Goal: Task Accomplishment & Management: Use online tool/utility

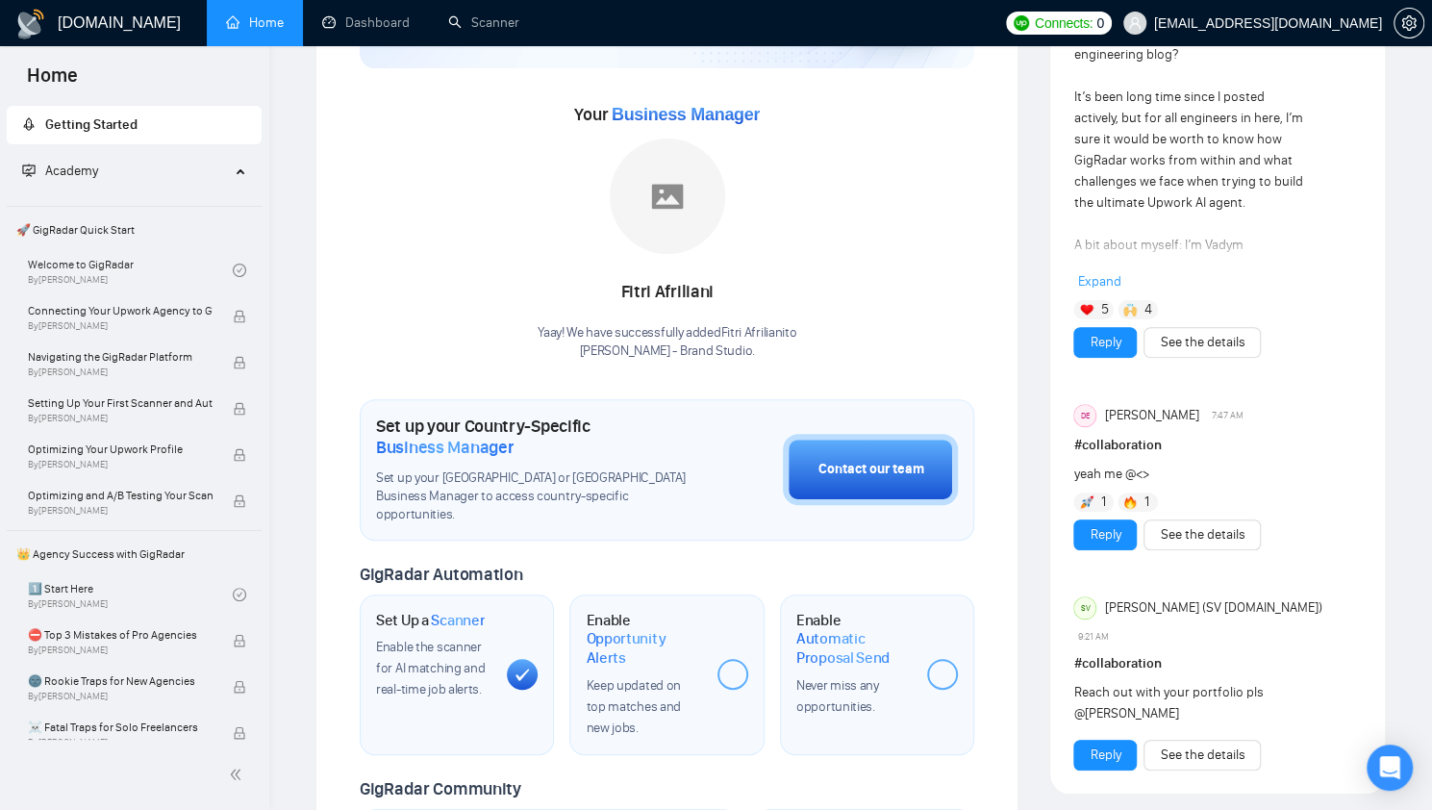
scroll to position [215, 0]
click at [508, 25] on link "Scanner" at bounding box center [483, 22] width 71 height 16
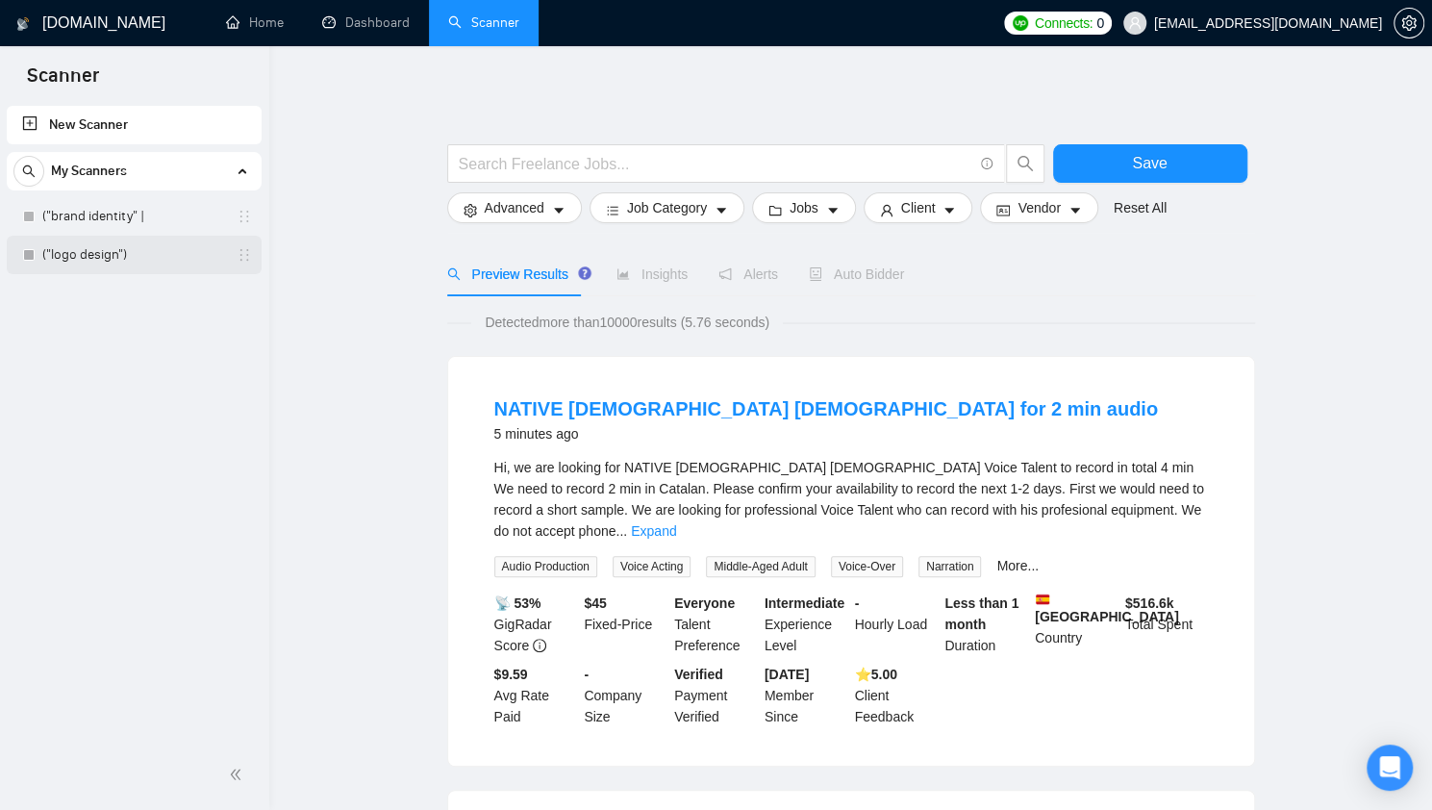
click at [110, 260] on link "("logo design")" at bounding box center [133, 255] width 183 height 38
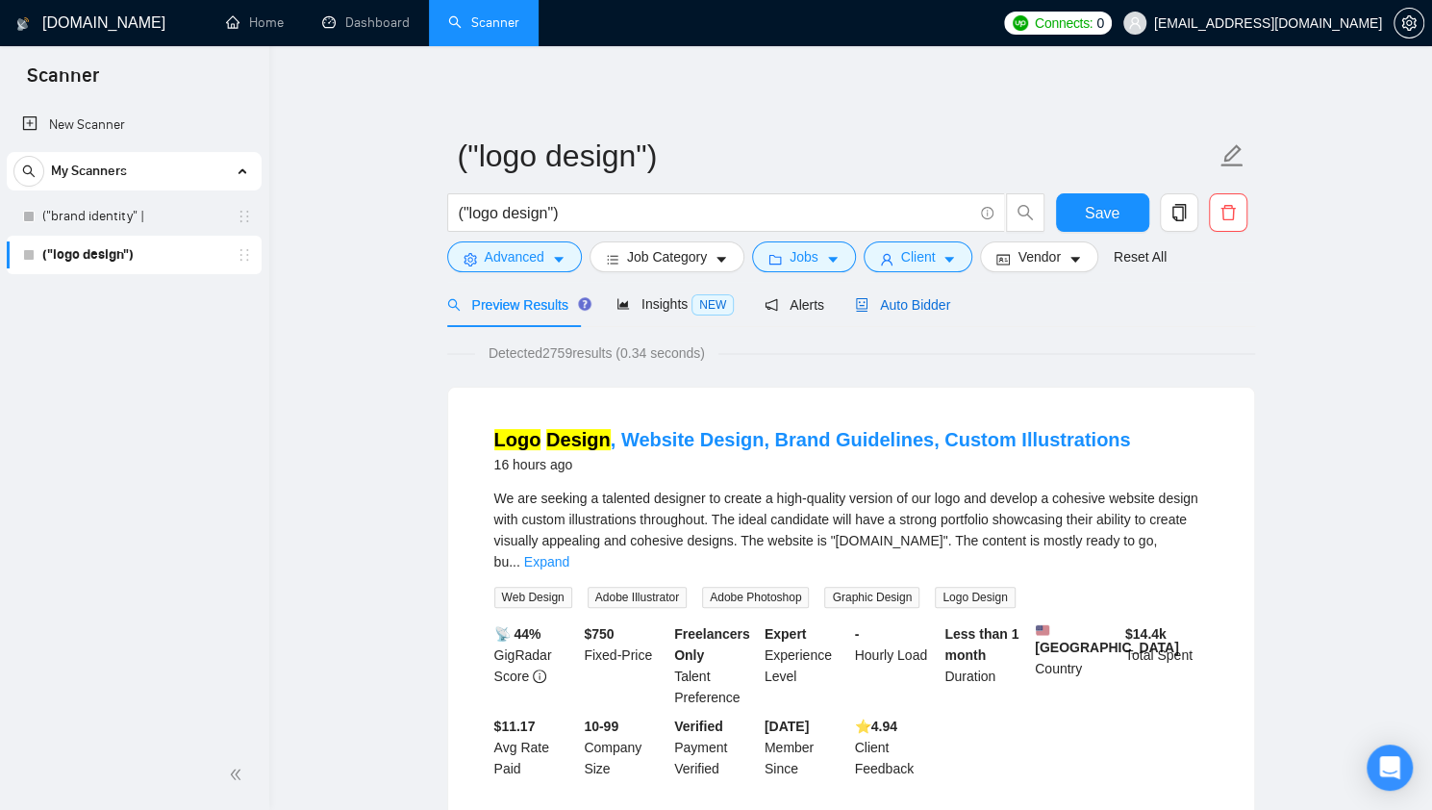
click at [887, 298] on span "Auto Bidder" at bounding box center [902, 304] width 95 height 15
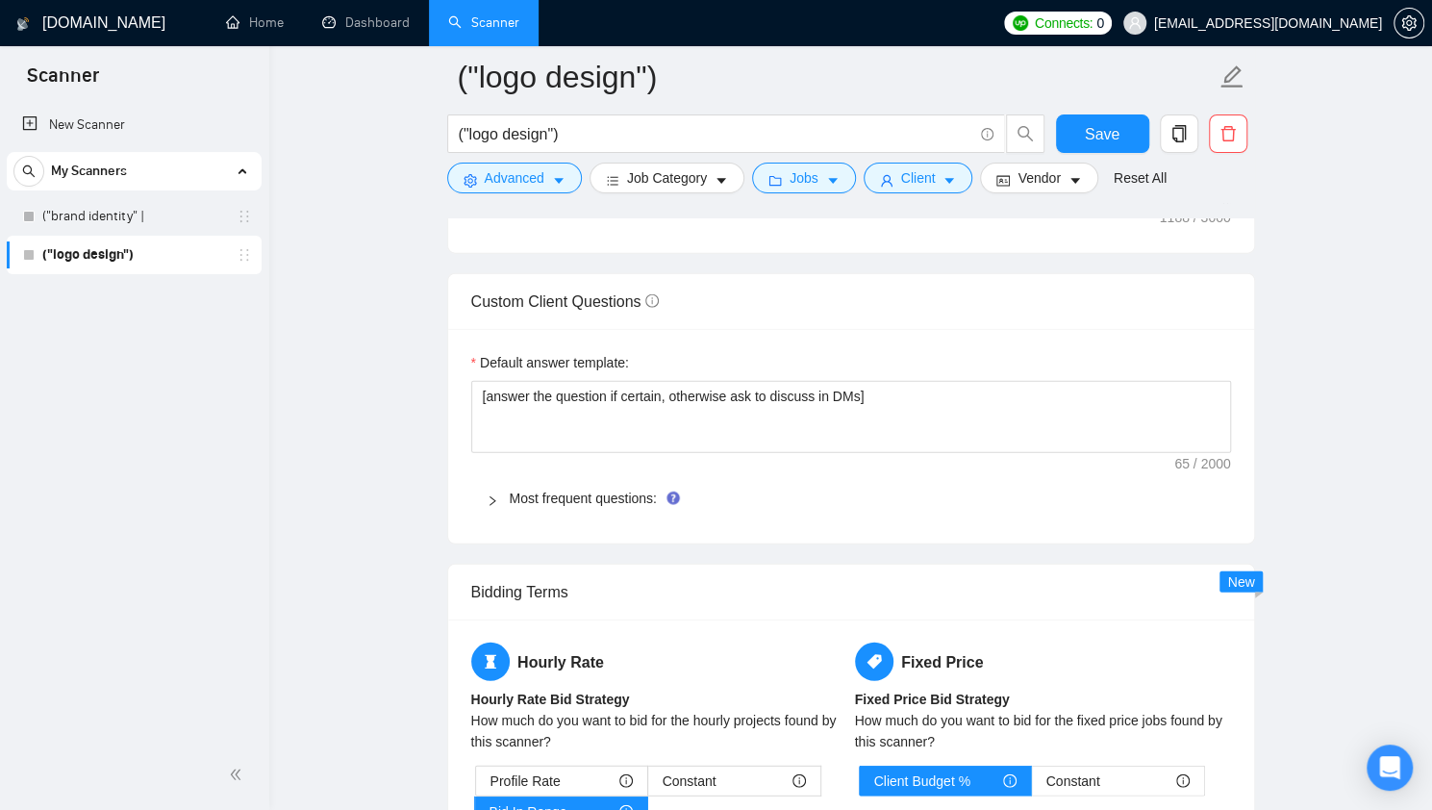
scroll to position [2652, 0]
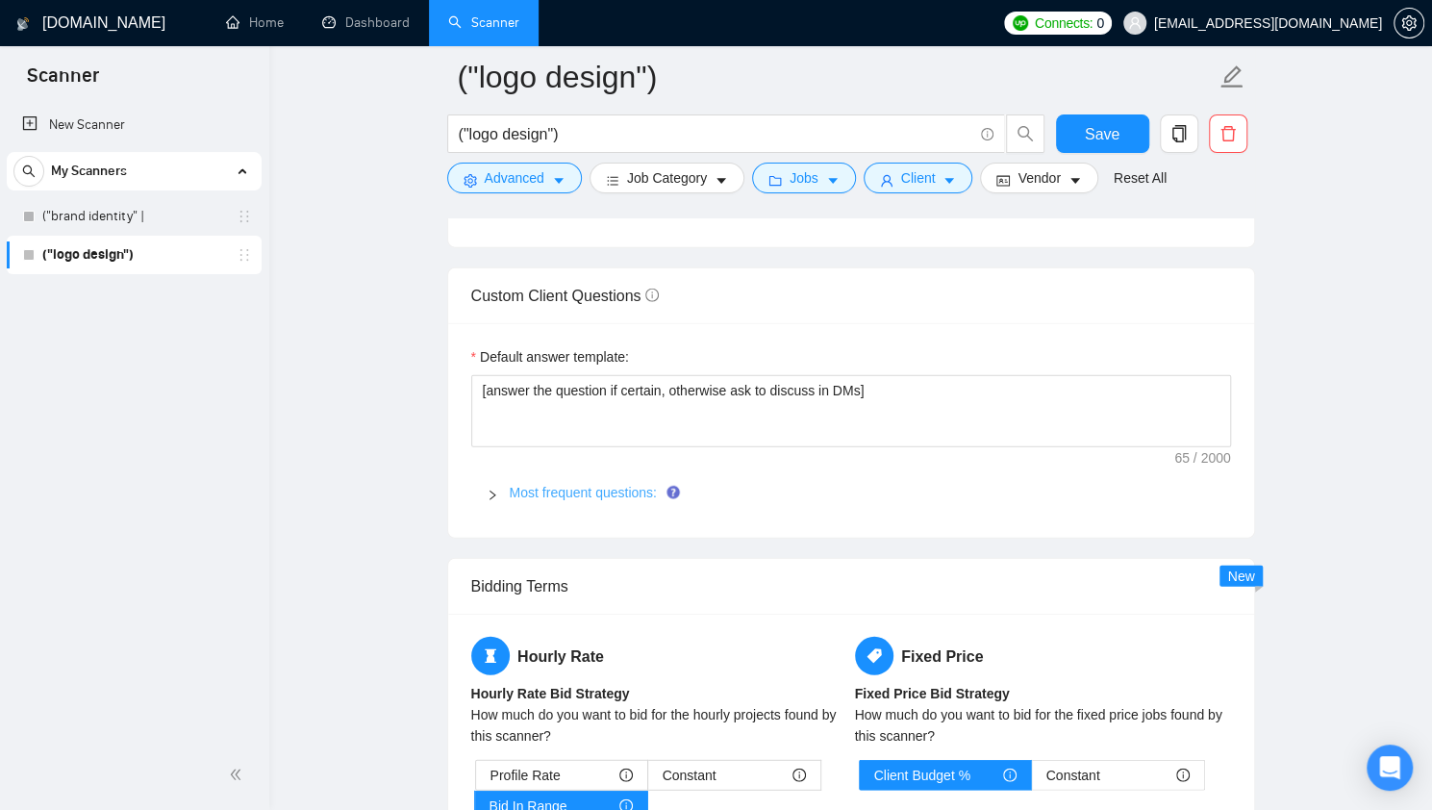
click at [634, 485] on link "Most frequent questions:" at bounding box center [583, 492] width 147 height 15
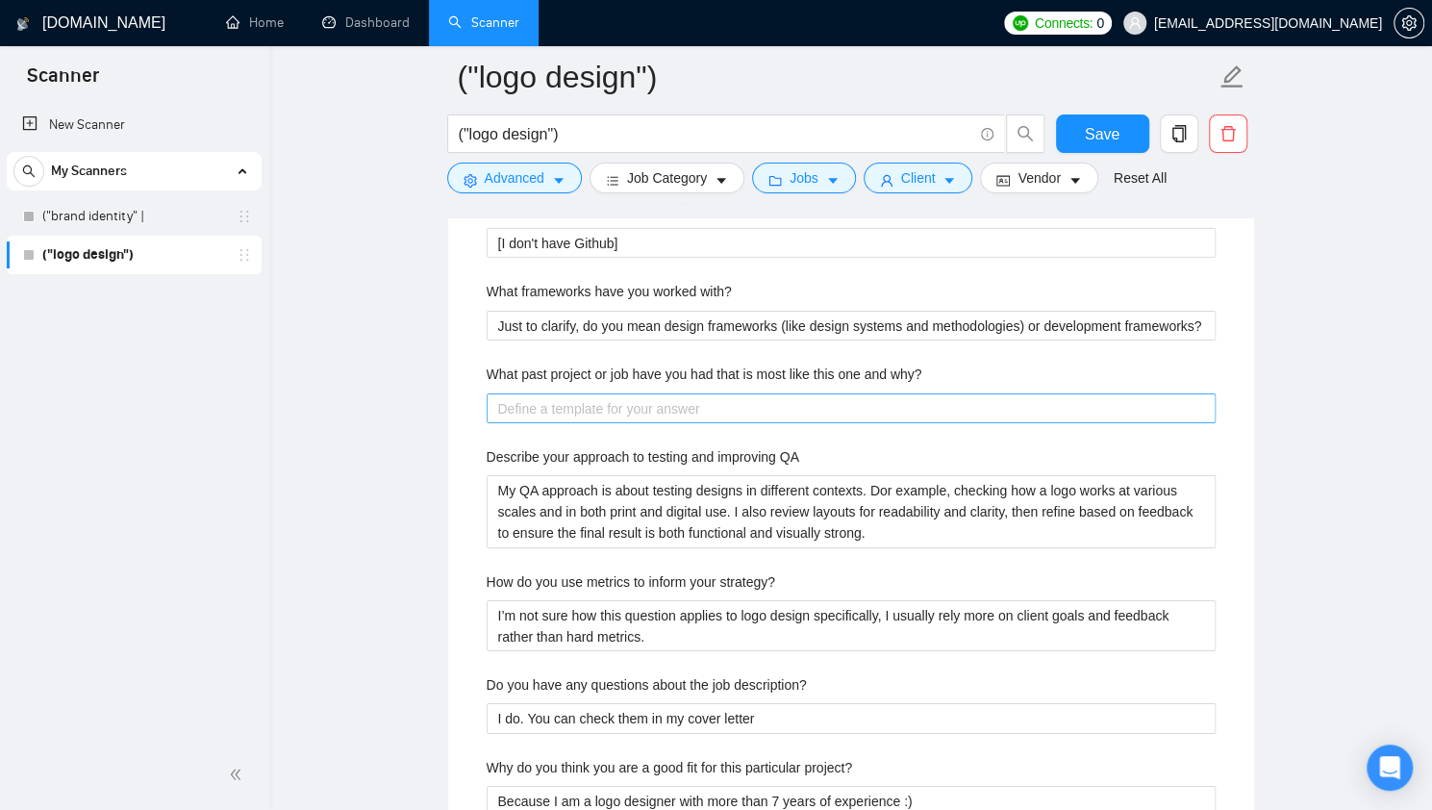
scroll to position [3476, 0]
click at [589, 394] on why\? "What past project or job have you had that is most like this one and why?" at bounding box center [850, 409] width 729 height 30
drag, startPoint x: 485, startPoint y: 364, endPoint x: 932, endPoint y: 355, distance: 447.2
click at [932, 355] on div "Describe your recent experience with similar projects Over the past 7 years of …" at bounding box center [851, 270] width 760 height 1161
copy label "What past project or job have you had that is most like this one and why?"
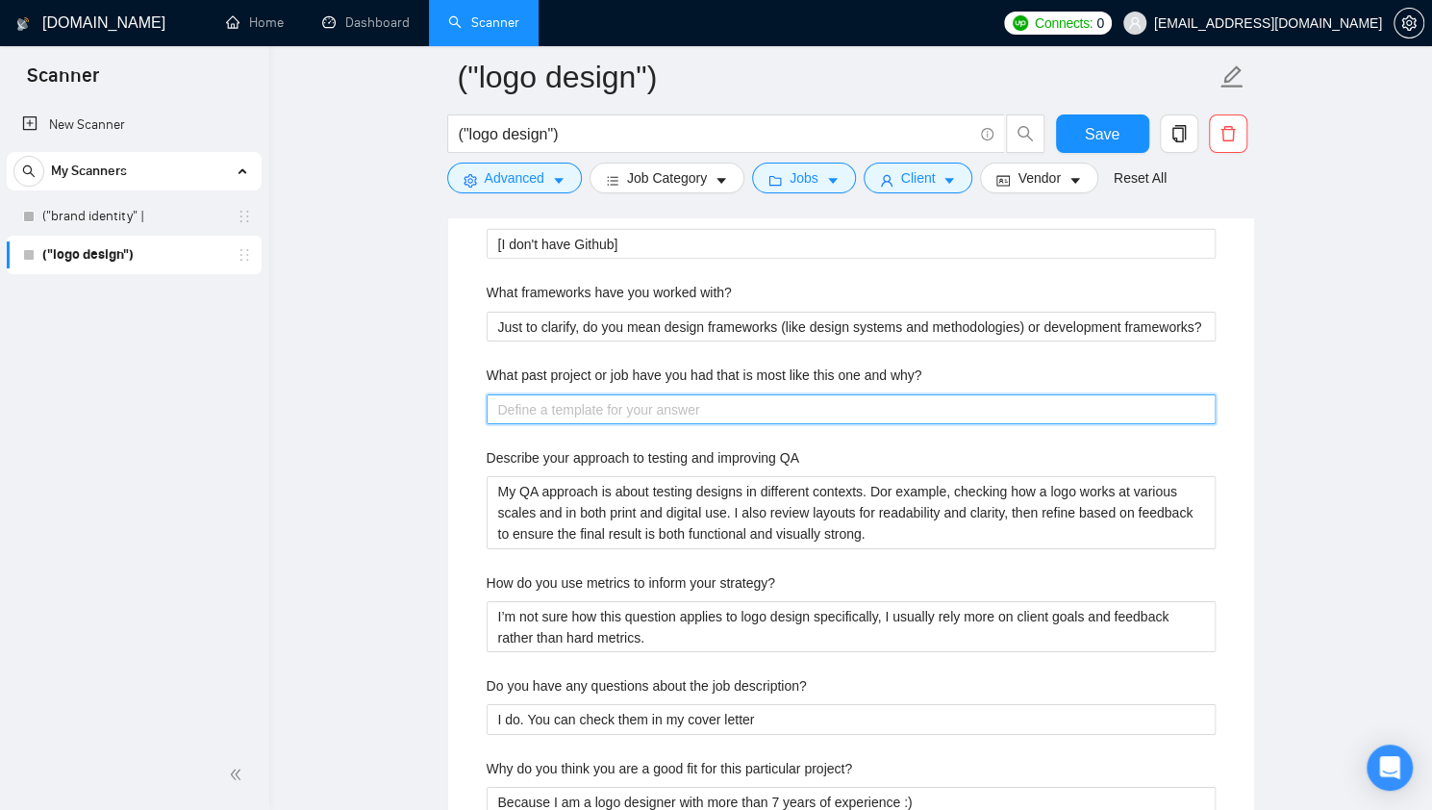
click at [606, 409] on why\? "What past project or job have you had that is most like this one and why?" at bounding box center [850, 409] width 729 height 30
paste why\? "I’ve worked on logos where the goal was to create a simple, meaningful identity…"
type why\? "I’ve worked on logos where the goal was to create a simple, meaningful identity…"
click at [542, 407] on why\? "I’ve worked on logos where the goal was to create a simple, meaningful identity…" at bounding box center [850, 409] width 729 height 30
click at [634, 402] on why\? "I’ve worked on logos where the goal was to create a simple, meaningful identity…" at bounding box center [850, 409] width 729 height 30
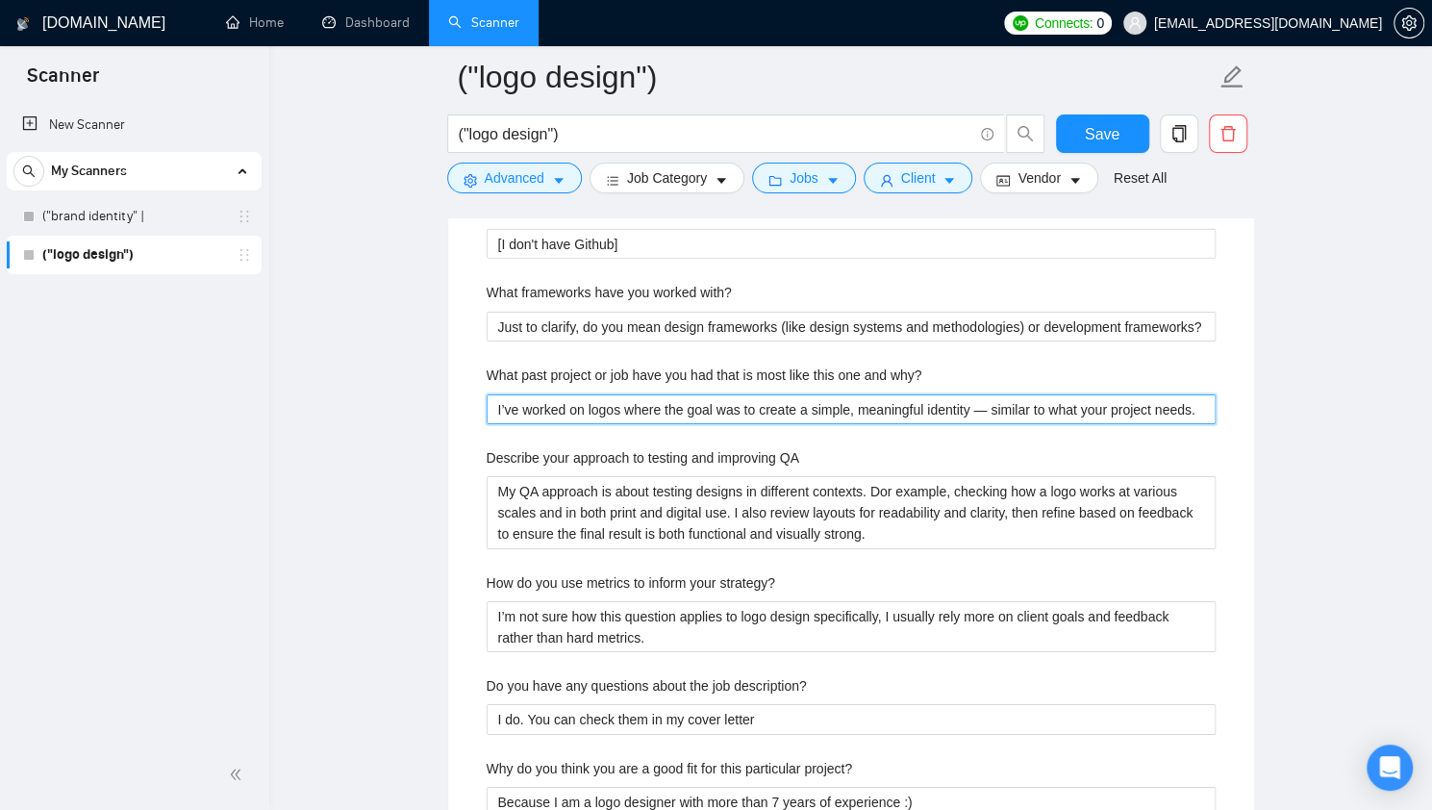
click at [621, 405] on why\? "I’ve worked on logos where the goal was to create a simple, meaningful identity…" at bounding box center [850, 409] width 729 height 30
click at [847, 405] on why\? "I’ve worked on logos where the goal was to create a simple, meaningful identity…" at bounding box center [850, 409] width 729 height 30
drag, startPoint x: 809, startPoint y: 407, endPoint x: 966, endPoint y: 402, distance: 157.7
click at [966, 402] on why\? "I’ve worked on logos where the goal was to create a simple, meaningful identity…" at bounding box center [850, 409] width 729 height 30
type why\? "I’ve worked on logos where the goal was to create a ьш — similar to what your p…"
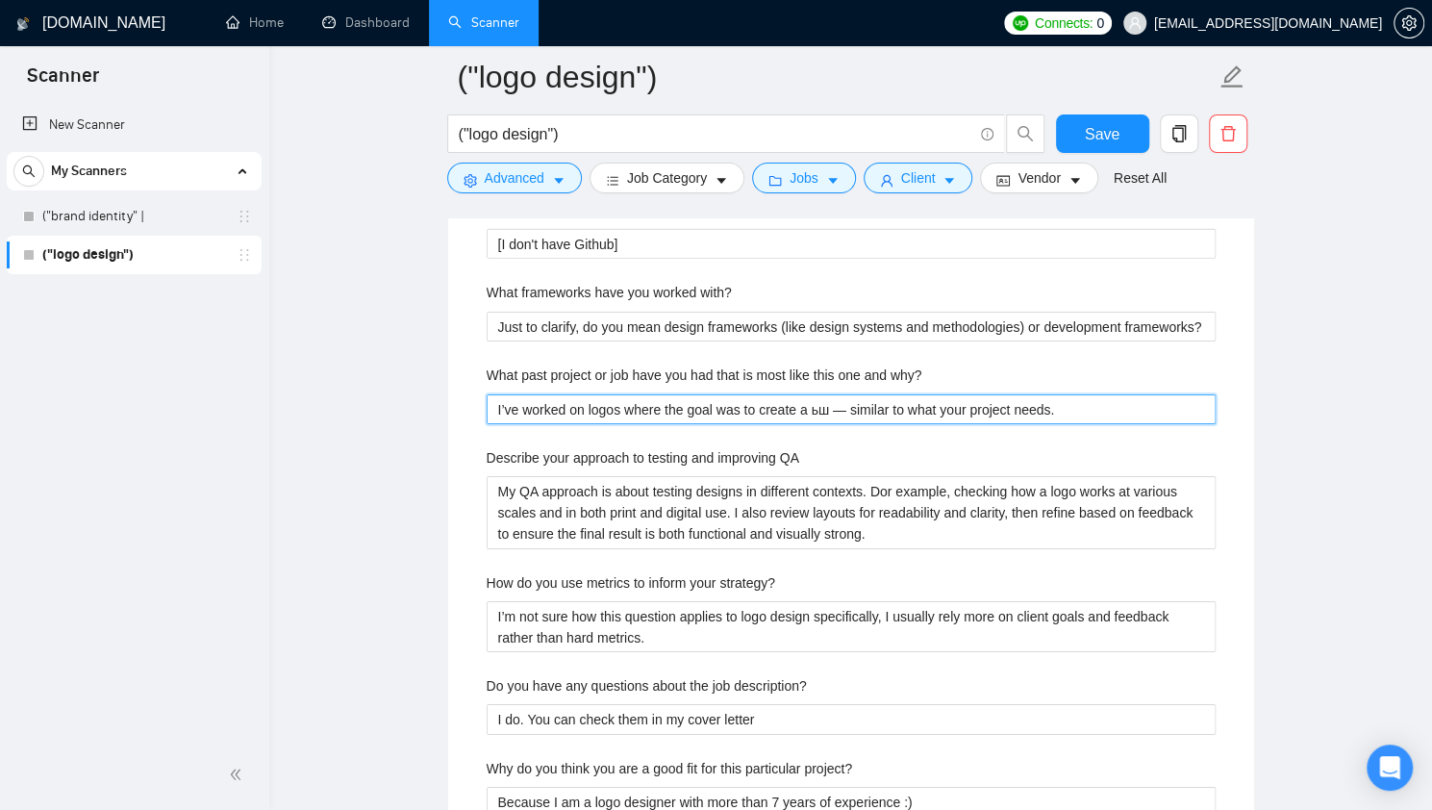
type why\? "I’ve worked on logos where the goal was to create a ьшт — similar to what your …"
type why\? "I’ve worked on logos where the goal was to create a ьштш — similar to what your…"
type why\? "I’ve worked on logos where the goal was to create a ьштшь — similar to what you…"
type why\? "I’ve worked on logos where the goal was to create a ьштш — similar to what your…"
type why\? "I’ve worked on logos where the goal was to create a ьшт — similar to what your …"
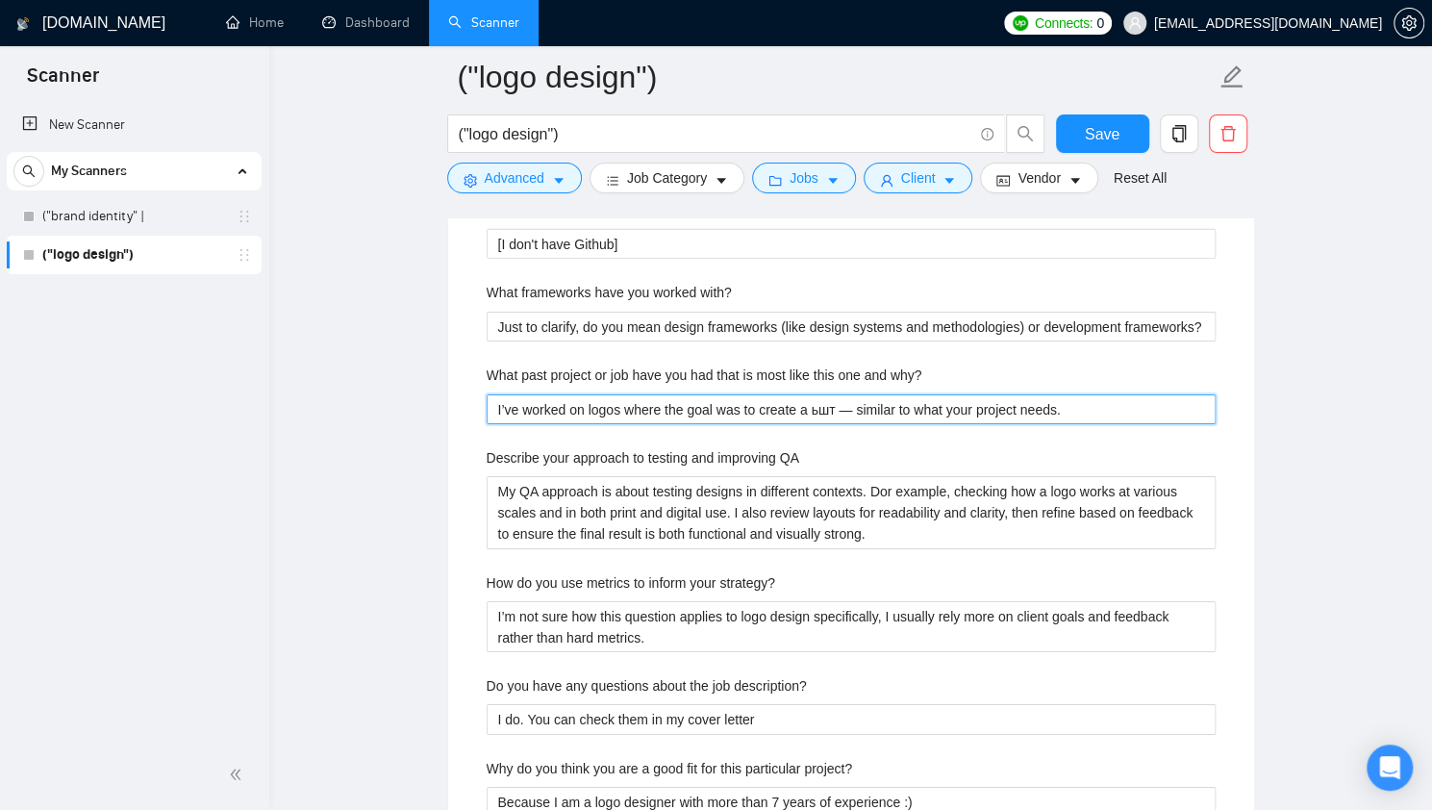
type why\? "I’ve worked on logos where the goal was to create a ьш — similar to what your p…"
type why\? "I’ve worked on logos where the goal was to create a ь — similar to what your pr…"
type why\? "I’ve worked on logos where the goal was to create a — similar to what your proj…"
type why\? "I’ve worked on logos where the goal was to create a m — similar to what your pr…"
type why\? "I’ve worked on logos where the goal was to create a mi — similar to what your p…"
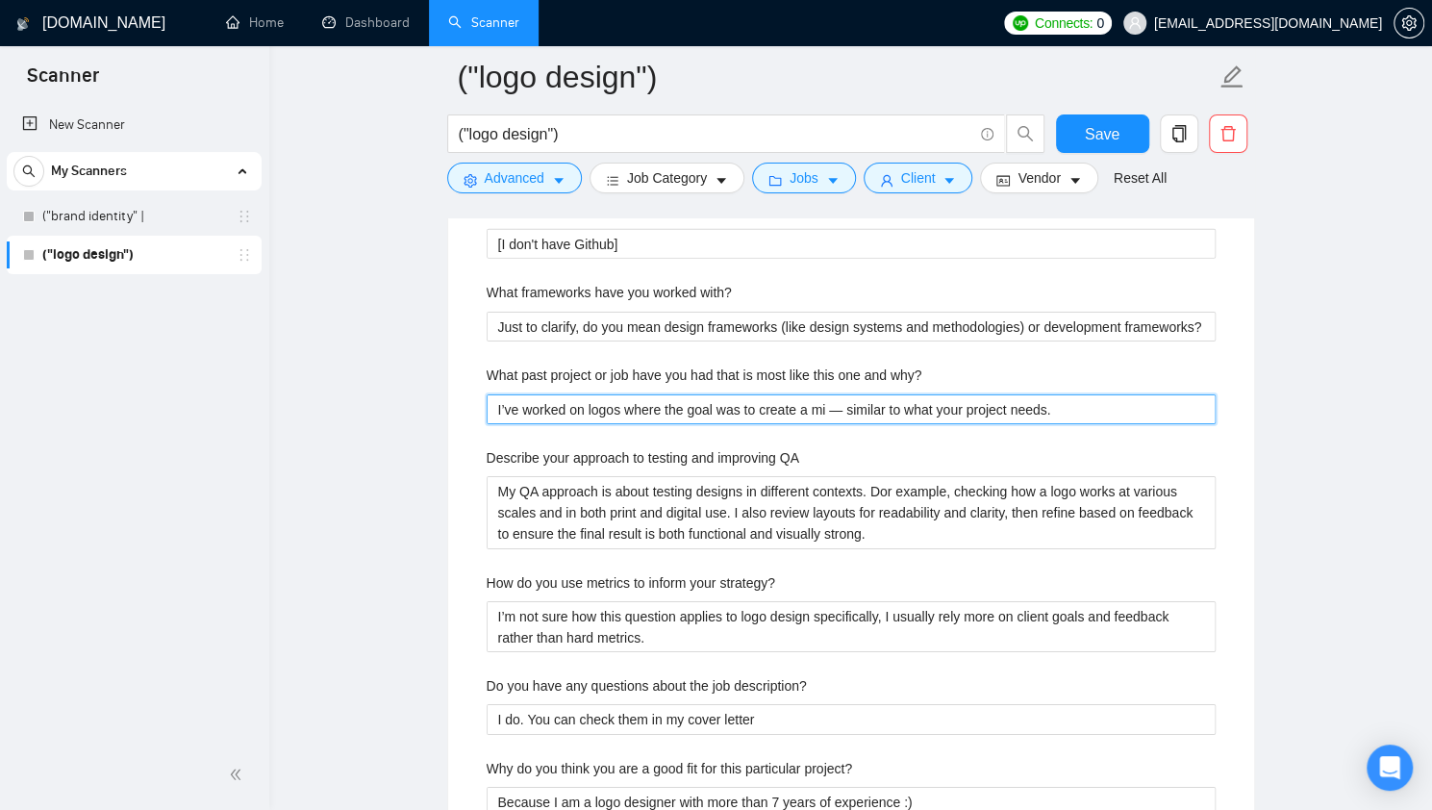
type why\? "I’ve worked on logos where the goal was to create a min — similar to what your …"
type why\? "I’ve worked on logos where the goal was to create a mini — similar to what your…"
type why\? "I’ve worked on logos where the goal was to create a minim — similar to what you…"
type why\? "I’ve worked on logos where the goal was to create a minima — similar to what yo…"
type why\? "I’ve worked on logos where the goal was to create a minimal — similar to what y…"
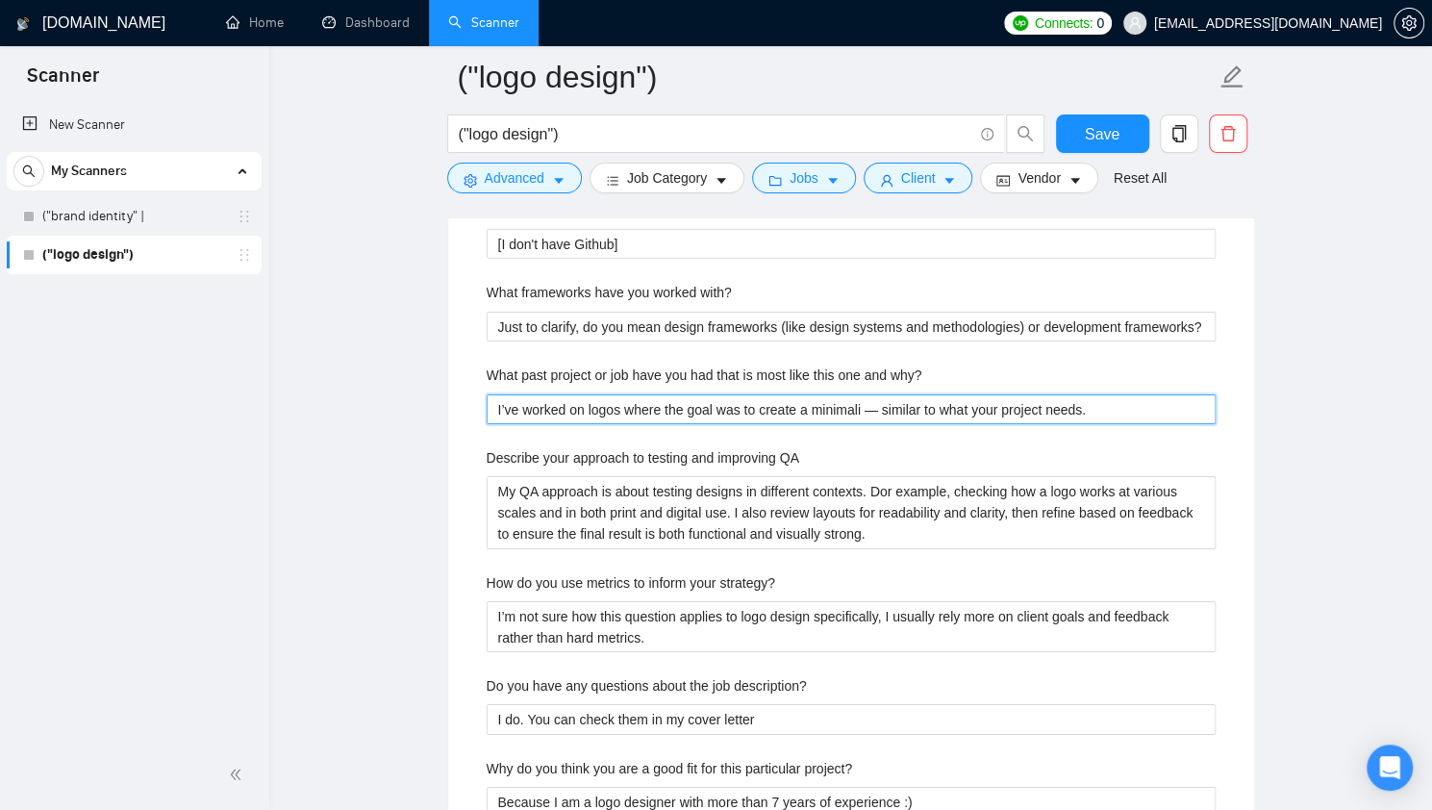
type why\? "I’ve worked on logos where the goal was to create a minimalis — similar to what…"
type why\? "I’ve worked on logos where the goal was to create a minimalist — similar to wha…"
type why\? "I’ve worked on logos where the goal was to create a minimalist y — similar to w…"
type why\? "I’ve worked on logos where the goal was to create a minimalist ye — similar to …"
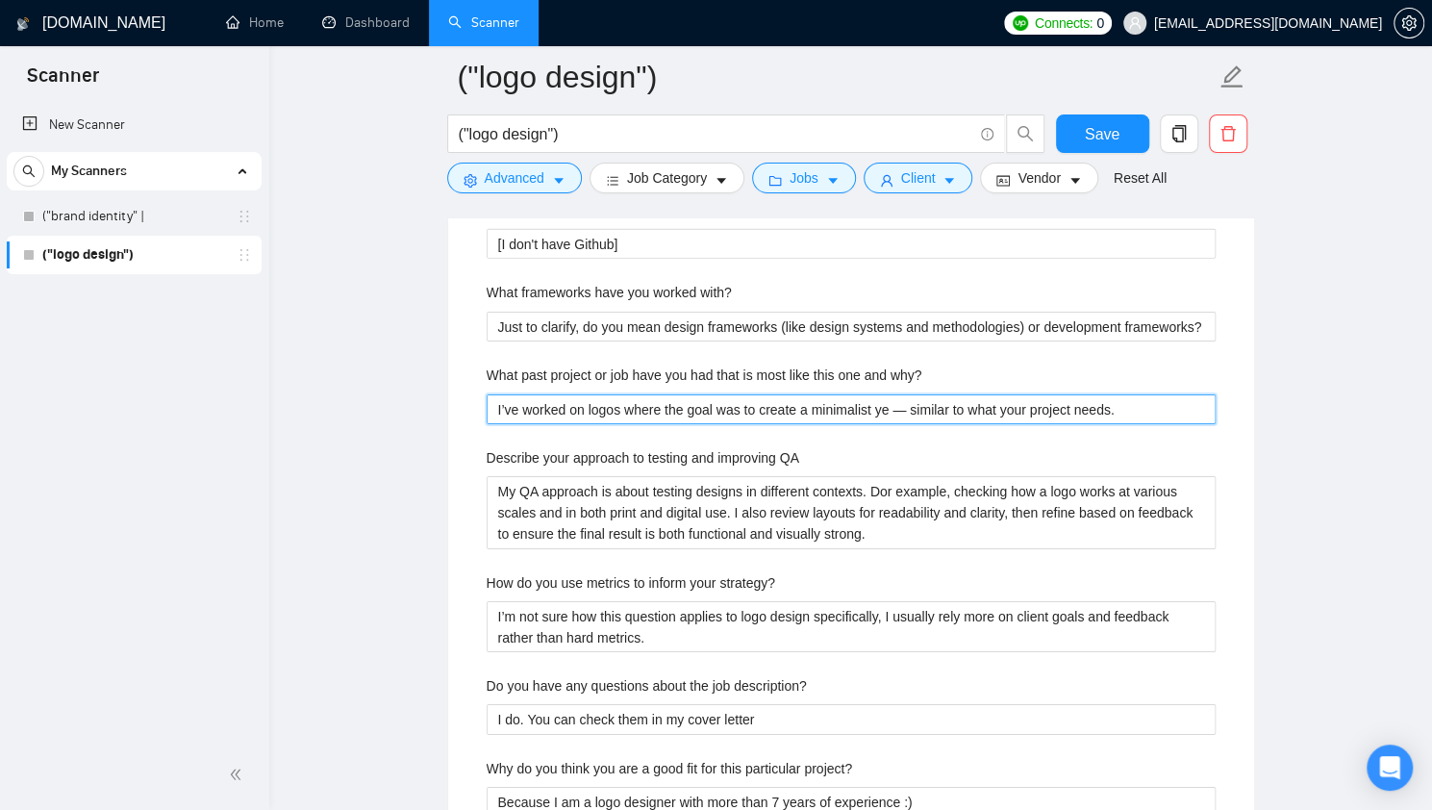
type why\? "I’ve worked on logos where the goal was to create a minimalist yea — similar to…"
type why\? "I’ve worked on logos where the goal was to create a minimalist yeat — similar t…"
type why\? "I’ve worked on logos where the goal was to create a minimalist yea — similar to…"
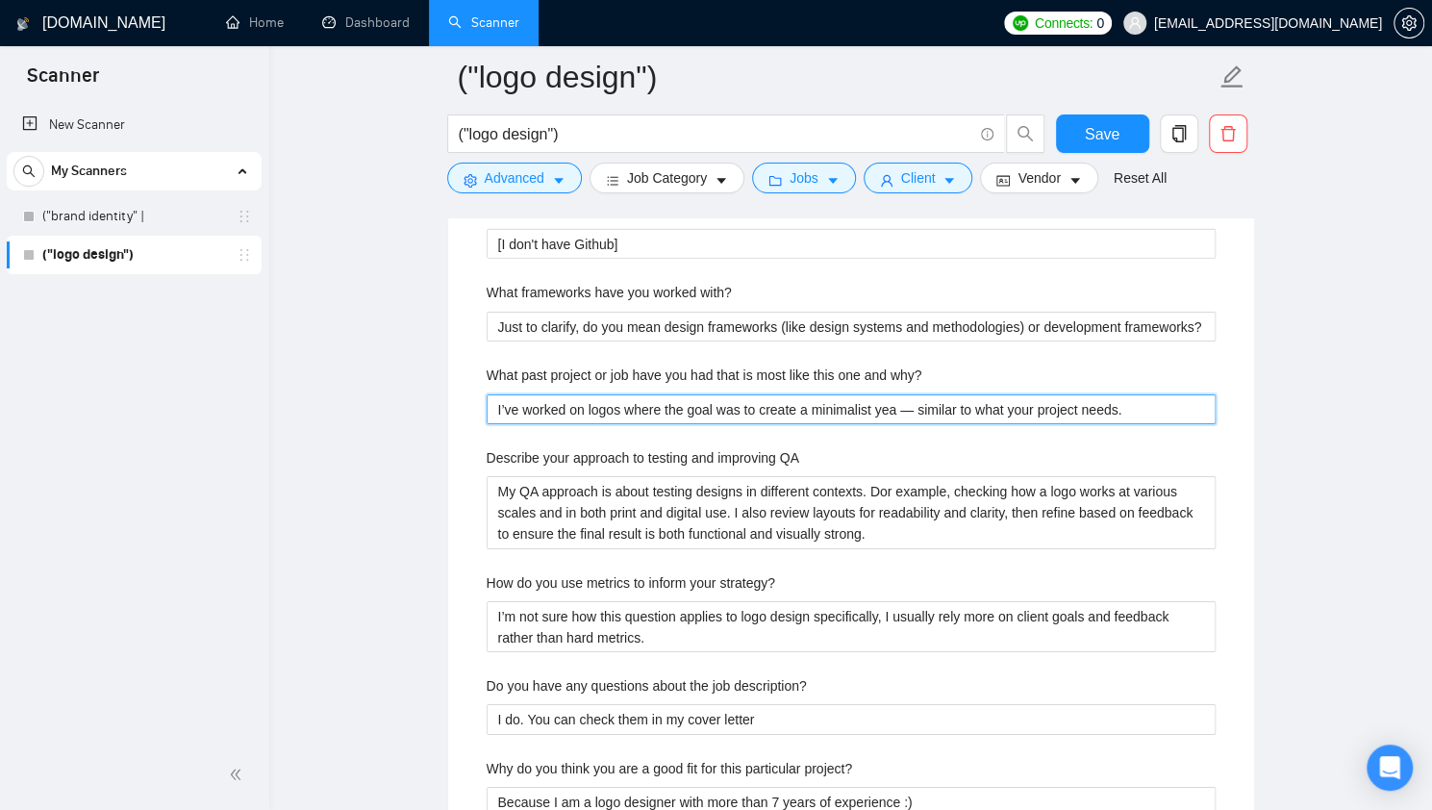
type why\? "I’ve worked on logos where the goal was to create a minimalist yea — similar to…"
type why\? "I’ve worked on logos where the goal was to create a minimalist yea me — similar…"
type why\? "I’ve worked on logos where the goal was to create a minimalist yea mea — simila…"
type why\? "I’ve worked on logos where the goal was to create a minimalist yea meani — simi…"
type why\? "I’ve worked on logos where the goal was to create a minimalist yea meanin — sim…"
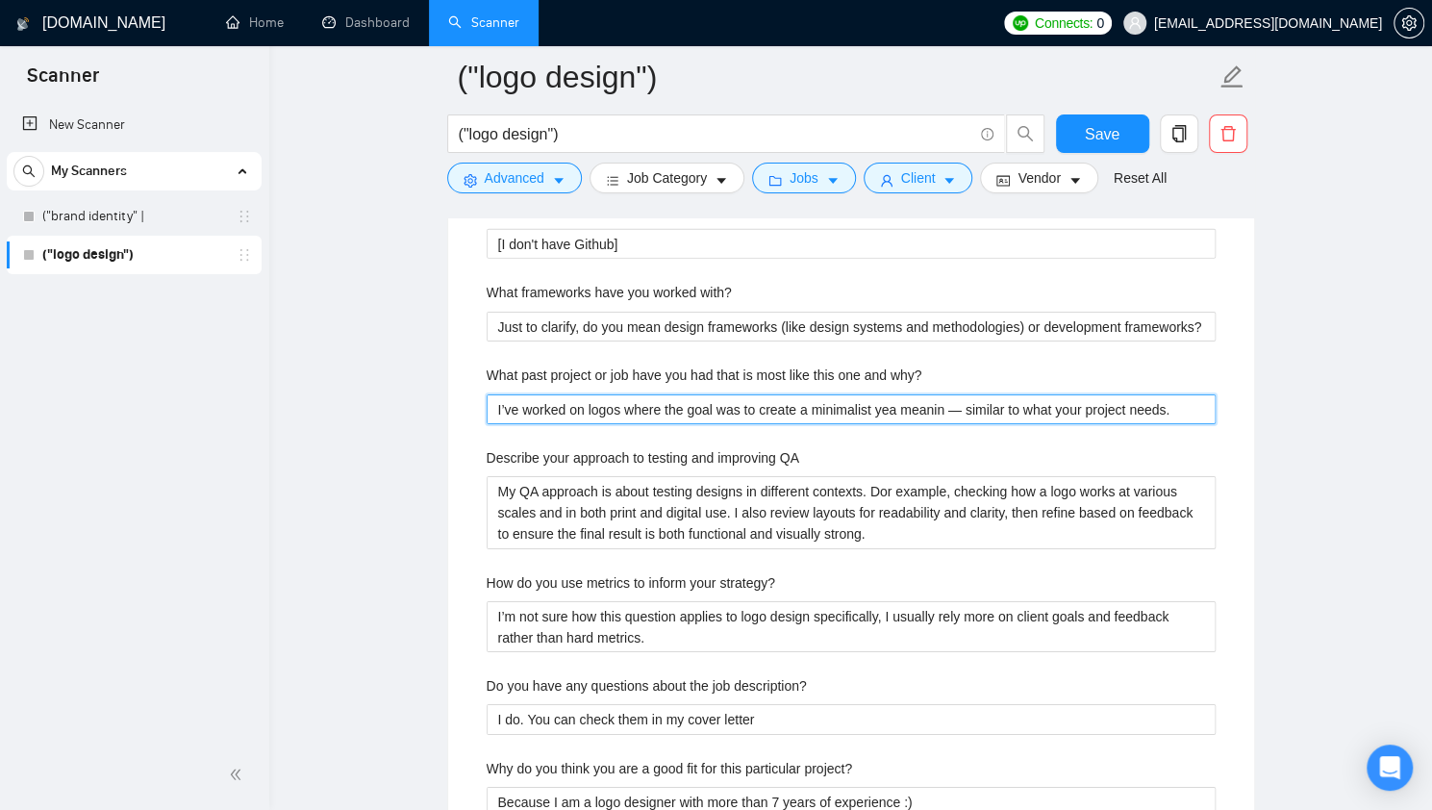
type why\? "I’ve worked on logos where the goal was to create a minimalist yea meaning — si…"
type why\? "I’ve worked on logos where the goal was to create a minimalist yea meaningfu — …"
type why\? "I’ve worked on logos where the goal was to create a minimalist yea meaningful —…"
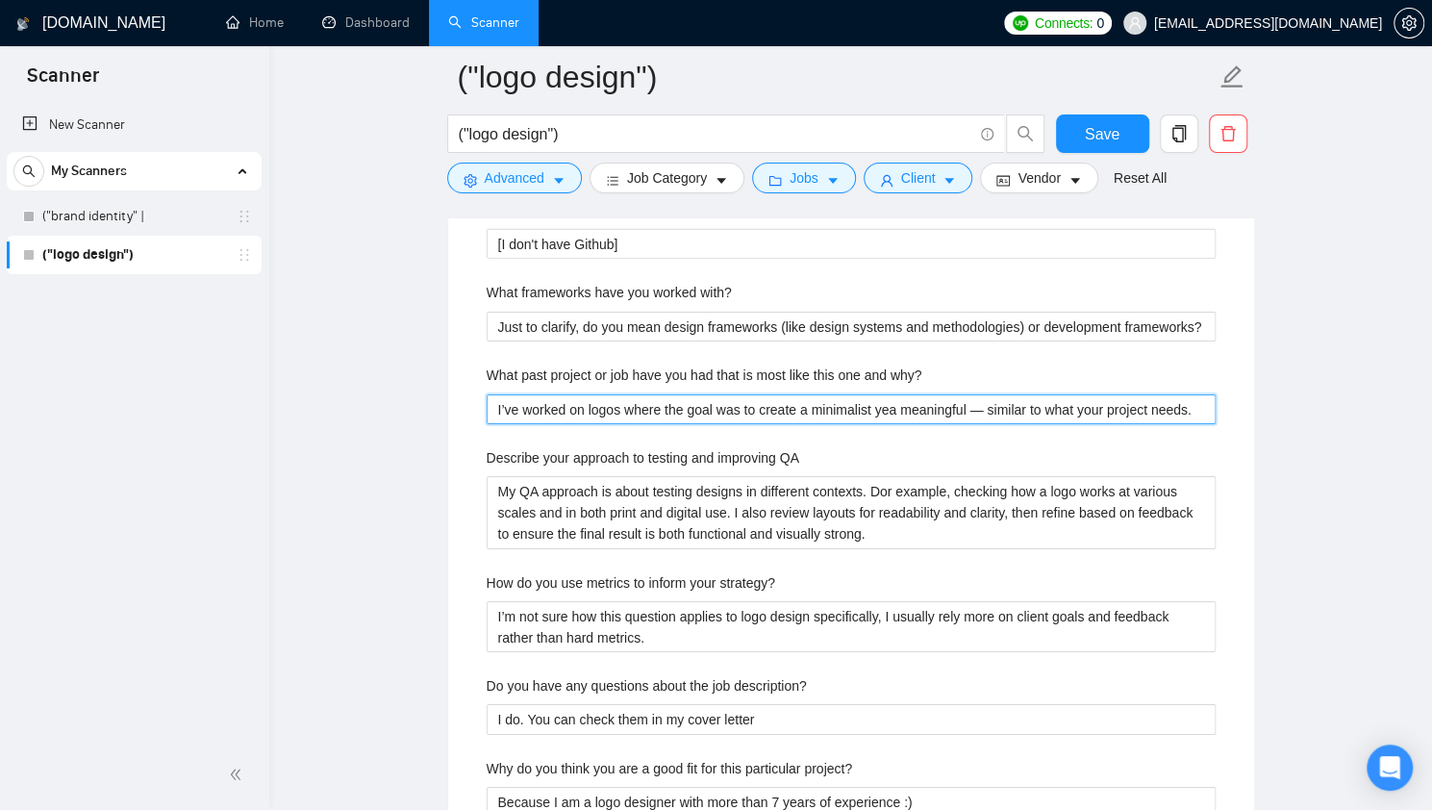
type why\? "I’ve worked on logos where the goal was to create a minimalist yea meaningful —…"
type why\? "I’ve worked on logo where the goal was to create a minimalist yea meaningful — …"
type why\? "I’ve worked on log where the goal was to create a minimalist yea meaningful — s…"
type why\? "I’ve worked on lo where the goal was to create a minimalist yea meaningful — si…"
type why\? "I’ve worked on l where the goal was to create a minimalist yea meaningful — sim…"
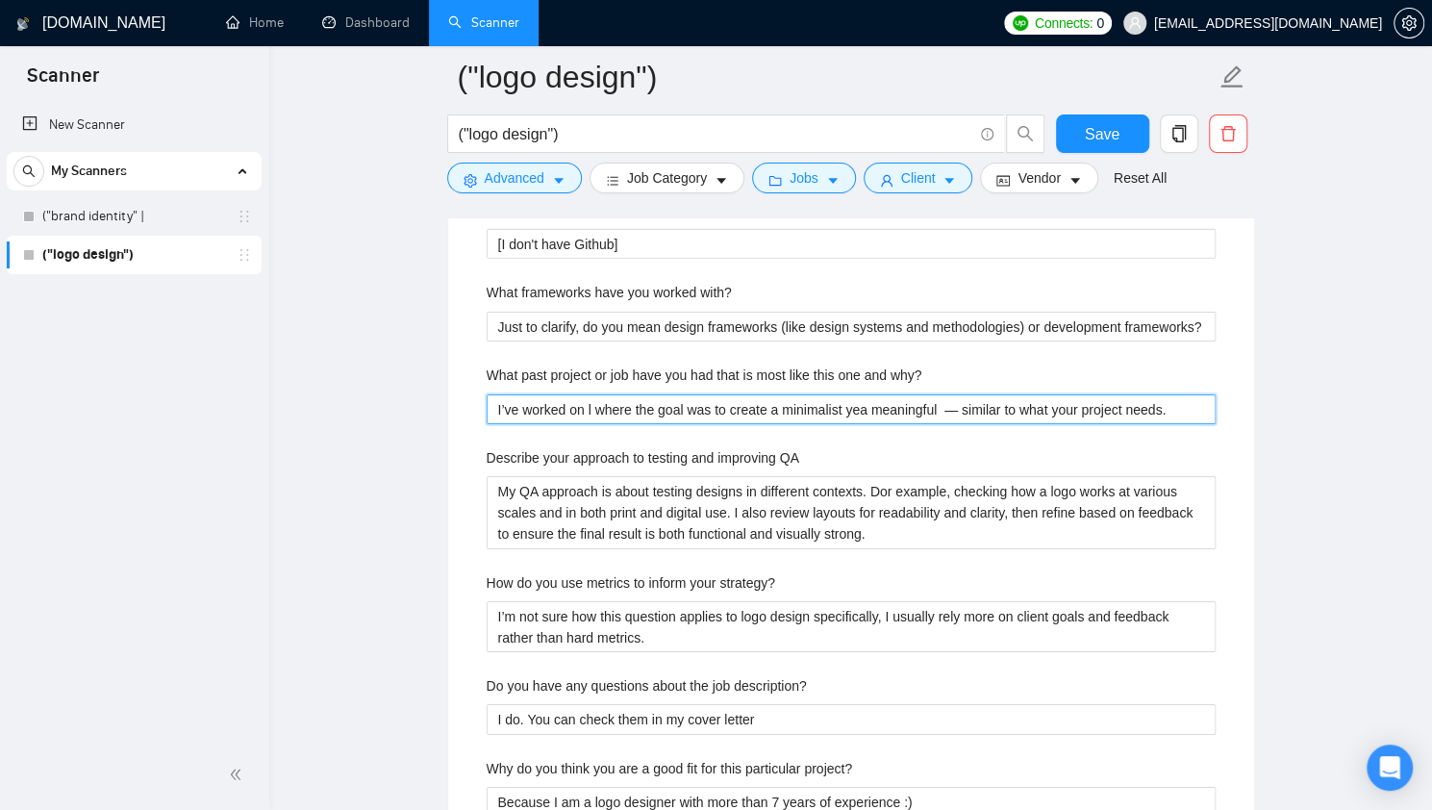
type why\? "I’ve worked on where the goal was to create a minimalist yea meaningful — simil…"
type why\? "I’ve worked on l where the goal was to create a minimalist yea meaningful — sim…"
type why\? "I’ve worked on lo where the goal was to create a minimalist yea meaningful — si…"
type why\? "I’ve worked on log where the goal was to create a minimalist yea meaningful — s…"
type why\? "I’ve worked on logo where the goal was to create a minimalist yea meaningful — …"
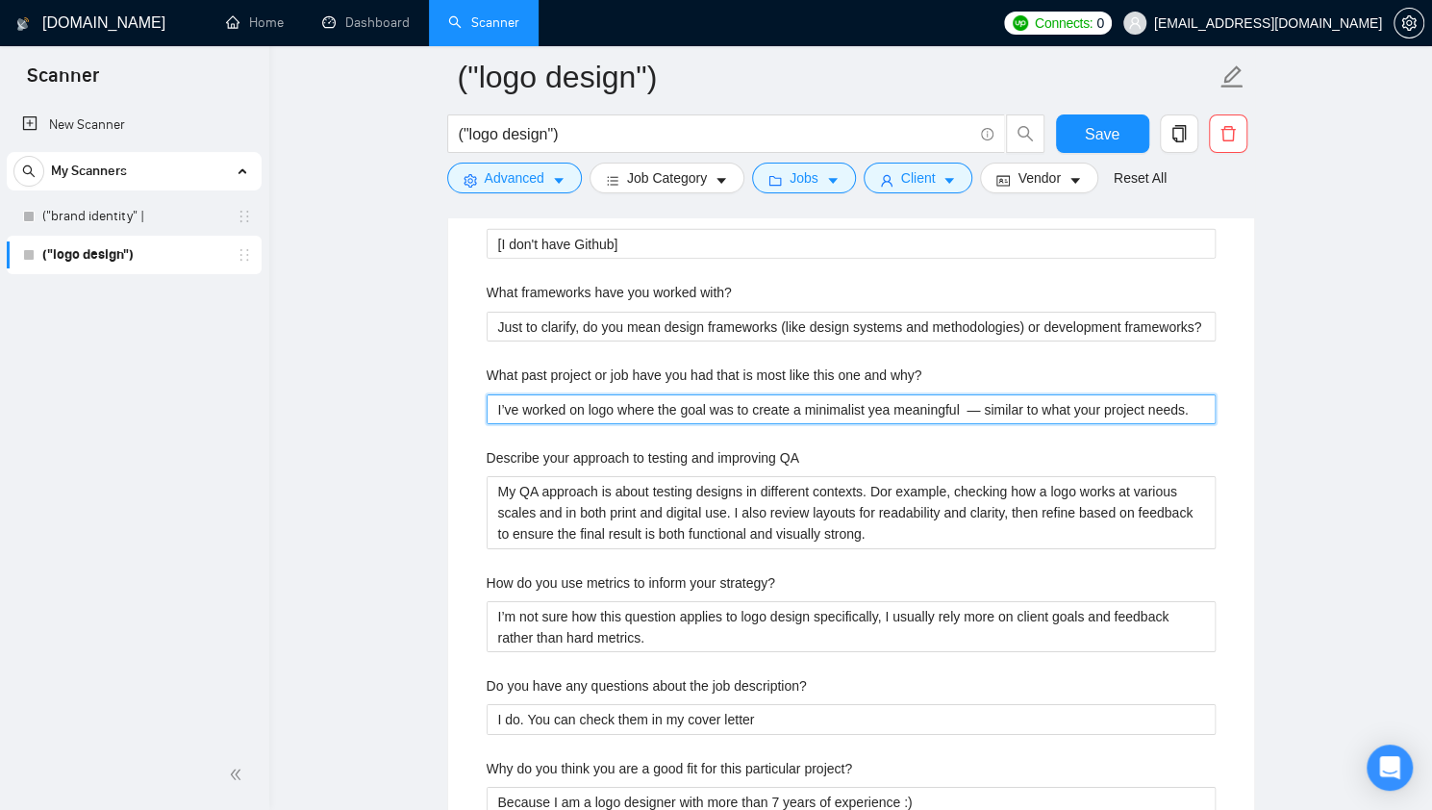
type why\? "I’ve worked on logos where the goal was to create a minimalist yea meaningful —…"
type why\? "I’ve worked on logos where the goal was to create a minimalist yea meaningful s…"
type why\? "I’ve worked on logos where the goal was to create a minimalist yea meaningfulsi…"
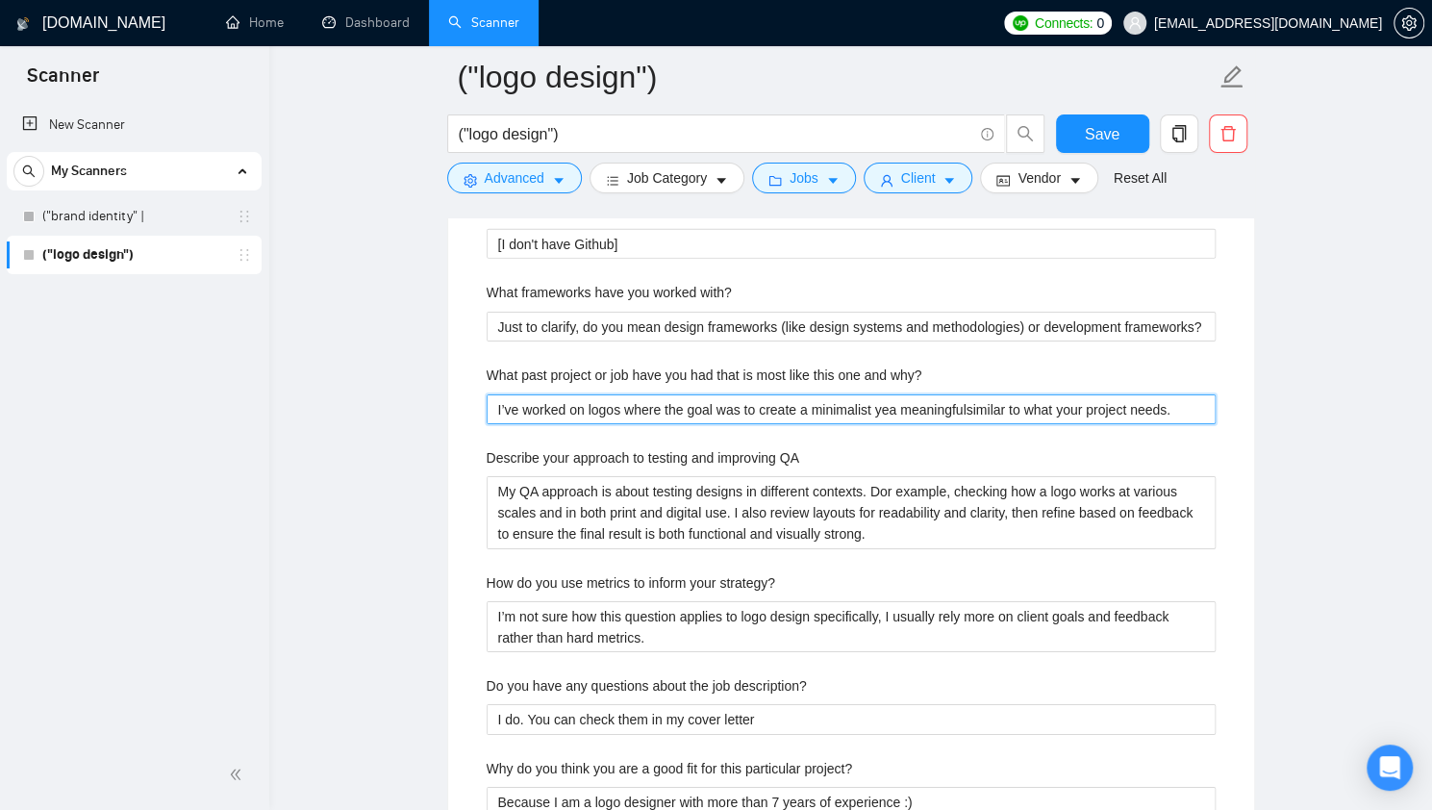
type why\? "I’ve worked on logos where the goal was to create a minimalist yea meaningful,s…"
click at [1197, 400] on why\? "I’ve worked on logos where the goal was to create a minimalist yea meaningful, …" at bounding box center [850, 409] width 729 height 30
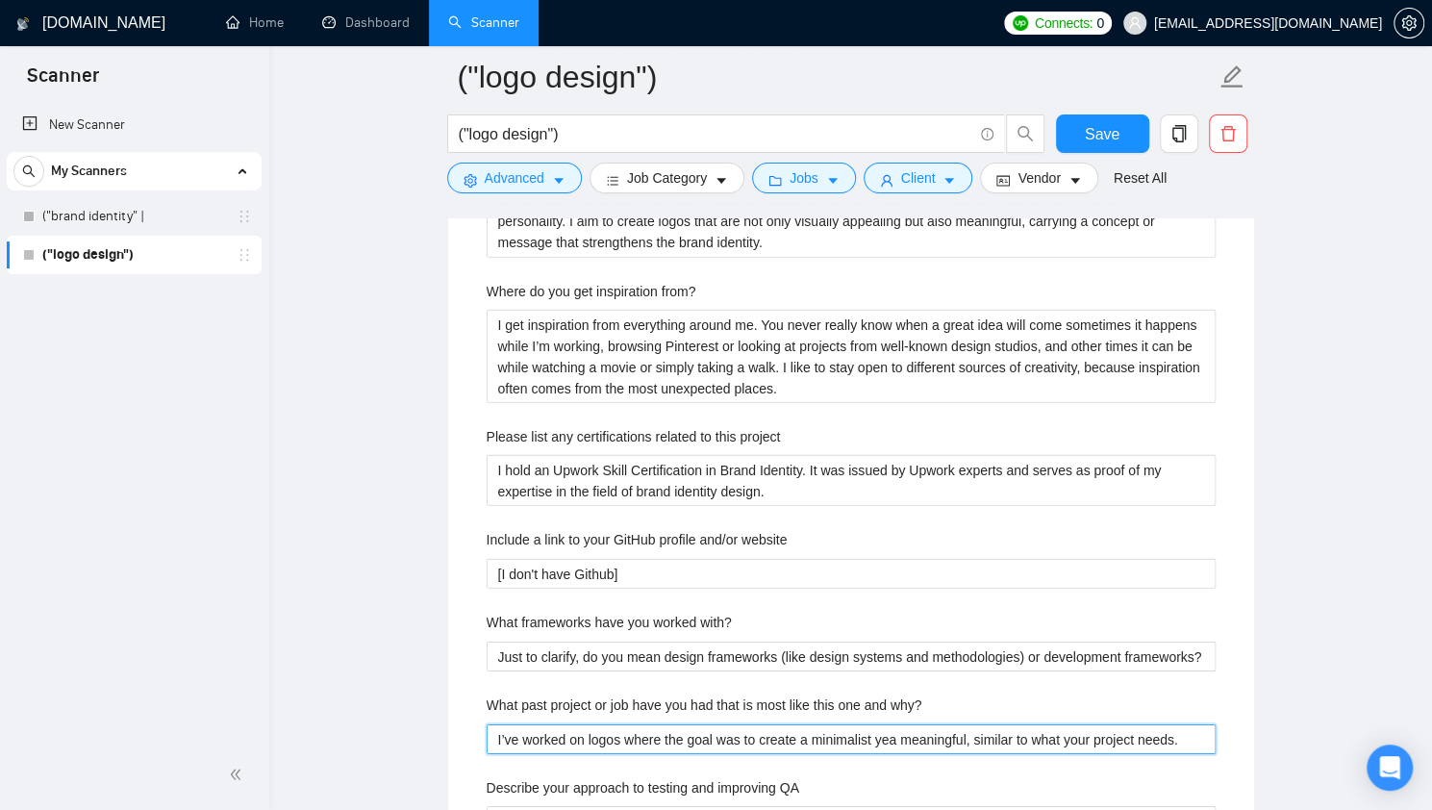
scroll to position [3145, 0]
type why\? "I’ve worked on logos where the goal was to create a minimalist yea meaningful, …"
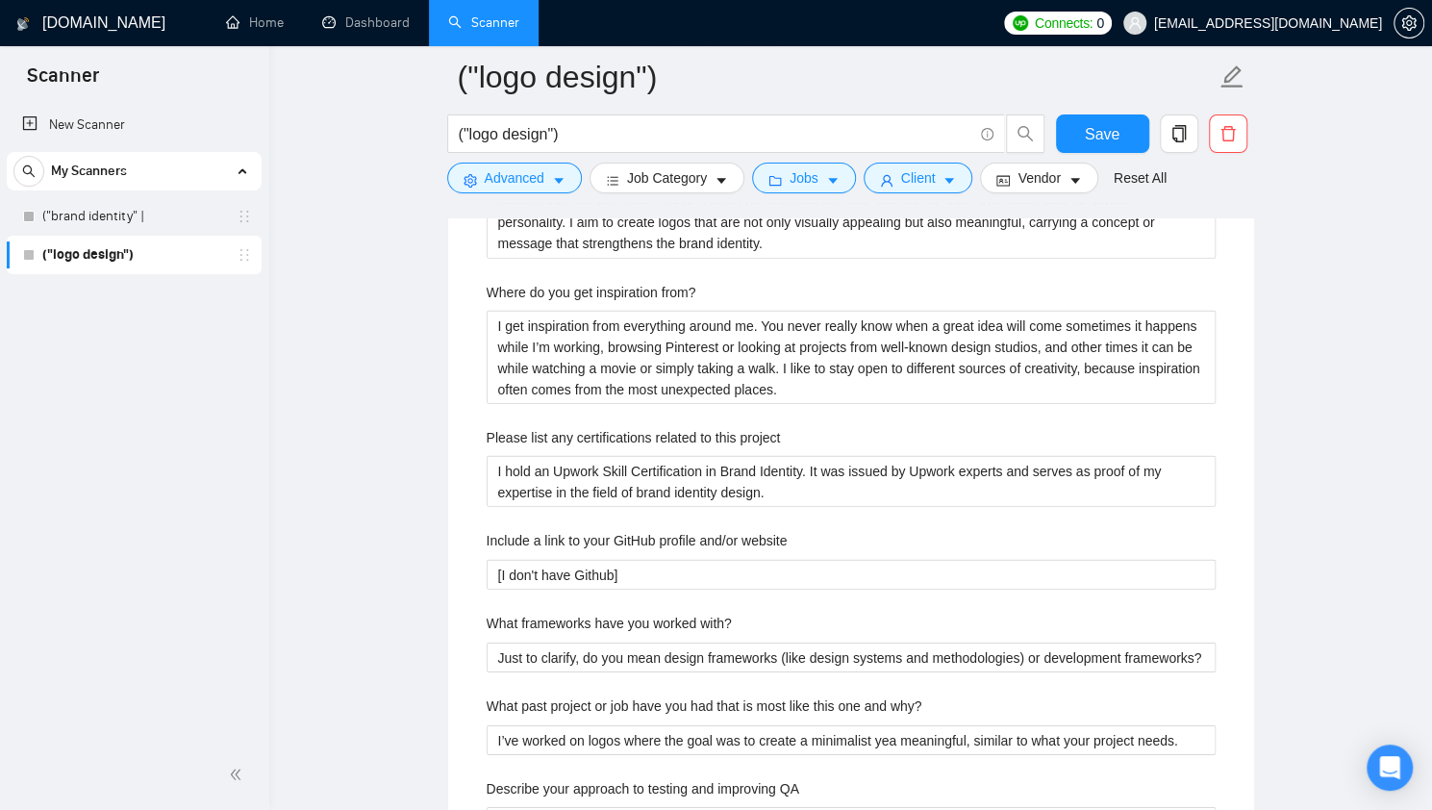
click at [896, 407] on div "Describe your recent experience with similar projects Over the past 7 years of …" at bounding box center [851, 601] width 760 height 1161
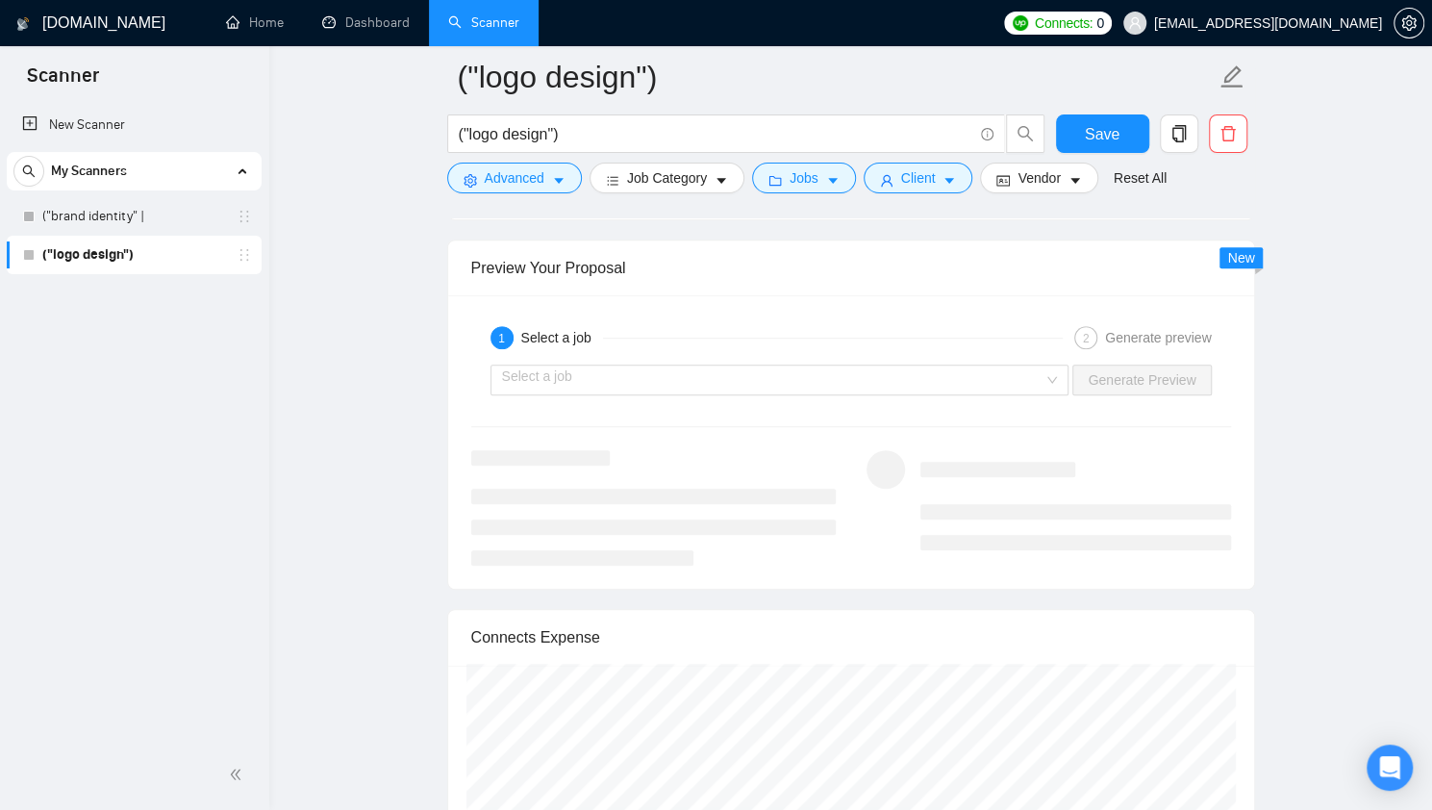
scroll to position [4811, 0]
click at [777, 364] on input "search" at bounding box center [773, 378] width 542 height 29
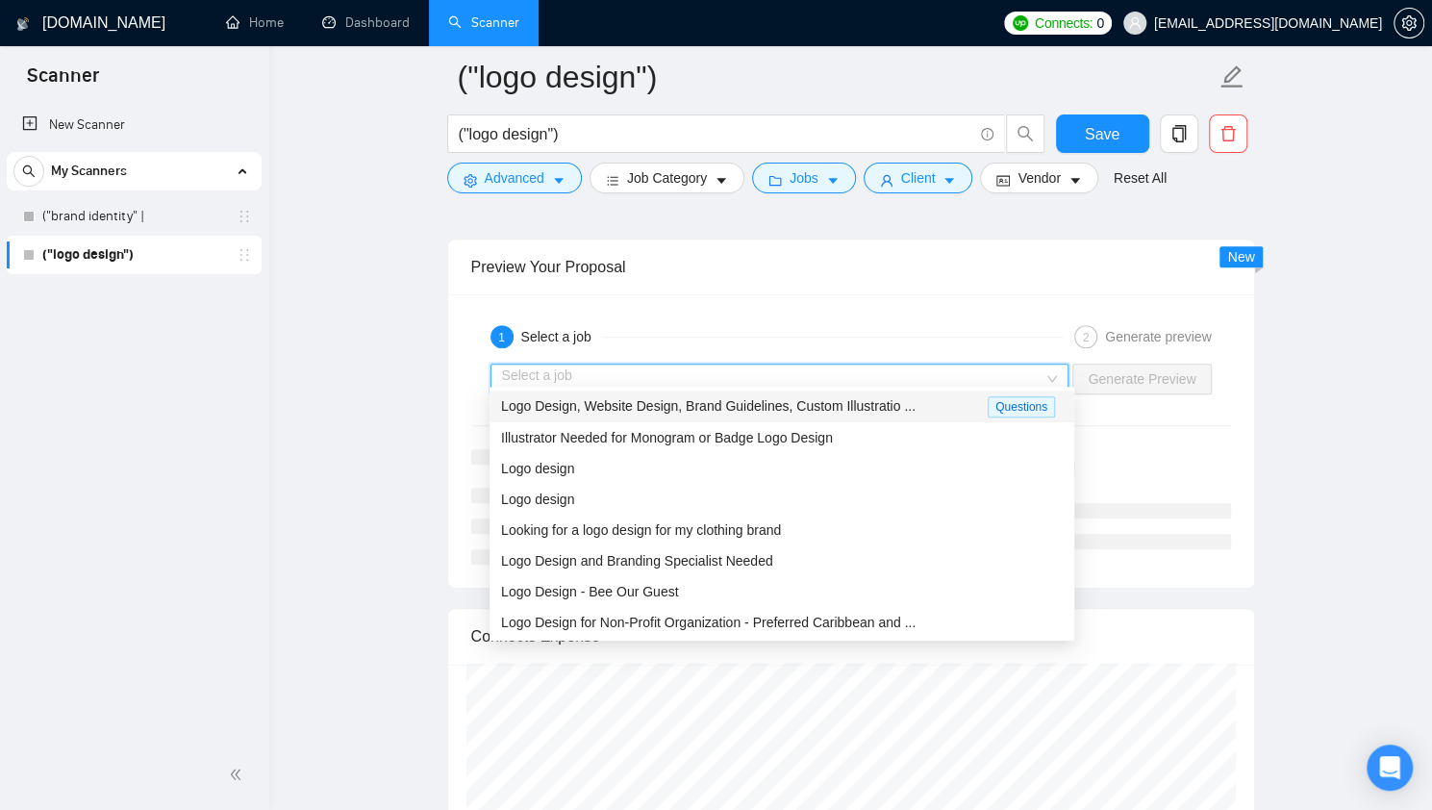
click at [798, 301] on div "1 Select a job 2 Generate preview Select a job Generate Preview" at bounding box center [851, 440] width 806 height 293
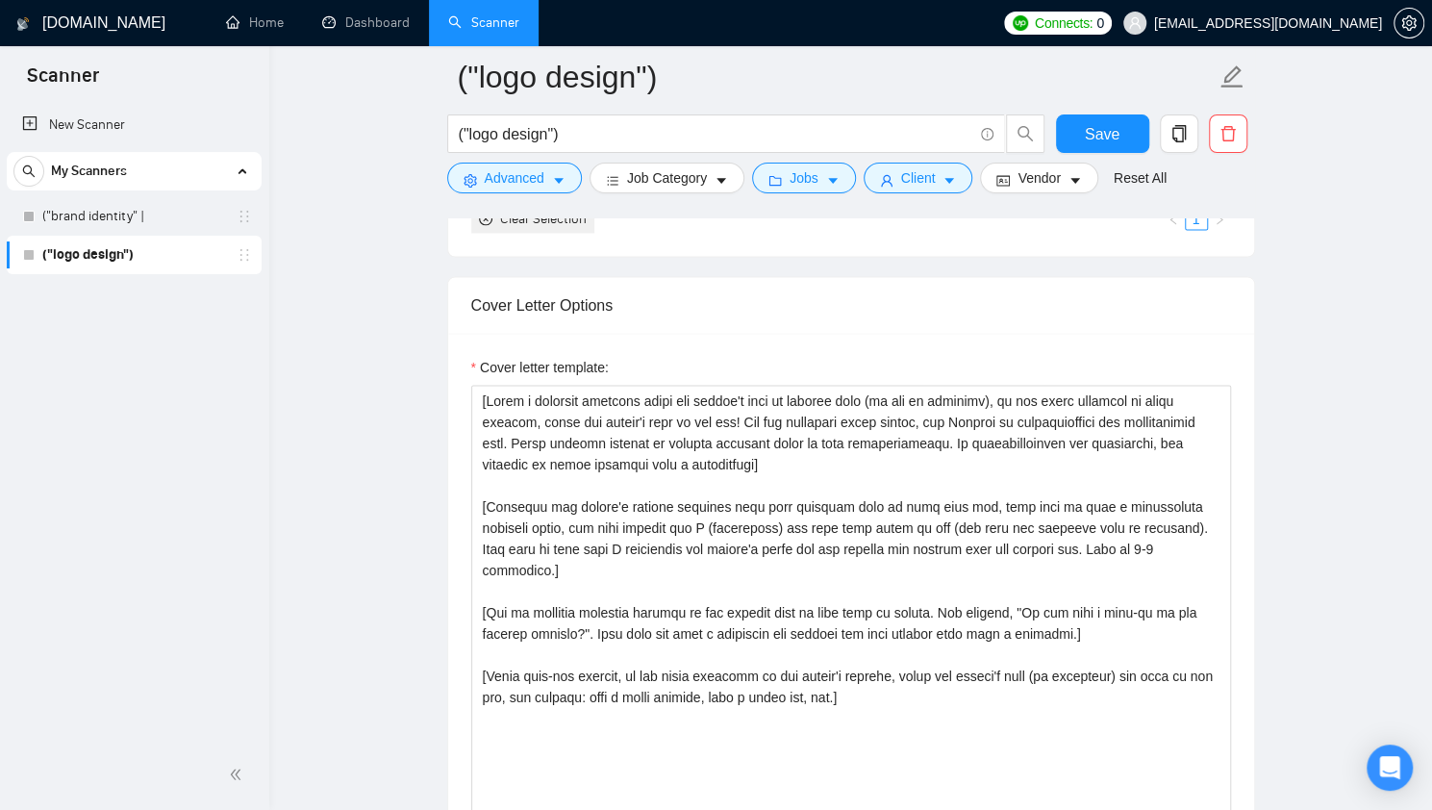
scroll to position [2036, 0]
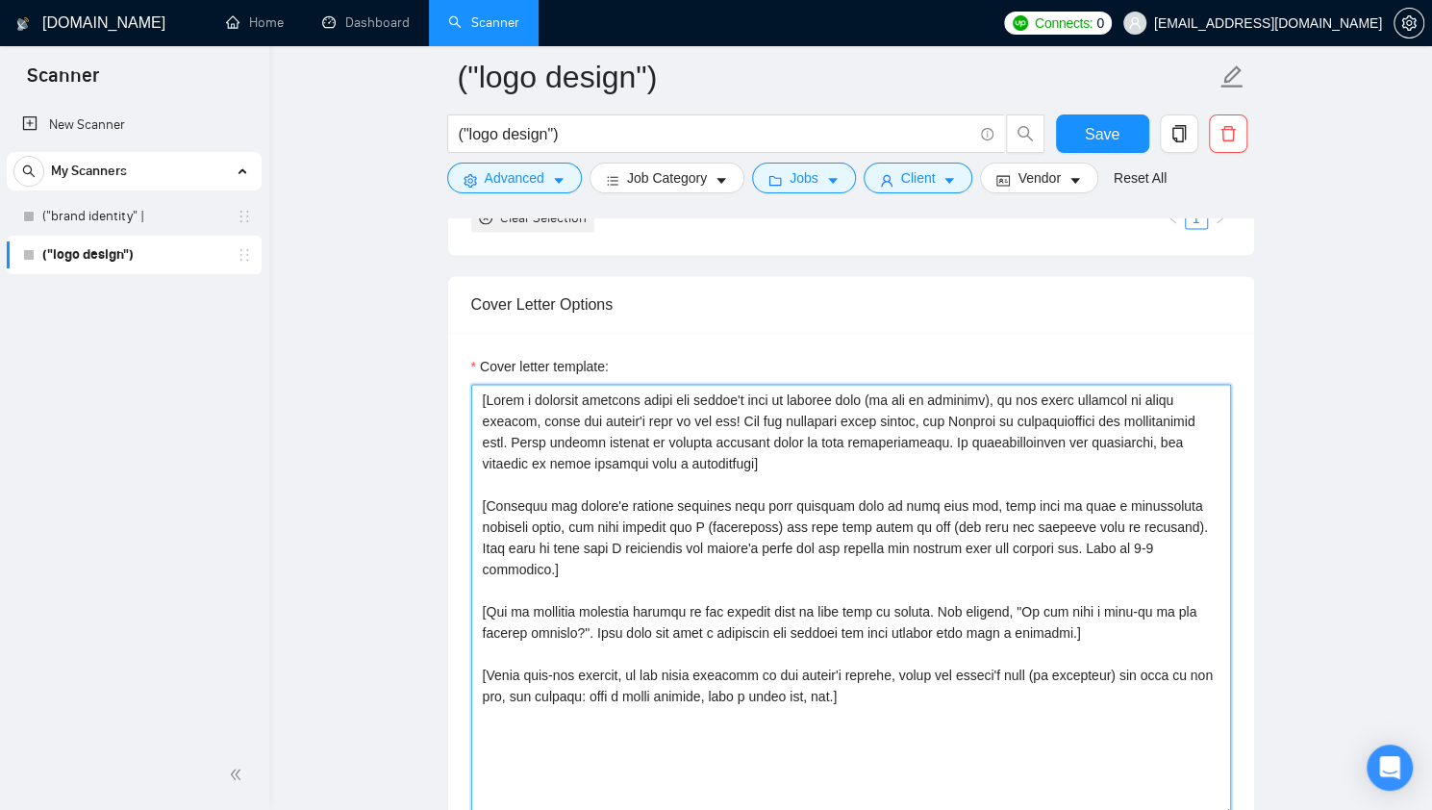
click at [748, 489] on textarea "Cover letter template:" at bounding box center [851, 600] width 760 height 433
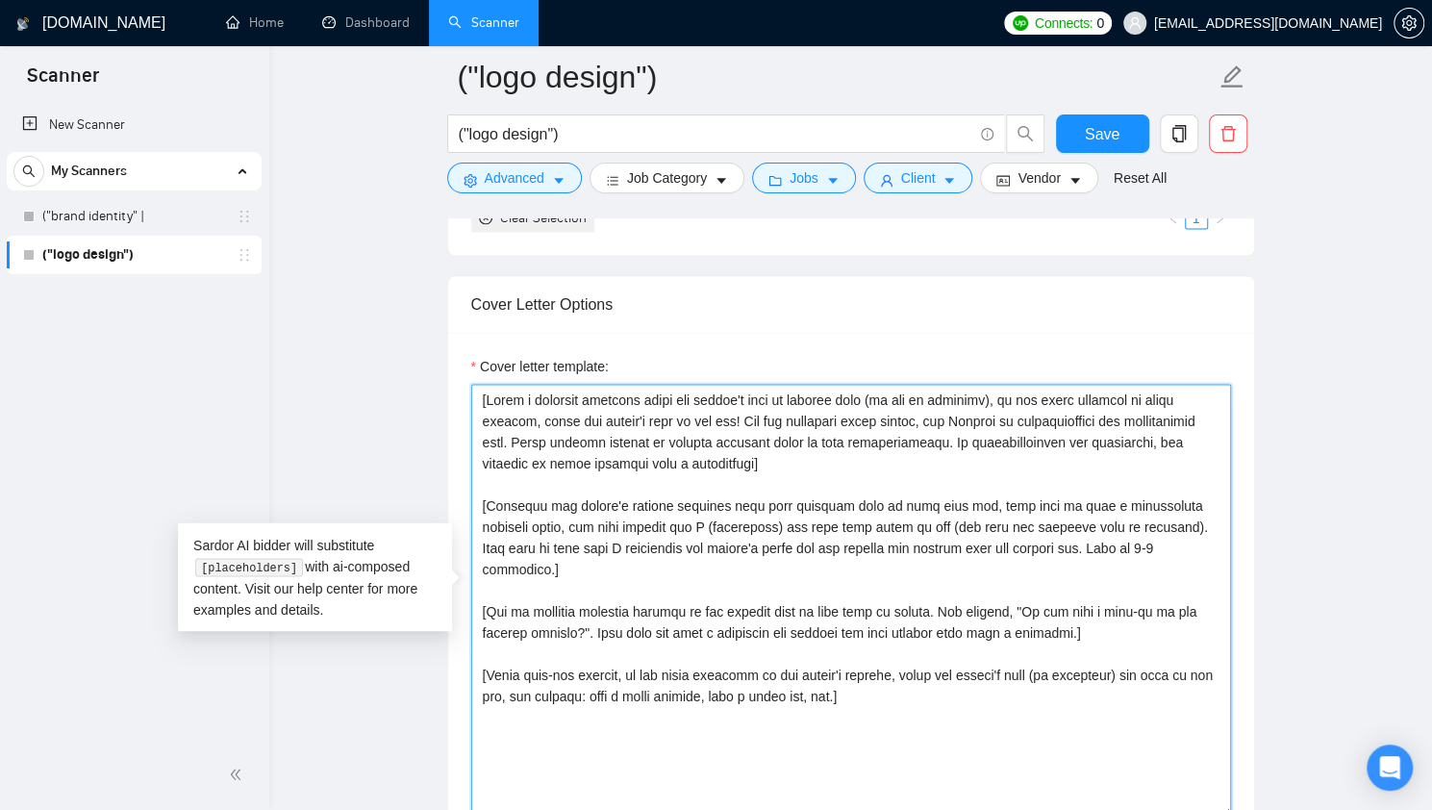
paste textarea "If the client asks a question, provide an answer. If the client requests to inc…"
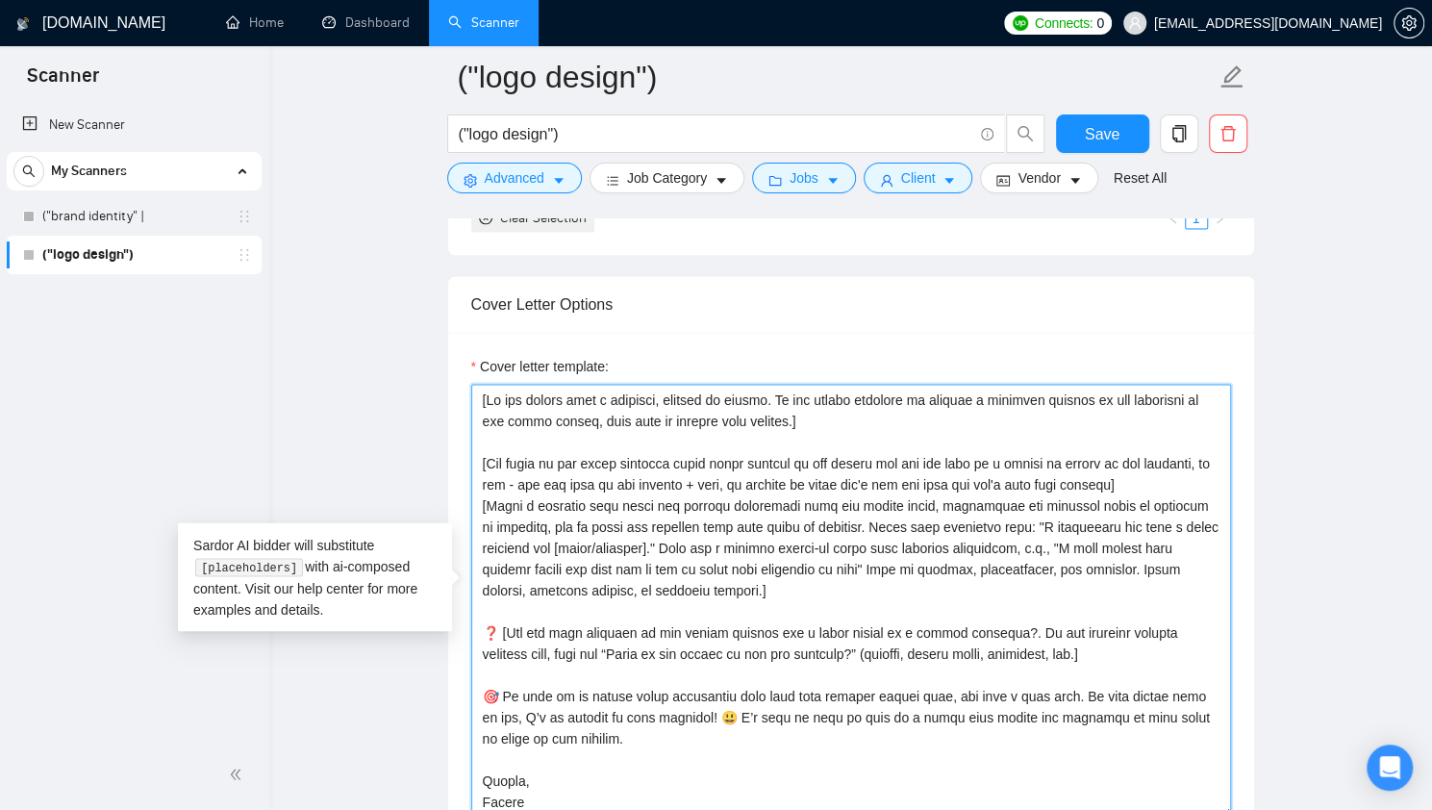
scroll to position [2057, 0]
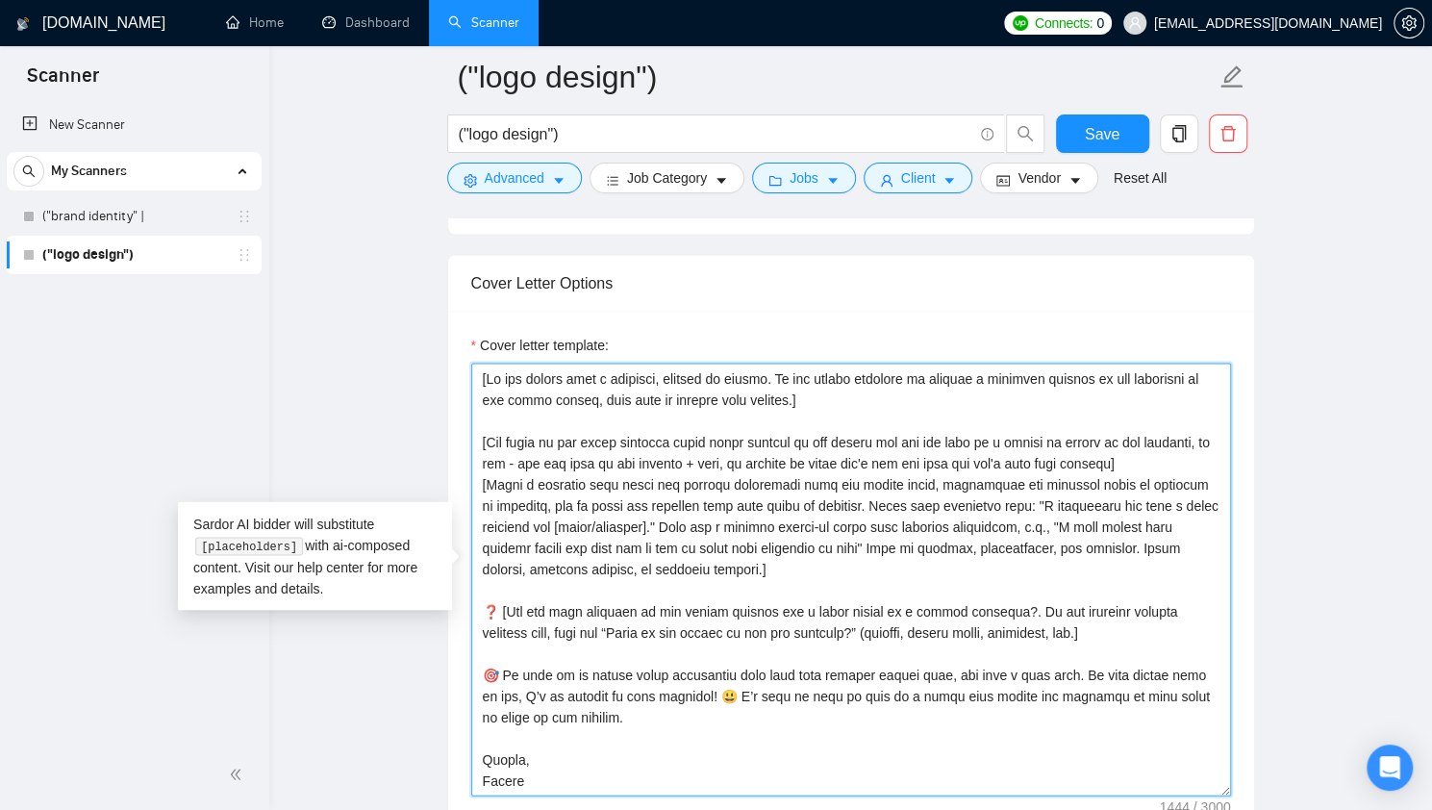
click at [865, 486] on textarea "Cover letter template:" at bounding box center [851, 578] width 760 height 433
click at [754, 565] on textarea "Cover letter template:" at bounding box center [851, 578] width 760 height 433
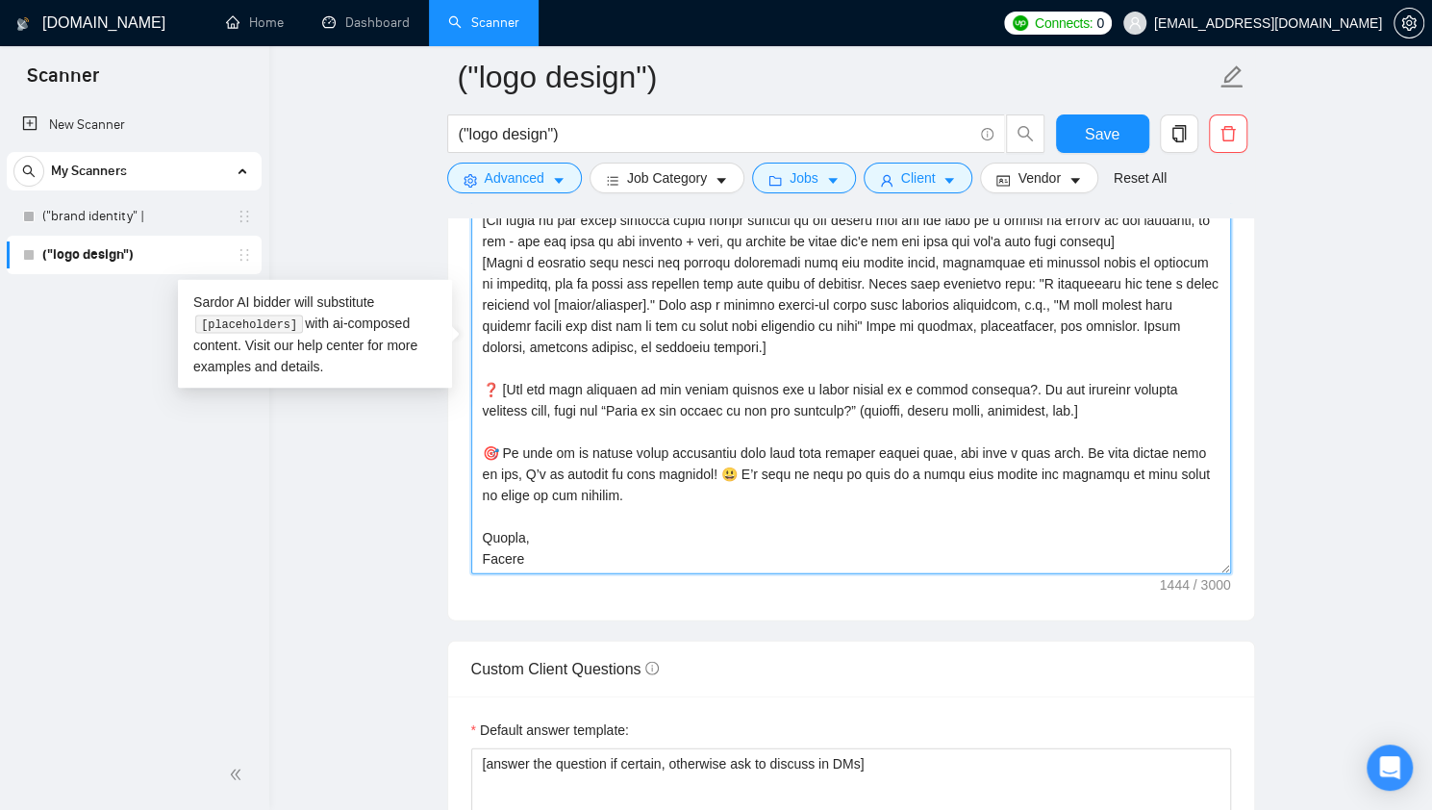
scroll to position [2282, 0]
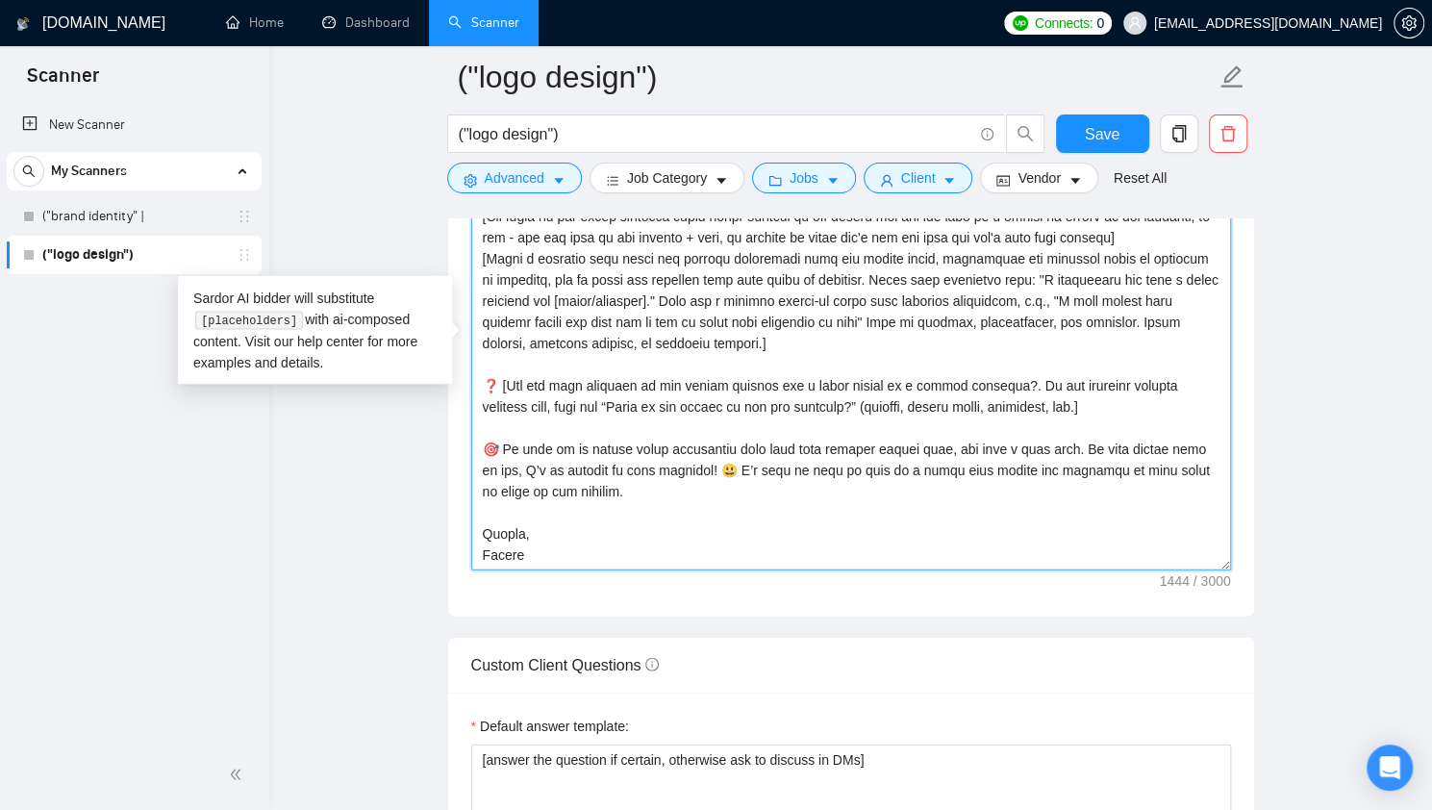
drag, startPoint x: 714, startPoint y: 442, endPoint x: 625, endPoint y: 445, distance: 89.5
click at [625, 445] on textarea "Cover letter template:" at bounding box center [851, 353] width 760 height 433
click at [1008, 438] on textarea "Cover letter template:" at bounding box center [851, 353] width 760 height 433
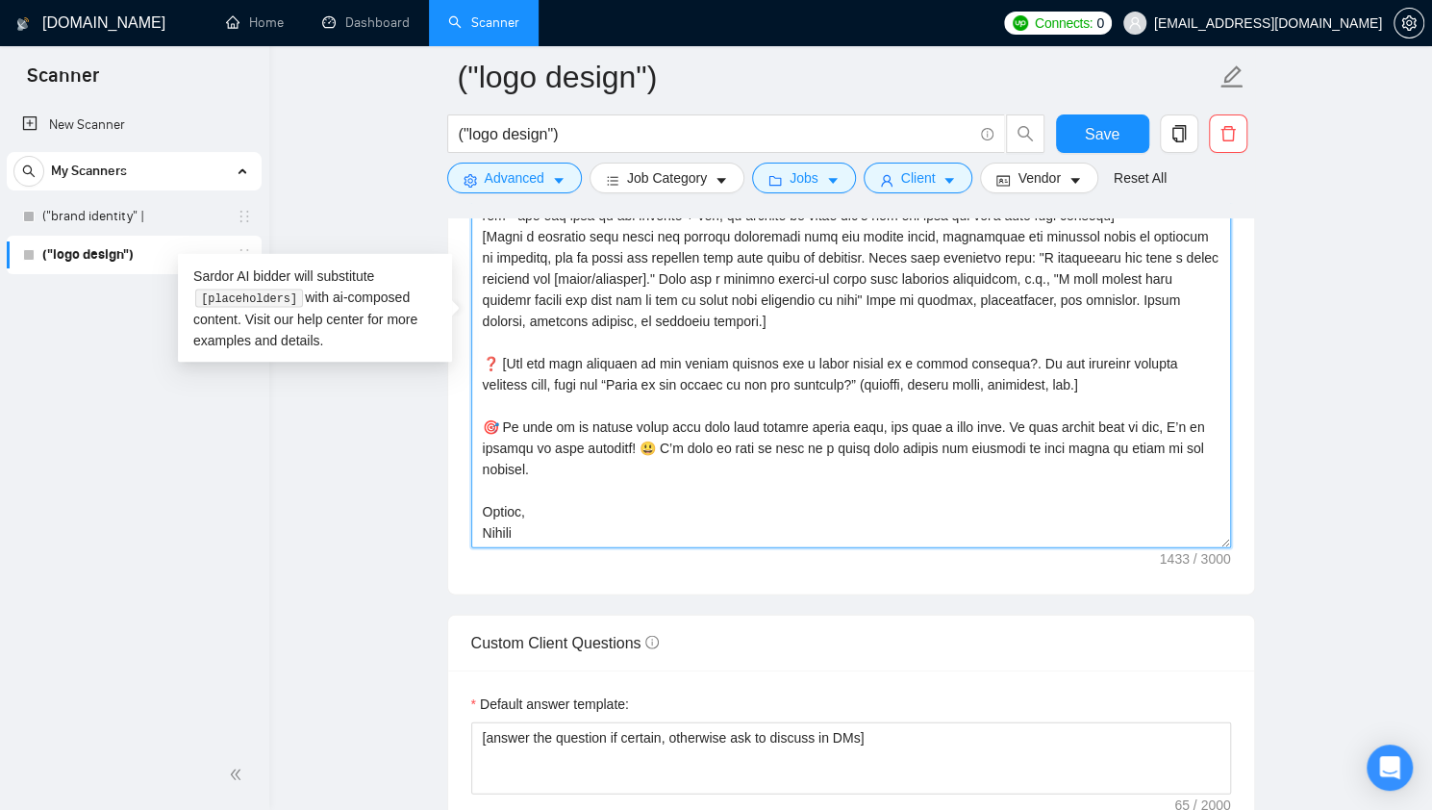
scroll to position [2306, 0]
drag, startPoint x: 1211, startPoint y: 436, endPoint x: 651, endPoint y: 447, distance: 560.6
click at [651, 447] on textarea "Cover letter template:" at bounding box center [851, 329] width 760 height 433
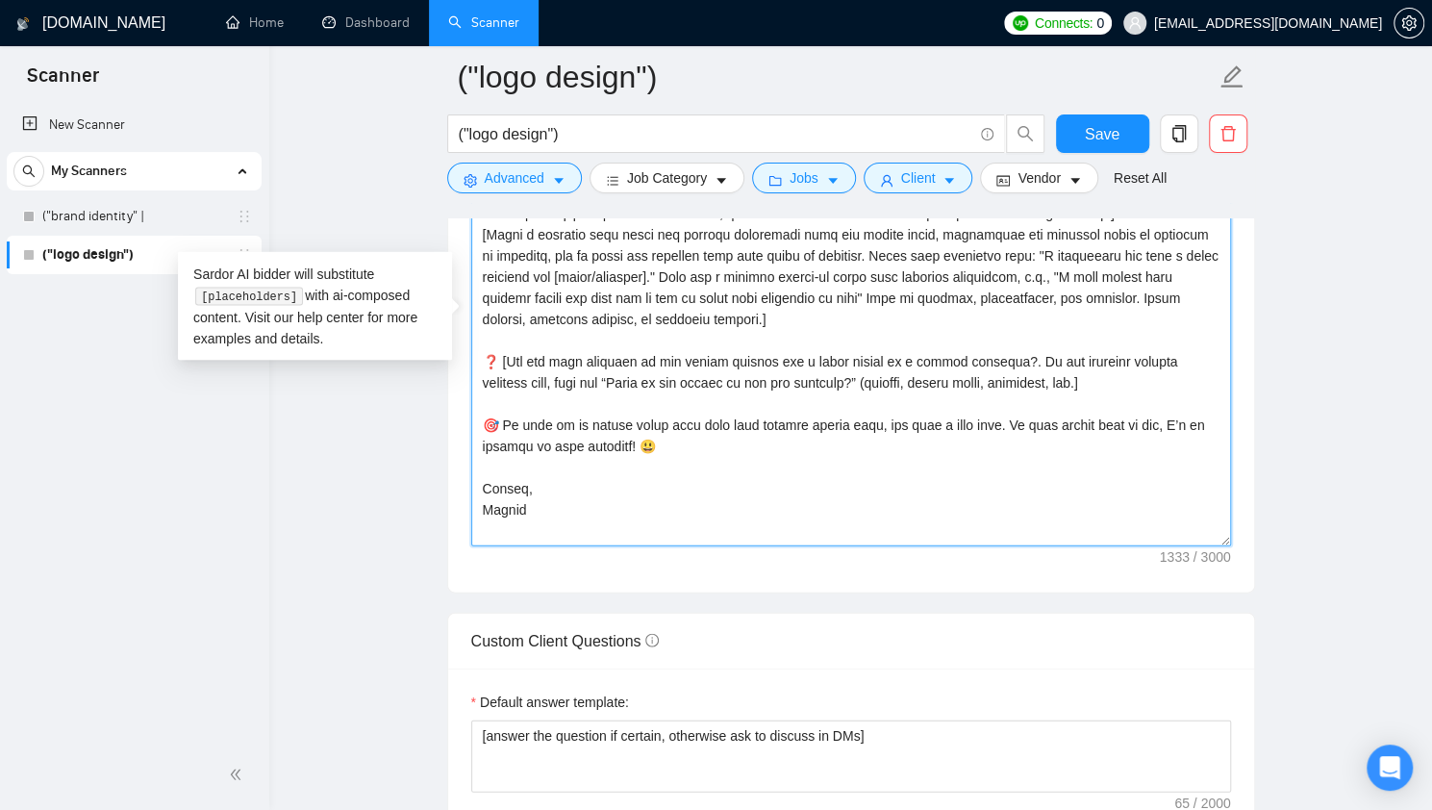
scroll to position [2297, 0]
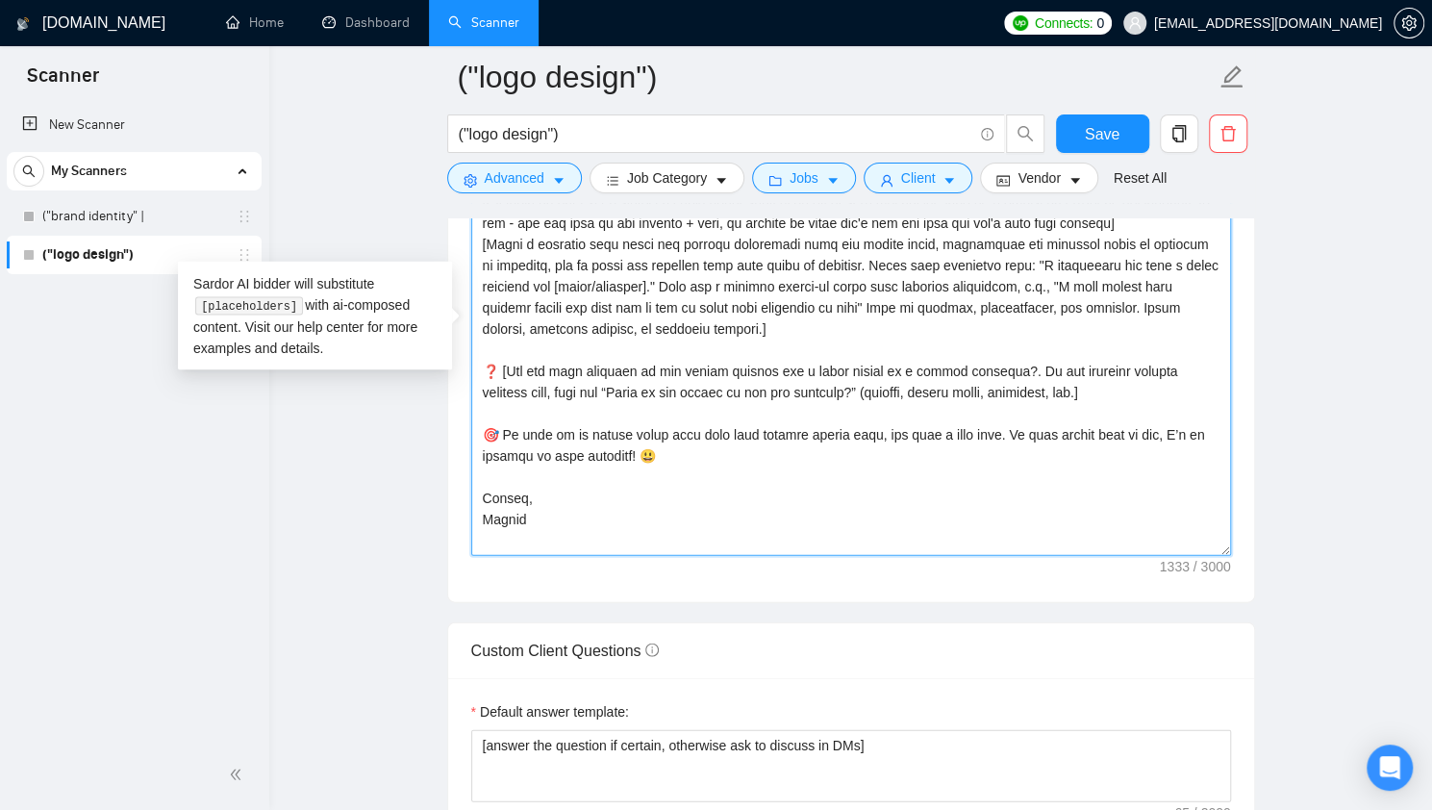
drag, startPoint x: 1038, startPoint y: 385, endPoint x: 440, endPoint y: 345, distance: 599.3
click at [508, 419] on textarea "Cover letter template:" at bounding box center [851, 339] width 760 height 433
drag, startPoint x: 504, startPoint y: 430, endPoint x: 480, endPoint y: 432, distance: 24.1
click at [480, 432] on textarea "Cover letter template:" at bounding box center [851, 339] width 760 height 433
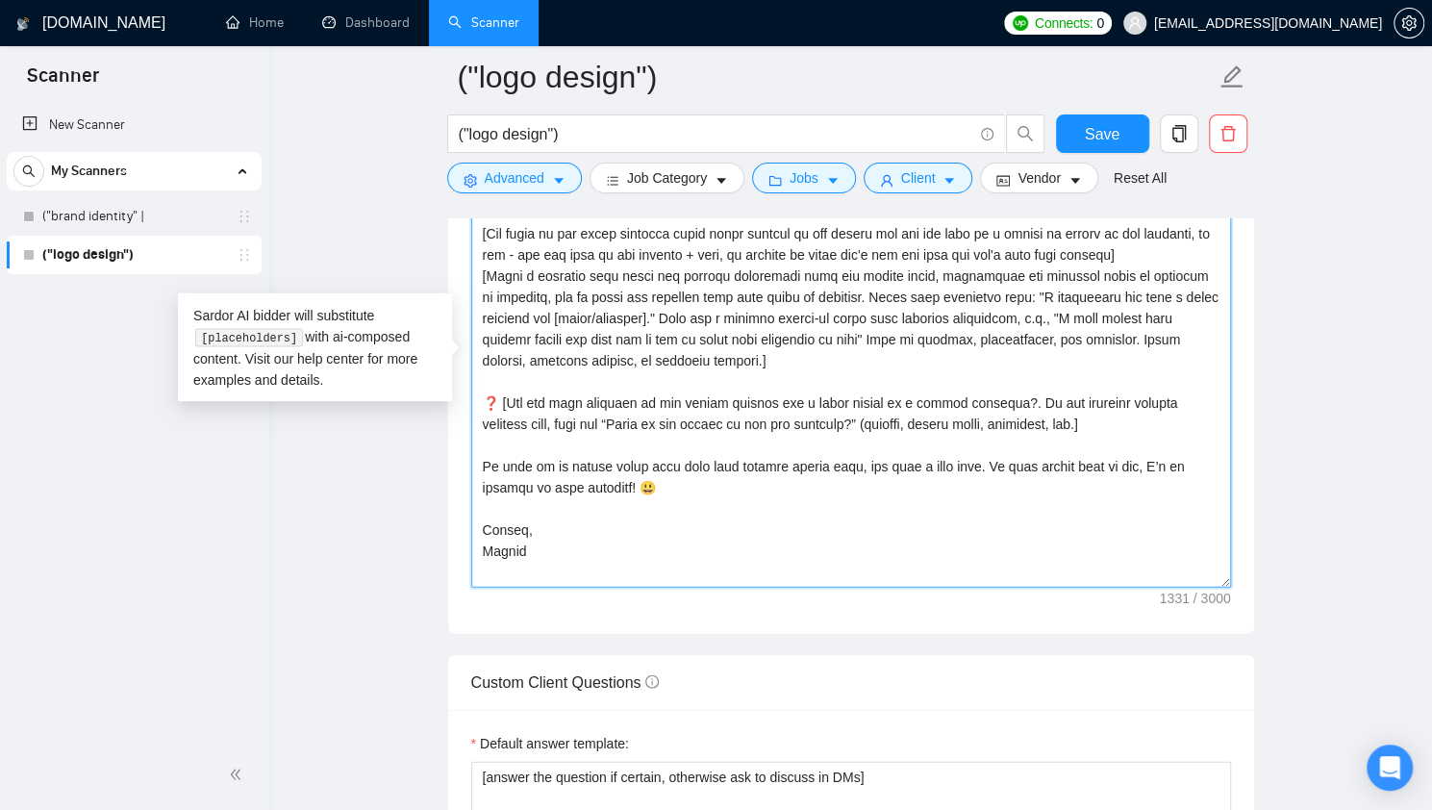
scroll to position [2262, 0]
click at [493, 398] on textarea "Cover letter template:" at bounding box center [851, 374] width 760 height 433
drag, startPoint x: 1059, startPoint y: 422, endPoint x: 436, endPoint y: 387, distance: 624.0
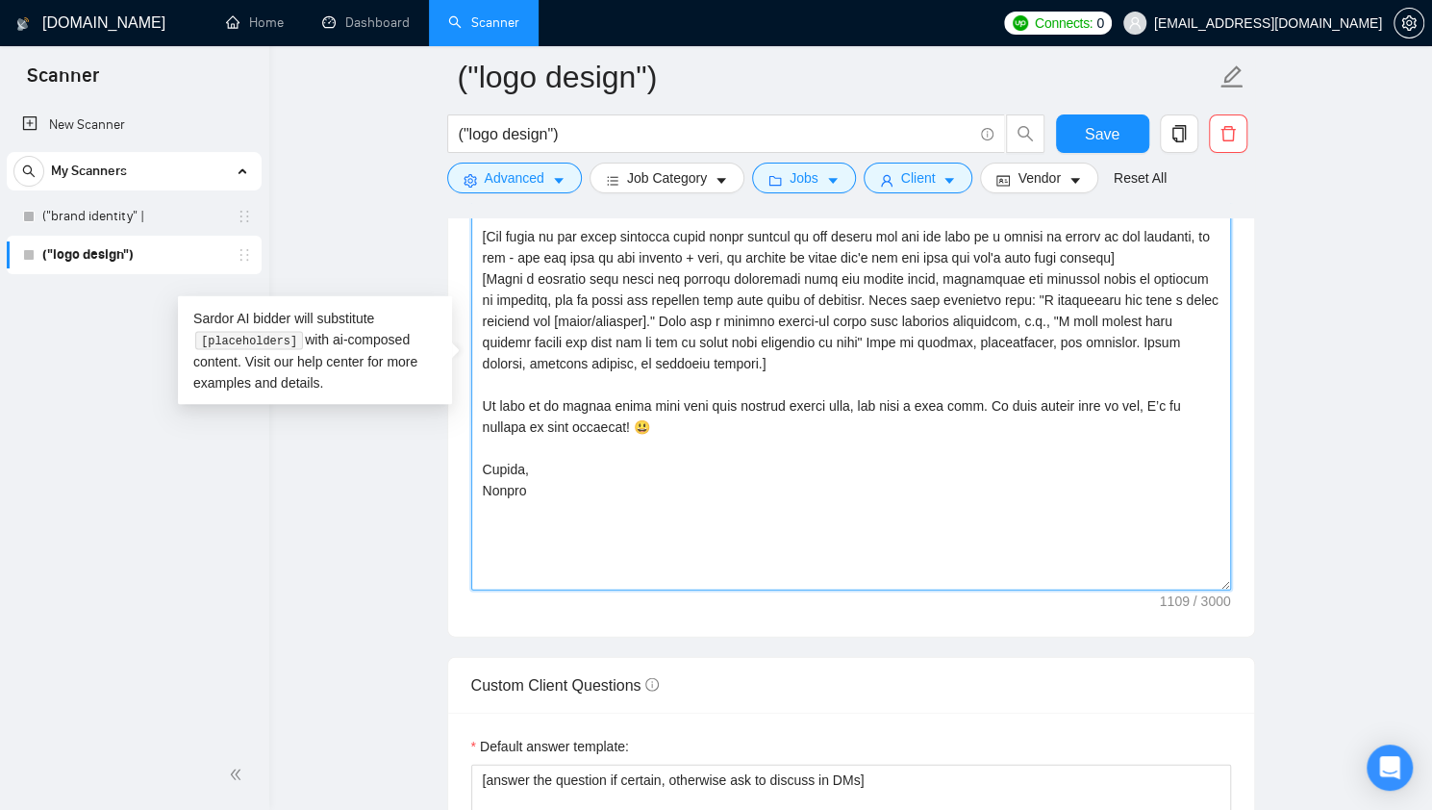
click at [683, 428] on textarea "Cover letter template:" at bounding box center [851, 374] width 760 height 433
paste textarea "❓ [Add one open question if the client already has a rough vision of a future i…"
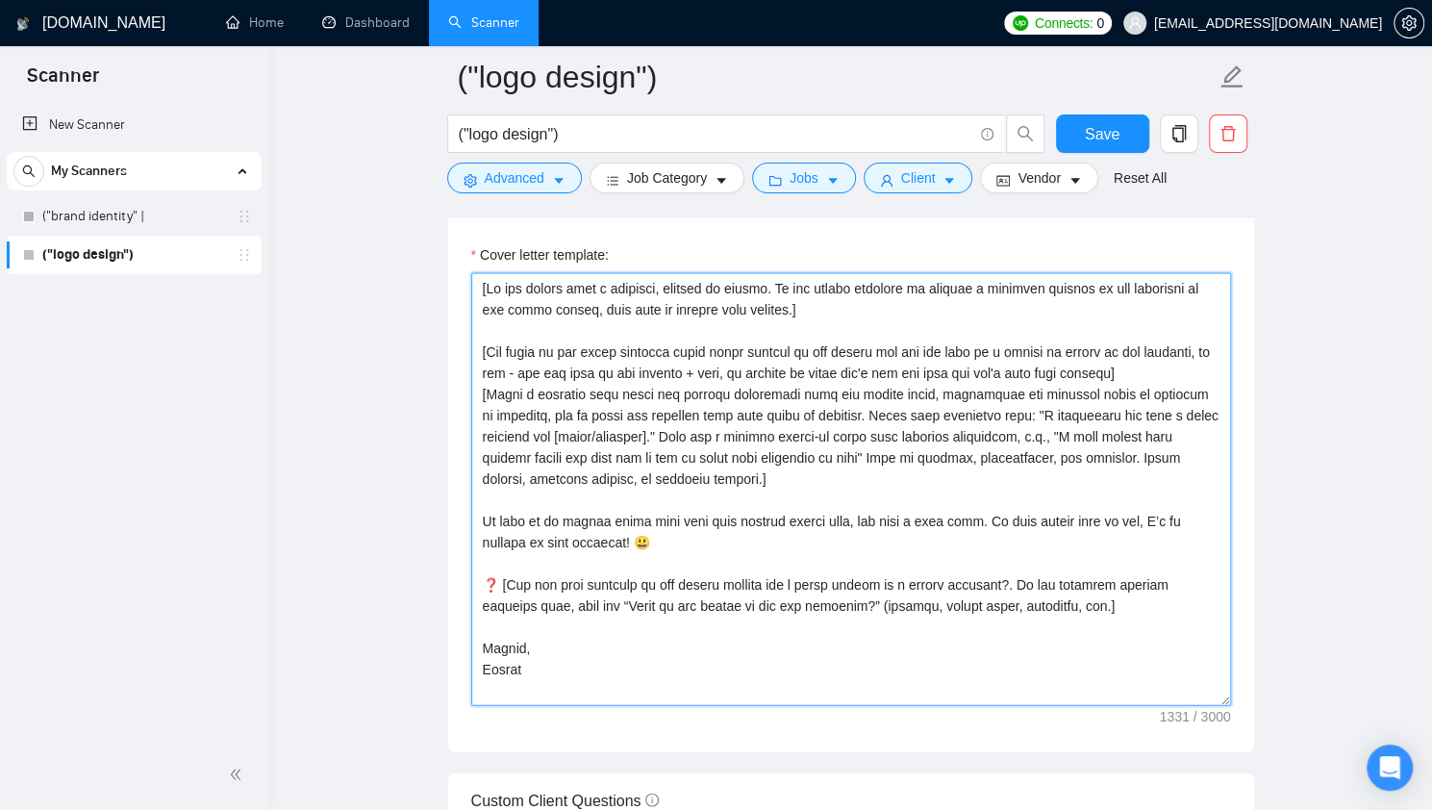
scroll to position [2146, 0]
drag, startPoint x: 745, startPoint y: 478, endPoint x: 523, endPoint y: 395, distance: 237.0
click at [523, 395] on textarea "Cover letter template:" at bounding box center [851, 490] width 760 height 433
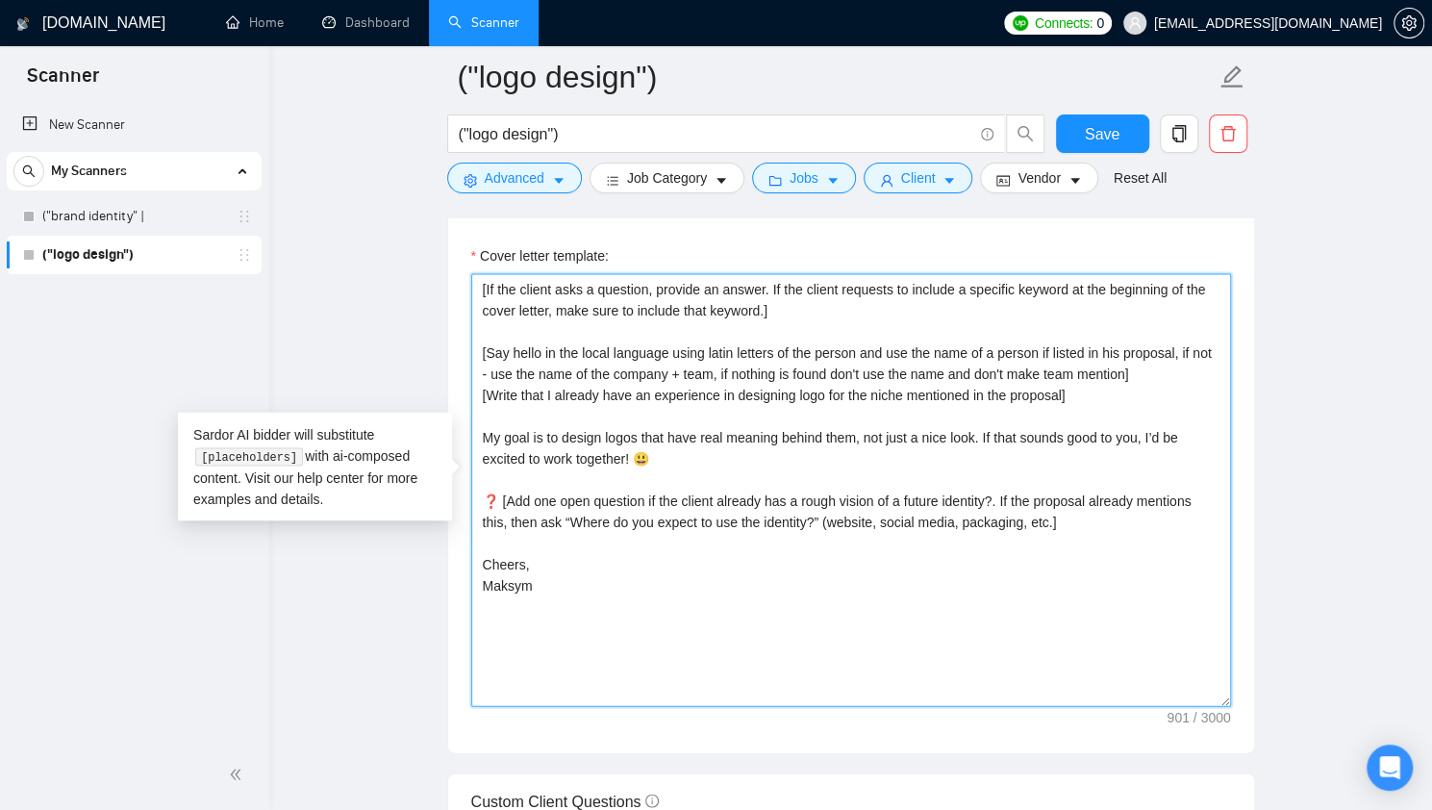
click at [752, 463] on textarea "[If the client asks a question, provide an answer. If the client requests to in…" at bounding box center [851, 490] width 760 height 433
click at [716, 454] on textarea "[If the client asks a question, provide an answer. If the client requests to in…" at bounding box center [851, 490] width 760 height 433
click at [971, 418] on textarea "[If the client asks a question, provide an answer. If the client requests to in…" at bounding box center [851, 490] width 760 height 433
click at [973, 409] on textarea "[If the client asks a question, provide an answer. If the client requests to in…" at bounding box center [851, 490] width 760 height 433
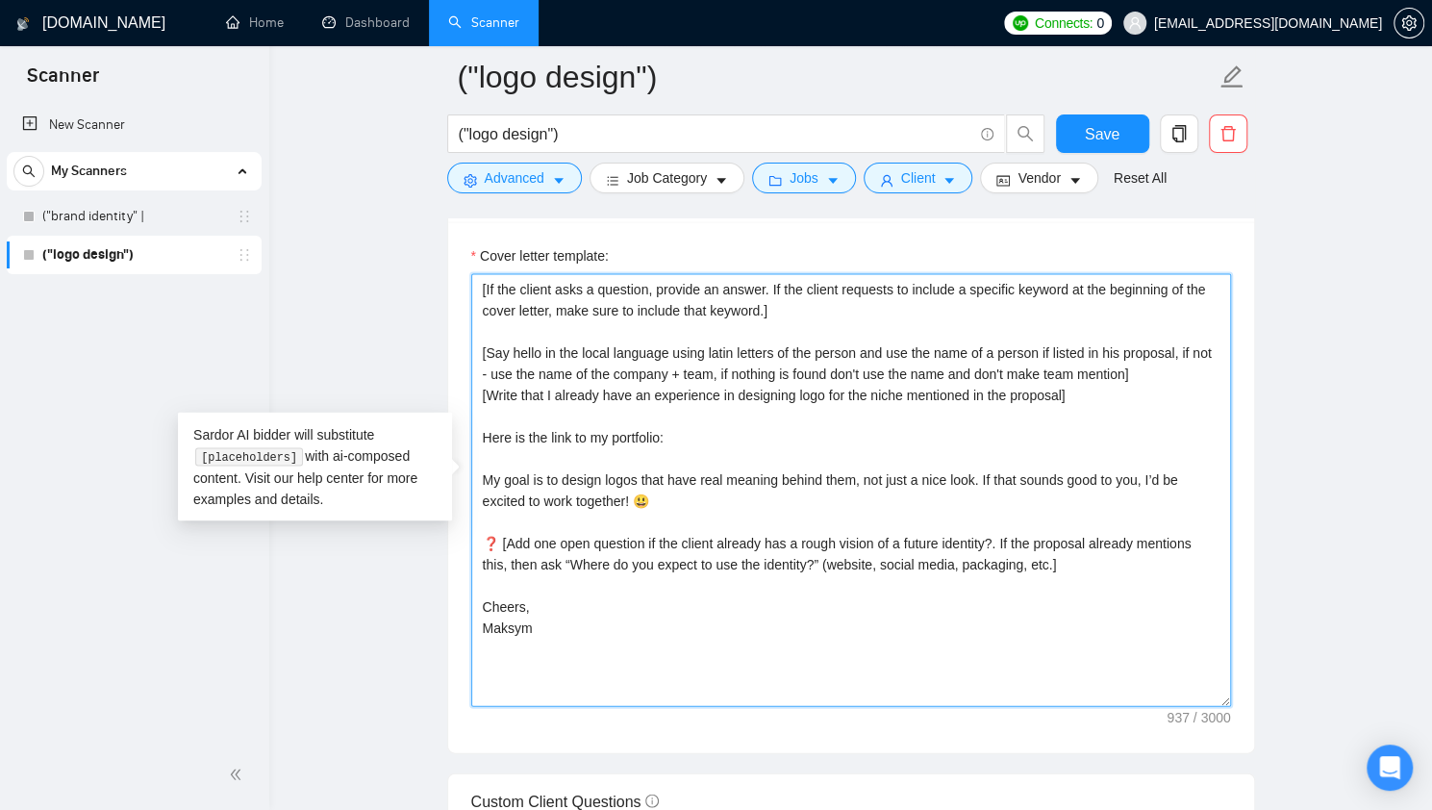
paste textarea "https://drive.google.com/file/d/1oPjyLpRr2fkzmzck1RA4C0FOT5ZG5BdA/view?usp=shar…"
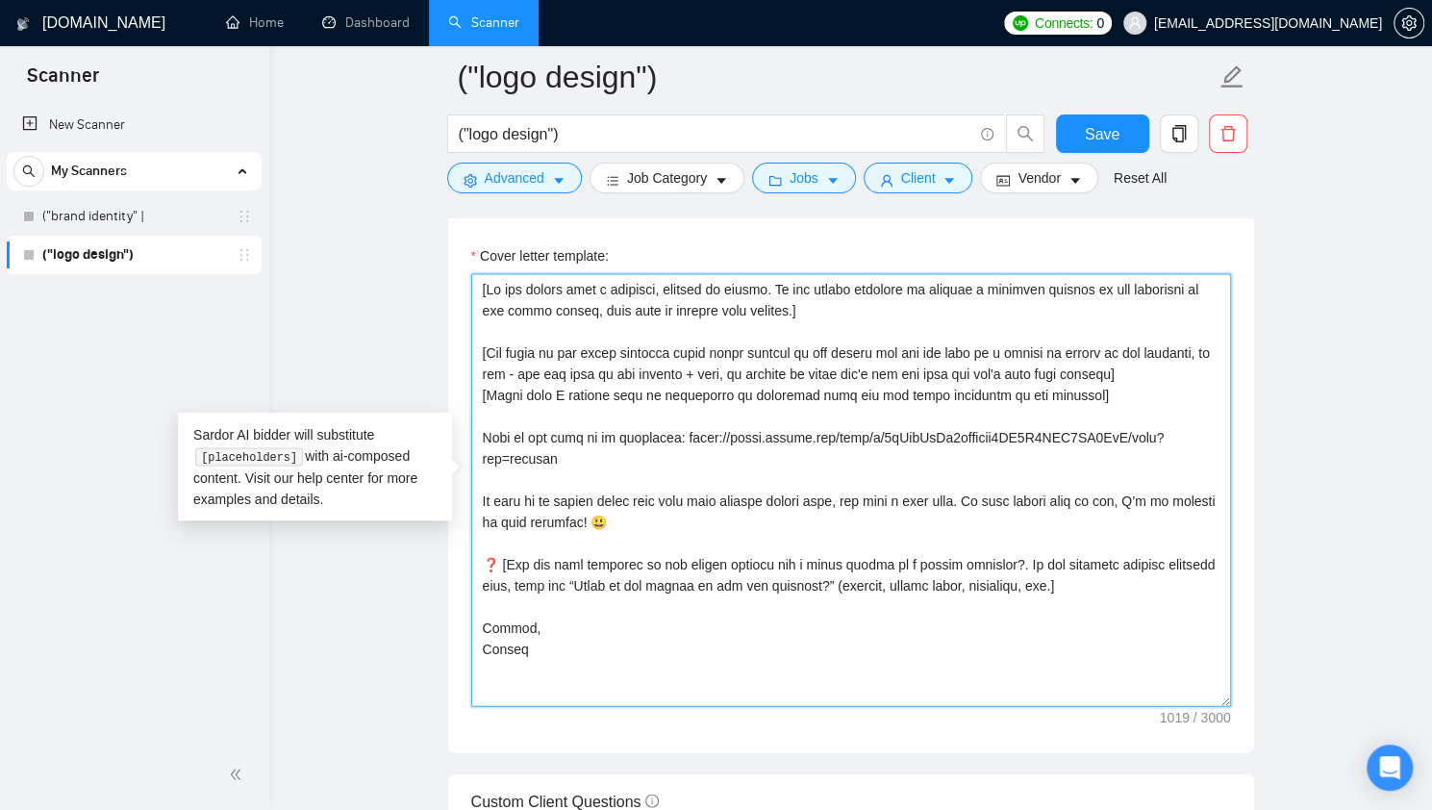
click at [640, 488] on textarea "Cover letter template:" at bounding box center [851, 490] width 760 height 433
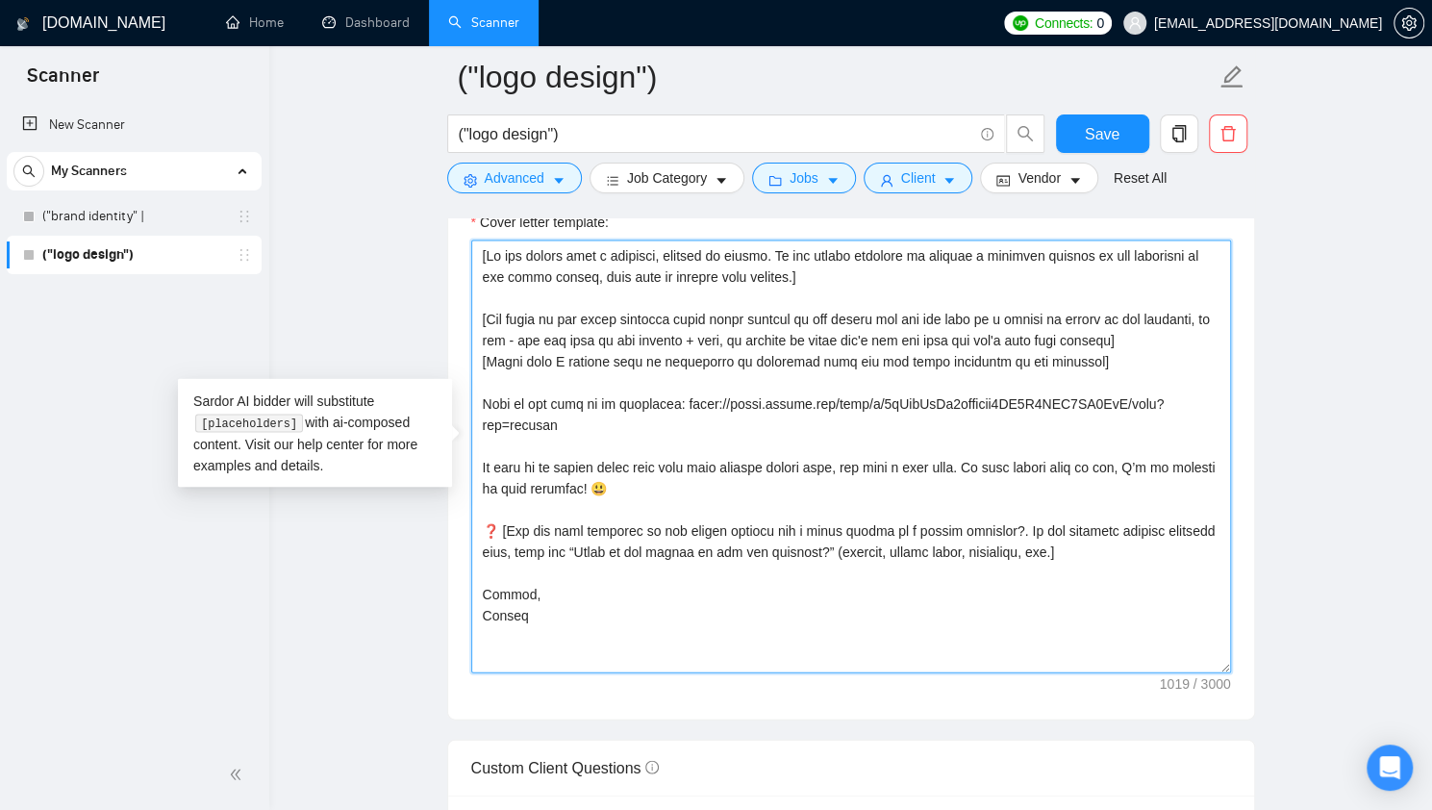
scroll to position [2179, 0]
click at [1112, 351] on textarea "Cover letter template:" at bounding box center [851, 457] width 760 height 433
click at [623, 363] on textarea "Cover letter template:" at bounding box center [851, 457] width 760 height 433
click at [1089, 358] on textarea "Cover letter template:" at bounding box center [851, 457] width 760 height 433
click at [906, 474] on textarea "Cover letter template:" at bounding box center [851, 457] width 760 height 433
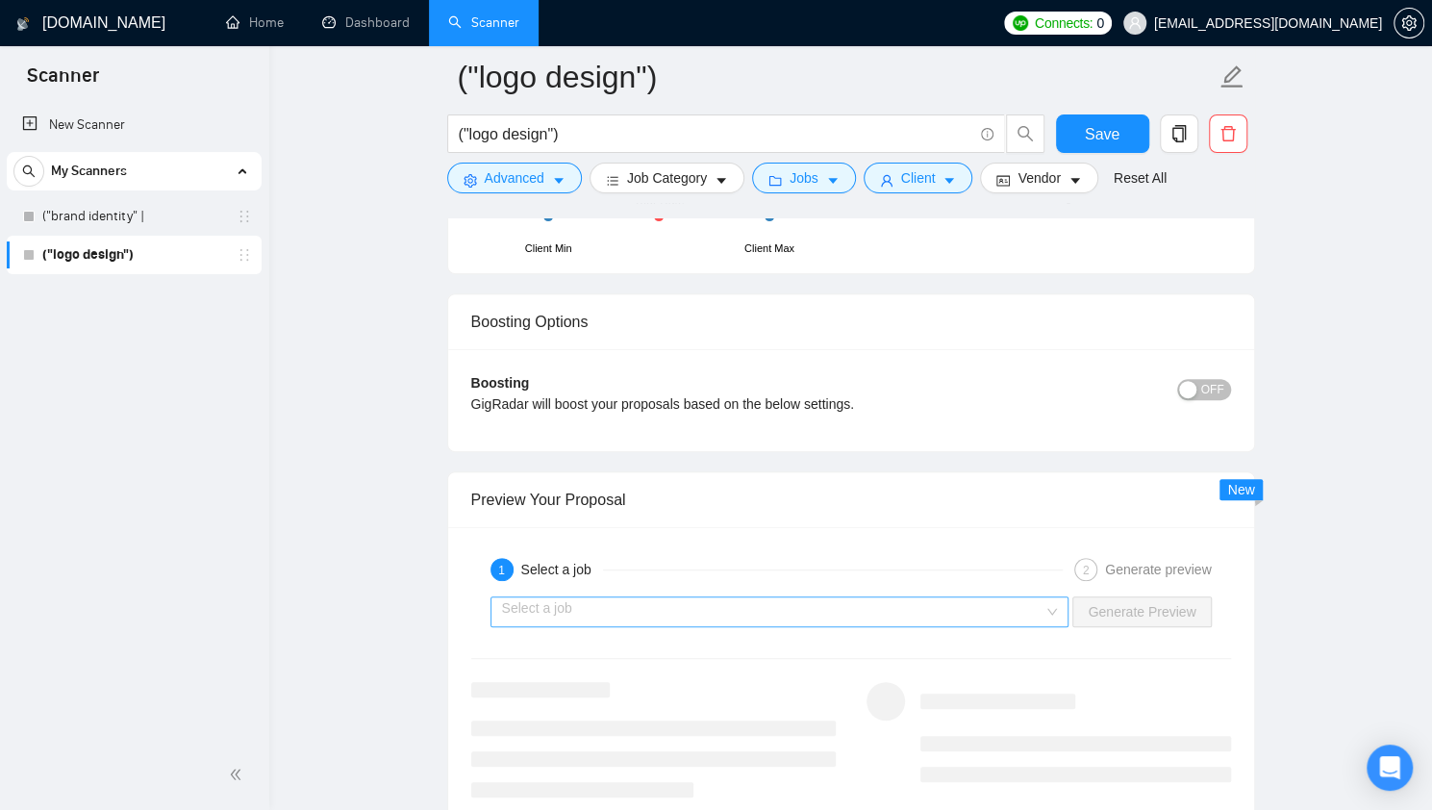
scroll to position [4579, 0]
click at [721, 599] on input "search" at bounding box center [773, 610] width 542 height 29
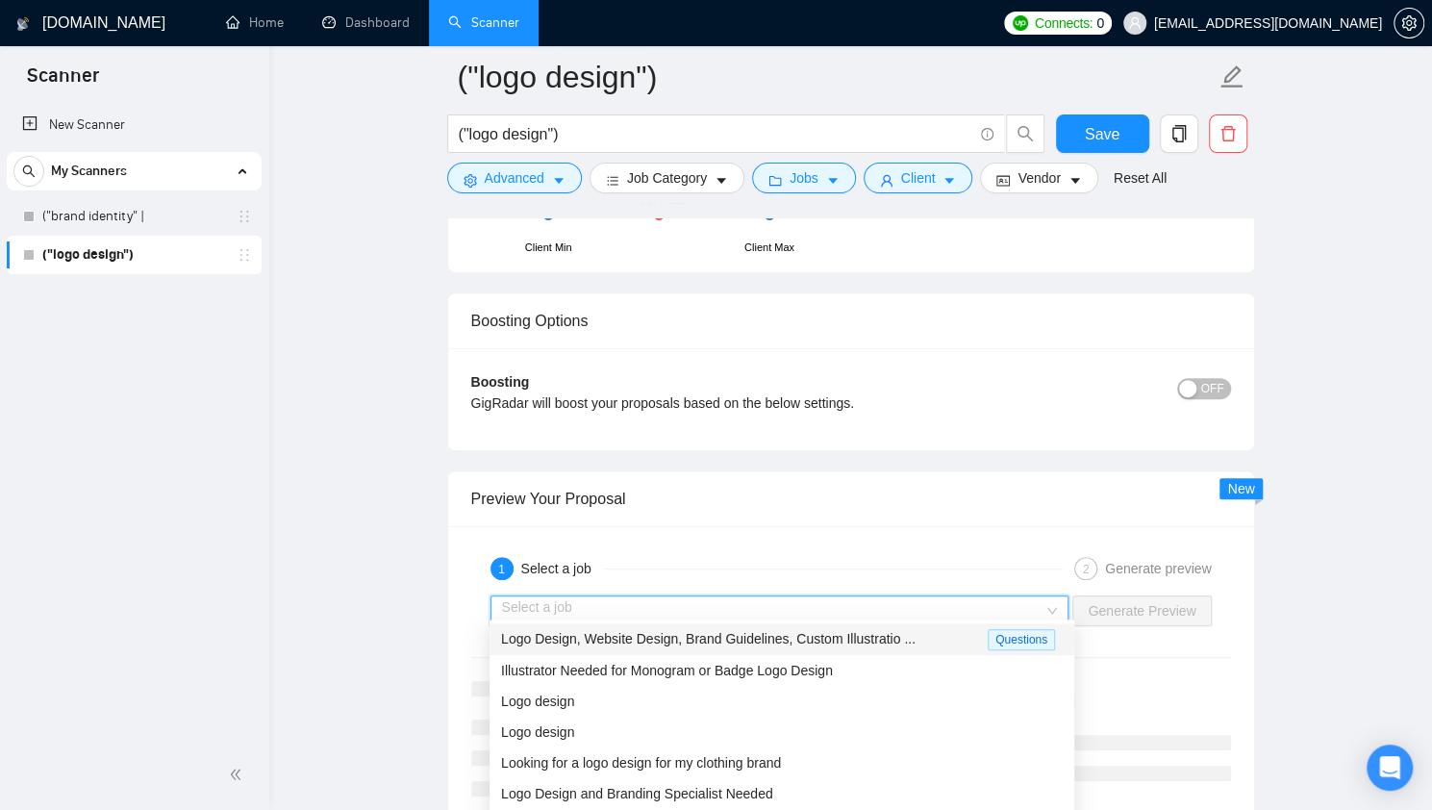
scroll to position [62, 0]
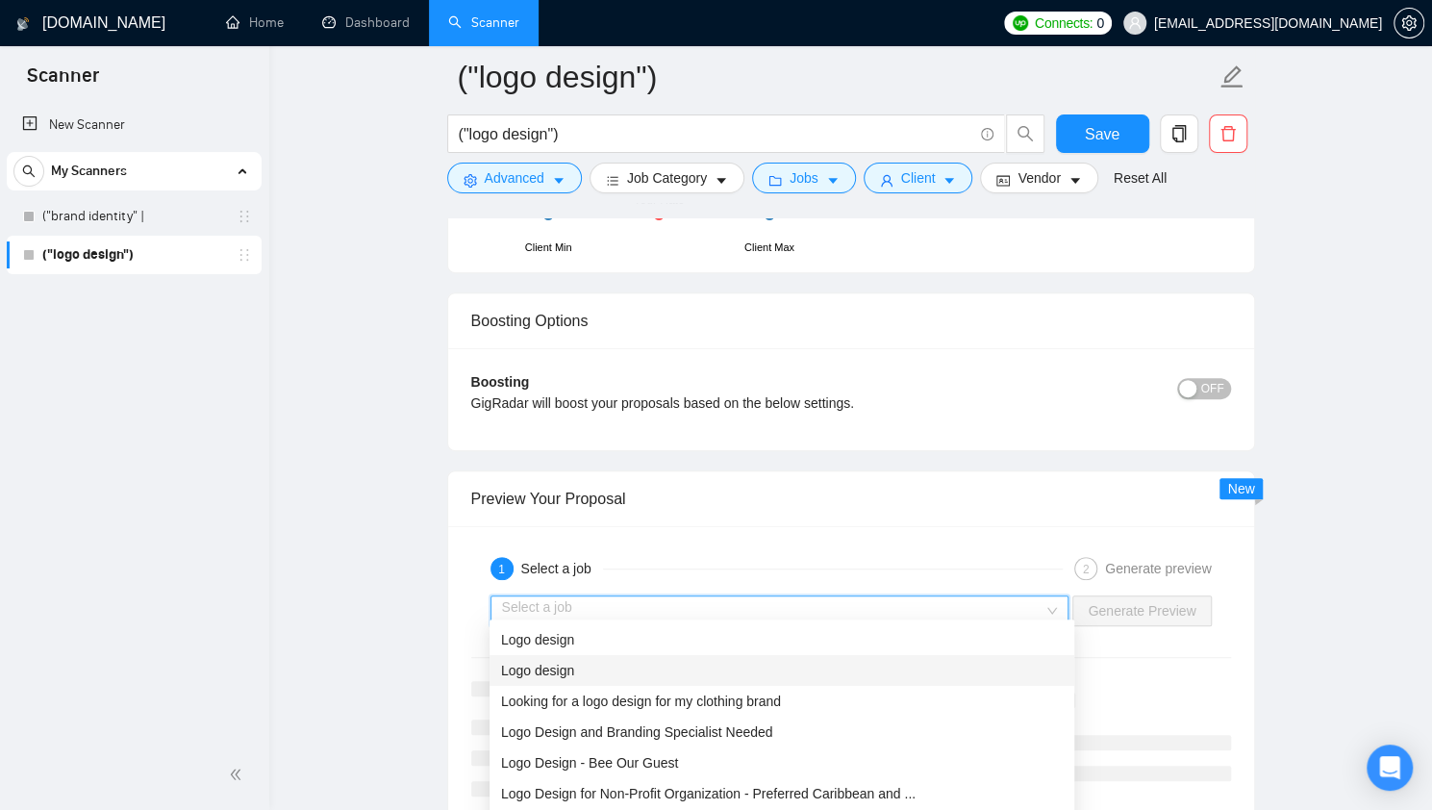
click at [774, 672] on div "Logo design" at bounding box center [781, 670] width 561 height 21
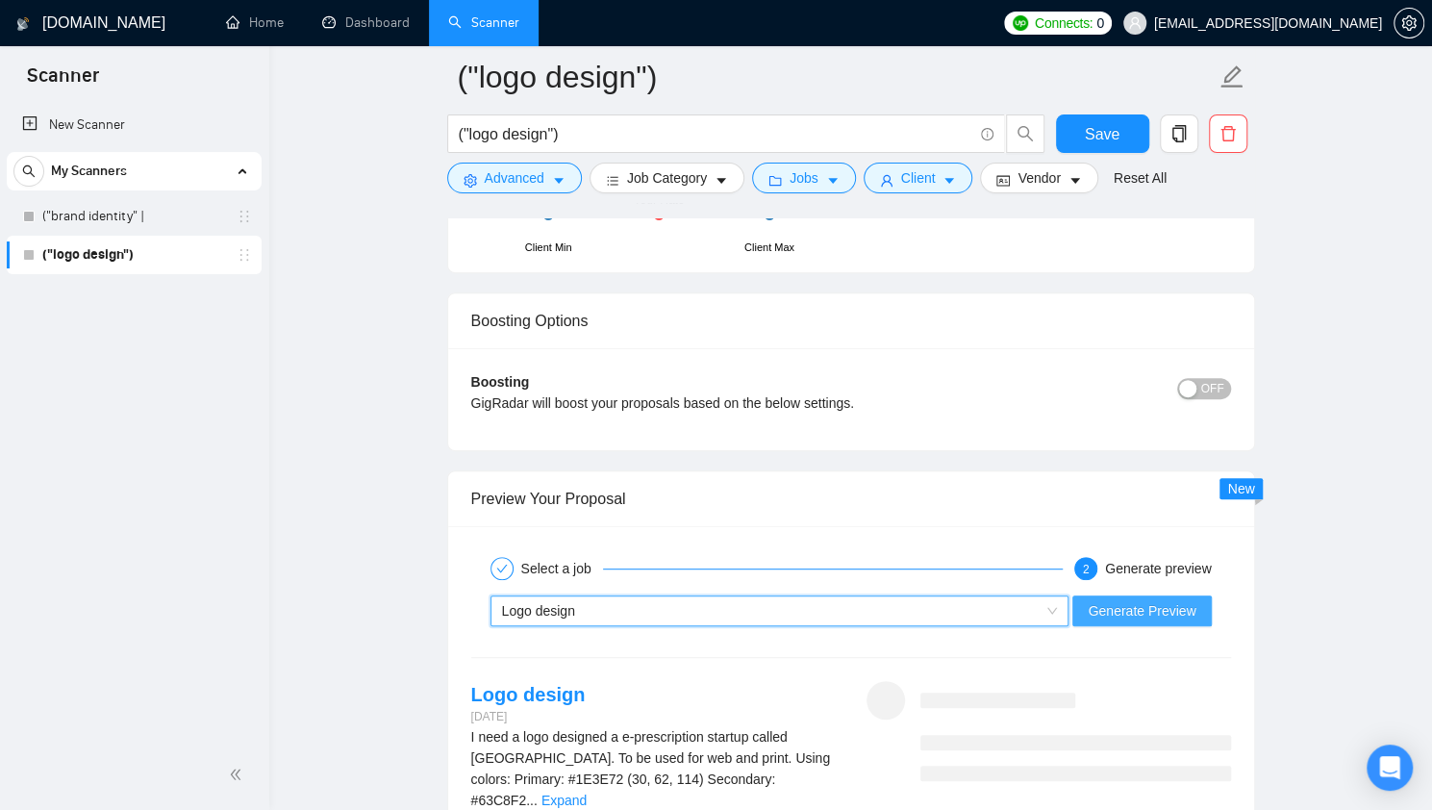
click at [1138, 603] on span "Generate Preview" at bounding box center [1141, 610] width 108 height 21
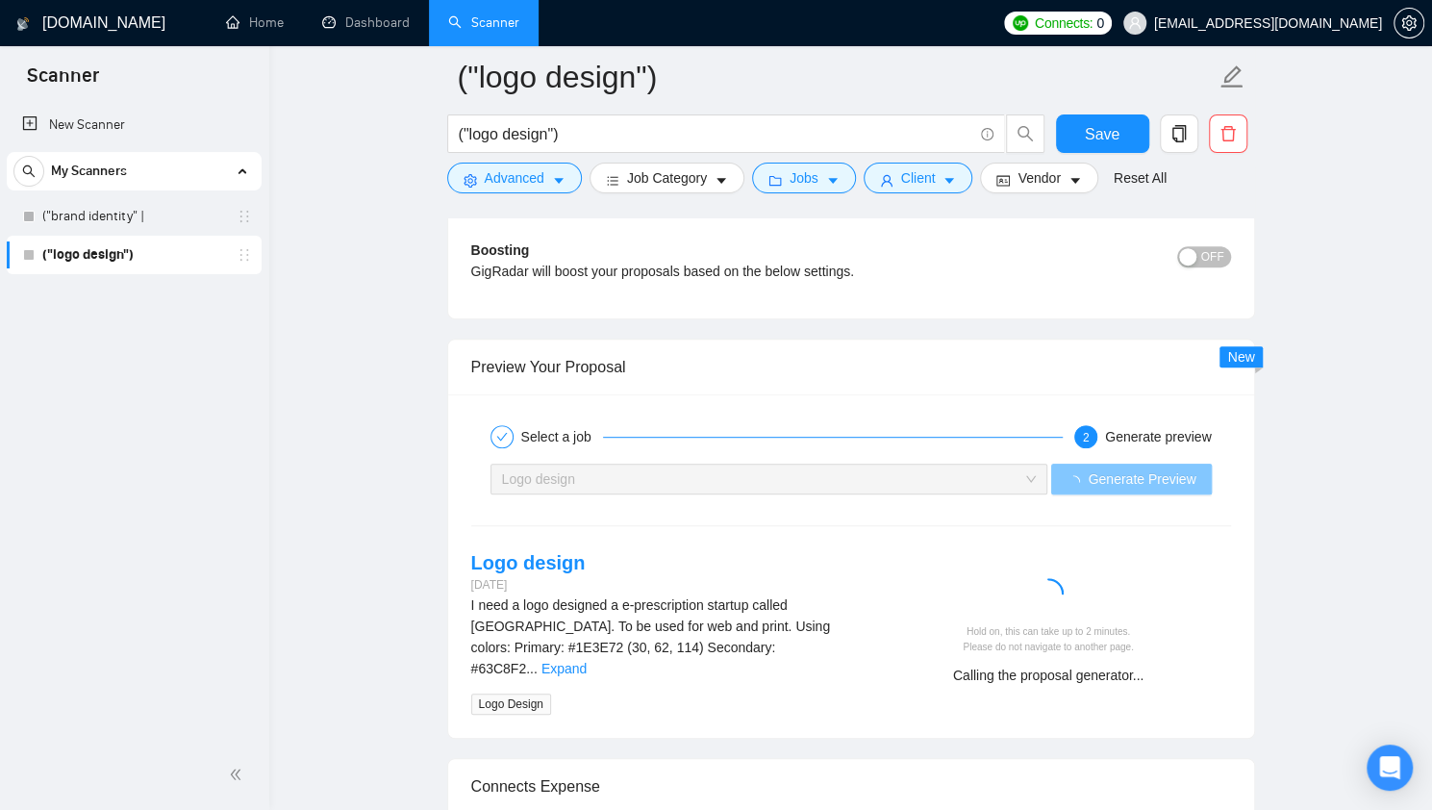
scroll to position [4712, 0]
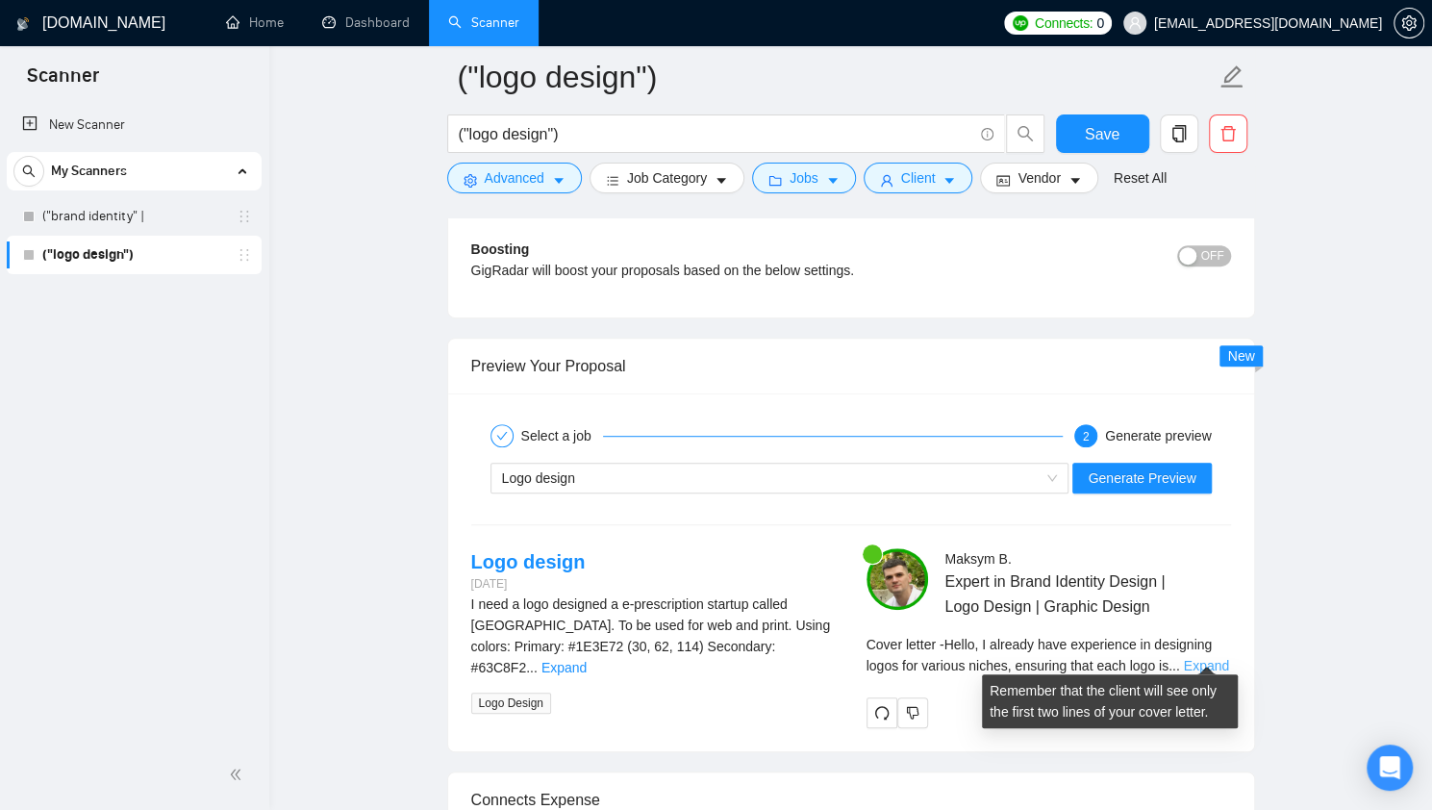
click at [1207, 658] on link "Expand" at bounding box center [1206, 665] width 45 height 15
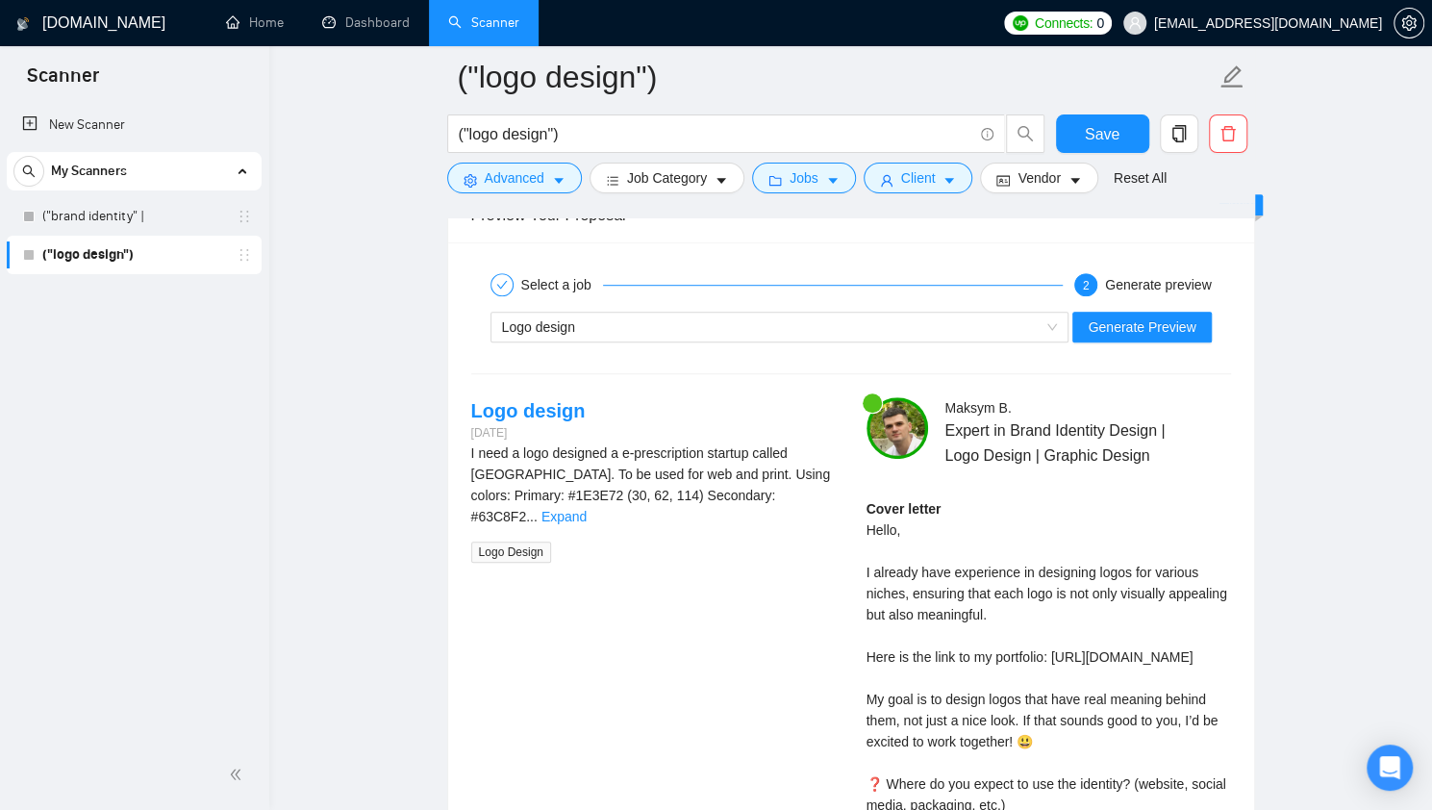
scroll to position [4864, 0]
click at [586, 508] on link "Expand" at bounding box center [563, 515] width 45 height 15
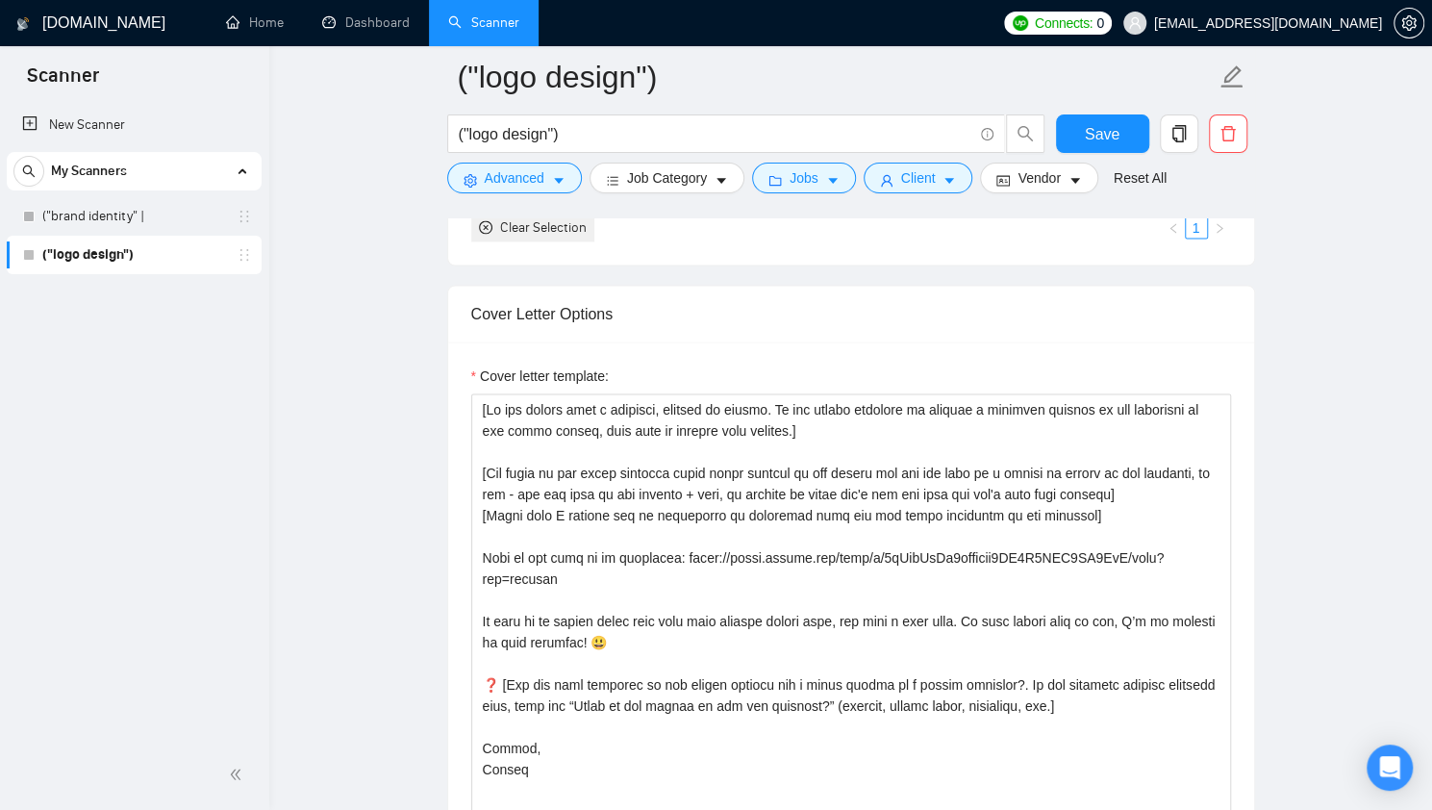
scroll to position [2026, 0]
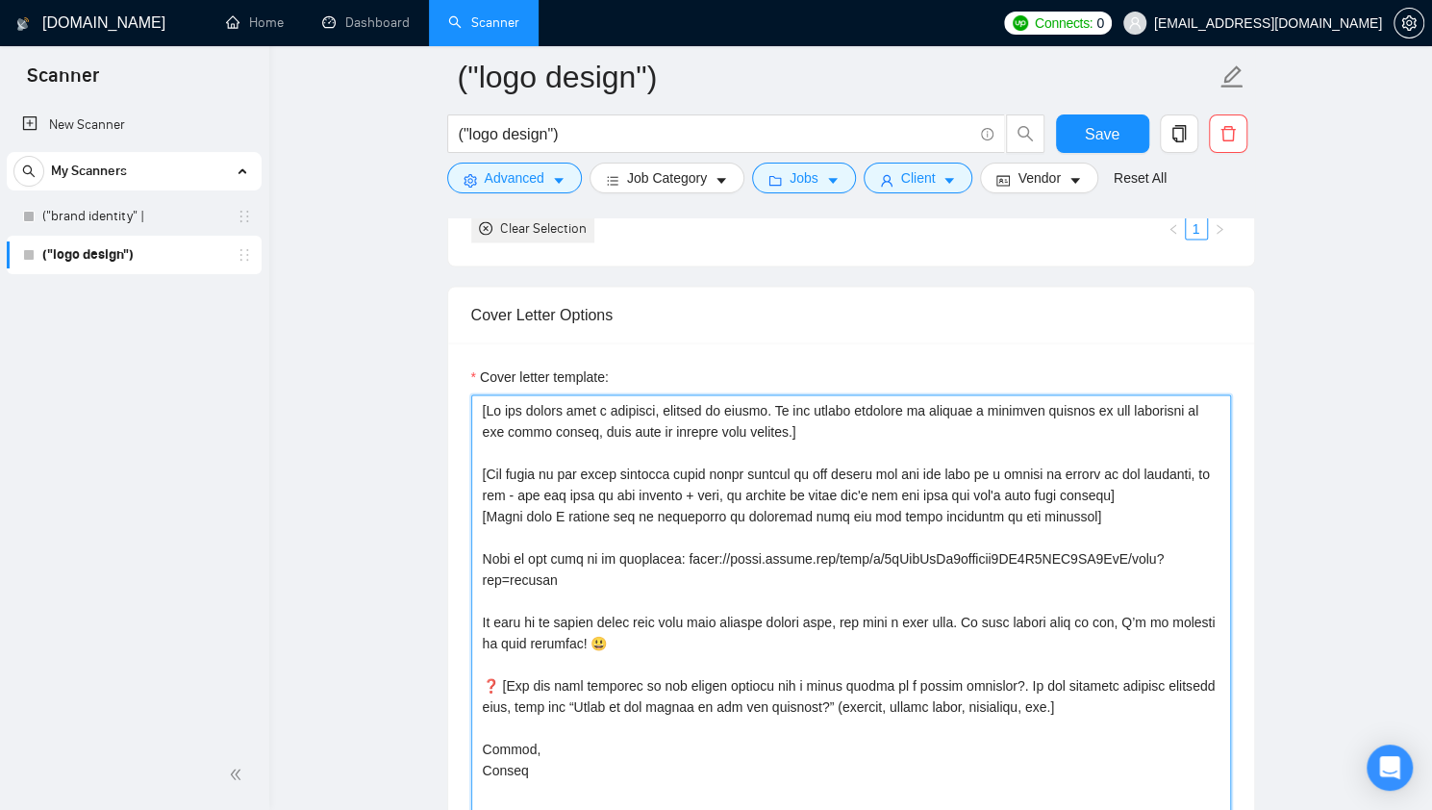
click at [827, 521] on textarea "Cover letter template:" at bounding box center [851, 610] width 760 height 433
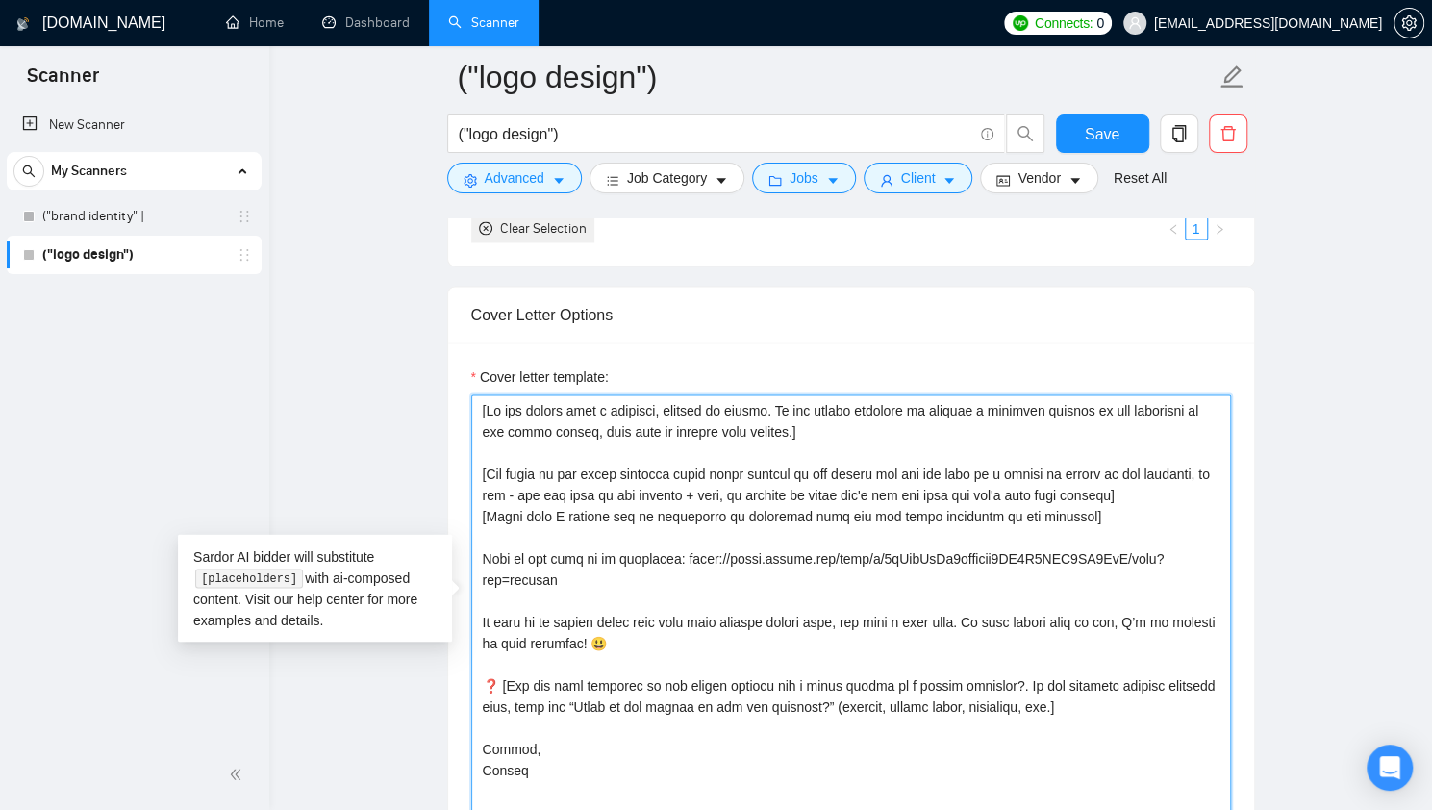
click at [867, 511] on textarea "Cover letter template:" at bounding box center [851, 610] width 760 height 433
click at [921, 508] on textarea "Cover letter template:" at bounding box center [851, 610] width 760 height 433
click at [871, 509] on textarea "Cover letter template:" at bounding box center [851, 610] width 760 height 433
click at [860, 507] on textarea "Cover letter template:" at bounding box center [851, 610] width 760 height 433
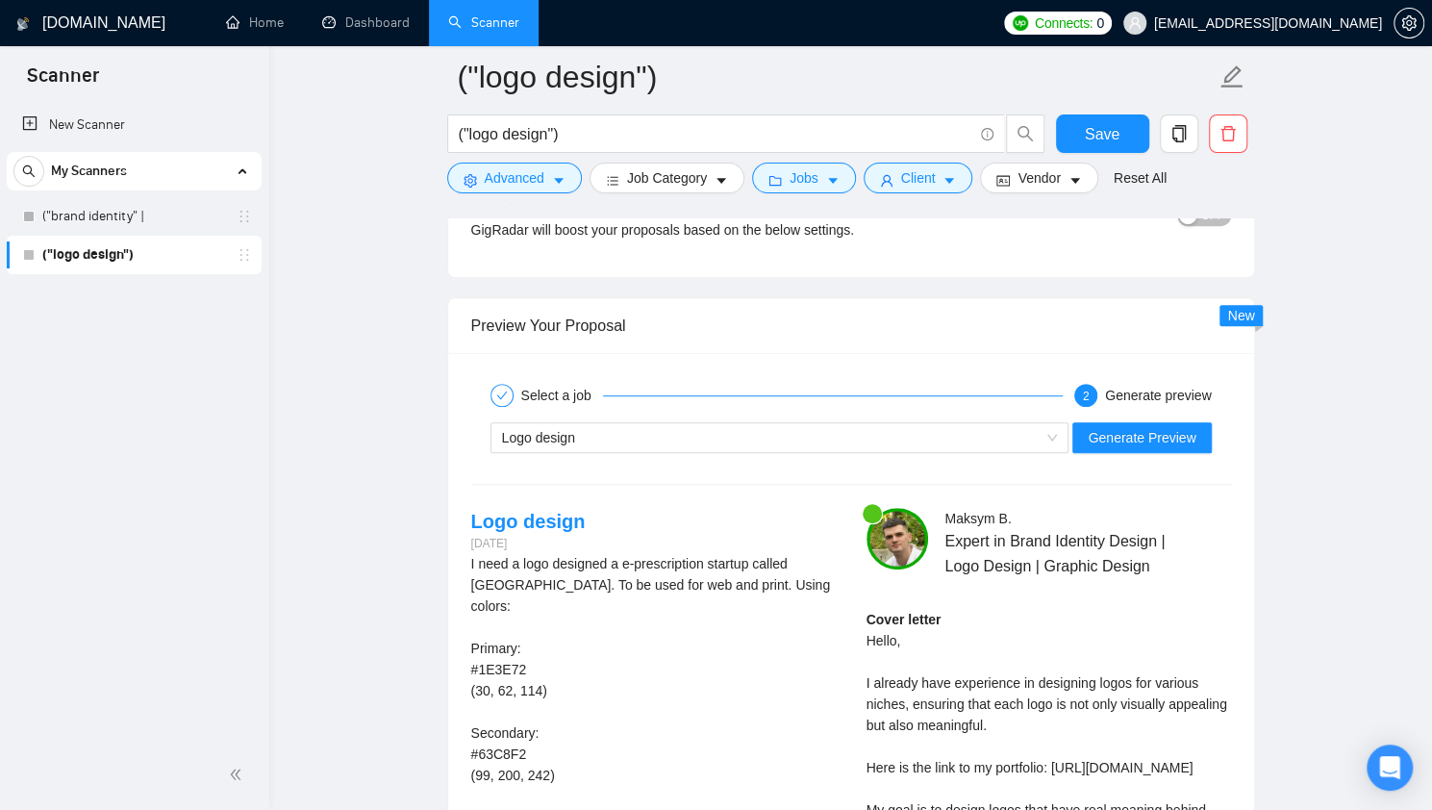
scroll to position [4923, 0]
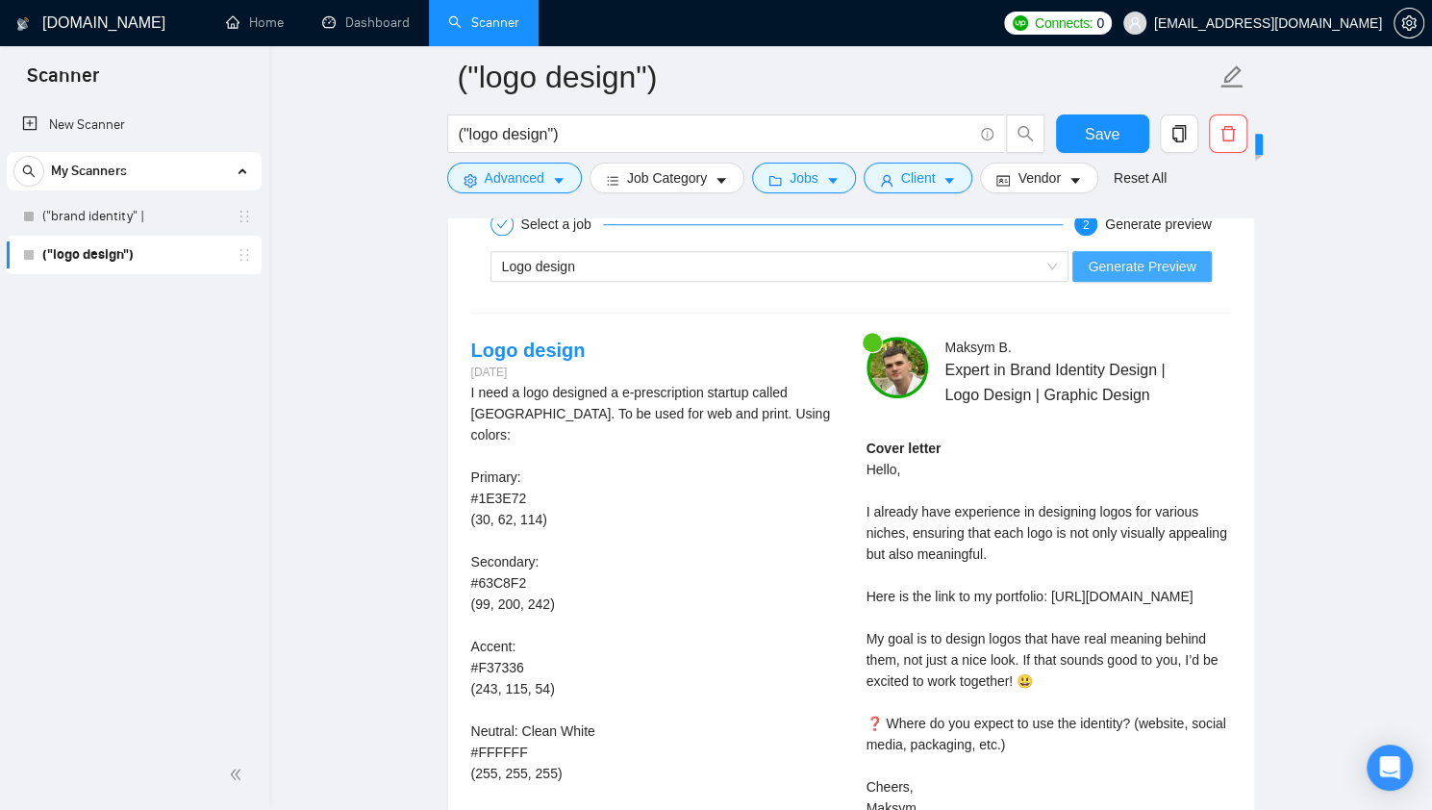
click at [1140, 265] on button "Generate Preview" at bounding box center [1141, 266] width 138 height 31
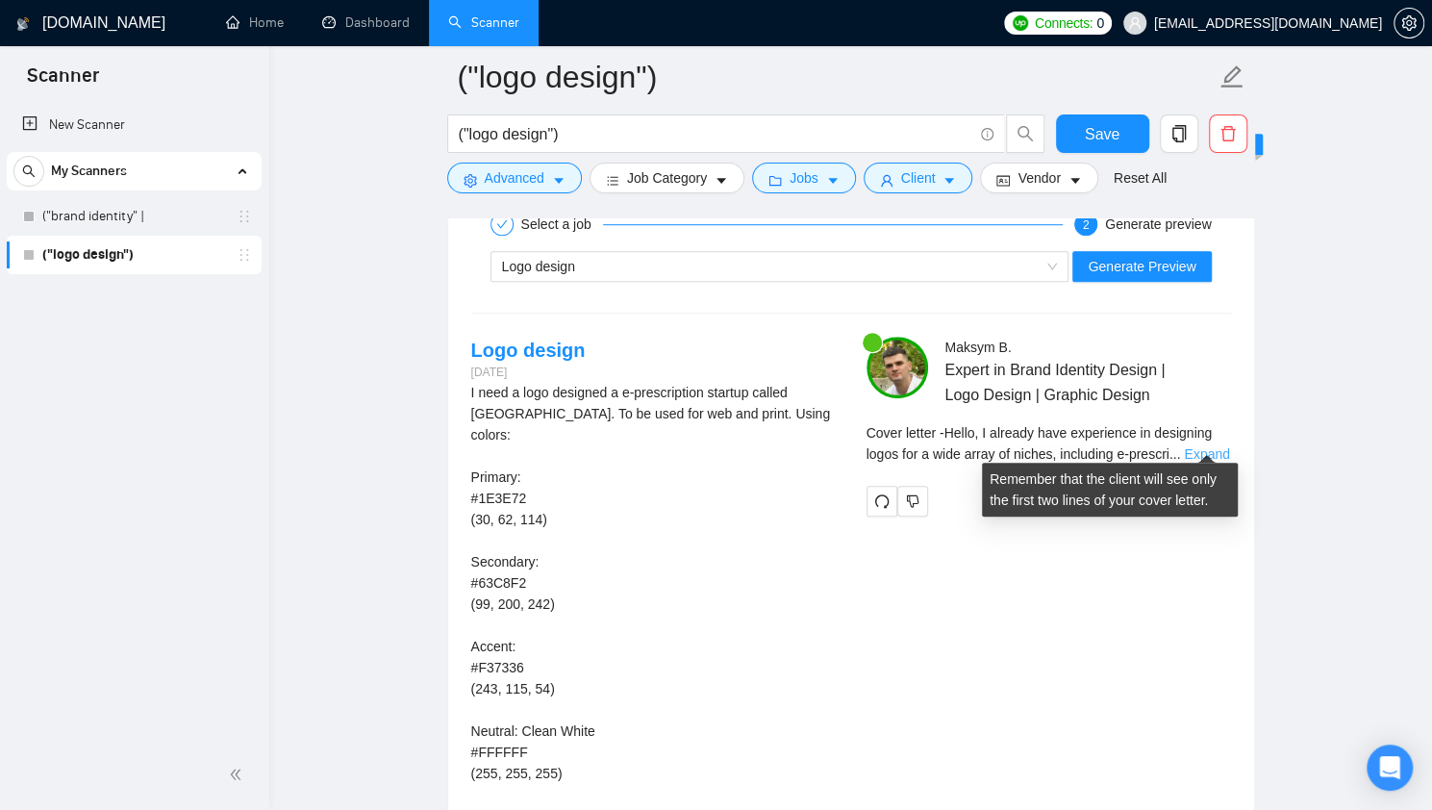
click at [1210, 446] on link "Expand" at bounding box center [1206, 453] width 45 height 15
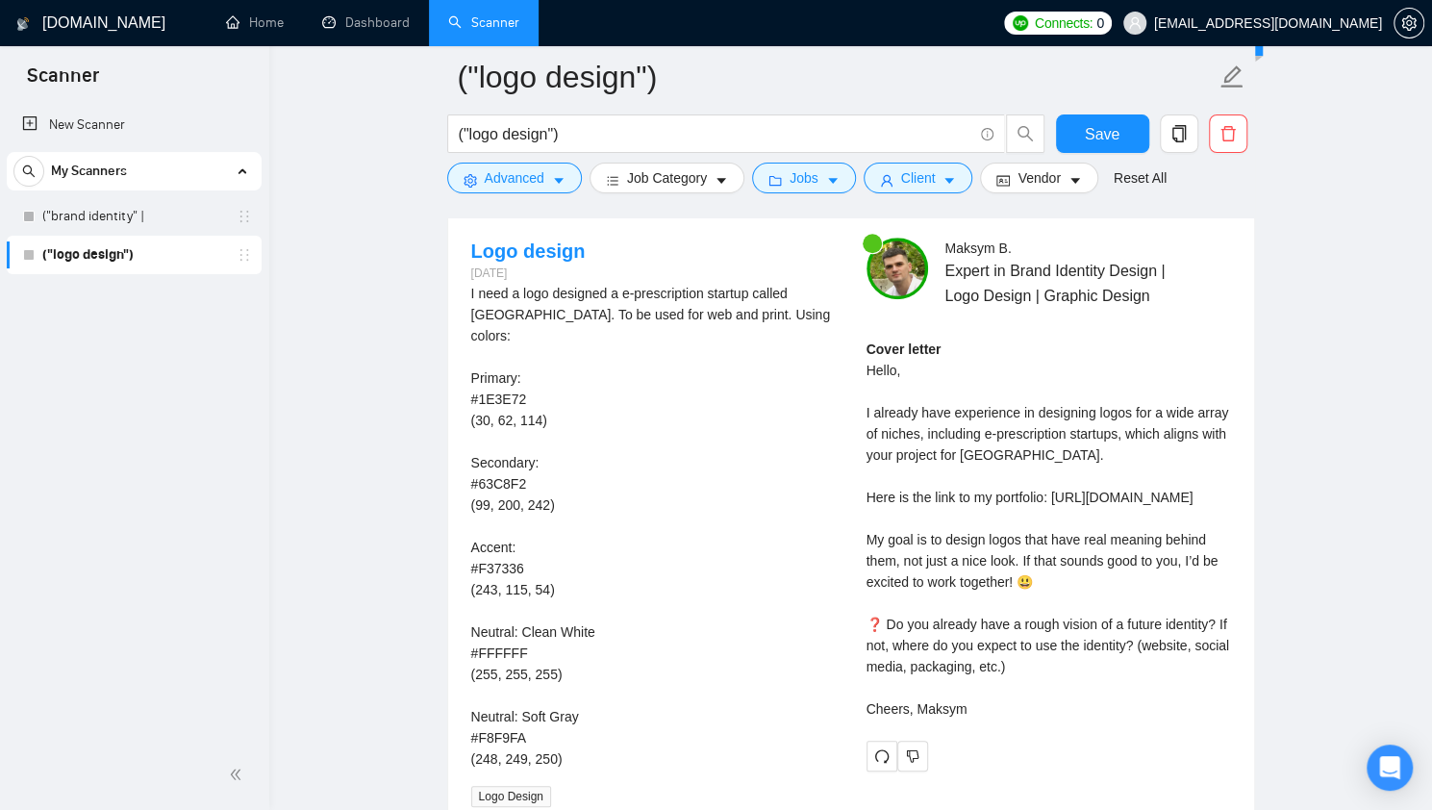
scroll to position [5026, 0]
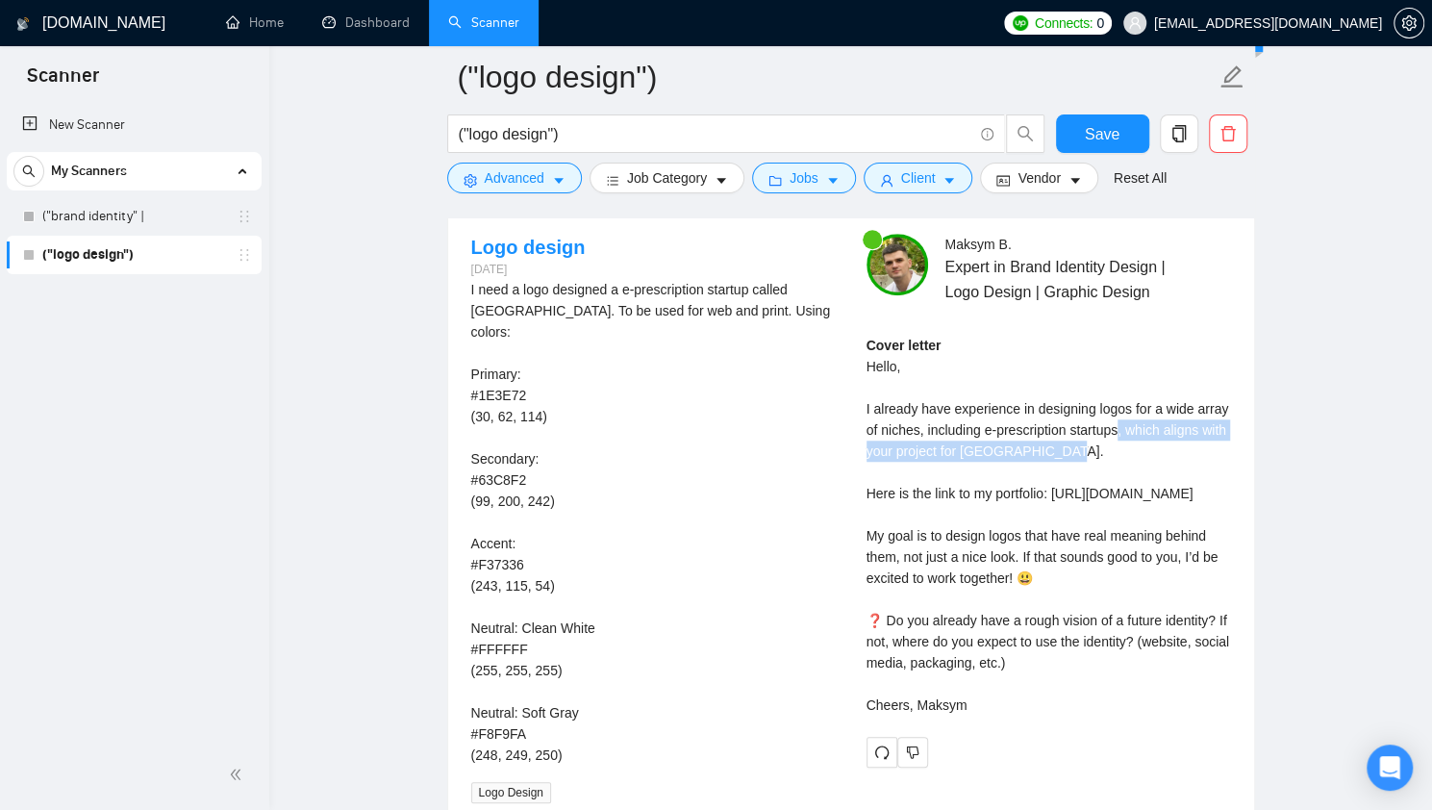
drag, startPoint x: 1119, startPoint y: 429, endPoint x: 1117, endPoint y: 416, distance: 12.6
click at [1117, 416] on div "Cover letter Hello, I already have experience in designing logos for a wide arr…" at bounding box center [1048, 525] width 364 height 381
click at [1058, 441] on div "Cover letter Hello, I already have experience in designing logos for a wide arr…" at bounding box center [1048, 525] width 364 height 381
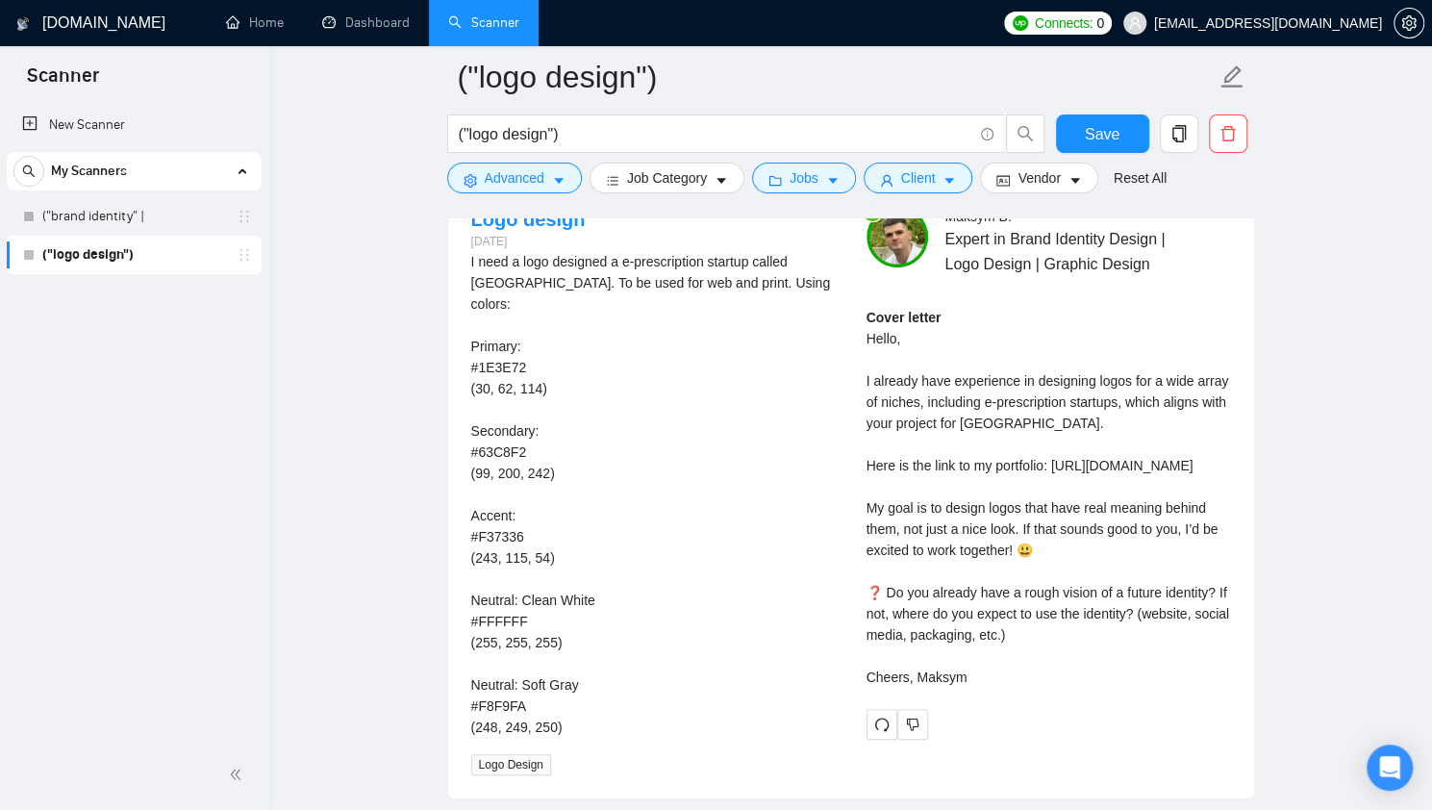
scroll to position [5055, 0]
drag, startPoint x: 1048, startPoint y: 495, endPoint x: 894, endPoint y: 483, distance: 154.3
click at [894, 483] on div "Cover letter Hello, I already have experience in designing logos for a wide arr…" at bounding box center [1048, 496] width 364 height 381
click at [1078, 489] on div "Cover letter Hello, I already have experience in designing logos for a wide arr…" at bounding box center [1048, 496] width 364 height 381
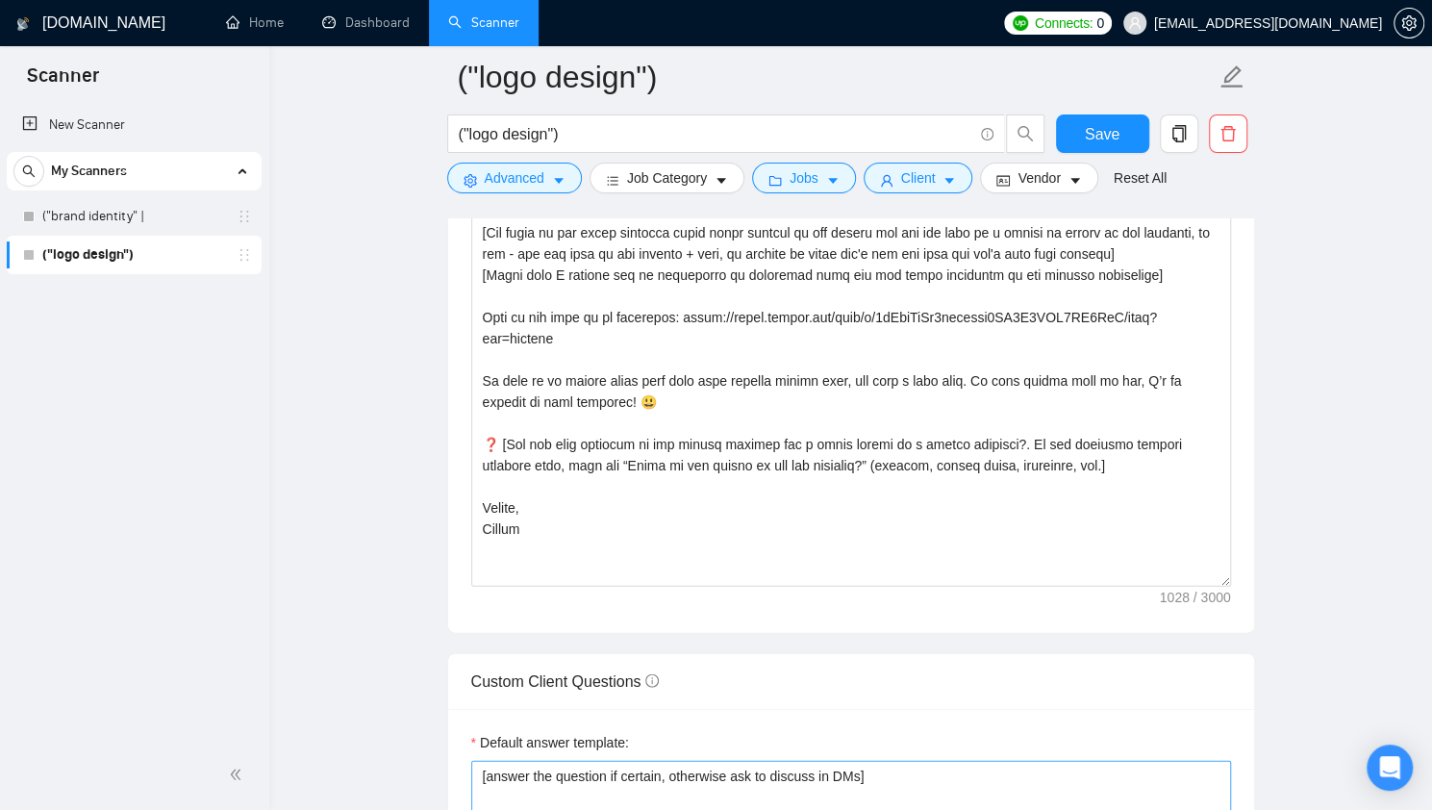
scroll to position [2264, 0]
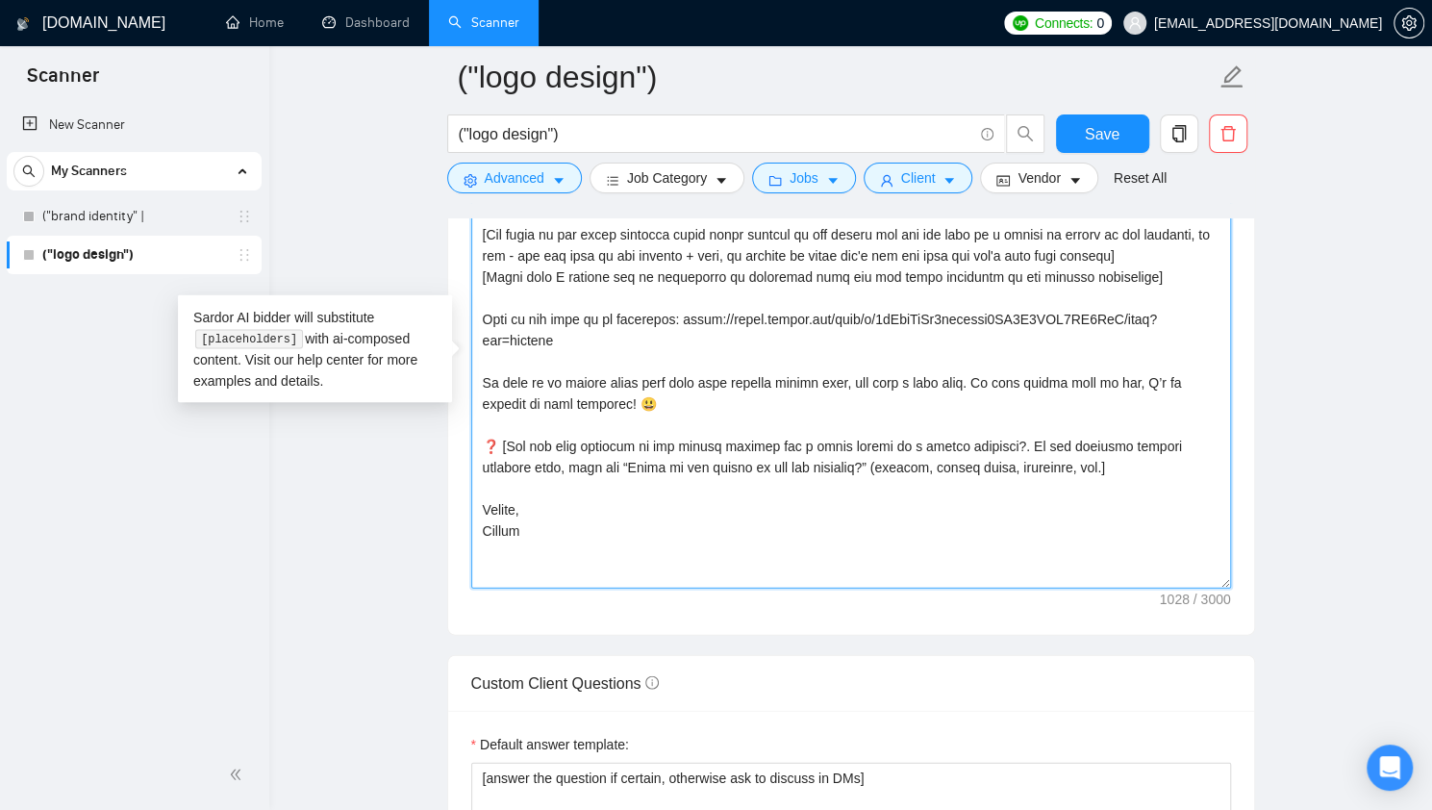
drag, startPoint x: 661, startPoint y: 368, endPoint x: 480, endPoint y: 358, distance: 182.0
click at [480, 358] on textarea "Cover letter template:" at bounding box center [851, 372] width 760 height 433
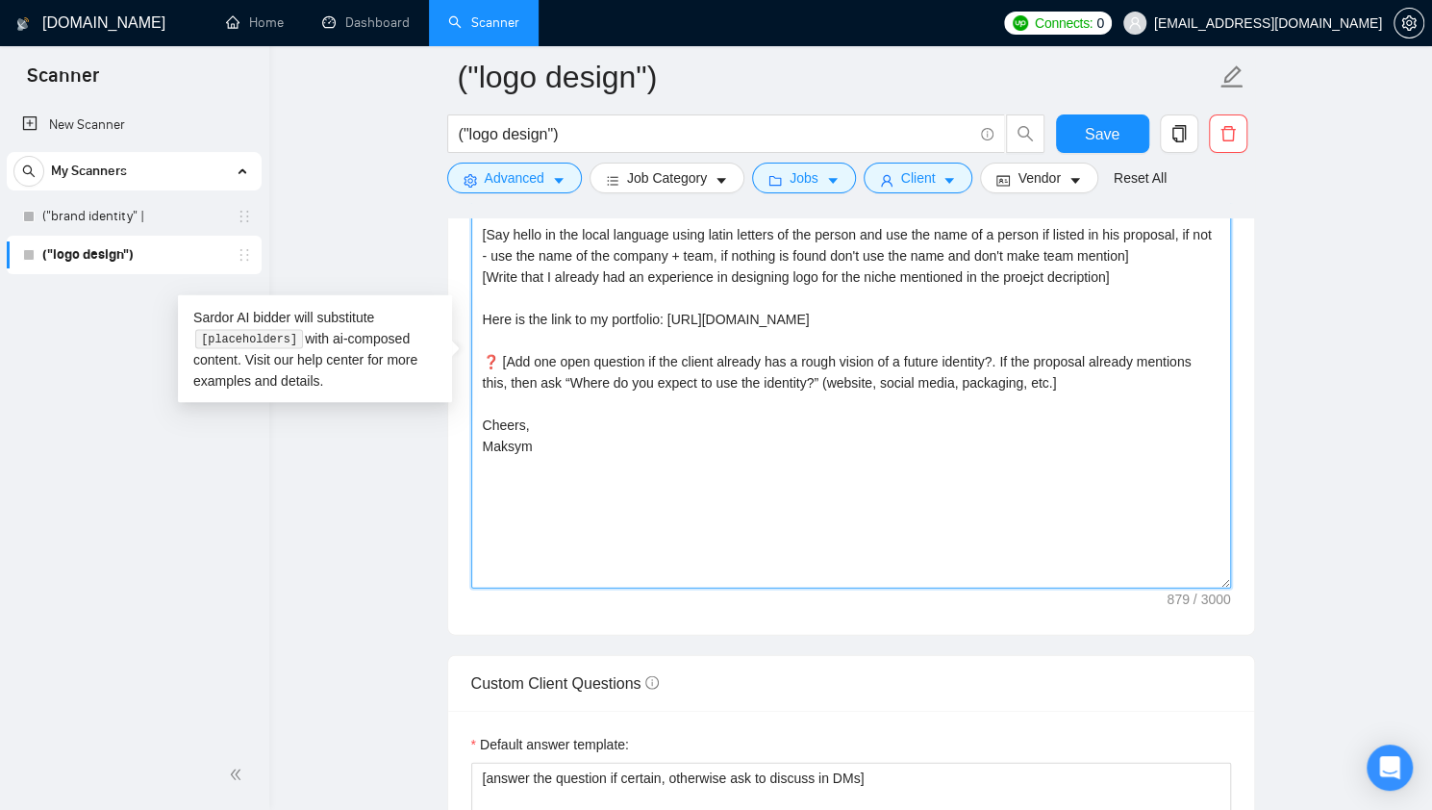
click at [719, 401] on textarea "[If the client asks a question, provide an answer. If the client requests to in…" at bounding box center [851, 372] width 760 height 433
click at [739, 353] on textarea "[If the client asks a question, provide an answer. If the client requests to in…" at bounding box center [851, 372] width 760 height 433
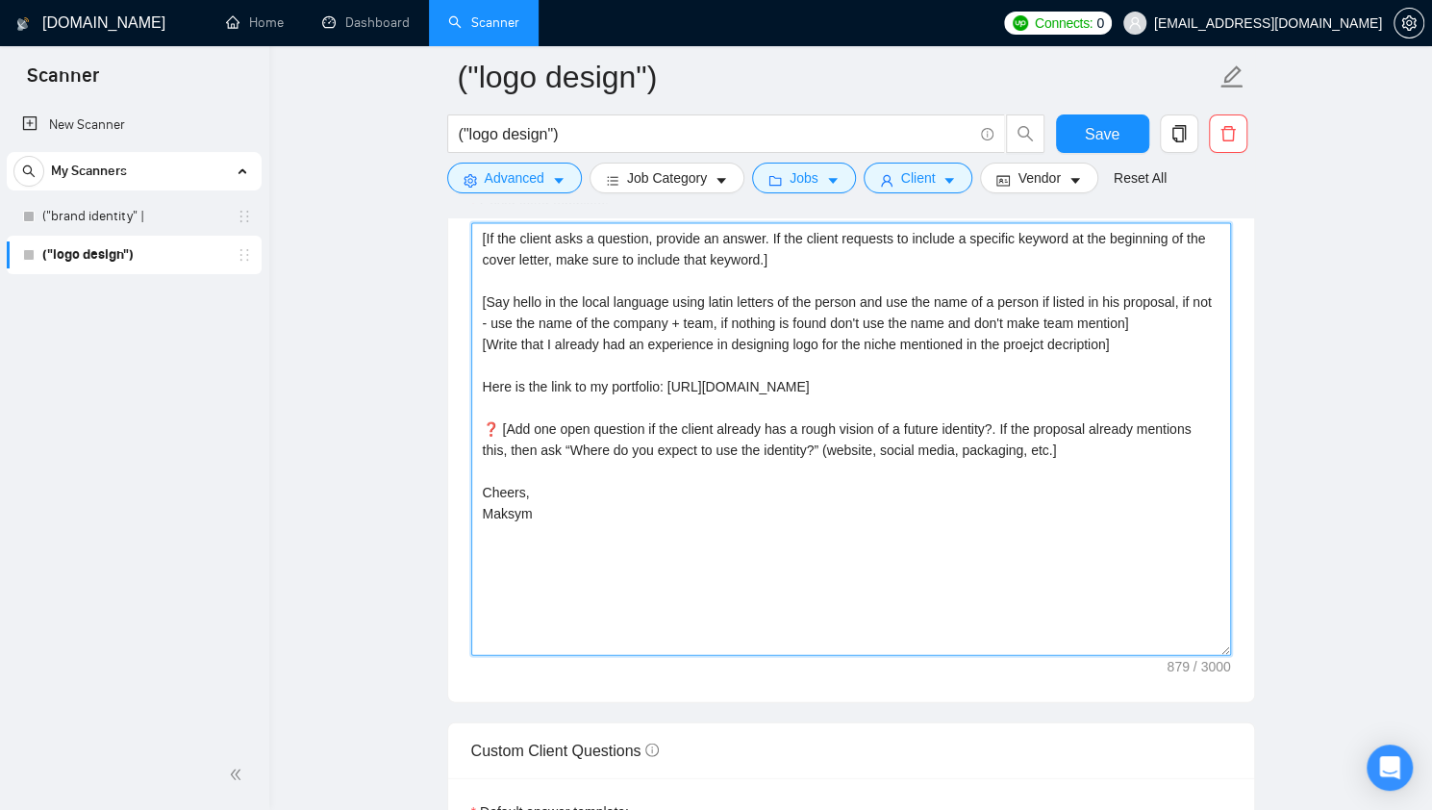
scroll to position [2195, 0]
click at [1042, 439] on textarea "[If the client asks a question, provide an answer. If the client requests to in…" at bounding box center [851, 441] width 760 height 433
drag, startPoint x: 504, startPoint y: 422, endPoint x: 1017, endPoint y: 444, distance: 513.9
click at [1017, 444] on textarea "[If the client asks a question, provide an answer. If the client requests to in…" at bounding box center [851, 441] width 760 height 433
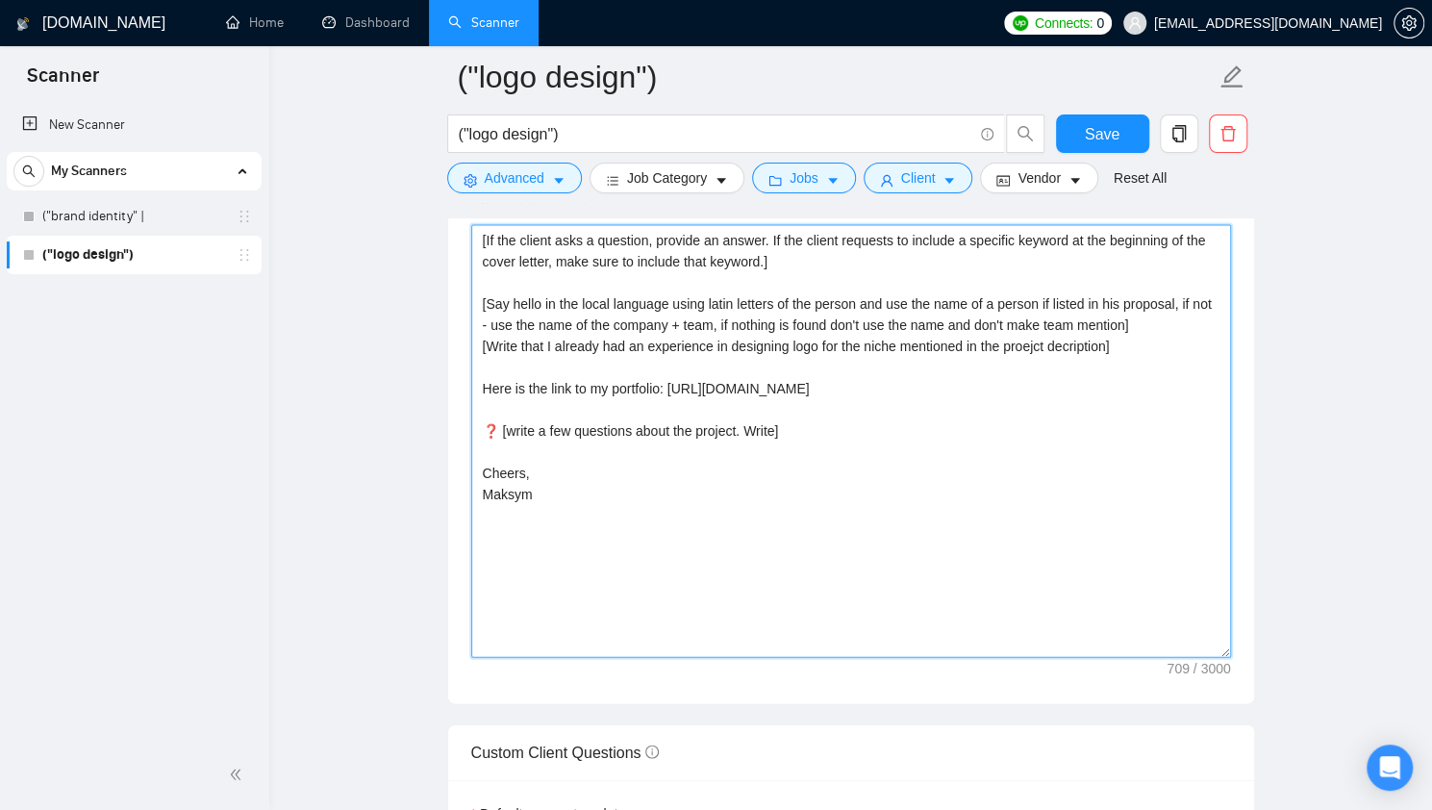
type textarea "[If the client asks a question, provide an answer. If the client requests to in…"
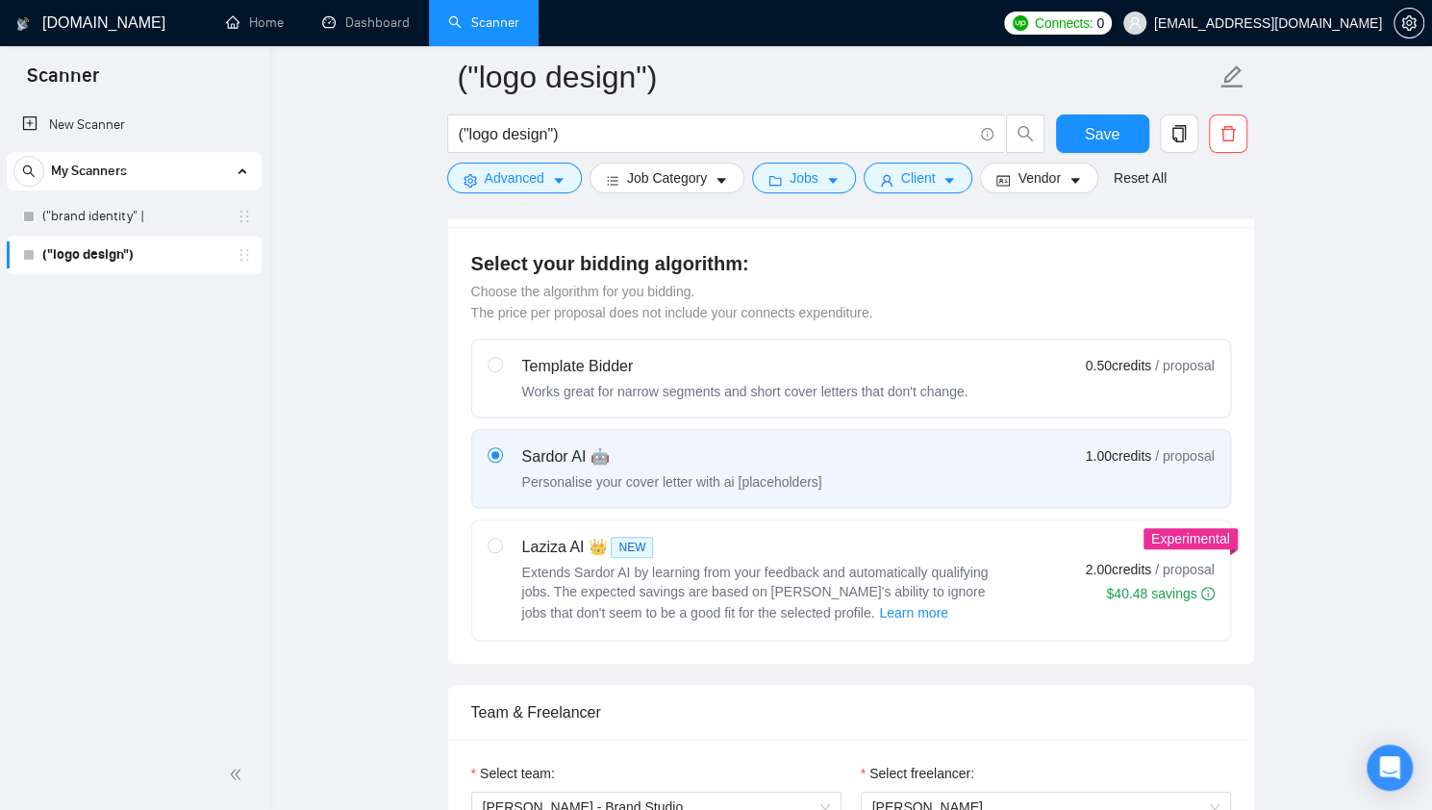
scroll to position [0, 0]
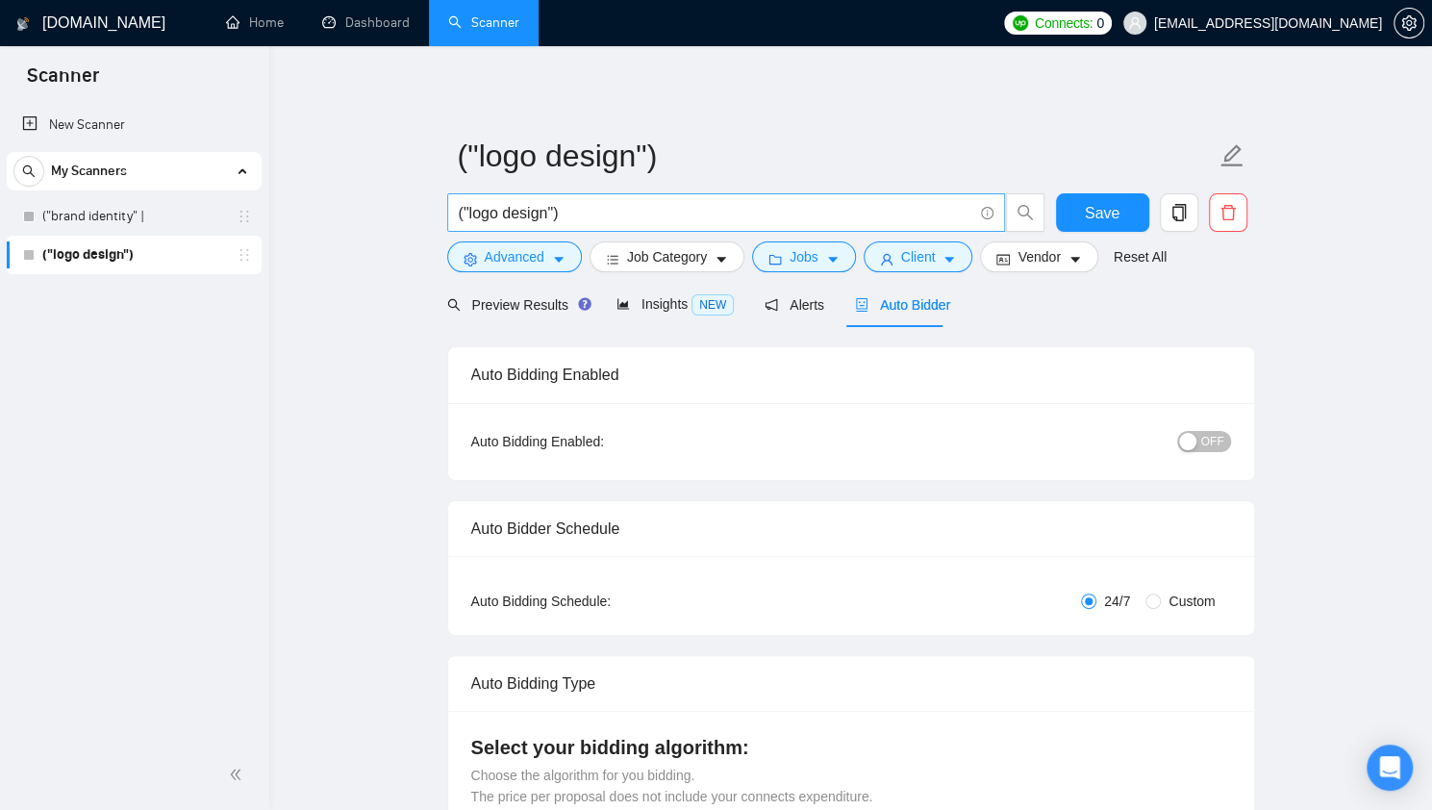
click at [549, 209] on input "("logo design")" at bounding box center [715, 213] width 513 height 24
type input "("logo design*")"
click at [1111, 207] on span "Save" at bounding box center [1113, 213] width 35 height 24
click at [553, 211] on input "("logo design*")" at bounding box center [715, 213] width 513 height 24
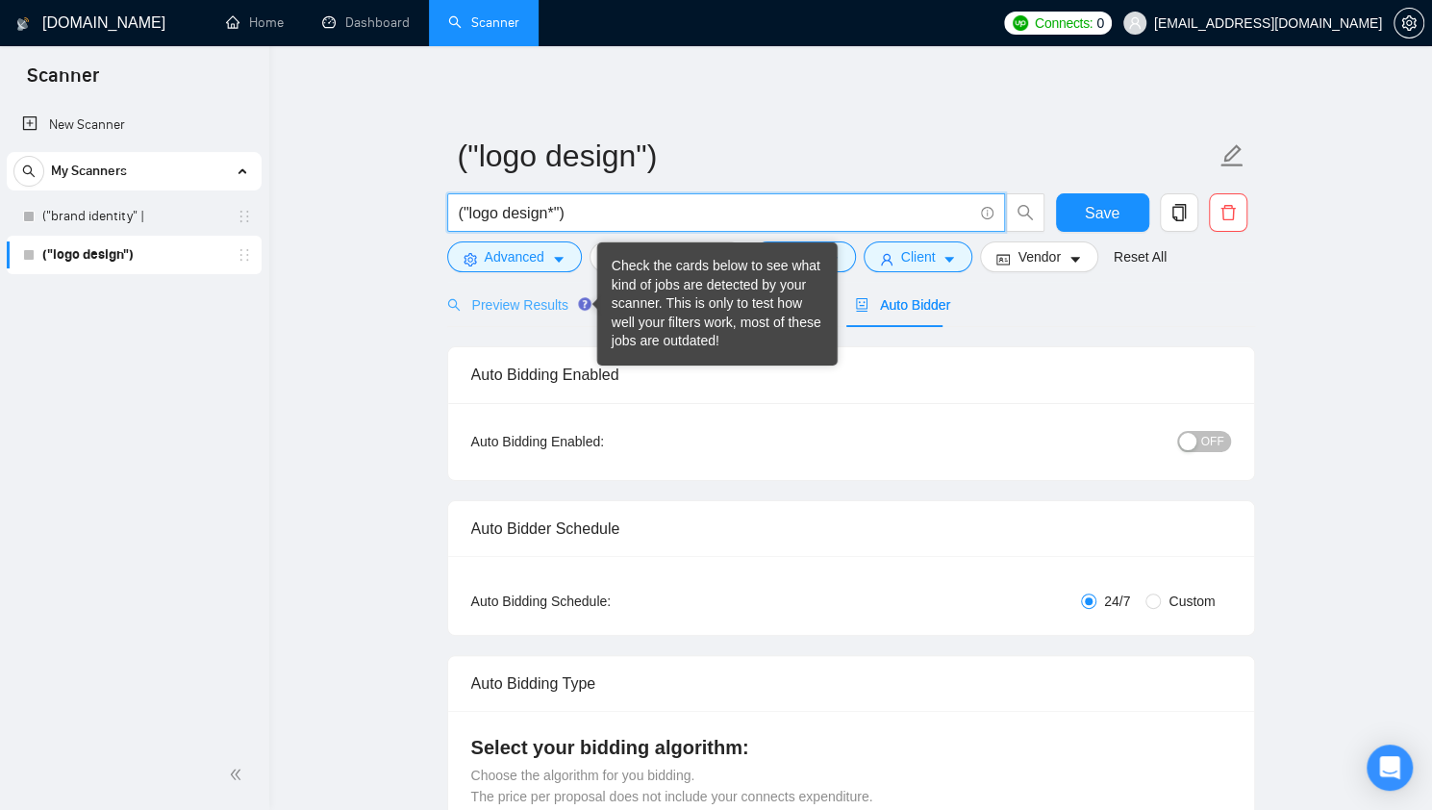
type input "("logo design")"
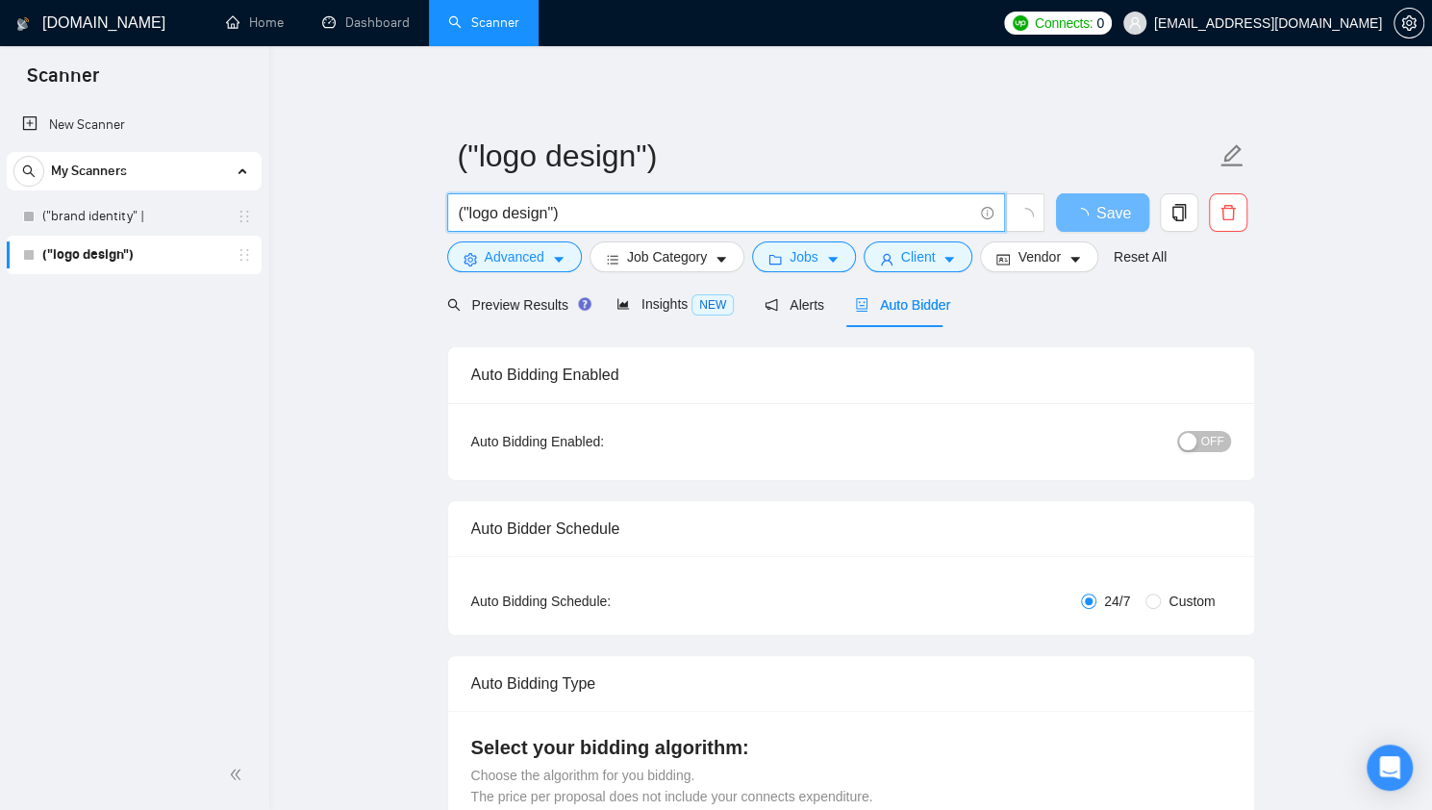
click at [612, 218] on input "("logo design")" at bounding box center [715, 213] width 513 height 24
drag, startPoint x: 583, startPoint y: 213, endPoint x: 553, endPoint y: 224, distance: 31.6
click at [571, 225] on span "("logo design")" at bounding box center [726, 212] width 558 height 38
click at [553, 213] on input "("logo design")" at bounding box center [715, 213] width 513 height 24
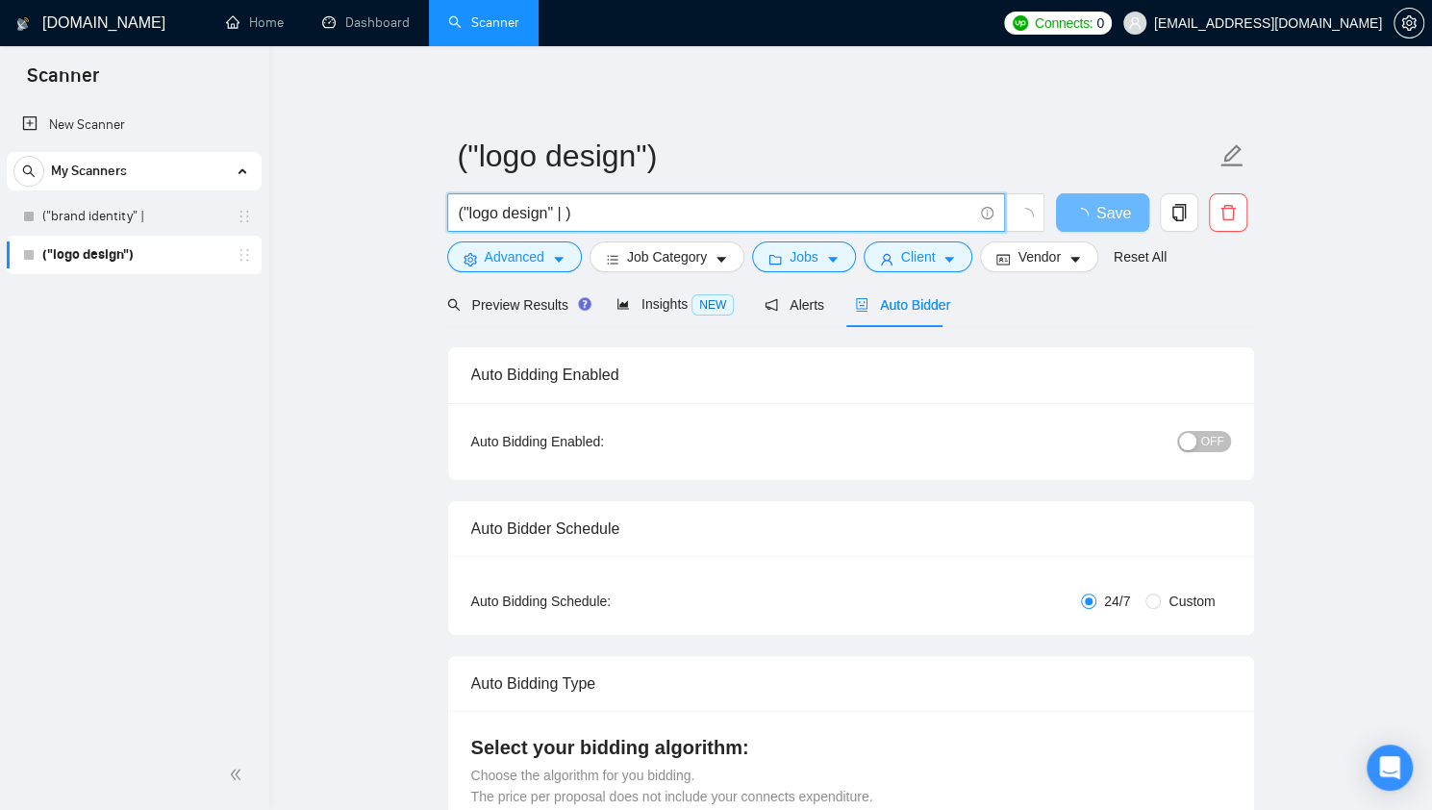
drag, startPoint x: 555, startPoint y: 208, endPoint x: 464, endPoint y: 218, distance: 91.0
click at [464, 218] on input "("logo design" | )" at bounding box center [715, 213] width 513 height 24
click at [565, 212] on input "("logo design" | )" at bounding box center [715, 213] width 513 height 24
paste input ""logo design""
click at [652, 216] on input "("logo design" | "logo design")" at bounding box center [715, 213] width 513 height 24
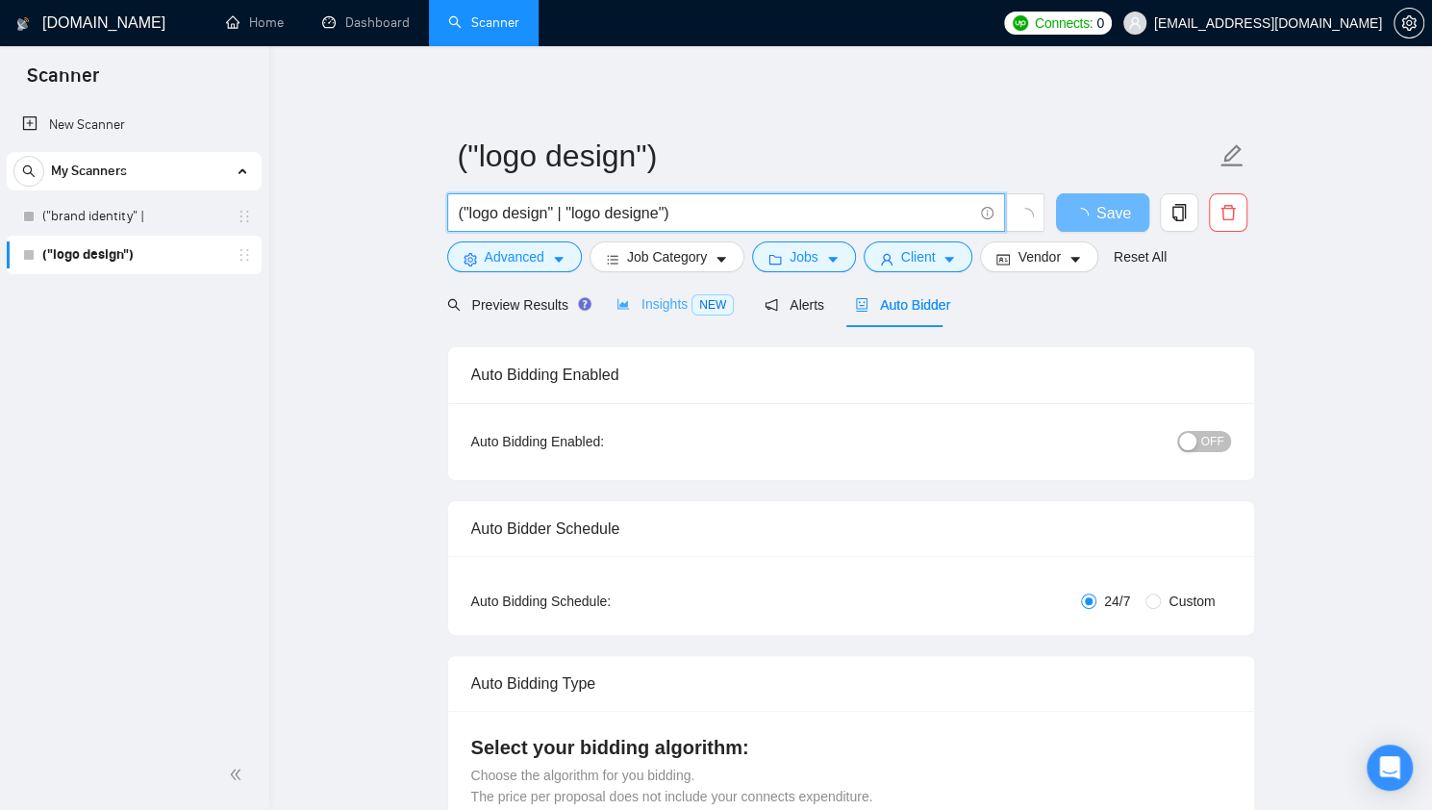
type input "("logo design" | "logo designer")"
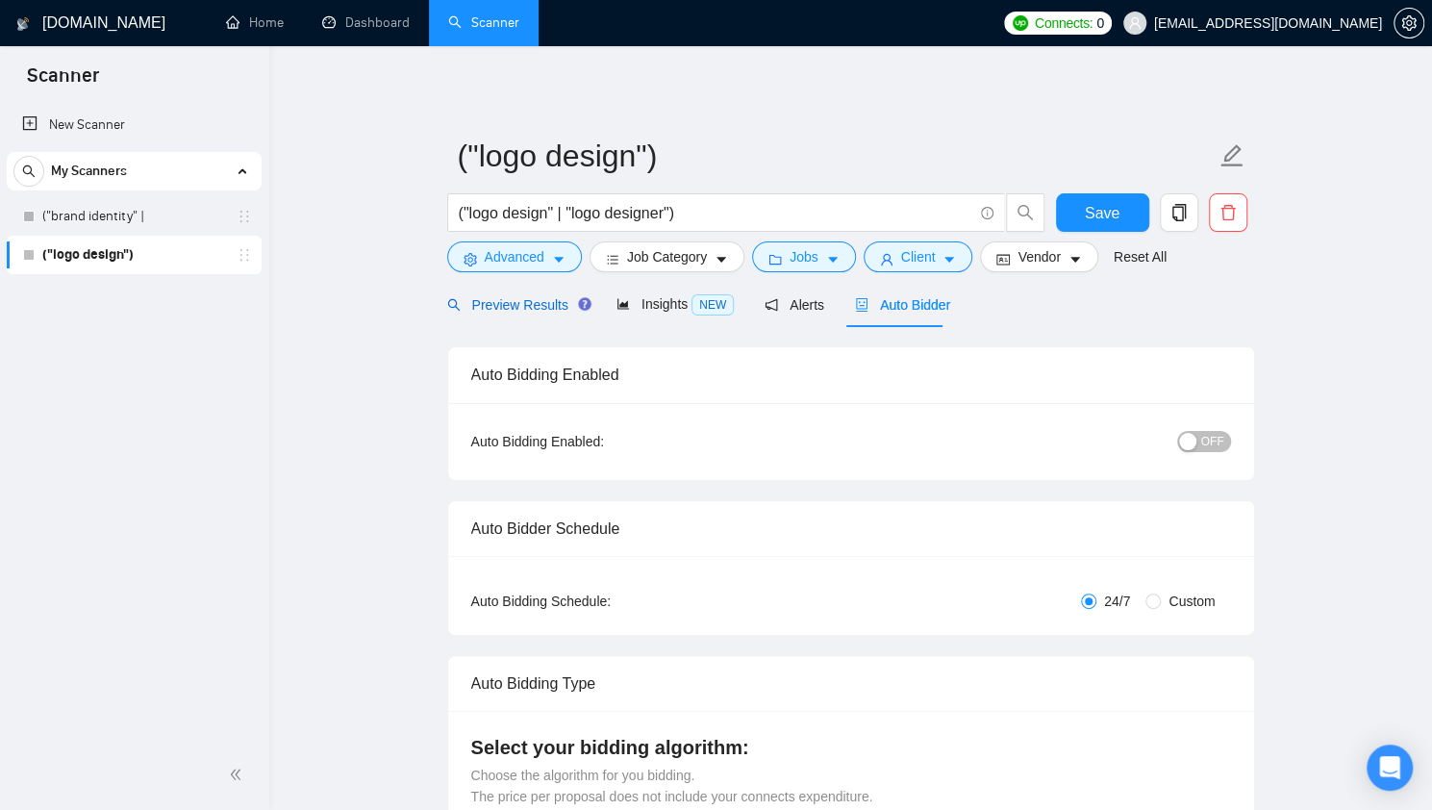
click at [501, 313] on div "Preview Results" at bounding box center [516, 304] width 138 height 21
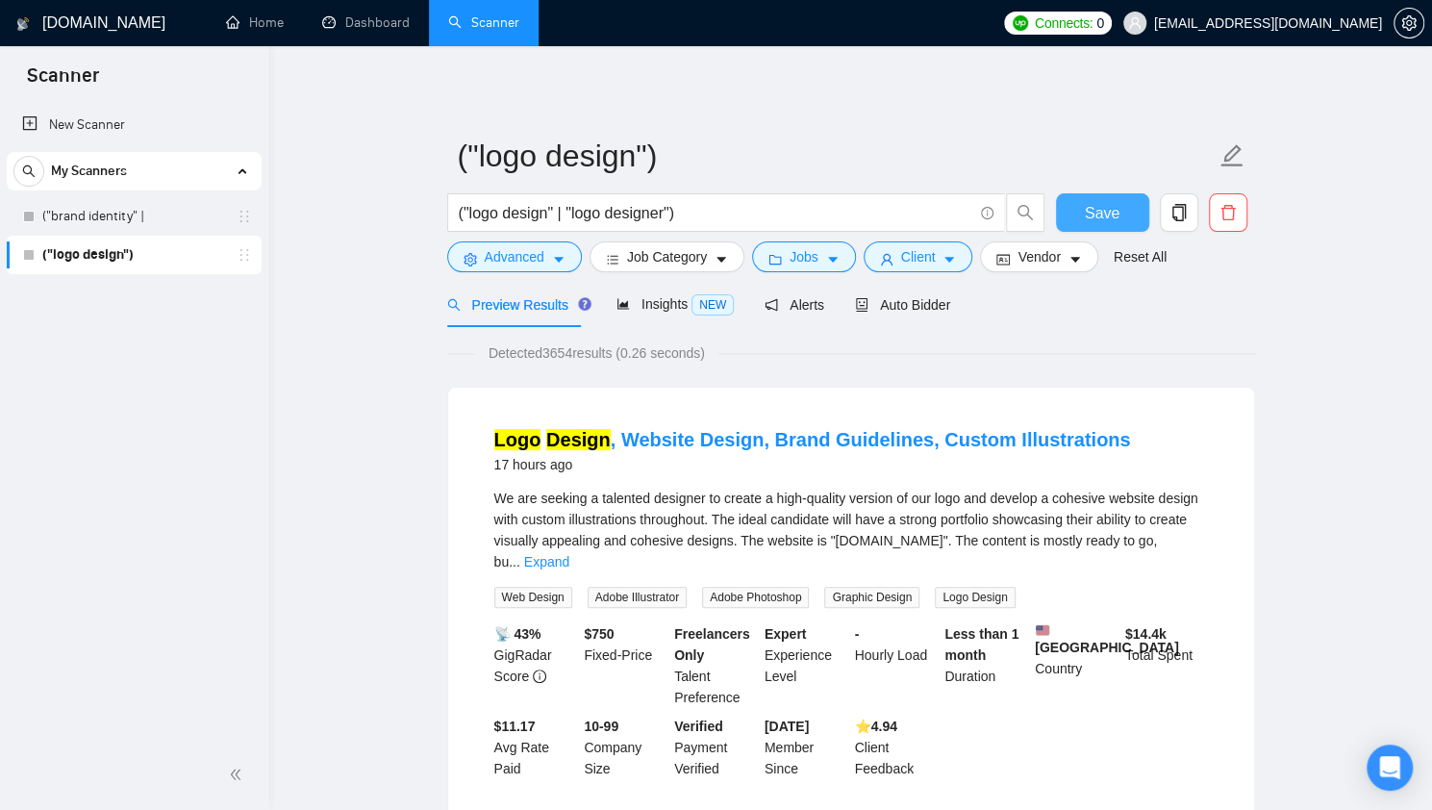
click at [1086, 201] on span "Save" at bounding box center [1101, 213] width 35 height 24
click at [573, 207] on input "("logo design" | "logo designer")" at bounding box center [715, 213] width 513 height 24
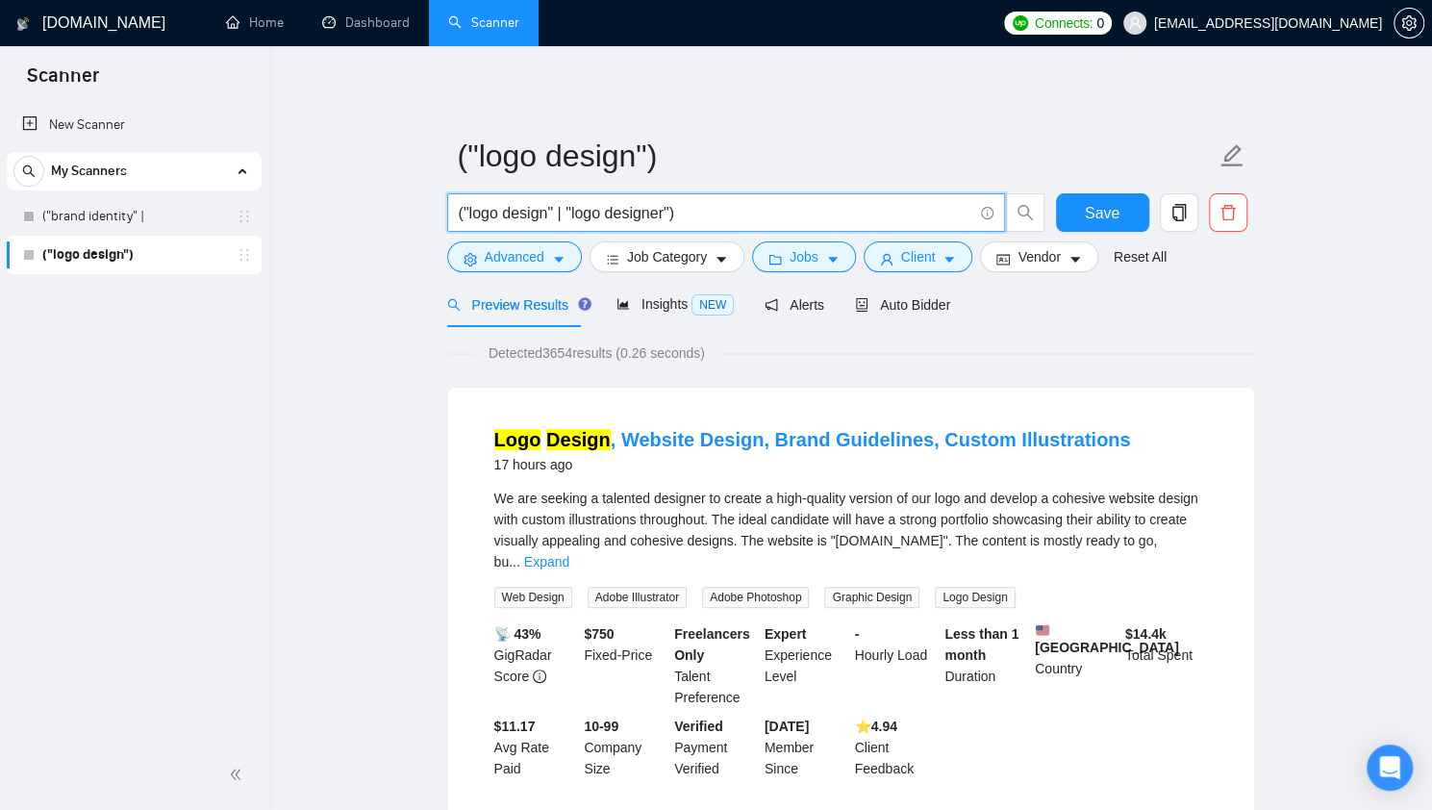
click at [684, 209] on input "("logo design" | "logo designer")" at bounding box center [715, 213] width 513 height 24
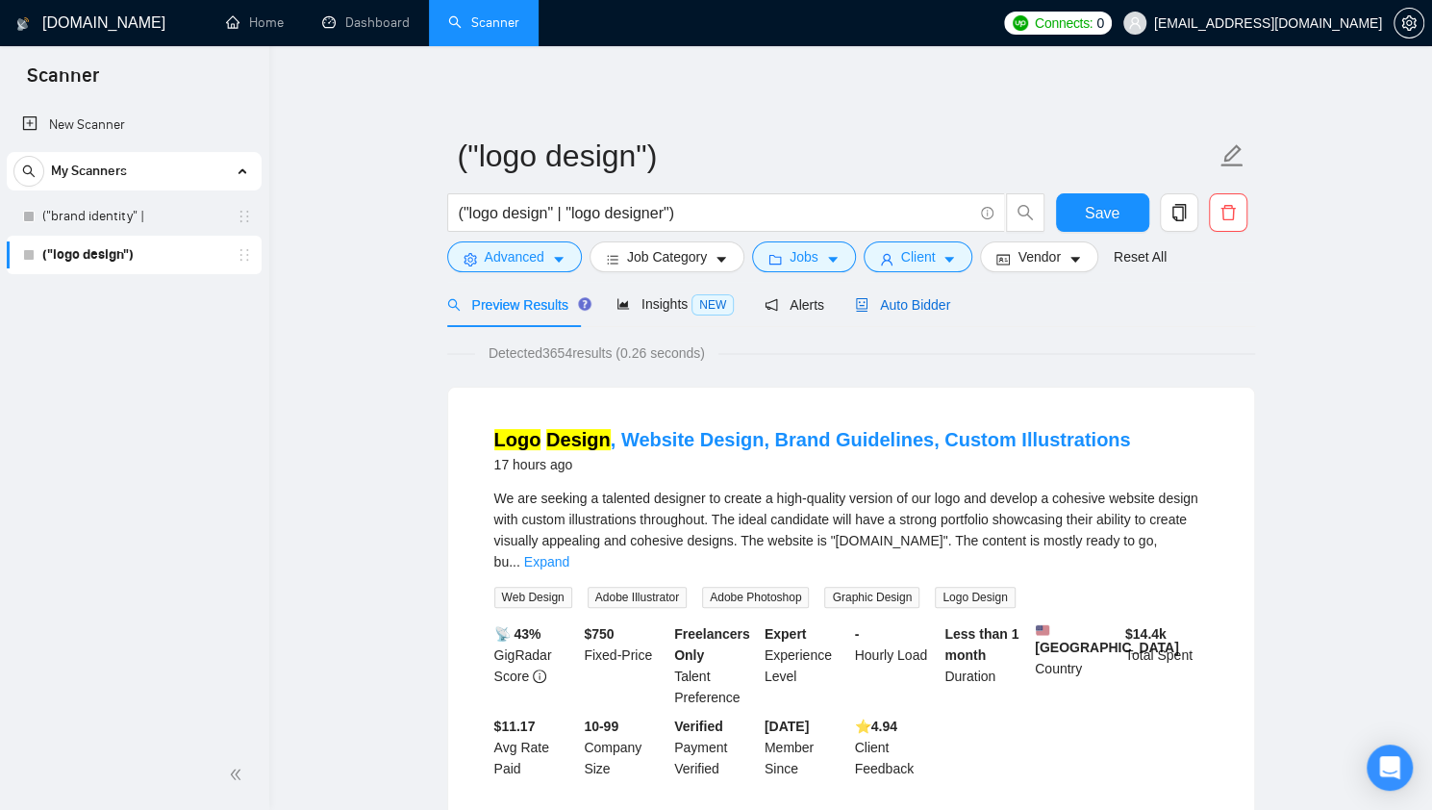
click at [877, 302] on span "Auto Bidder" at bounding box center [902, 304] width 95 height 15
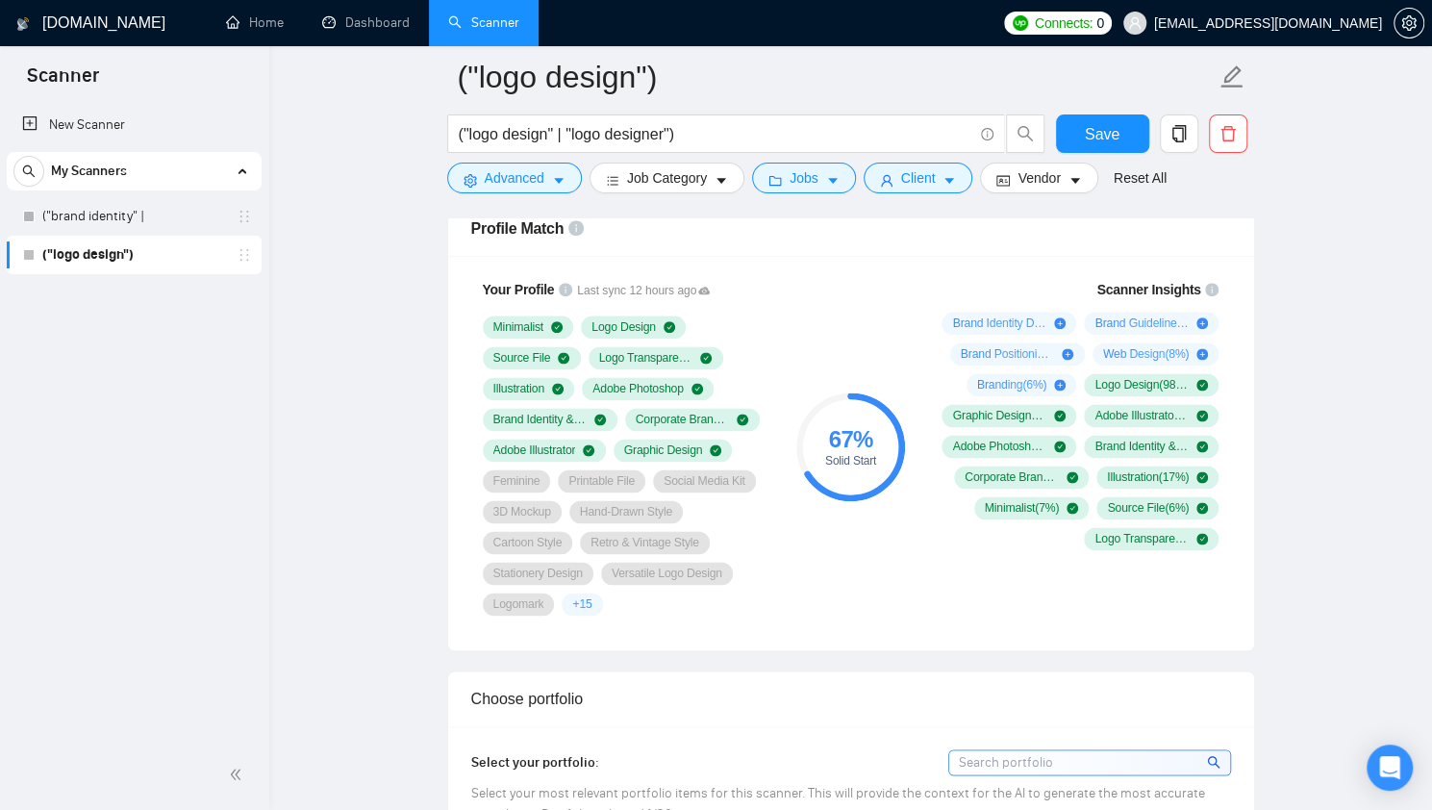
scroll to position [1290, 0]
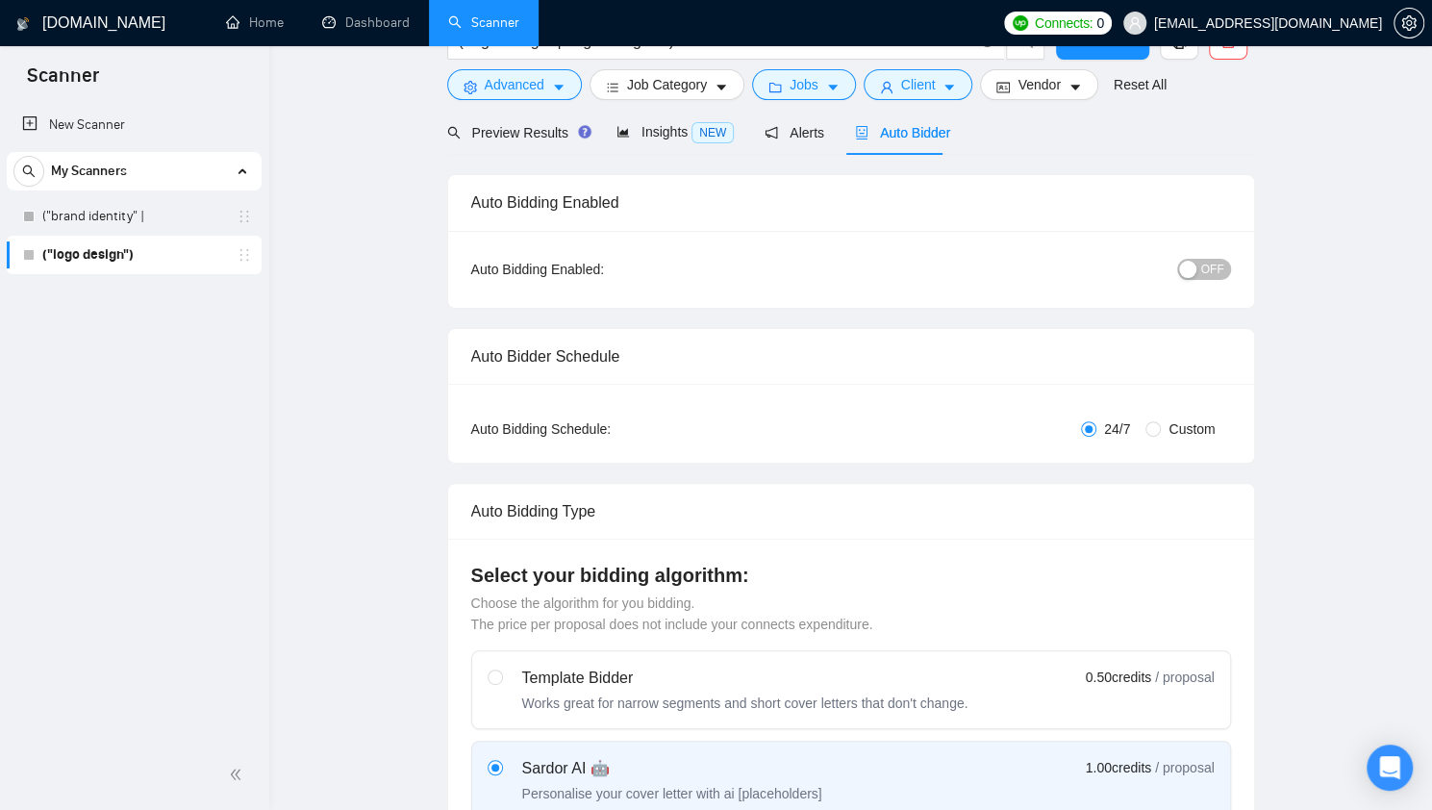
scroll to position [0, 0]
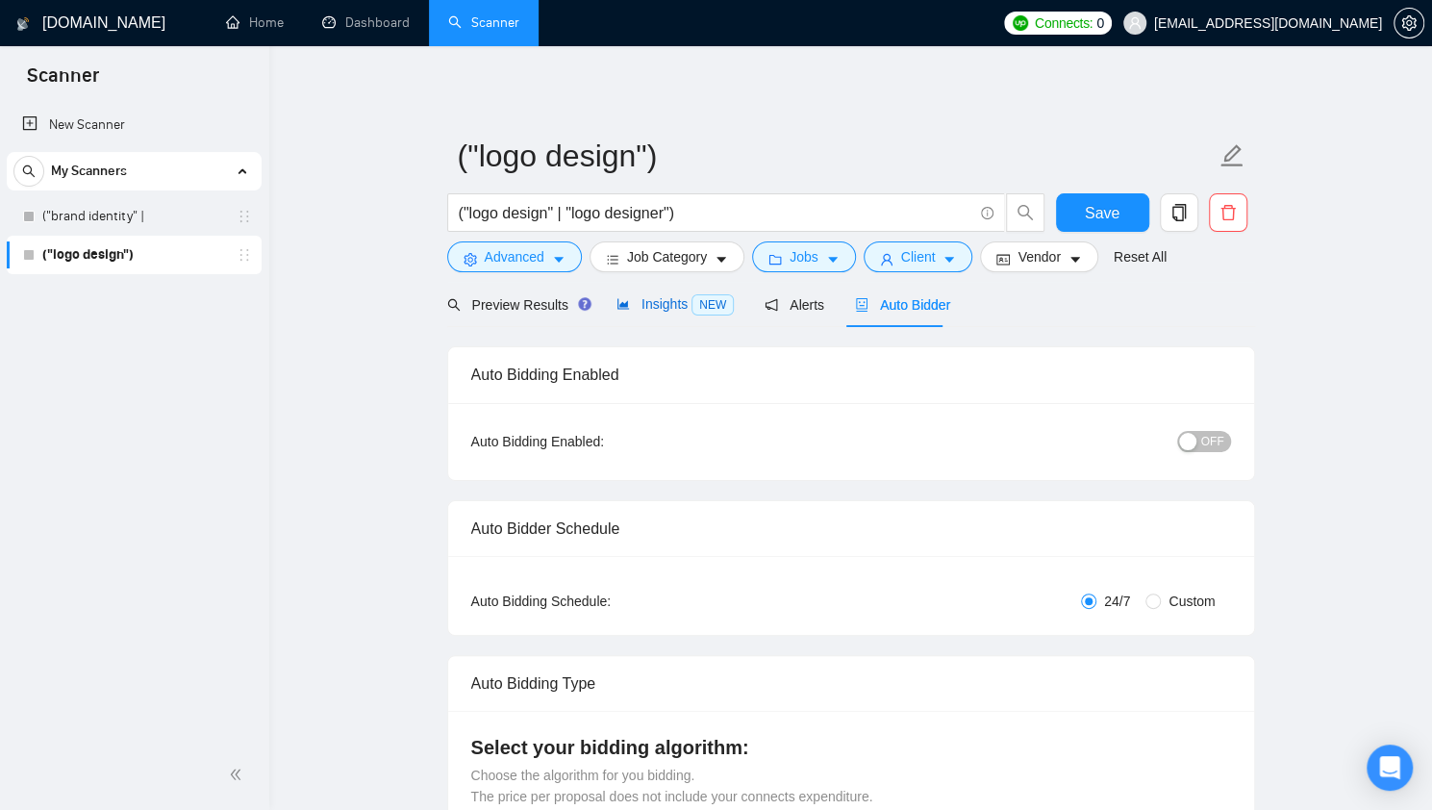
click at [661, 311] on span "Insights NEW" at bounding box center [674, 303] width 117 height 15
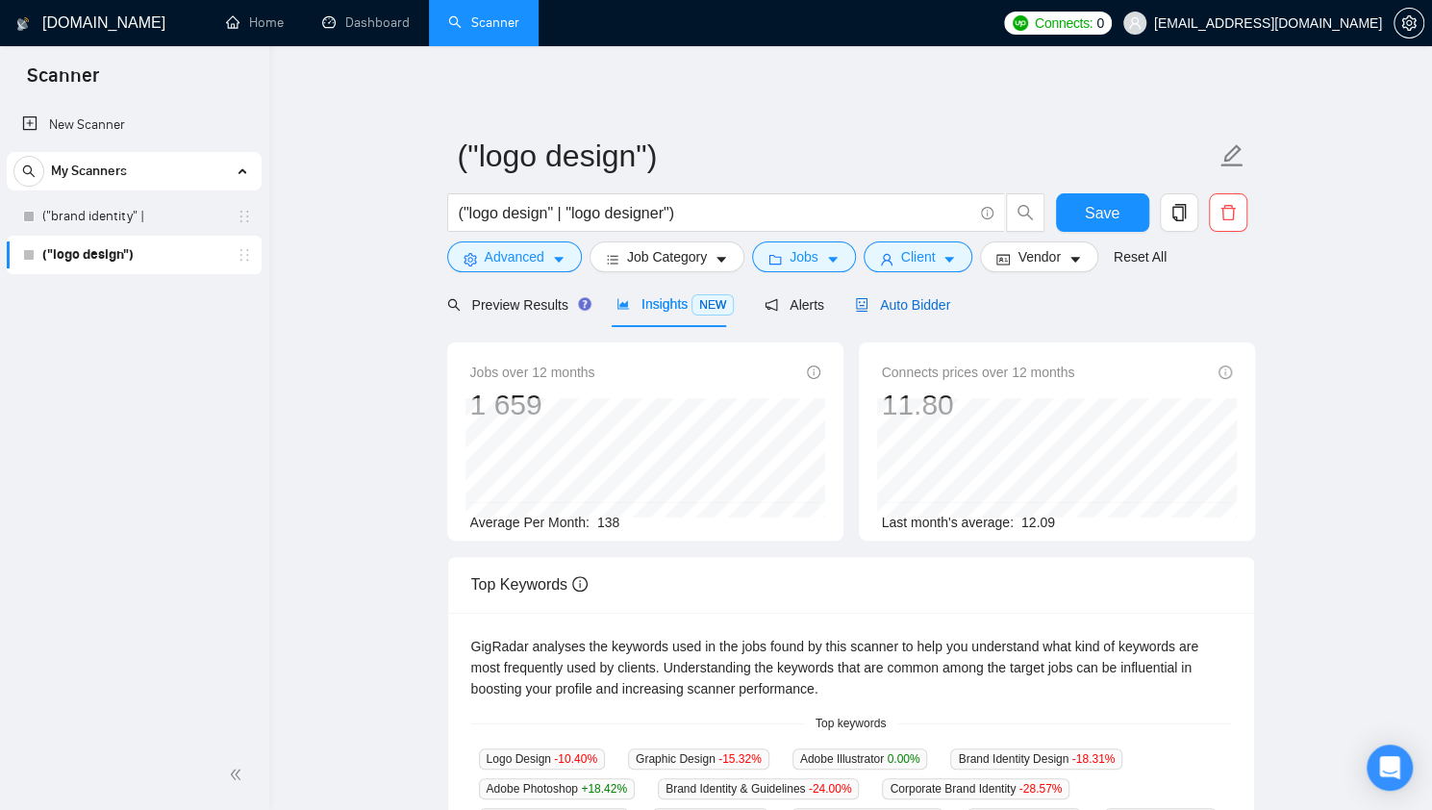
click at [896, 300] on span "Auto Bidder" at bounding box center [902, 304] width 95 height 15
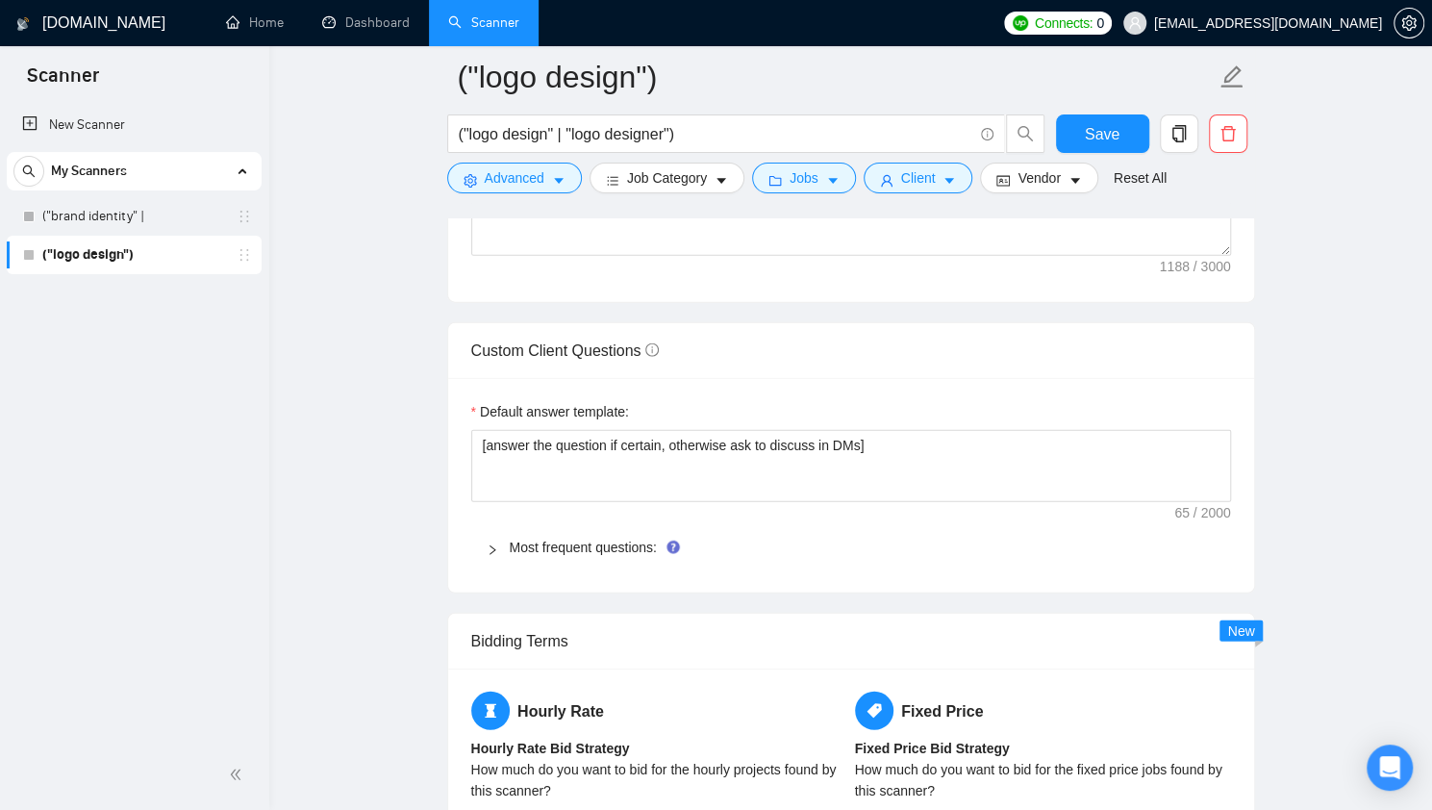
scroll to position [2596, 0]
click at [569, 546] on link "Most frequent questions:" at bounding box center [583, 547] width 147 height 15
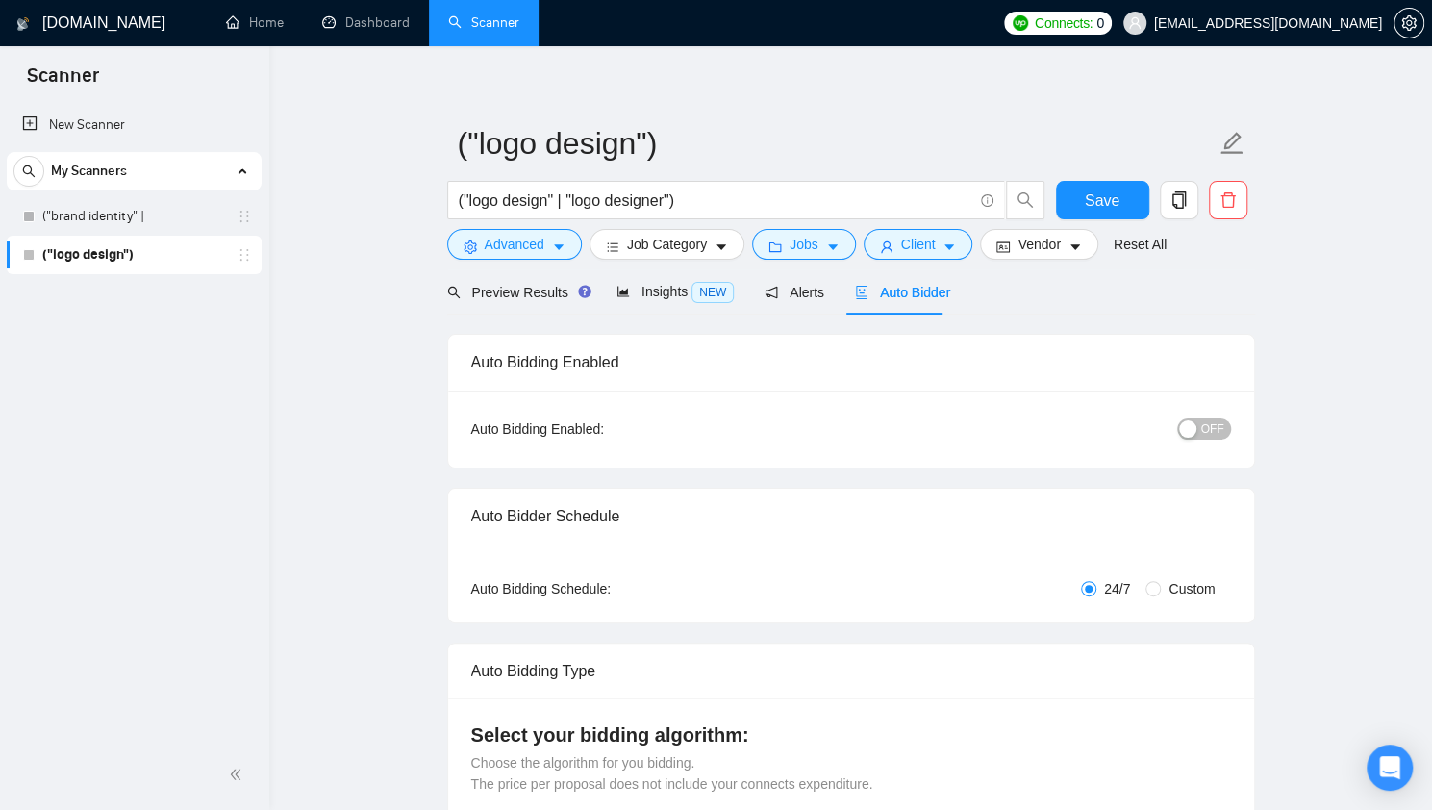
scroll to position [0, 0]
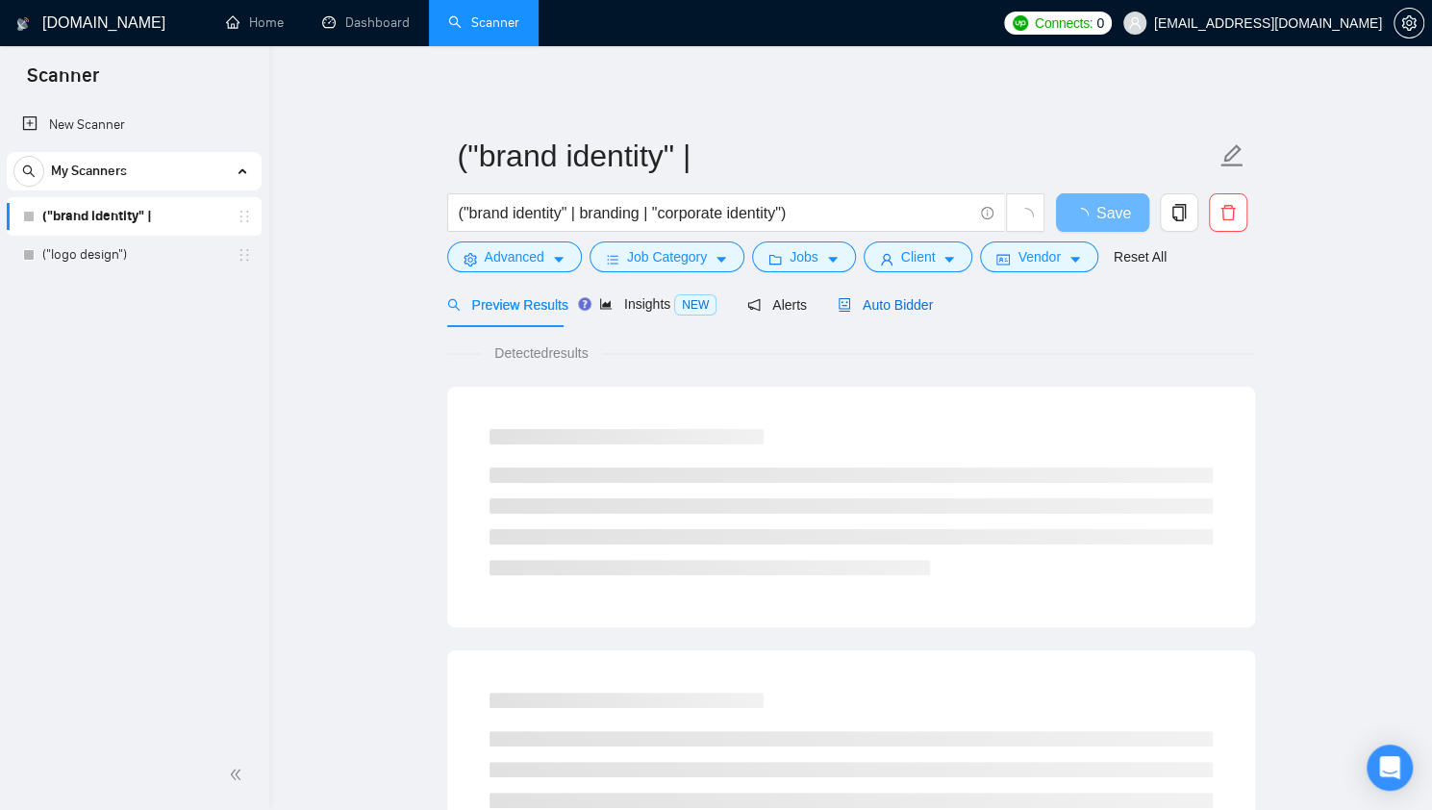
click at [869, 310] on span "Auto Bidder" at bounding box center [884, 304] width 95 height 15
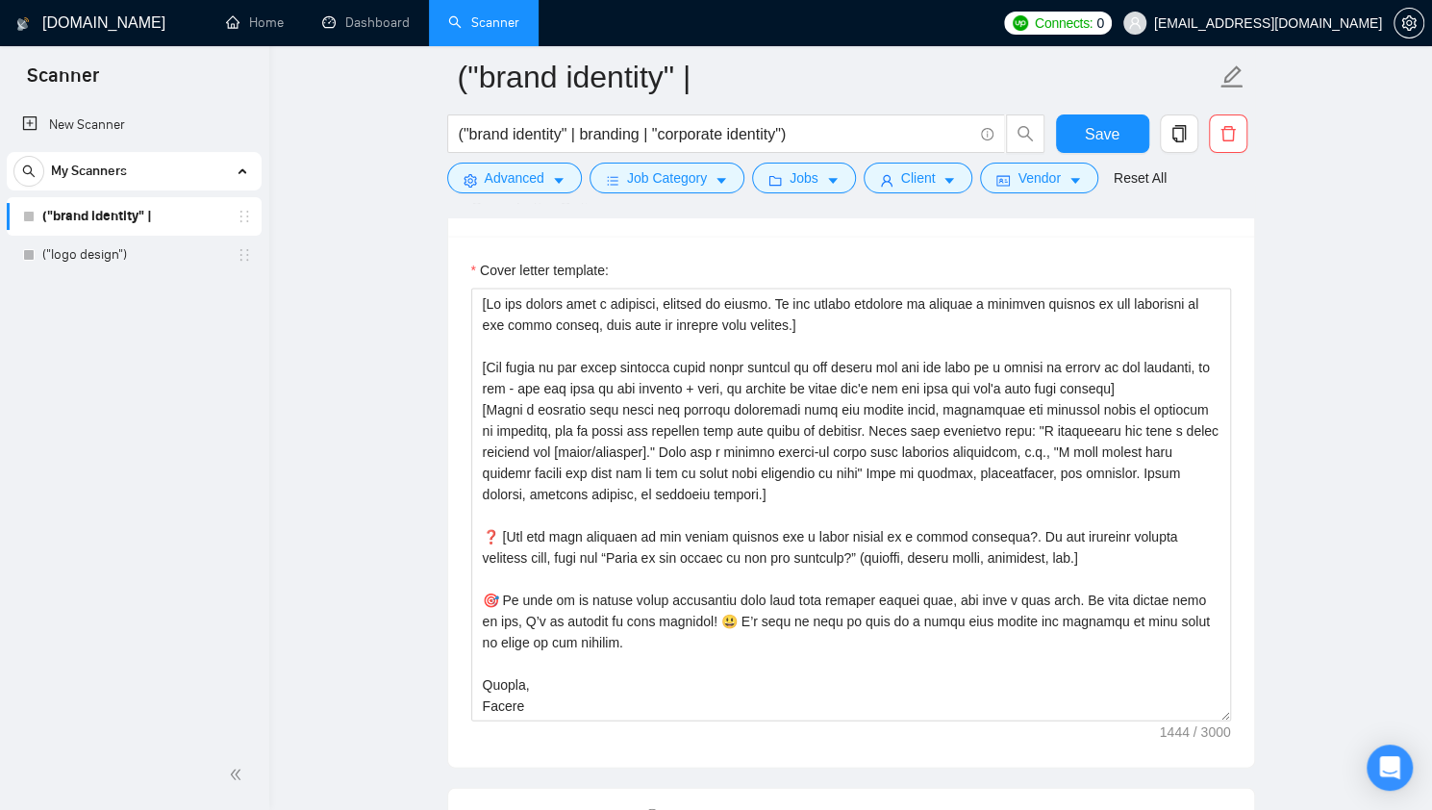
scroll to position [2143, 0]
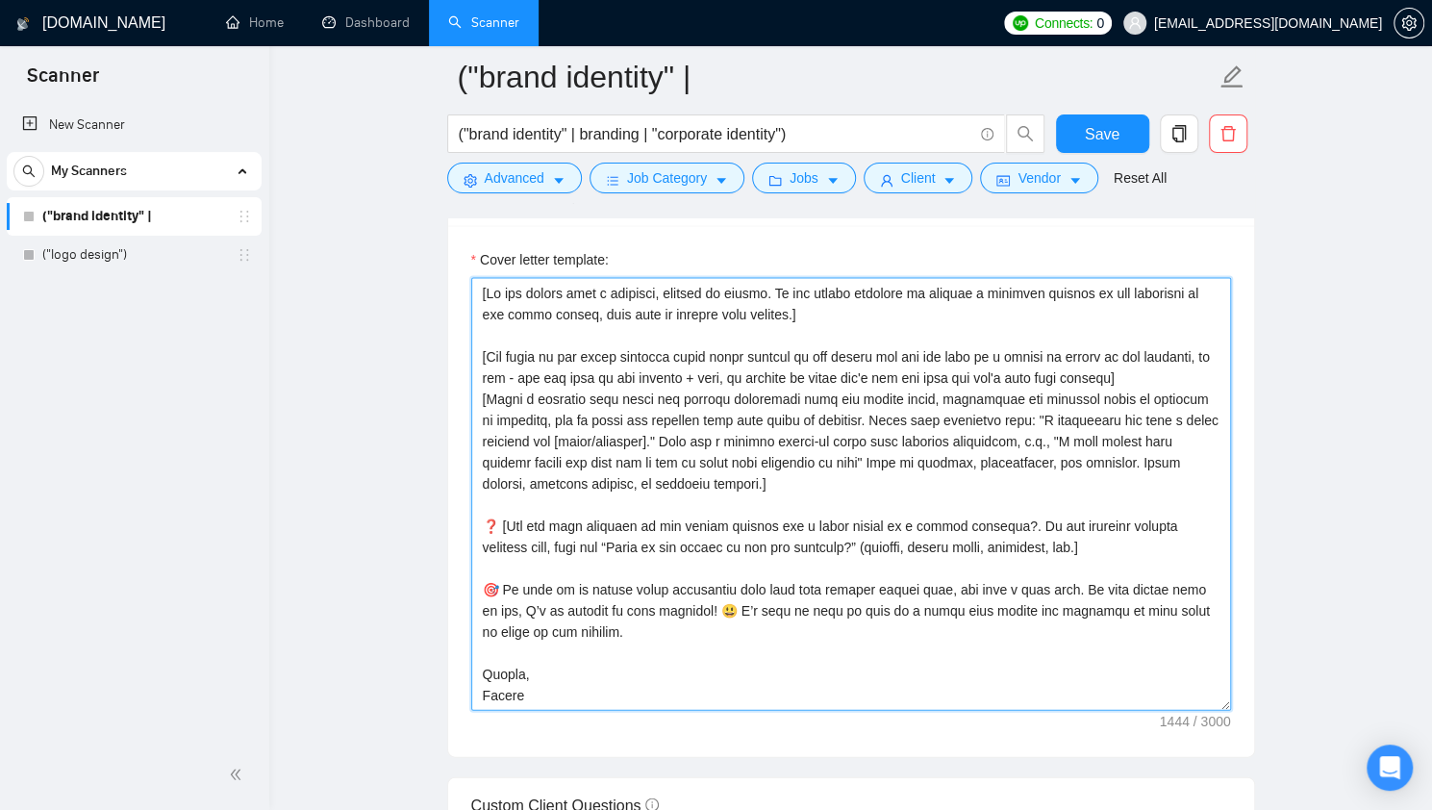
click at [697, 434] on textarea "Cover letter template:" at bounding box center [851, 493] width 760 height 433
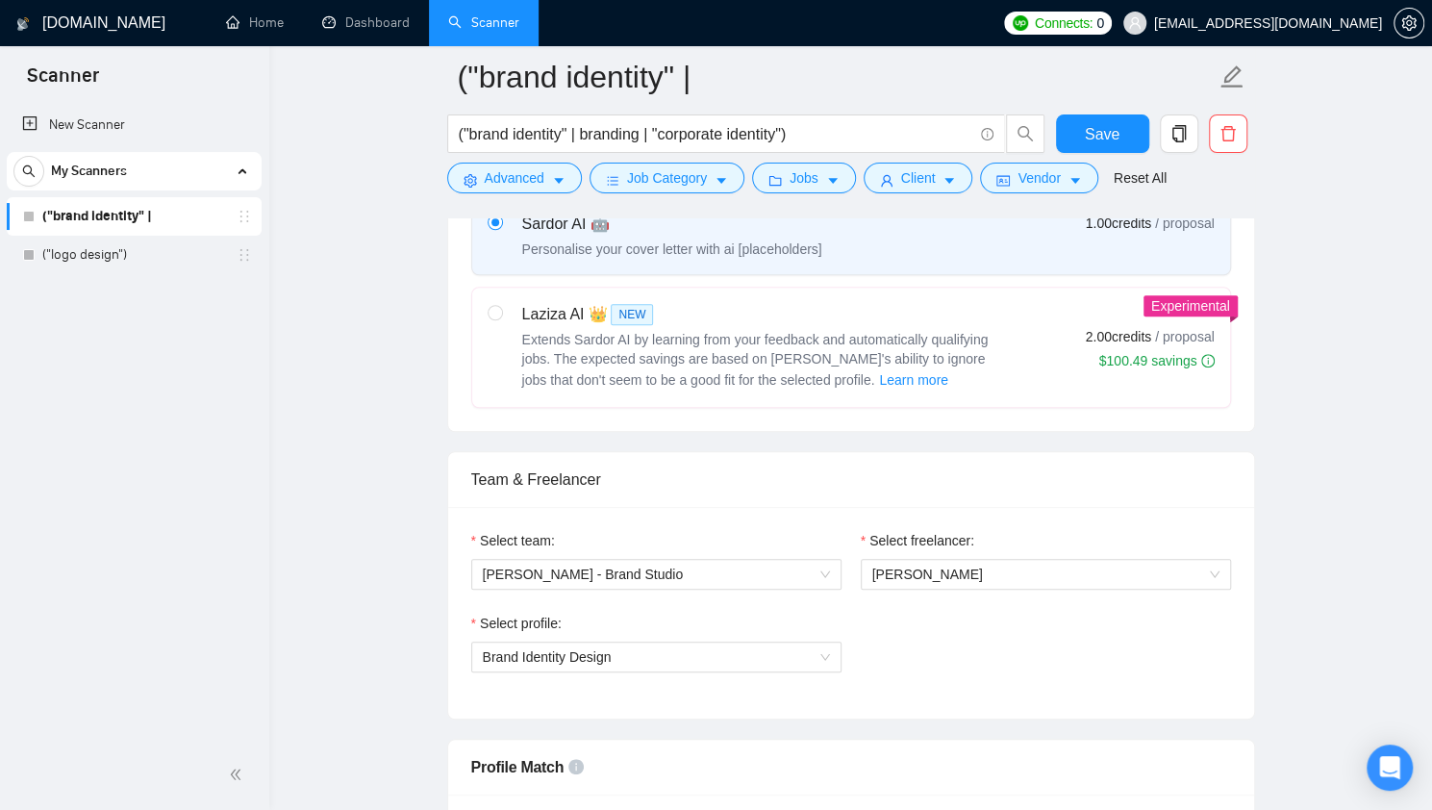
scroll to position [237, 0]
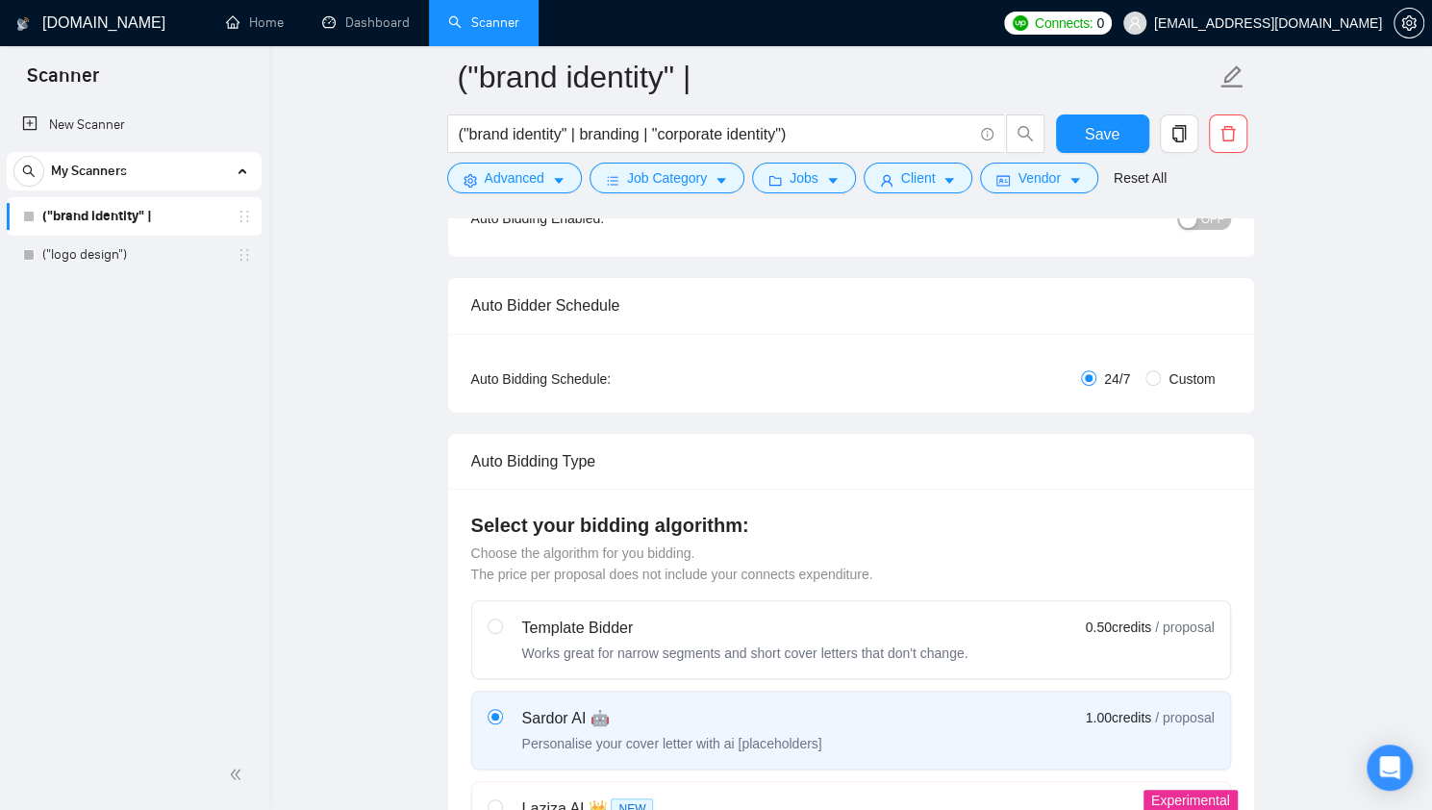
click at [1100, 530] on h4 "Select your bidding algorithm:" at bounding box center [851, 524] width 760 height 27
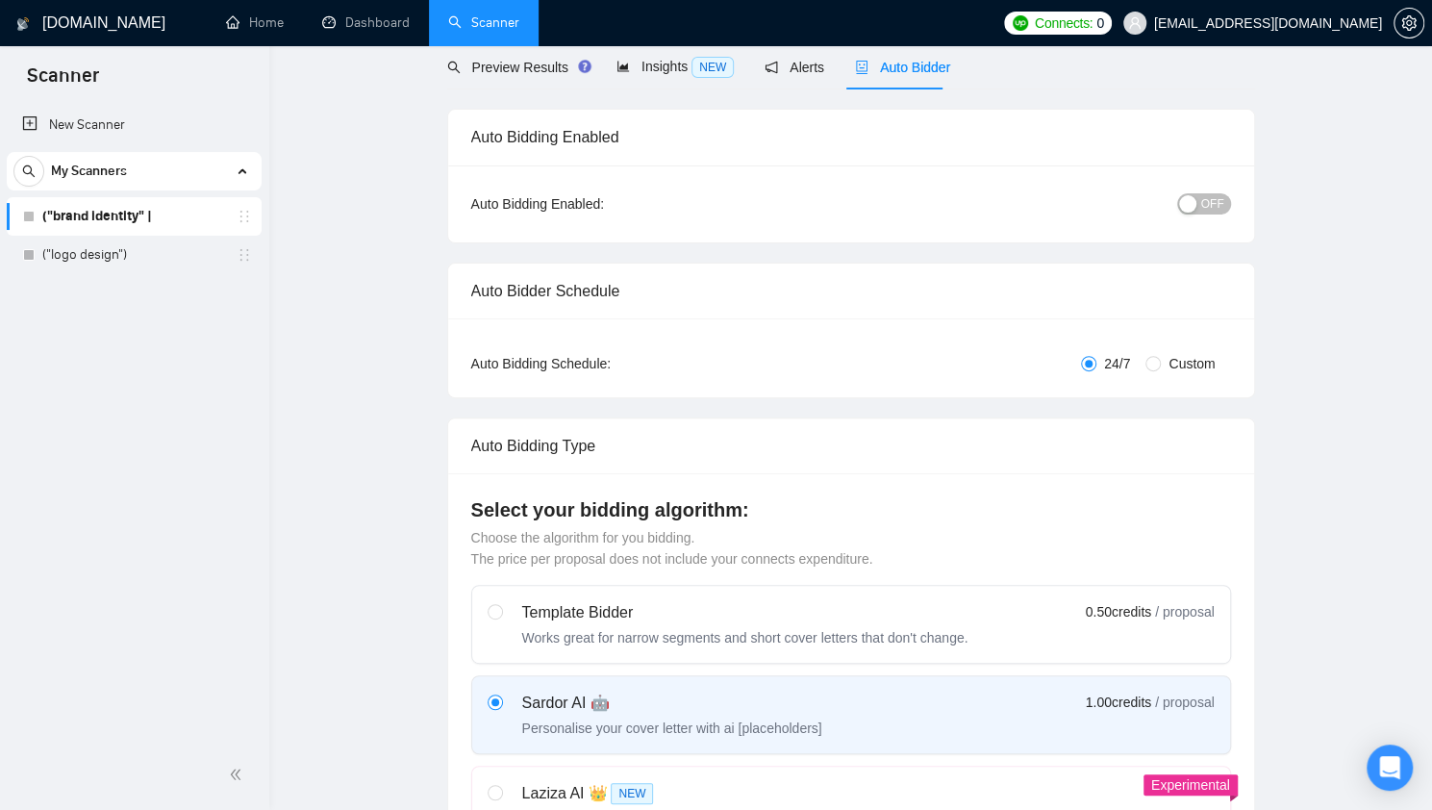
scroll to position [0, 0]
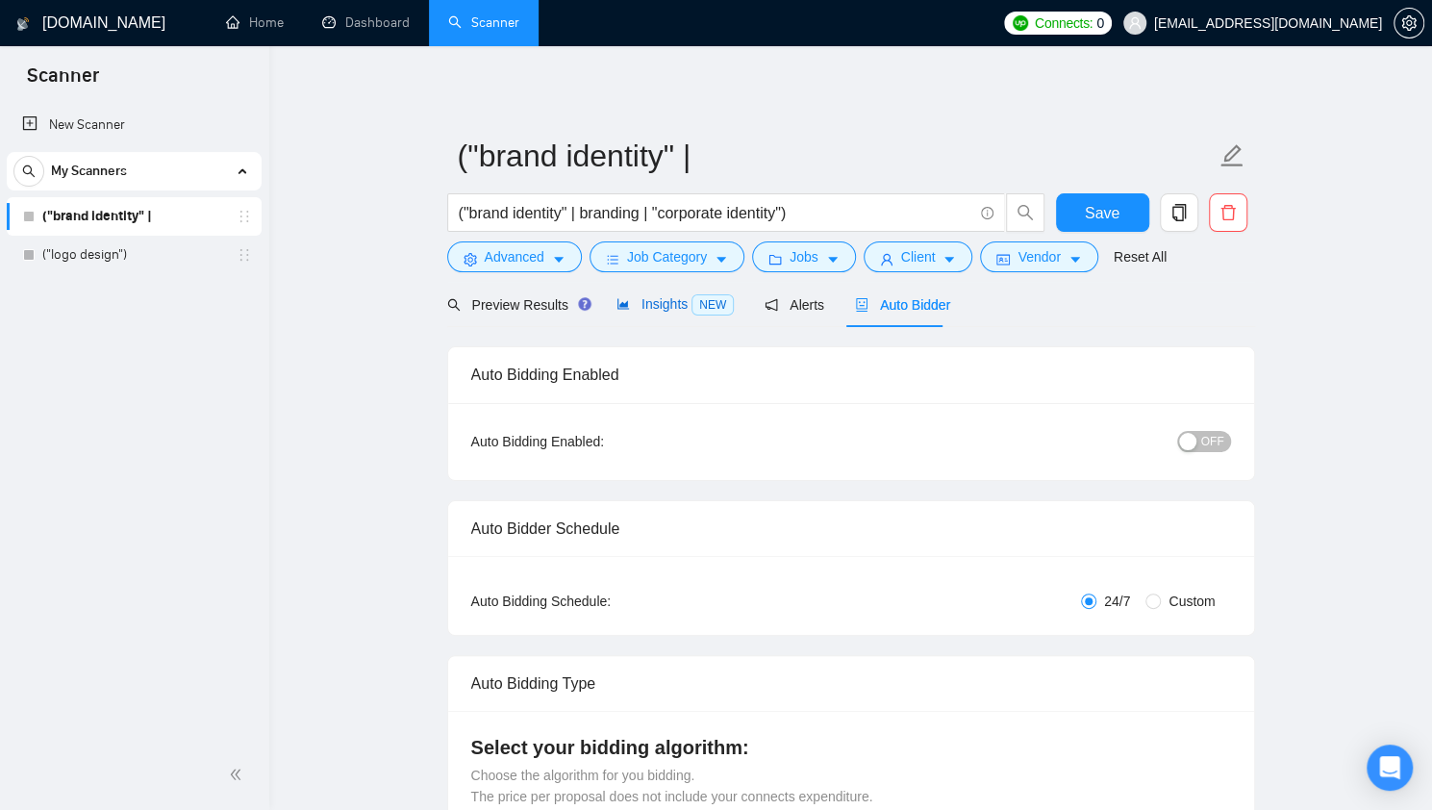
click at [647, 308] on span "Insights NEW" at bounding box center [674, 303] width 117 height 15
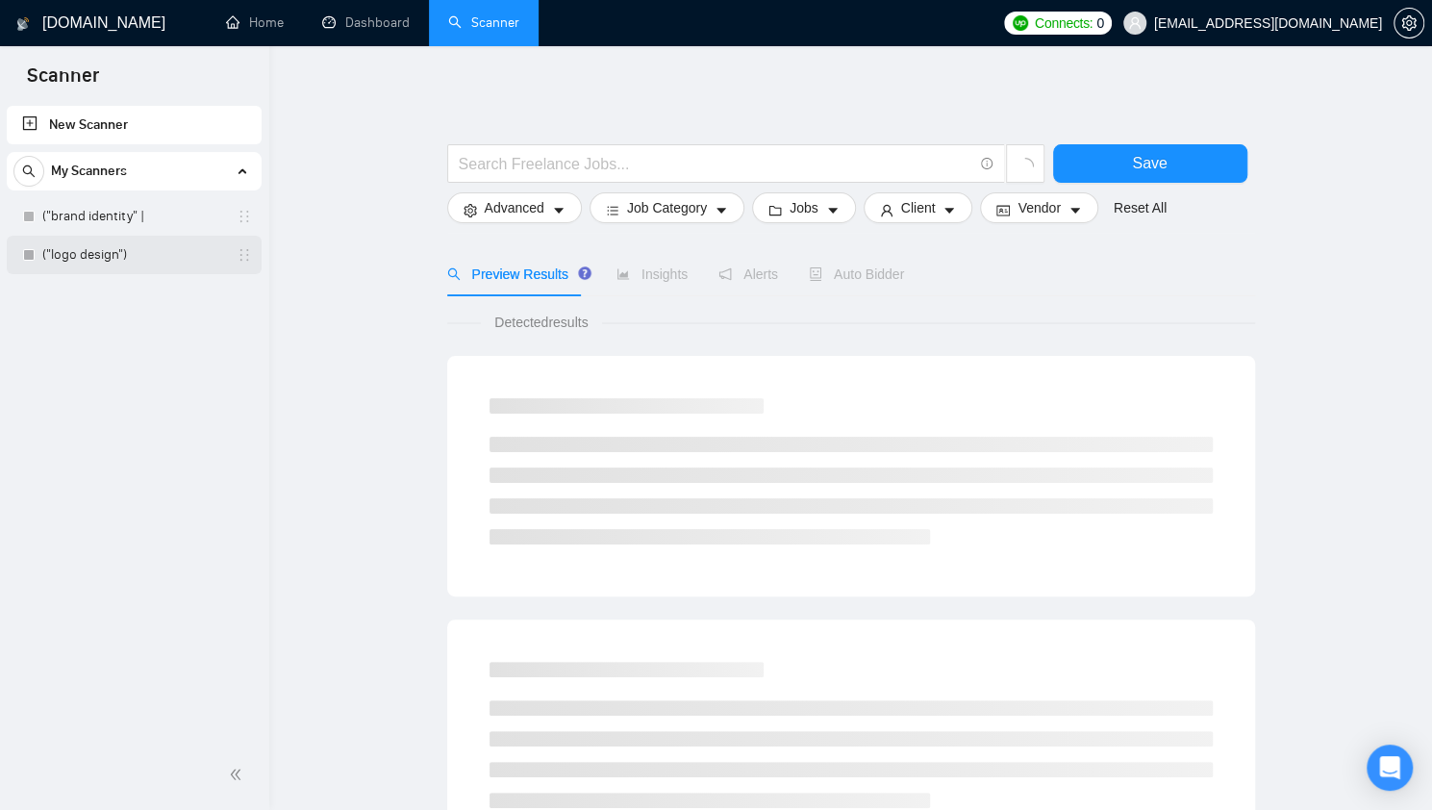
click at [131, 251] on link "("logo design")" at bounding box center [133, 255] width 183 height 38
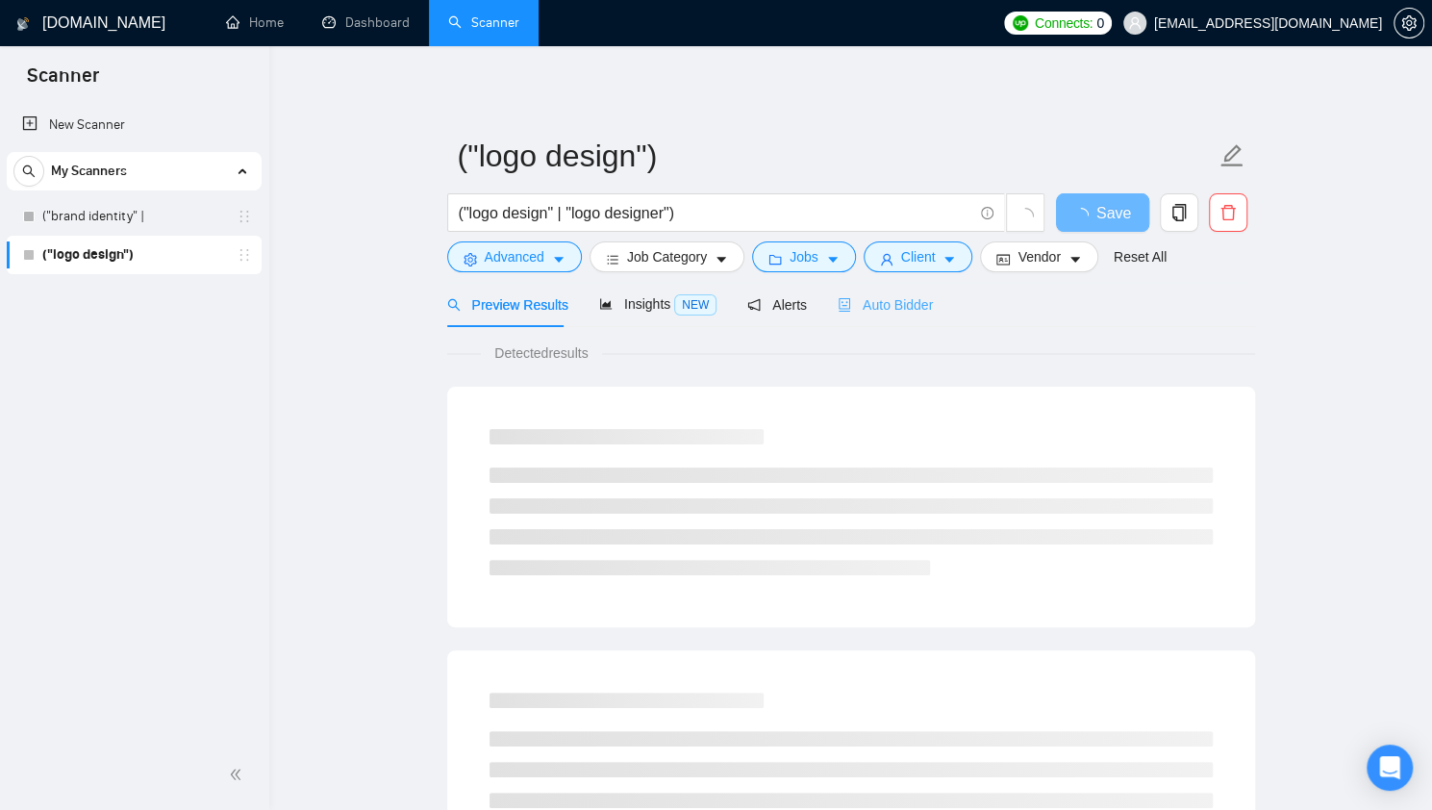
click at [873, 320] on div "Auto Bidder" at bounding box center [884, 304] width 95 height 45
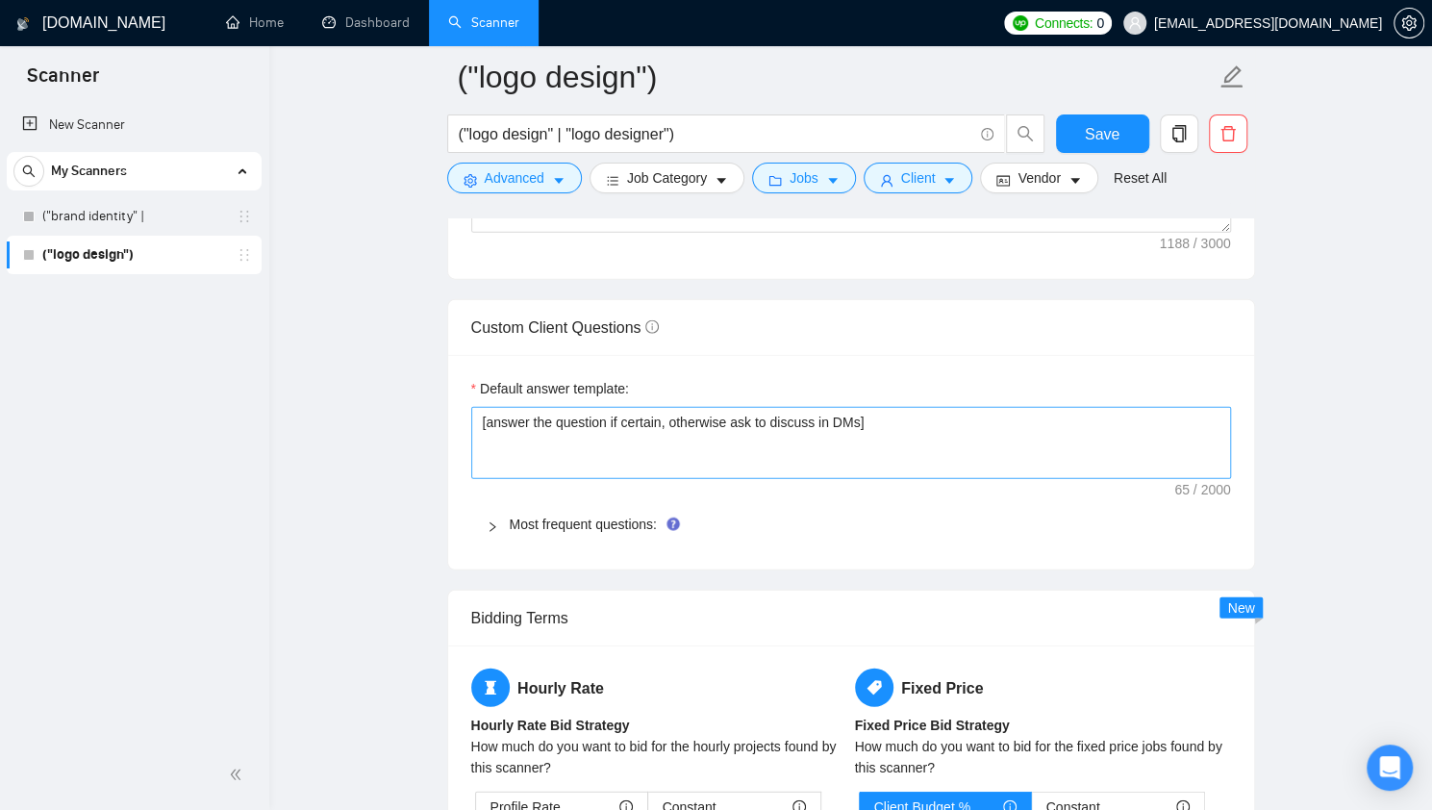
scroll to position [2621, 0]
click at [634, 533] on div "Most frequent questions:" at bounding box center [851, 523] width 760 height 44
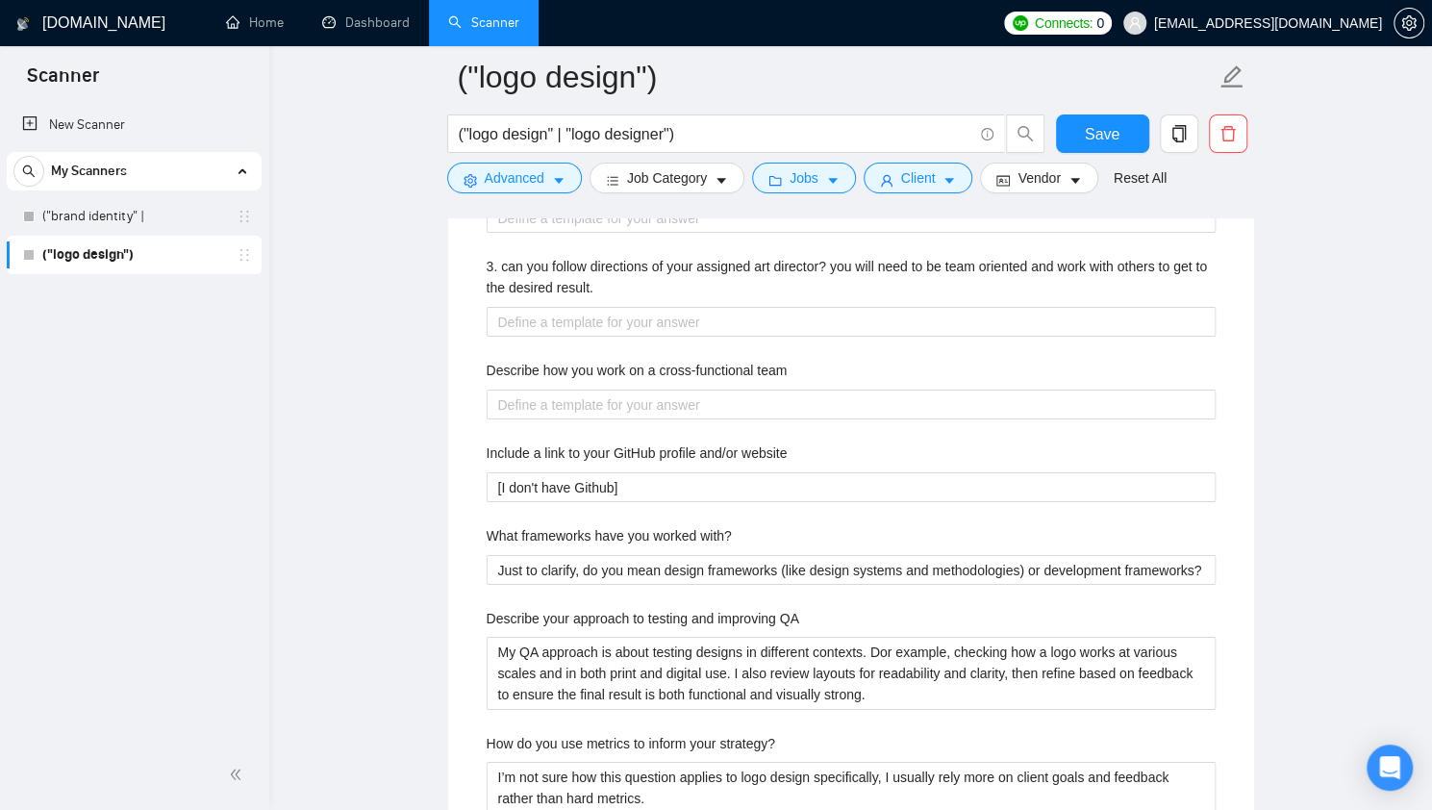
scroll to position [3556, 0]
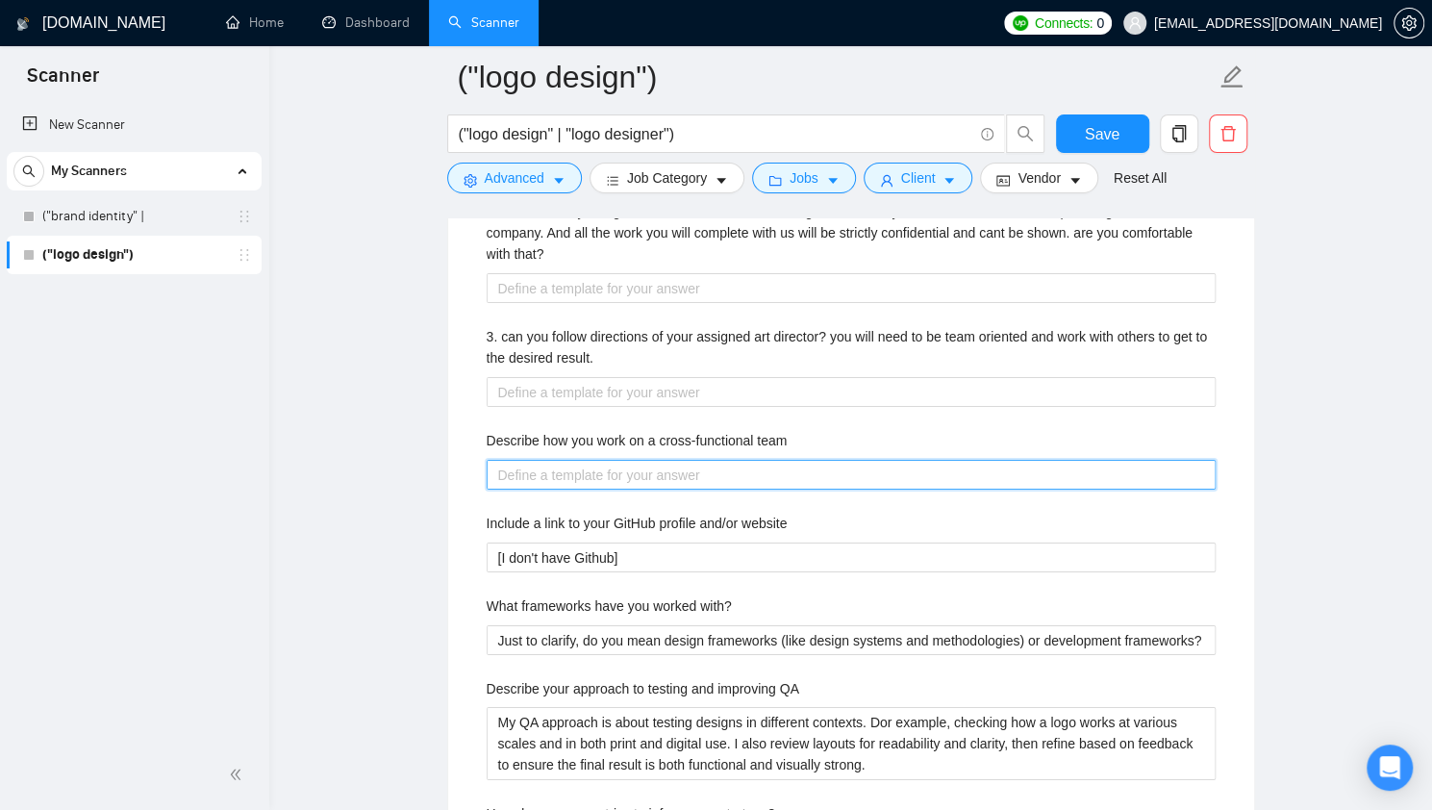
click at [652, 480] on team "Describe how you work on a cross-functional team" at bounding box center [850, 475] width 729 height 30
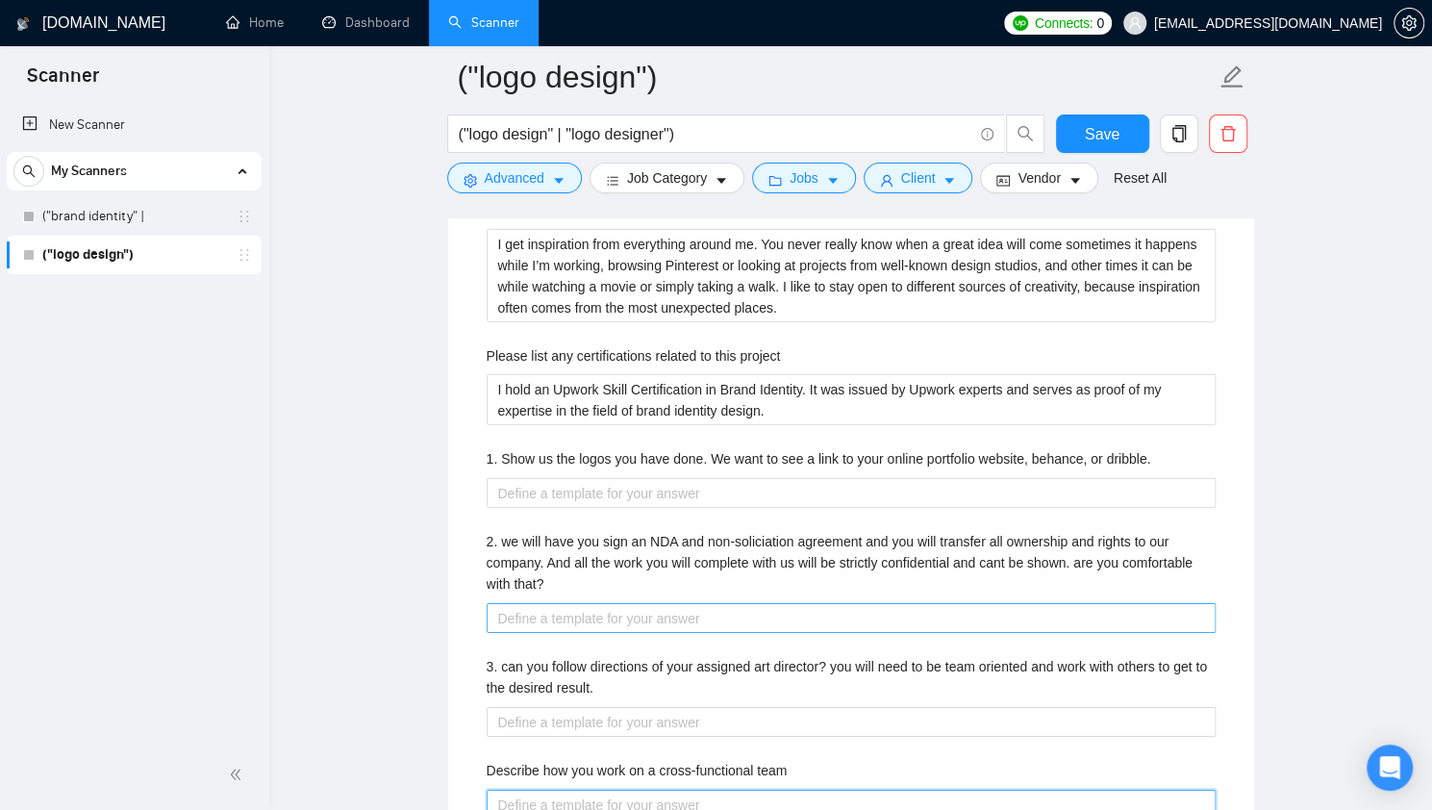
scroll to position [3212, 0]
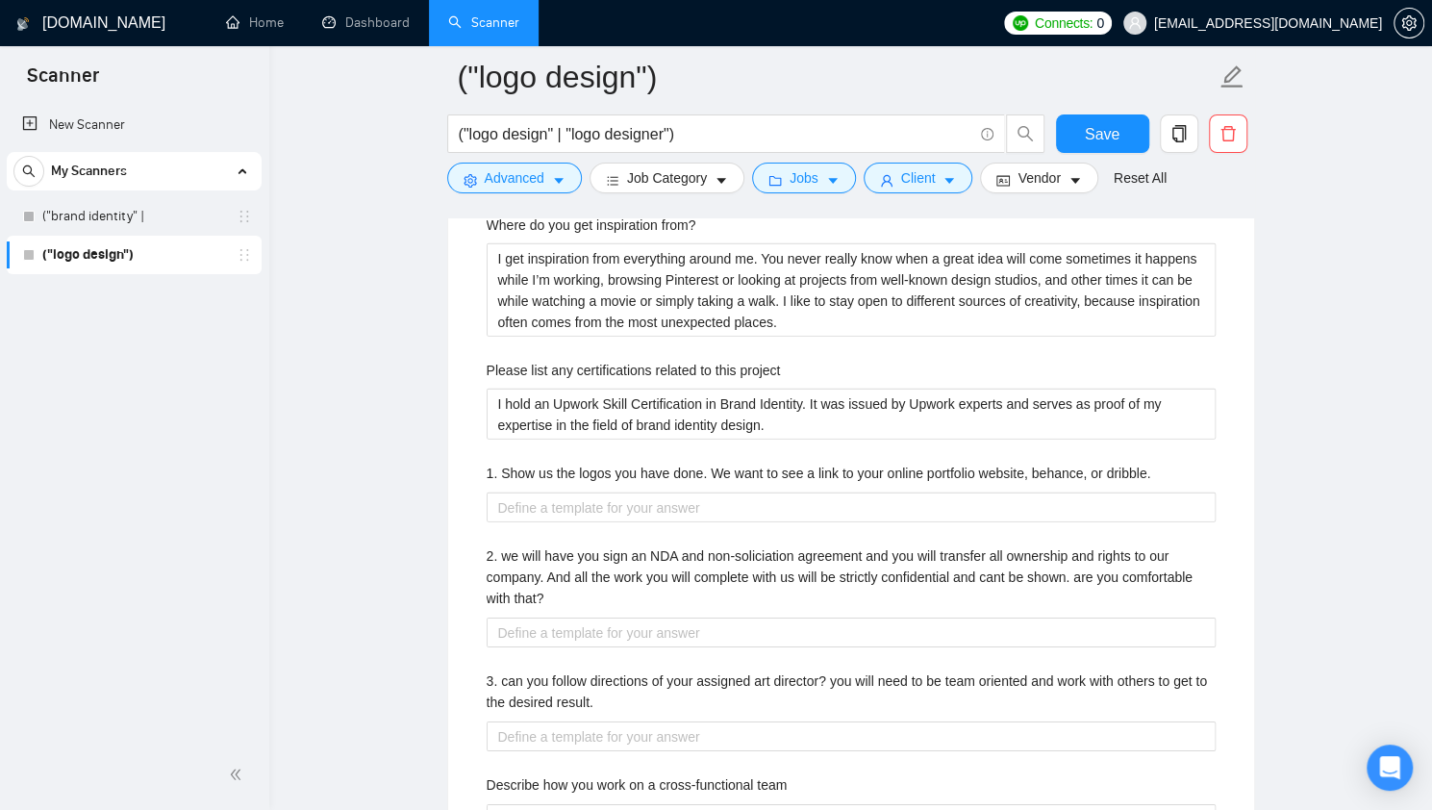
click at [606, 519] on div "Describe your recent experience with similar projects Over the past 7 years of …" at bounding box center [851, 690] width 760 height 1473
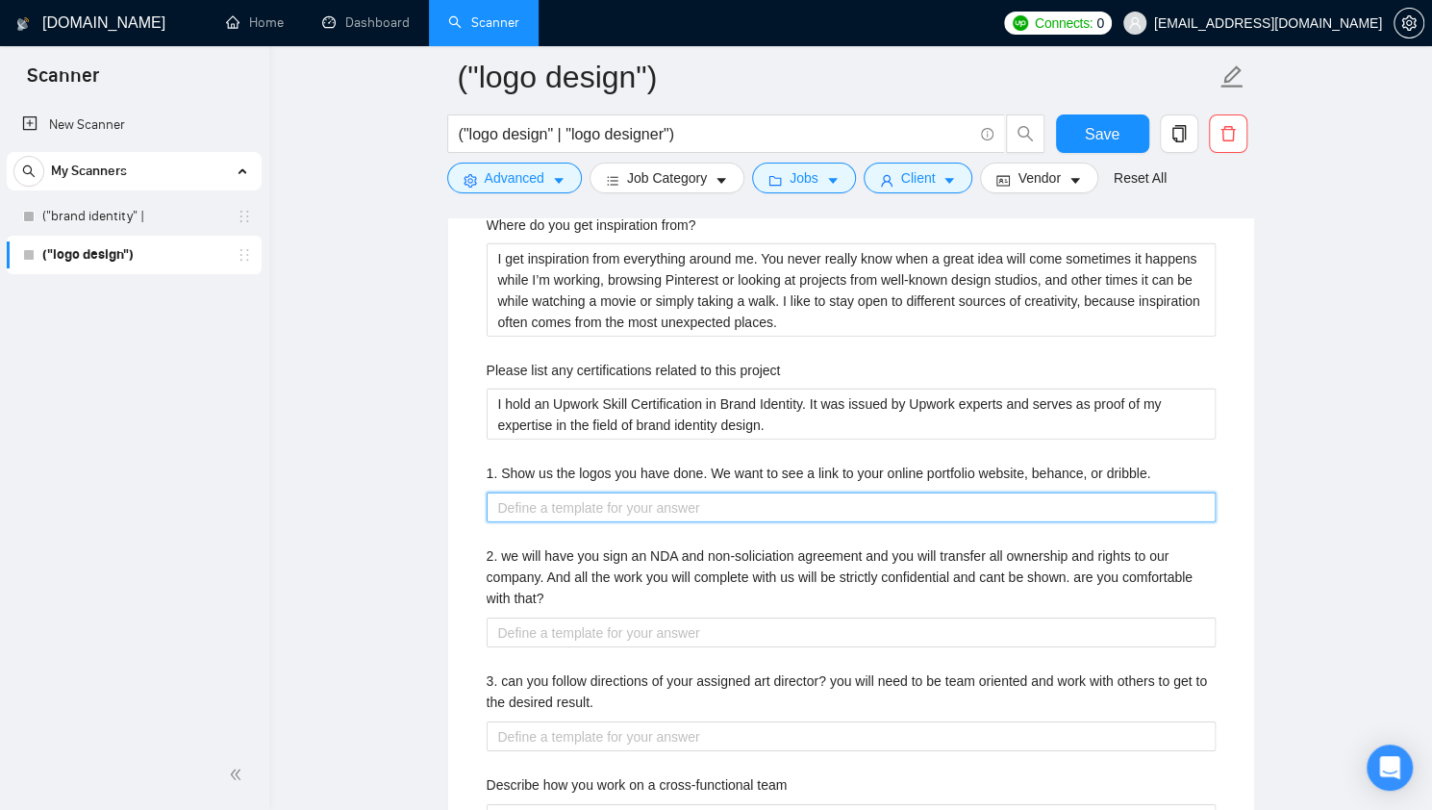
click at [607, 505] on dribble\ "1. Show us the logos you have done. We want to see a link to your online portfo…" at bounding box center [850, 507] width 729 height 30
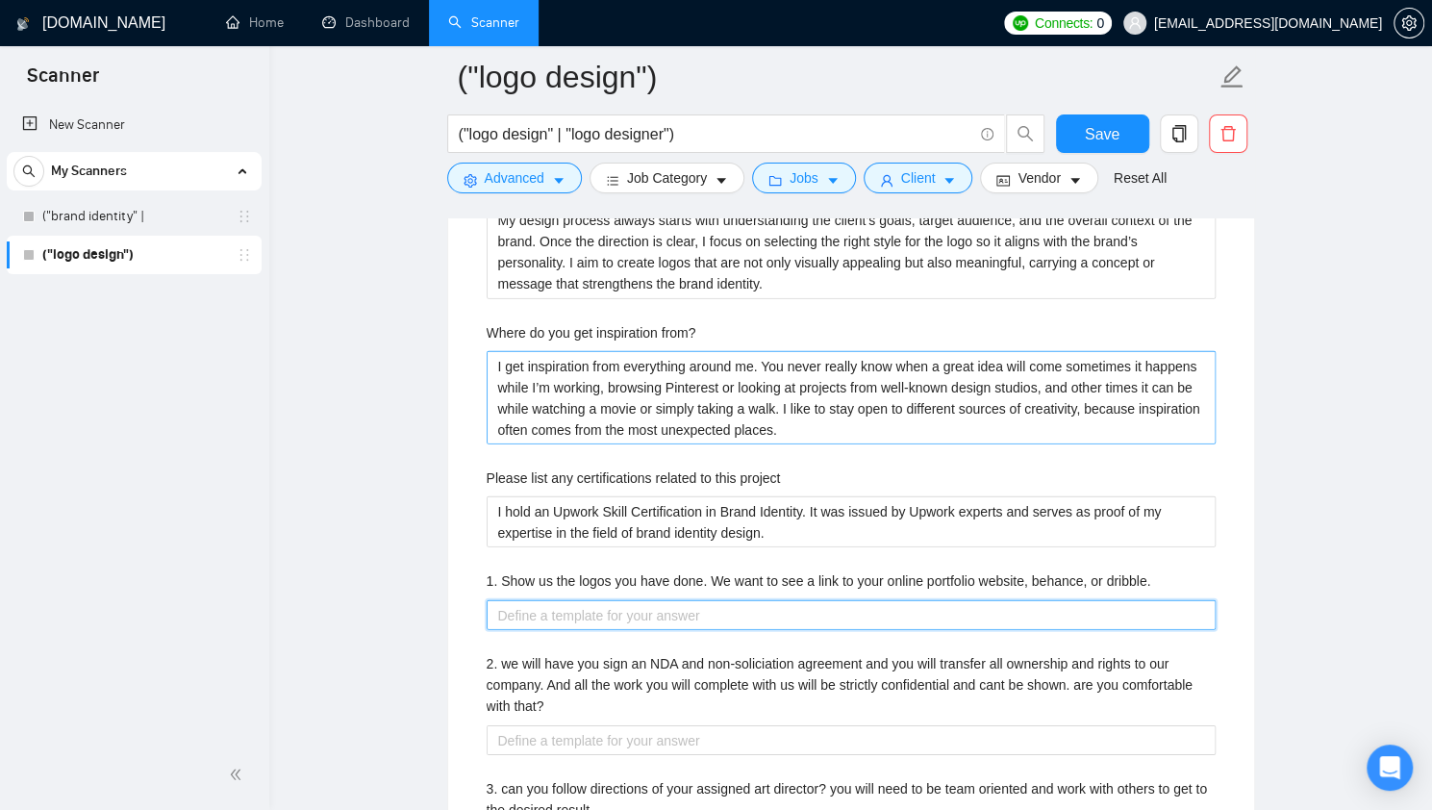
scroll to position [3105, 0]
type dribble\ "HE"
type dribble\ "HEr"
type dribble\ "HEre"
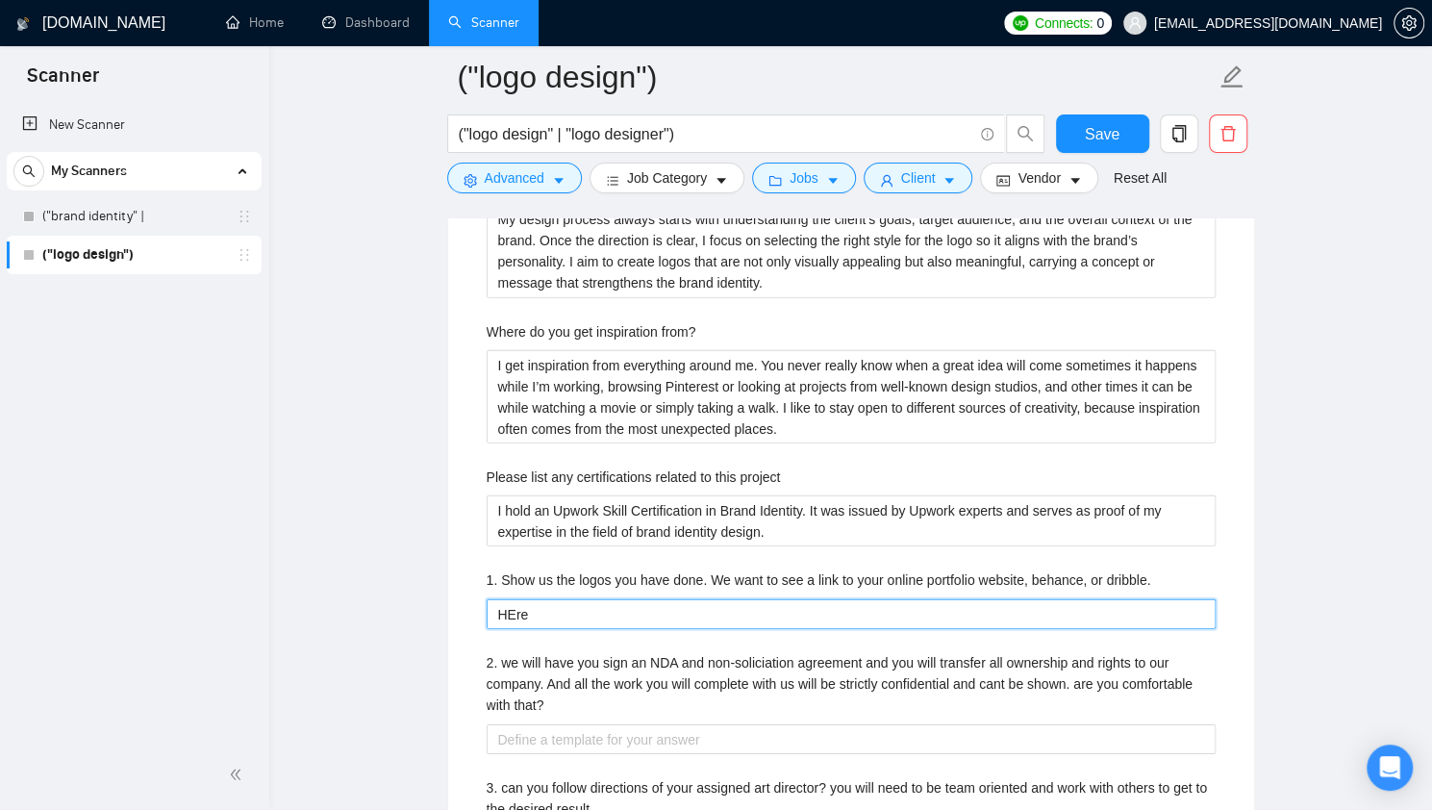
type dribble\ "HEre"
type dribble\ "HEr"
type dribble\ "HE"
type dribble\ "H"
type dribble\ "He"
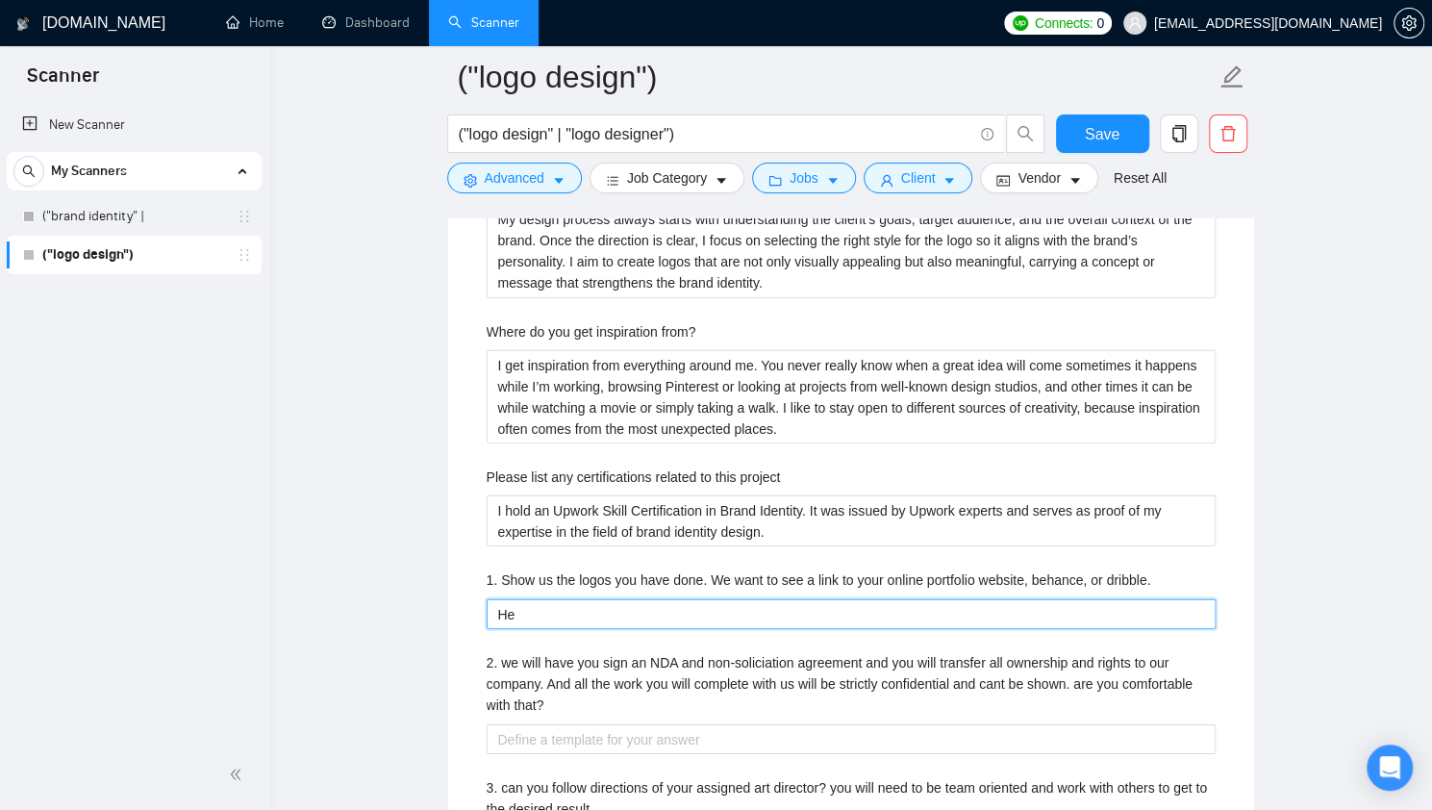
type dribble\ "Her"
type dribble\ "Here"
type dribble\ "Here is"
type dribble\ "Here is m"
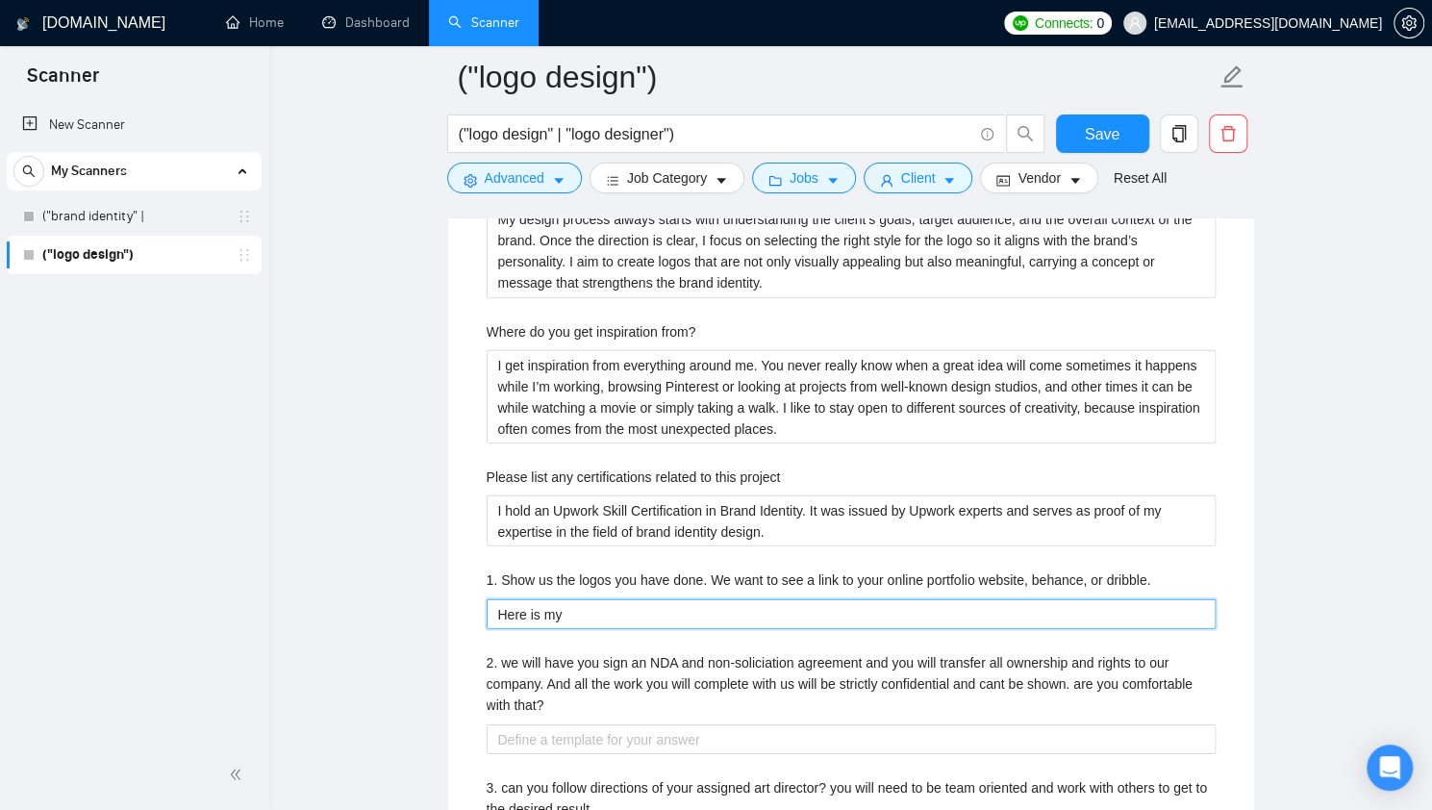
type dribble\ "Here is my"
type dribble\ "Here is my l"
type dribble\ "Here is my"
type dribble\ "Here is m"
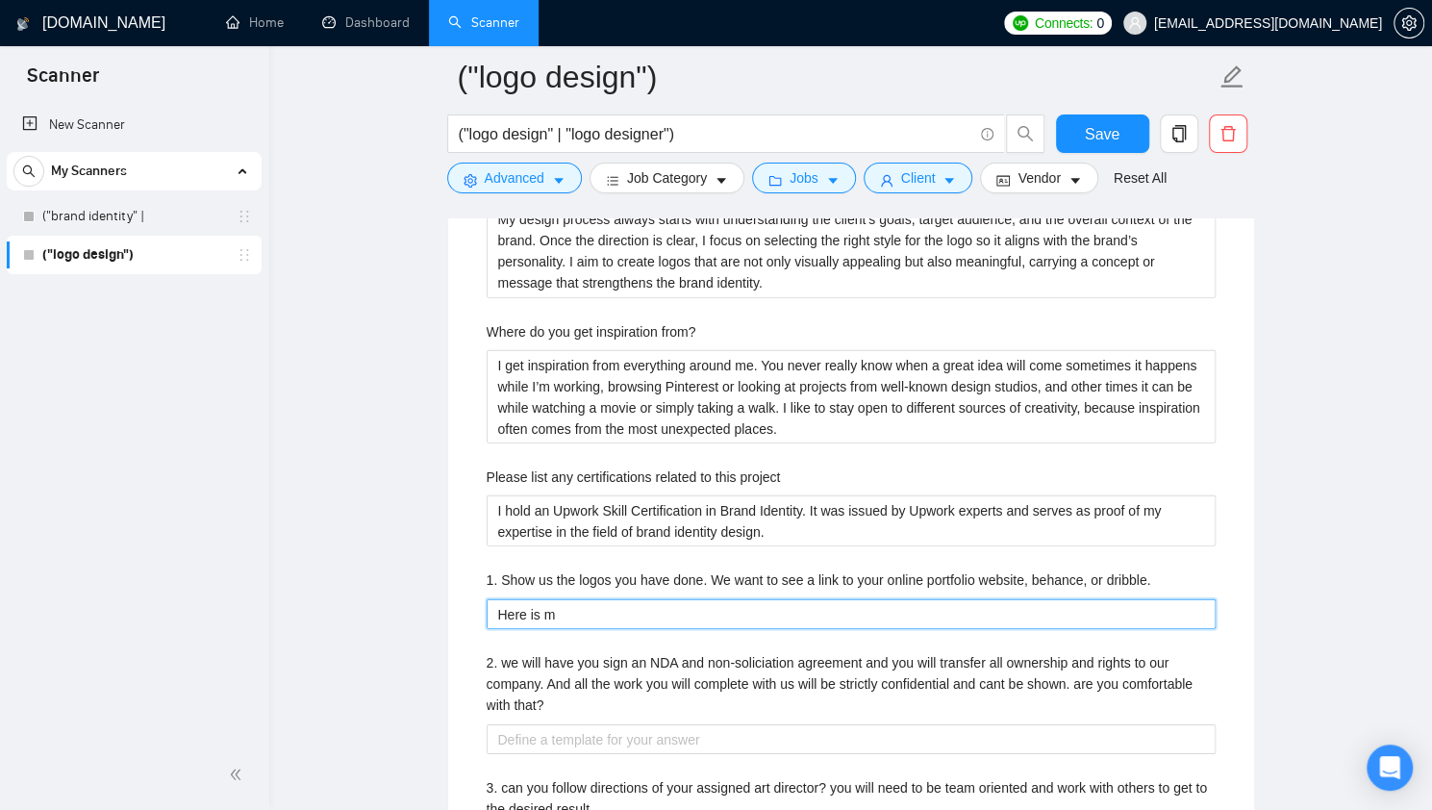
type dribble\ "Here is"
type dribble\ "Here is t"
type dribble\ "Here is the"
type dribble\ "Here is the n"
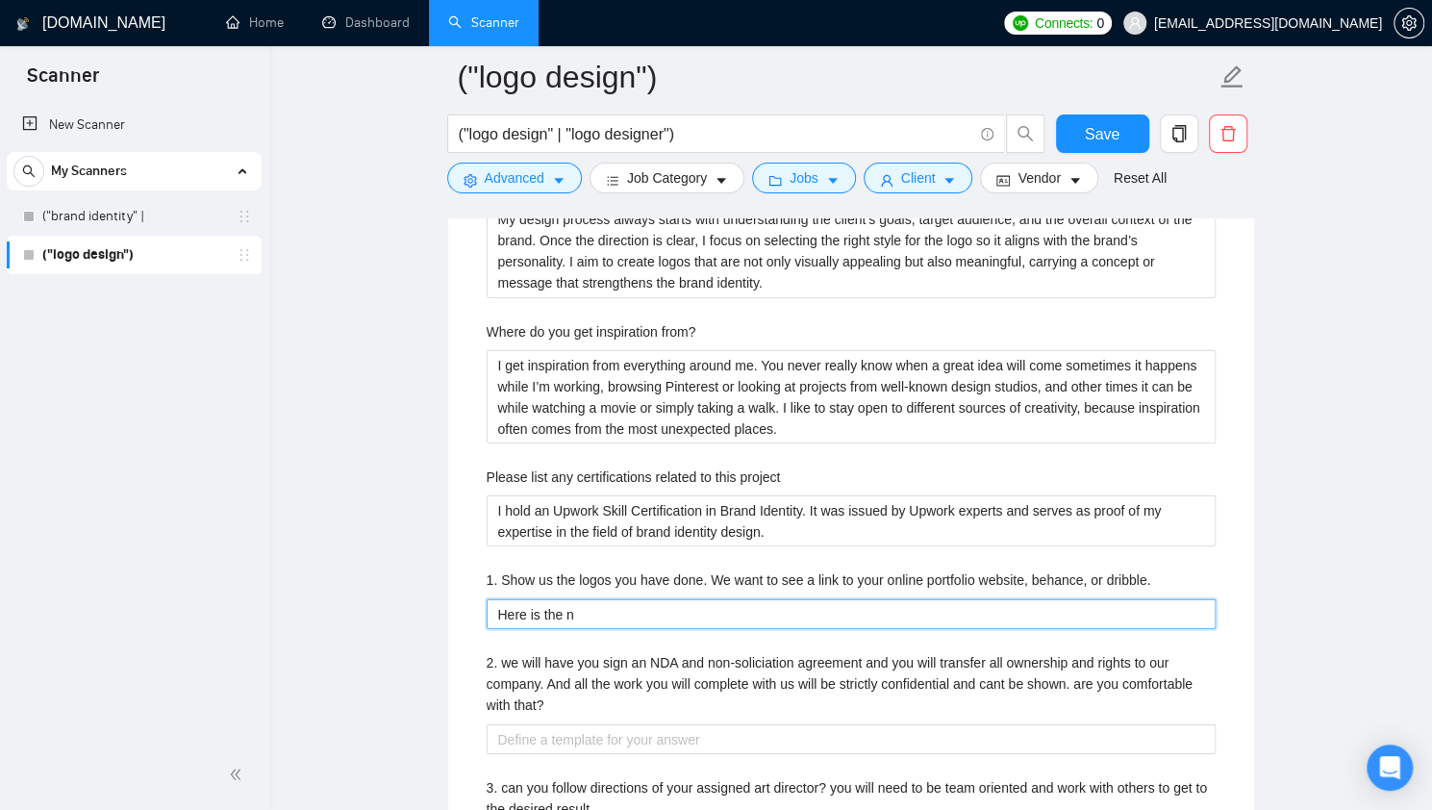
type dribble\ "Here is the"
type dribble\ "Here is the l"
type dribble\ "Here is the li"
type dribble\ "Here is the lin"
type dribble\ "Here is the link"
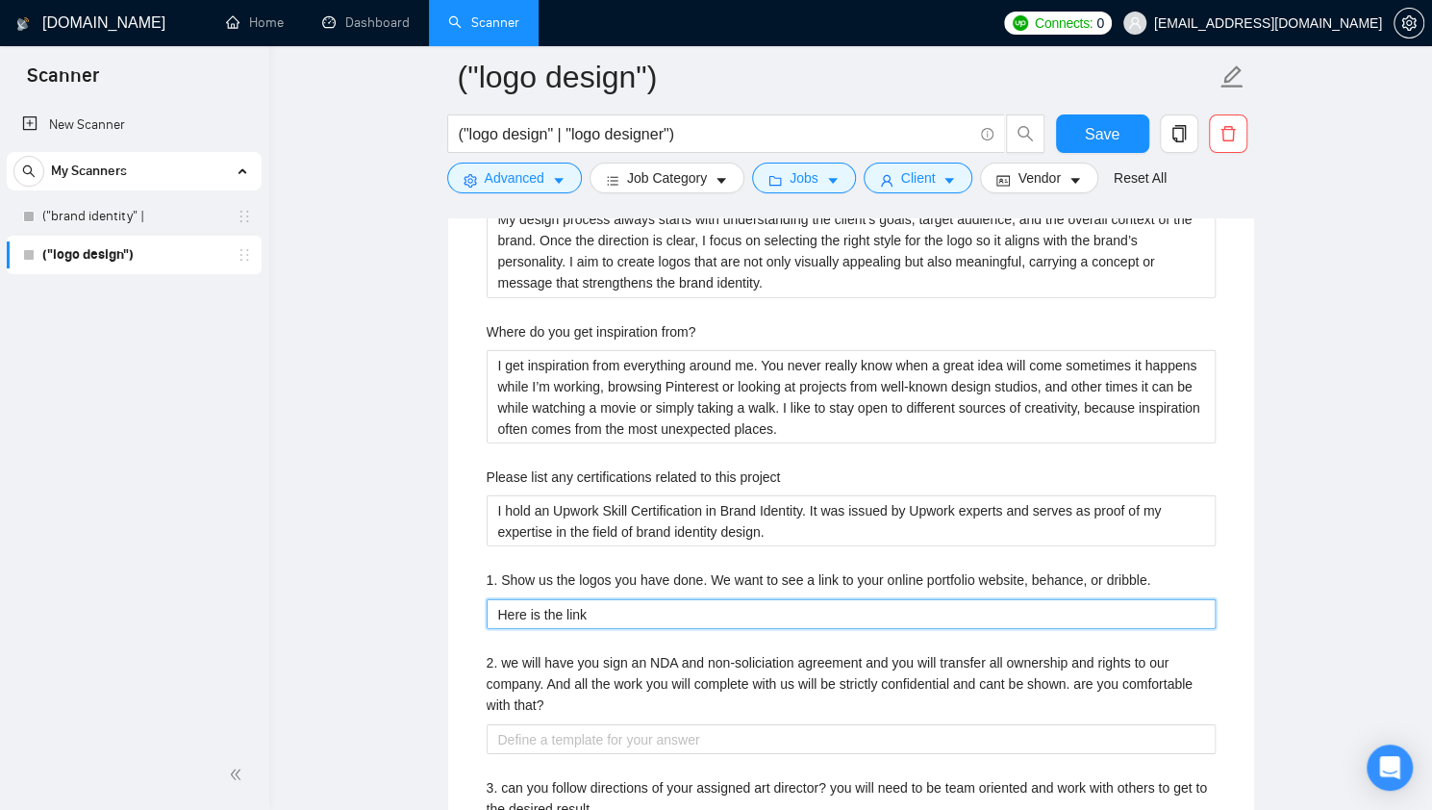
type dribble\ "Here is the link"
type dribble\ "Here is the link t"
type dribble\ "Here is the link to"
type dribble\ "Here is the link to m"
type dribble\ "Here is the link to me"
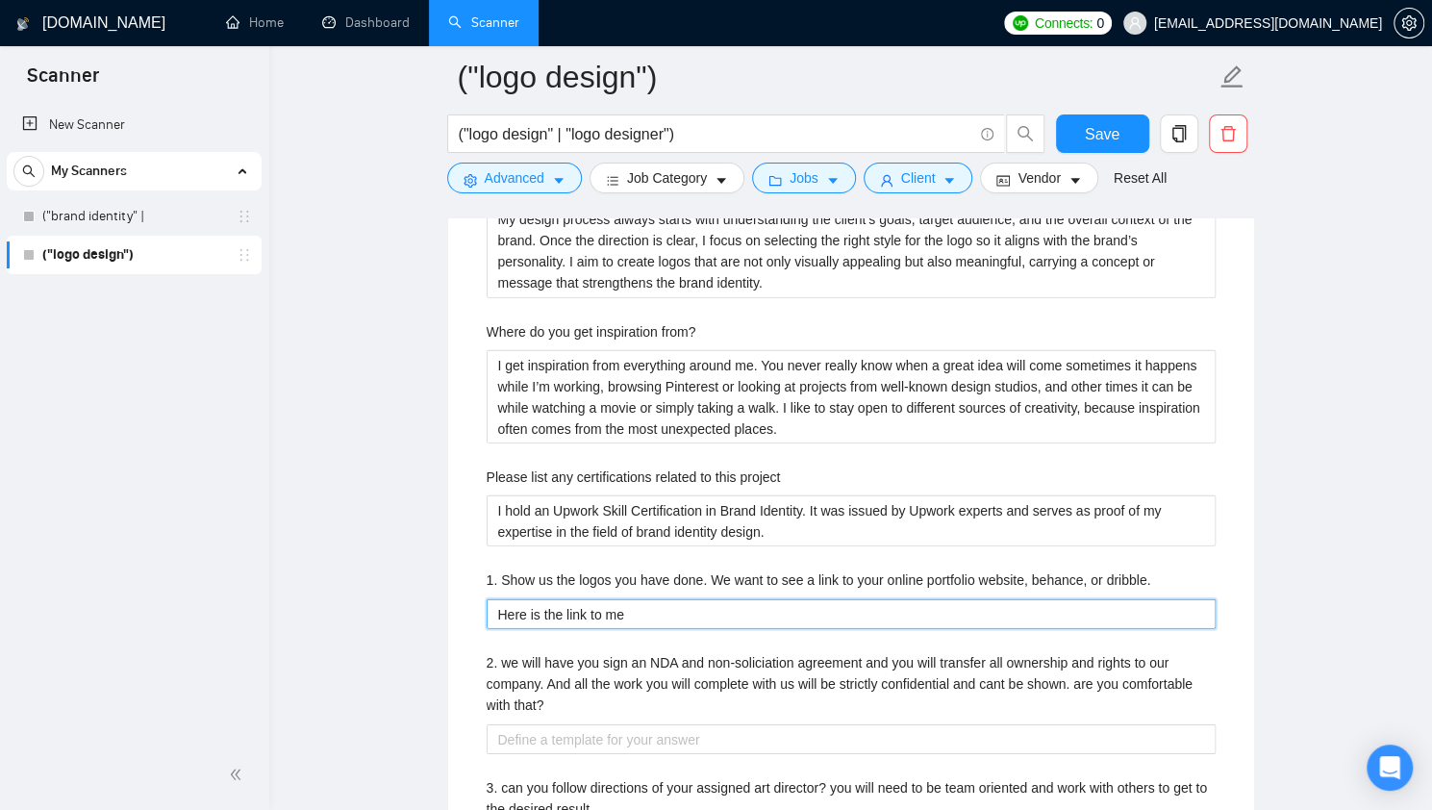
type dribble\ "Here is the link to me"
type dribble\ "Here is the link to m"
type dribble\ "Here is the link to my"
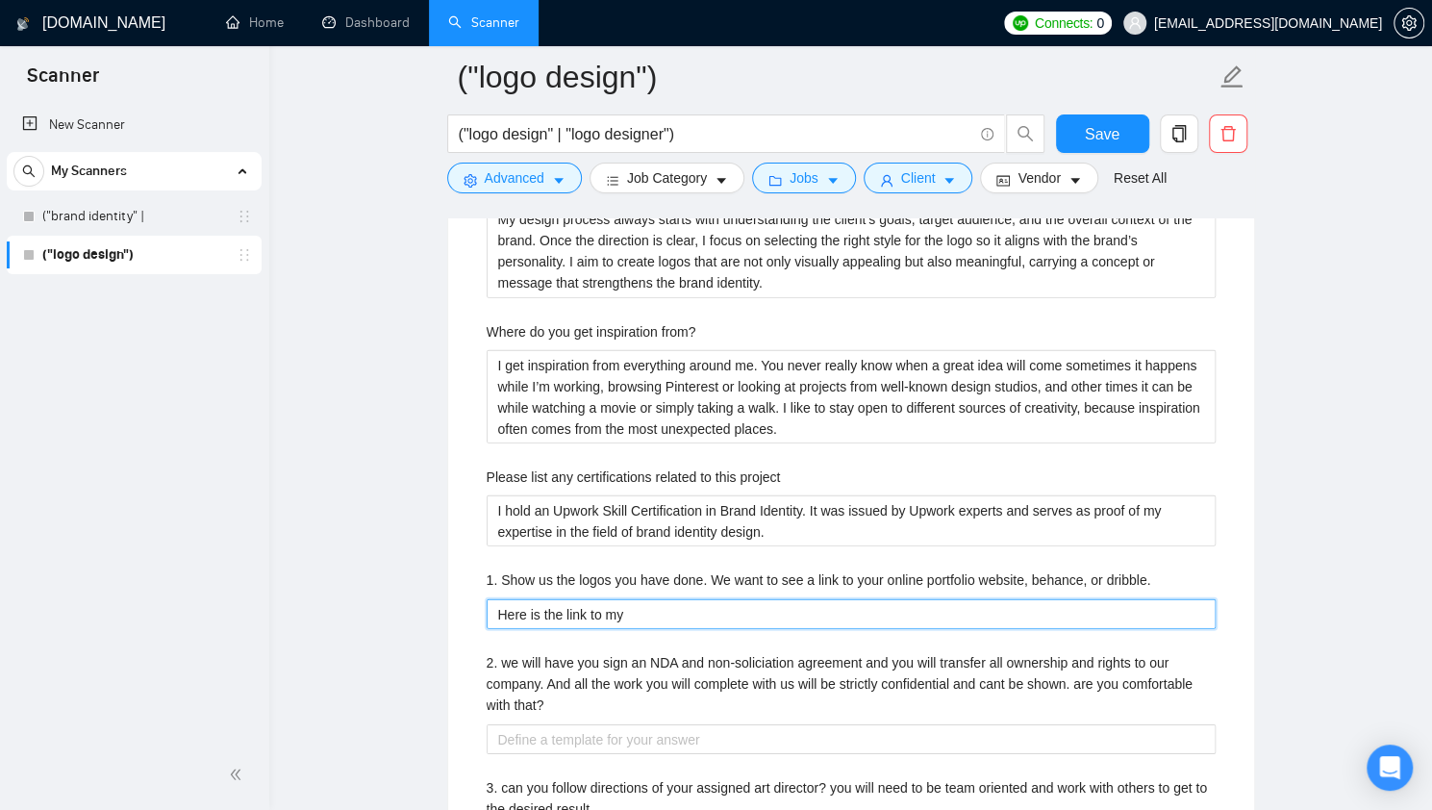
type dribble\ "Here is the link to my p"
type dribble\ "Here is the link to my pro"
type dribble\ "Here is the link to my prot"
type dribble\ "Here is the link to my protfl"
type dribble\ "Here is the link to my protfli"
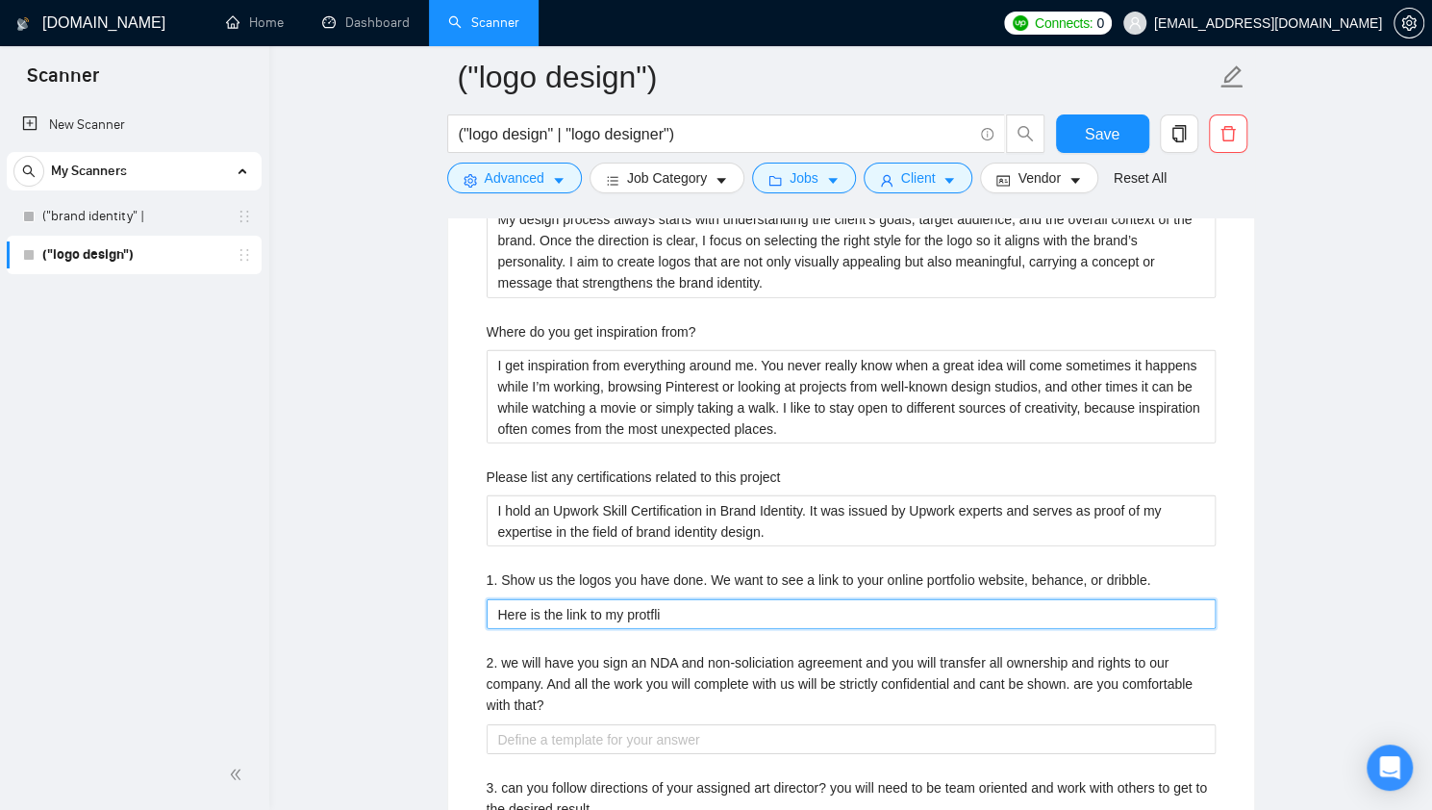
type dribble\ "Here is the link to my protflio"
type dribble\ "Here is the link to my protfli"
type dribble\ "Here is the link to my protfl"
type dribble\ "Here is the link to my protf"
type dribble\ "Here is the link to my prot"
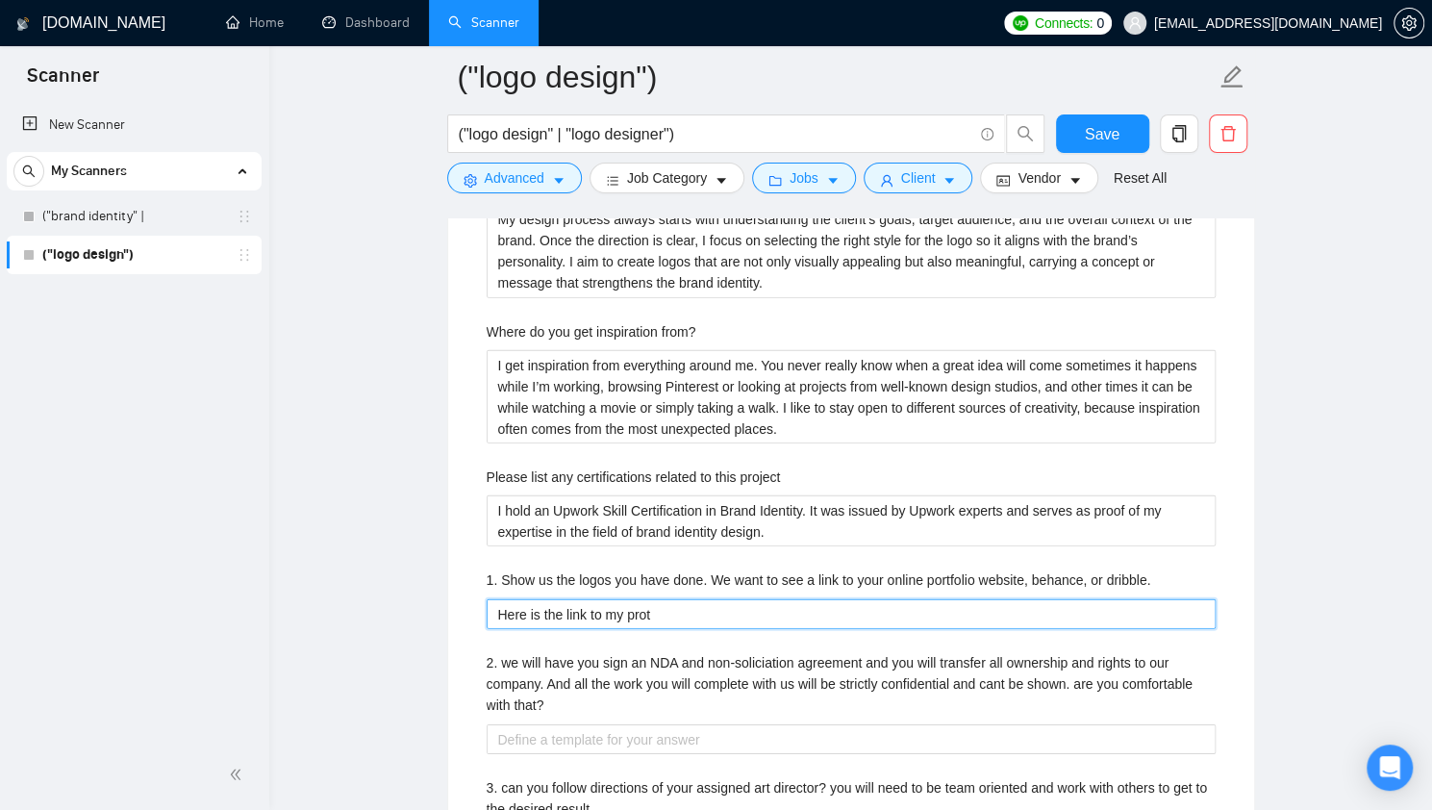
type dribble\ "Here is the link to my pro"
type dribble\ "Here is the link to my pr"
type dribble\ "Here is the link to my p"
type dribble\ "Here is the link to my po"
type dribble\ "Here is the link to my por"
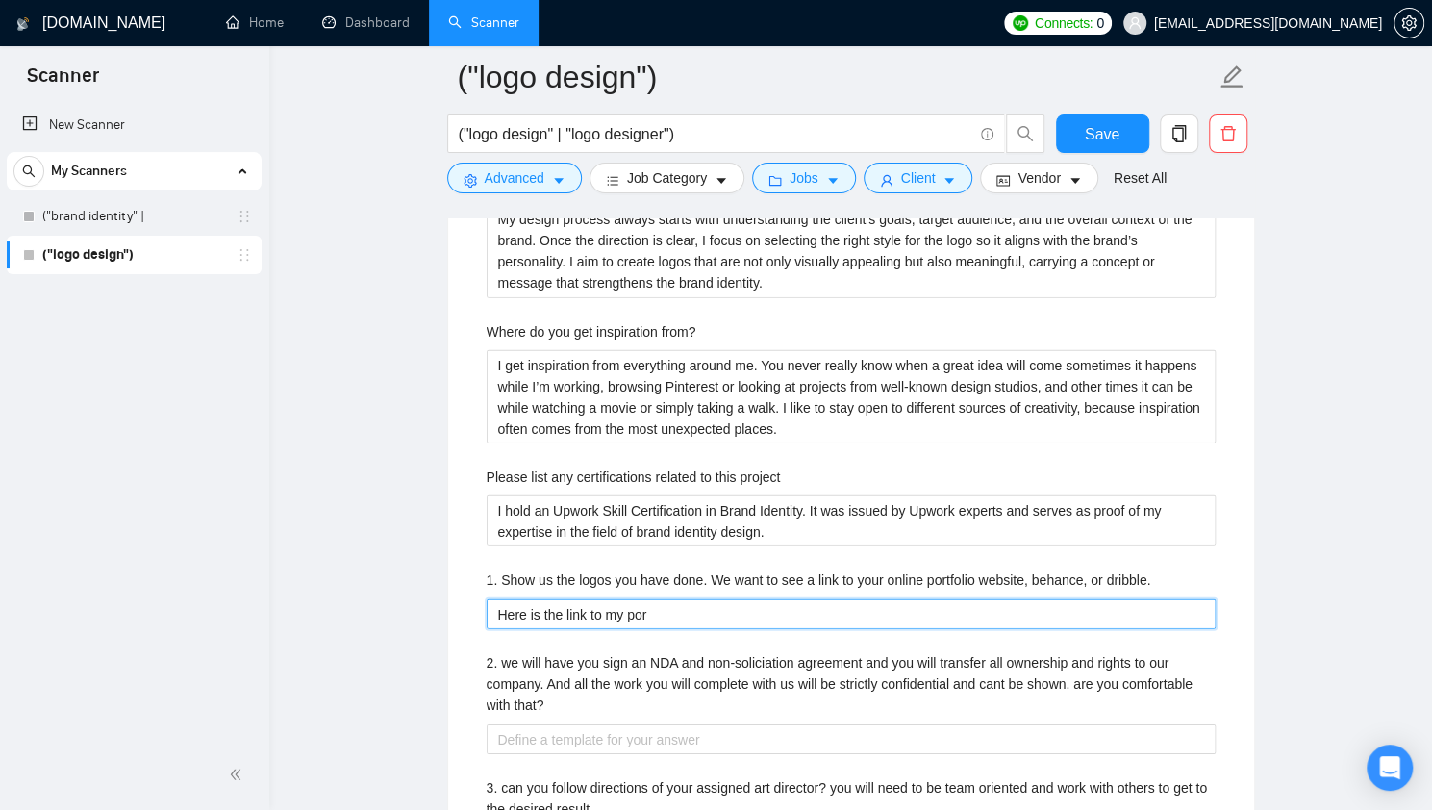
type dribble\ "Here is the link to my port"
type dribble\ "Here is the link to my portf"
type dribble\ "Here is the link to my portfo"
type dribble\ "Here is the link to my portfol"
type dribble\ "Here is the link to my portfoli"
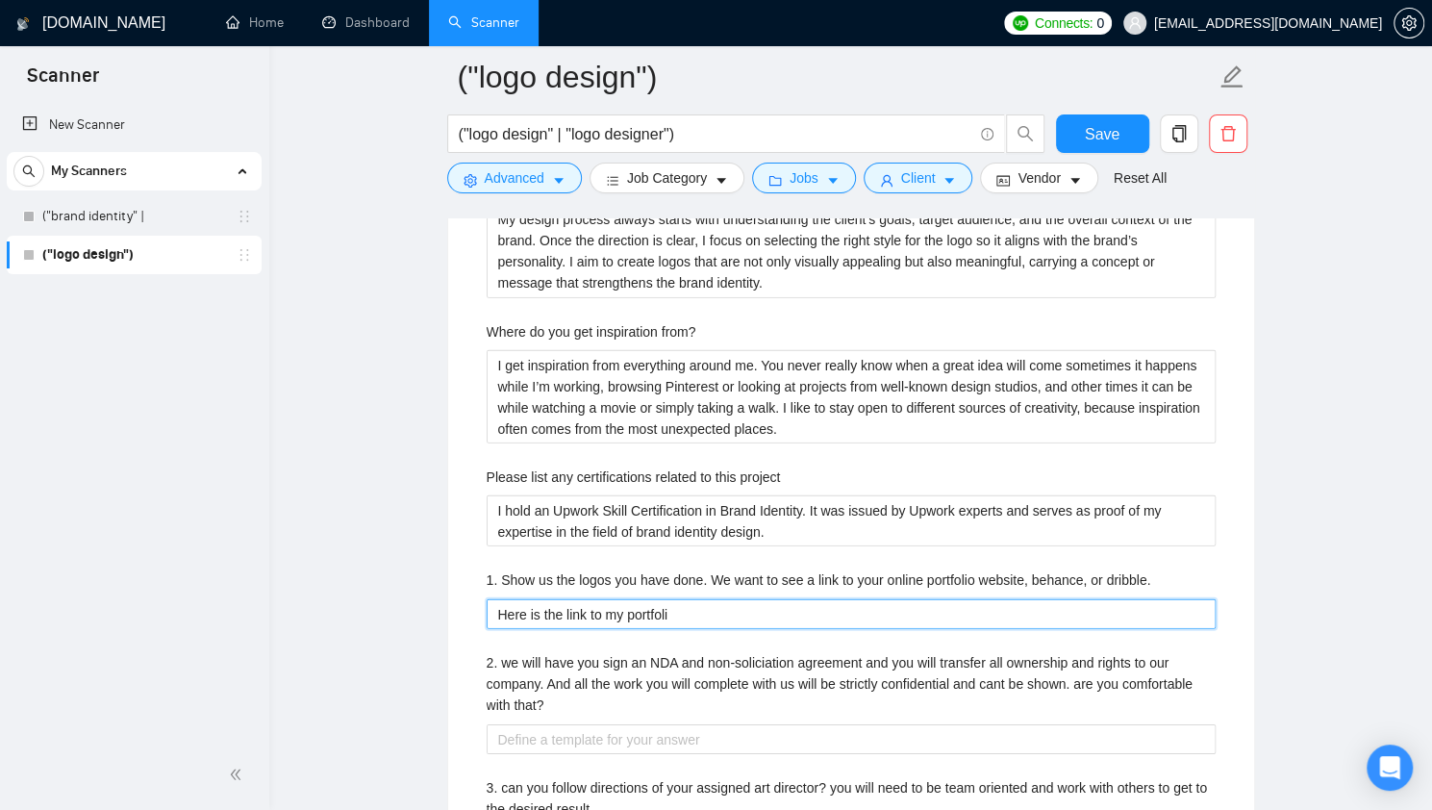
type dribble\ "Here is the link to my portfolio"
type dribble\ "Here is the link to my portfolio:"
paste dribble\ "https://drive.google.com/file/d/1oPjyLpRr2fkzmzck1RA4C0FOT5ZG5BdA/view?usp=shar…"
type dribble\ "Here is the link to my portfolio: https://drive.google.com/file/d/1oPjyLpRr2fkz…"
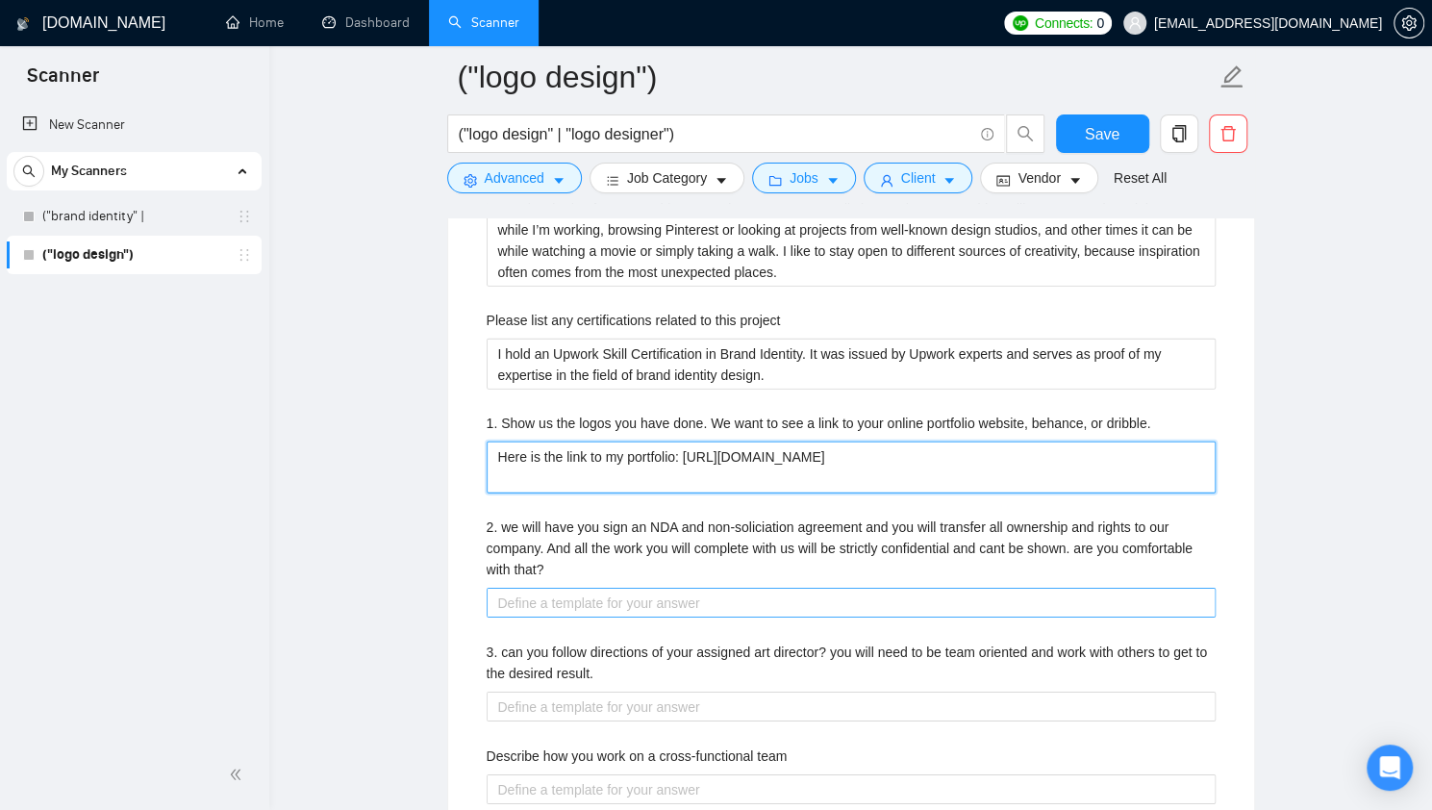
scroll to position [3271, 0]
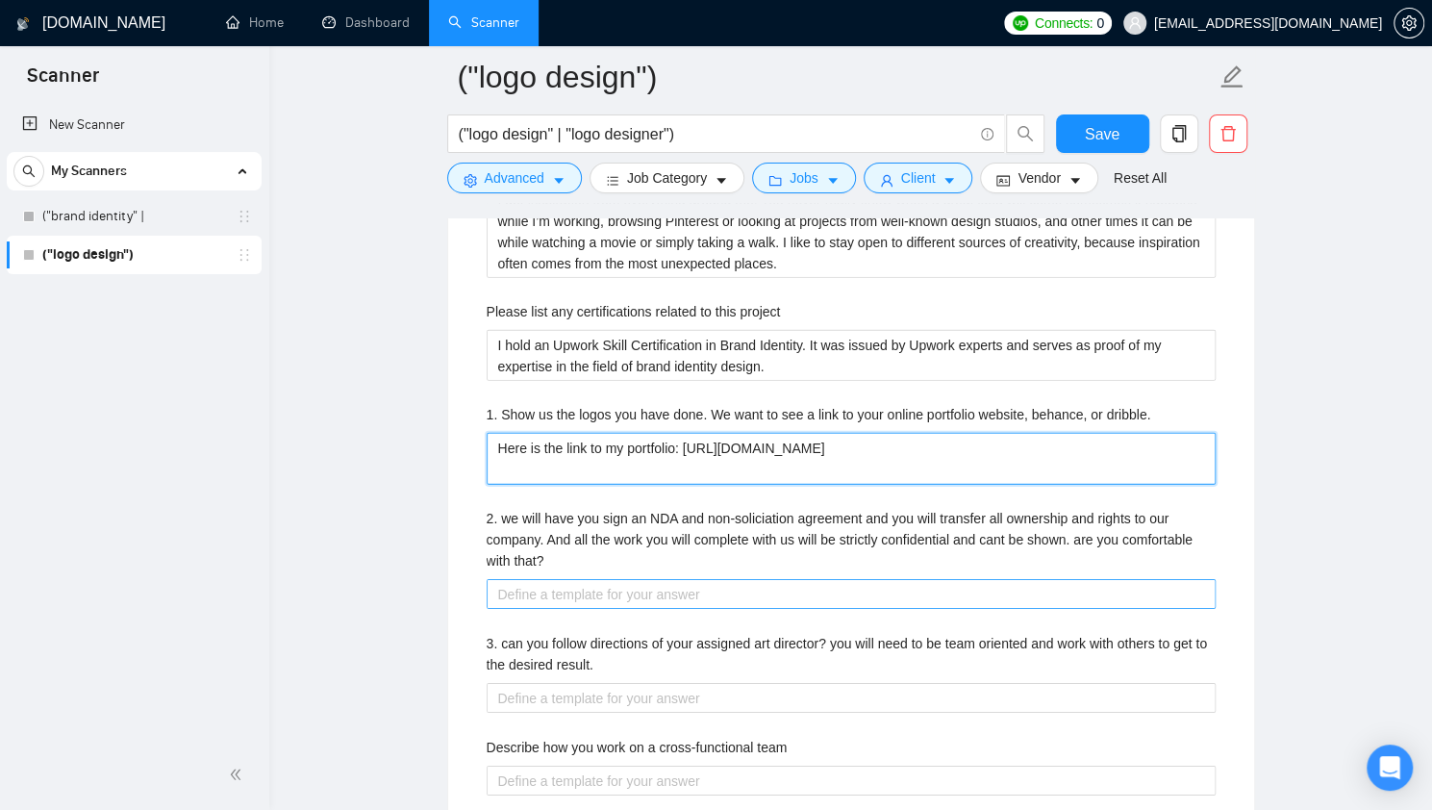
type dribble\ "Here is the link to my portfolio: https://drive.google.com/file/d/1oPjyLpRr2fkz…"
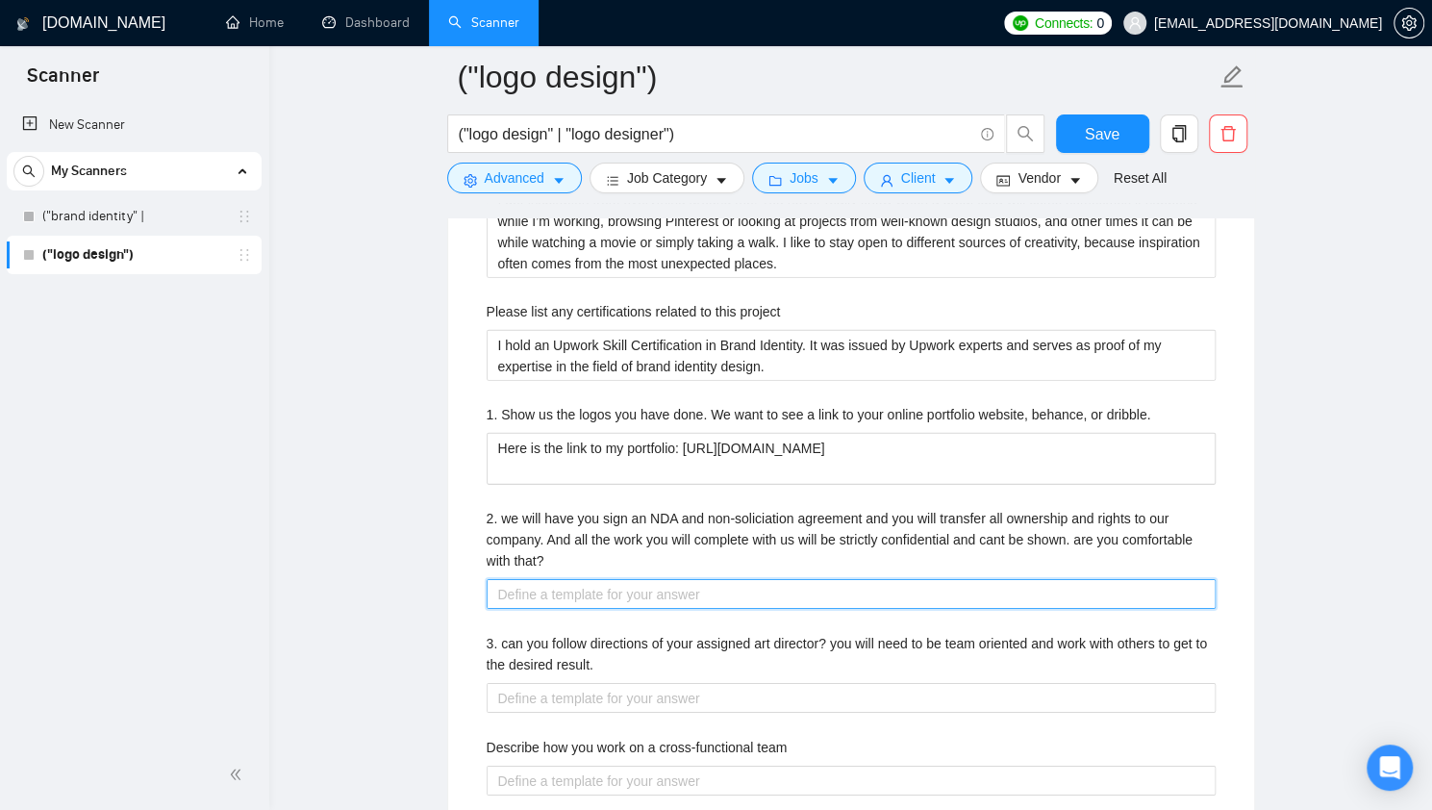
click at [695, 586] on that\? "2. we will have you sign an NDA and non-soliciation agreement and you will tran…" at bounding box center [850, 594] width 729 height 30
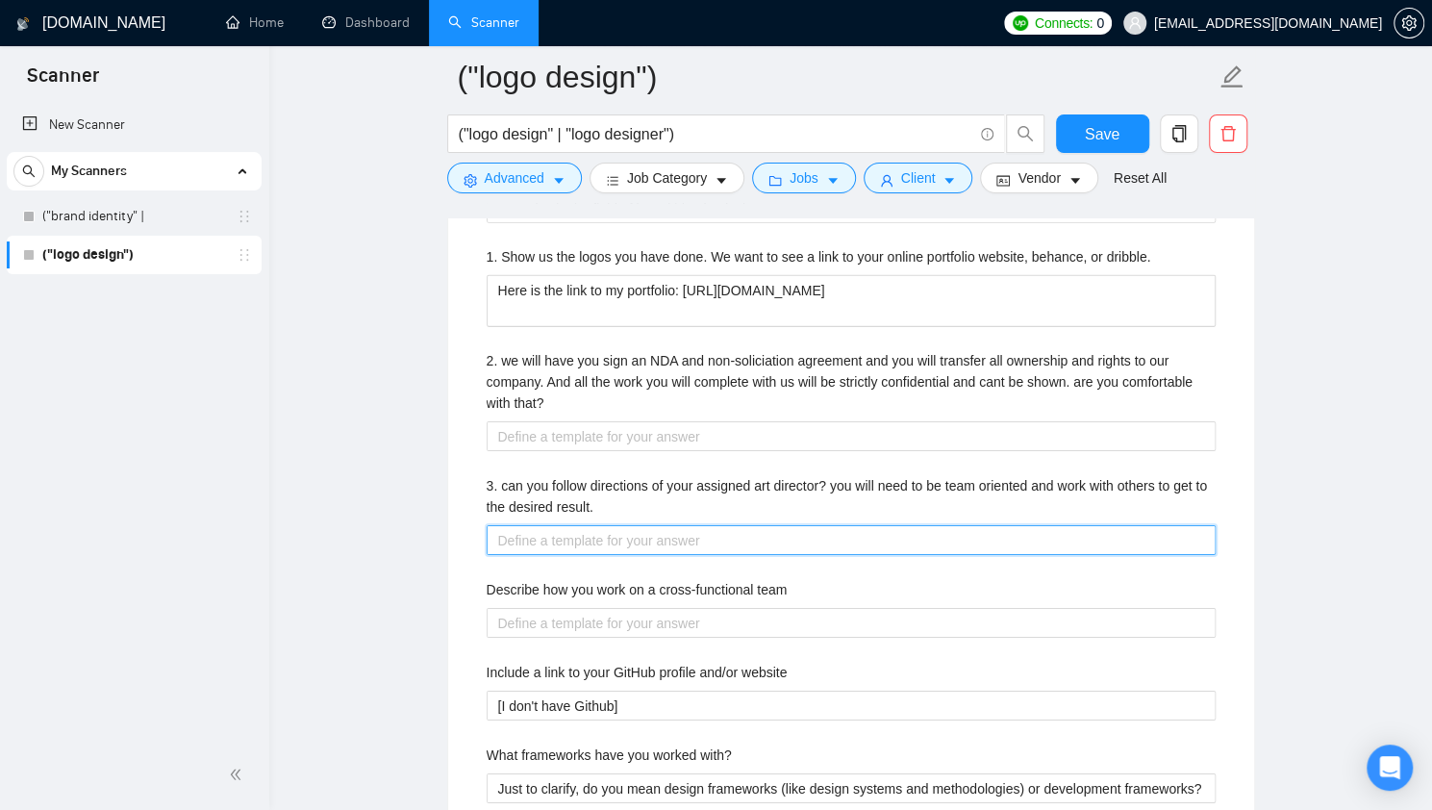
click at [665, 525] on result\ "3. can you follow directions of your assigned art director? you will need to be…" at bounding box center [850, 540] width 729 height 30
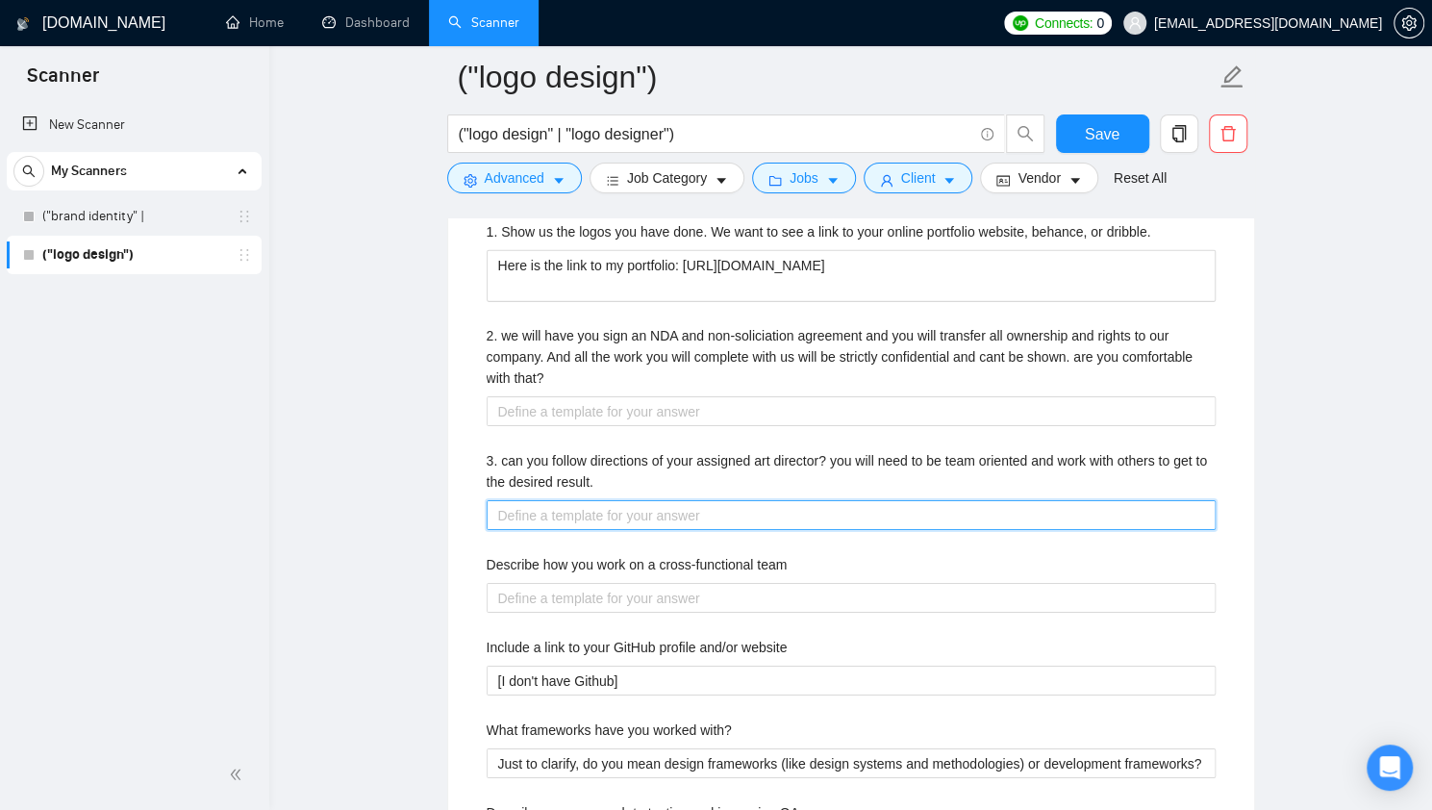
scroll to position [3454, 0]
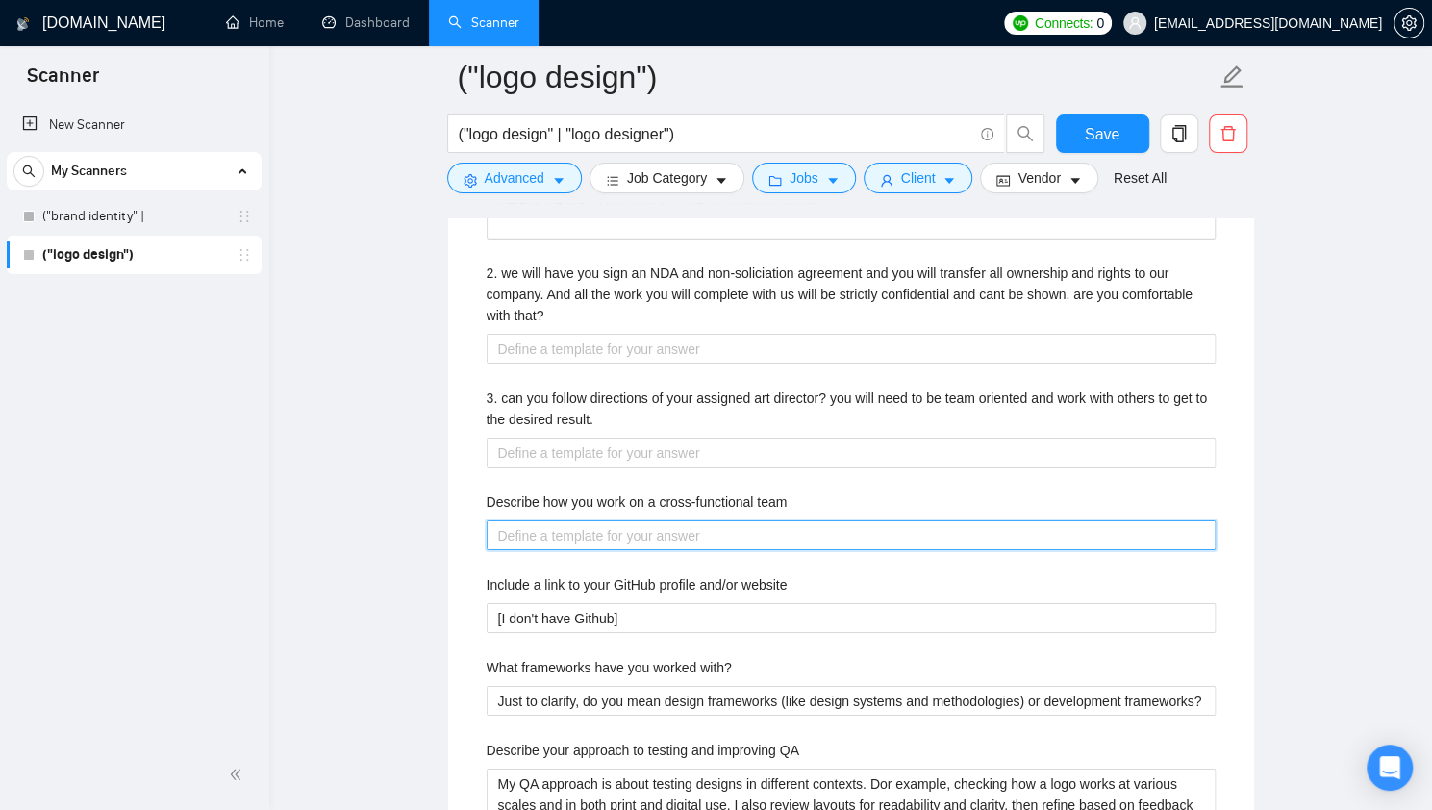
click at [541, 520] on team "Describe how you work on a cross-functional team" at bounding box center [850, 535] width 729 height 30
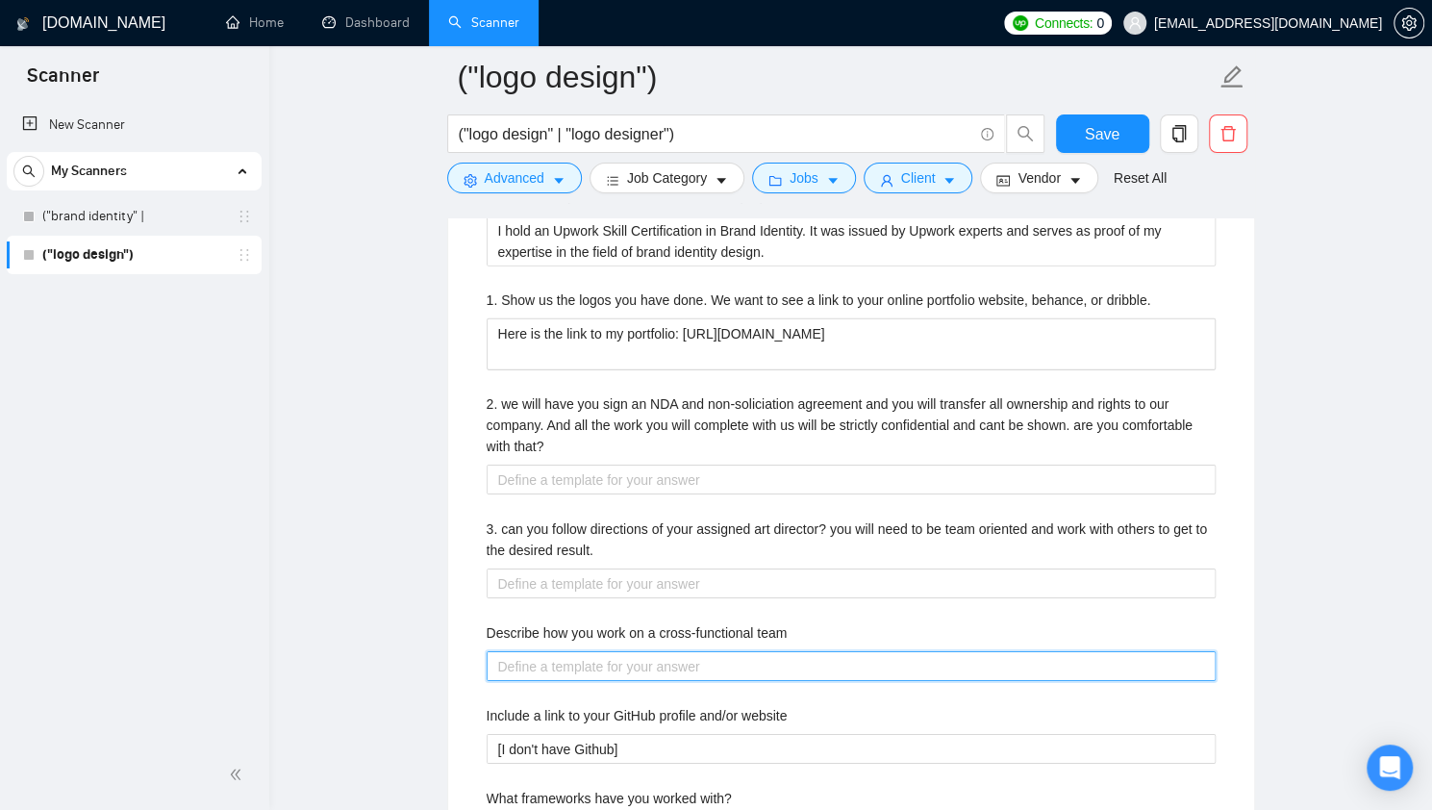
scroll to position [3397, 0]
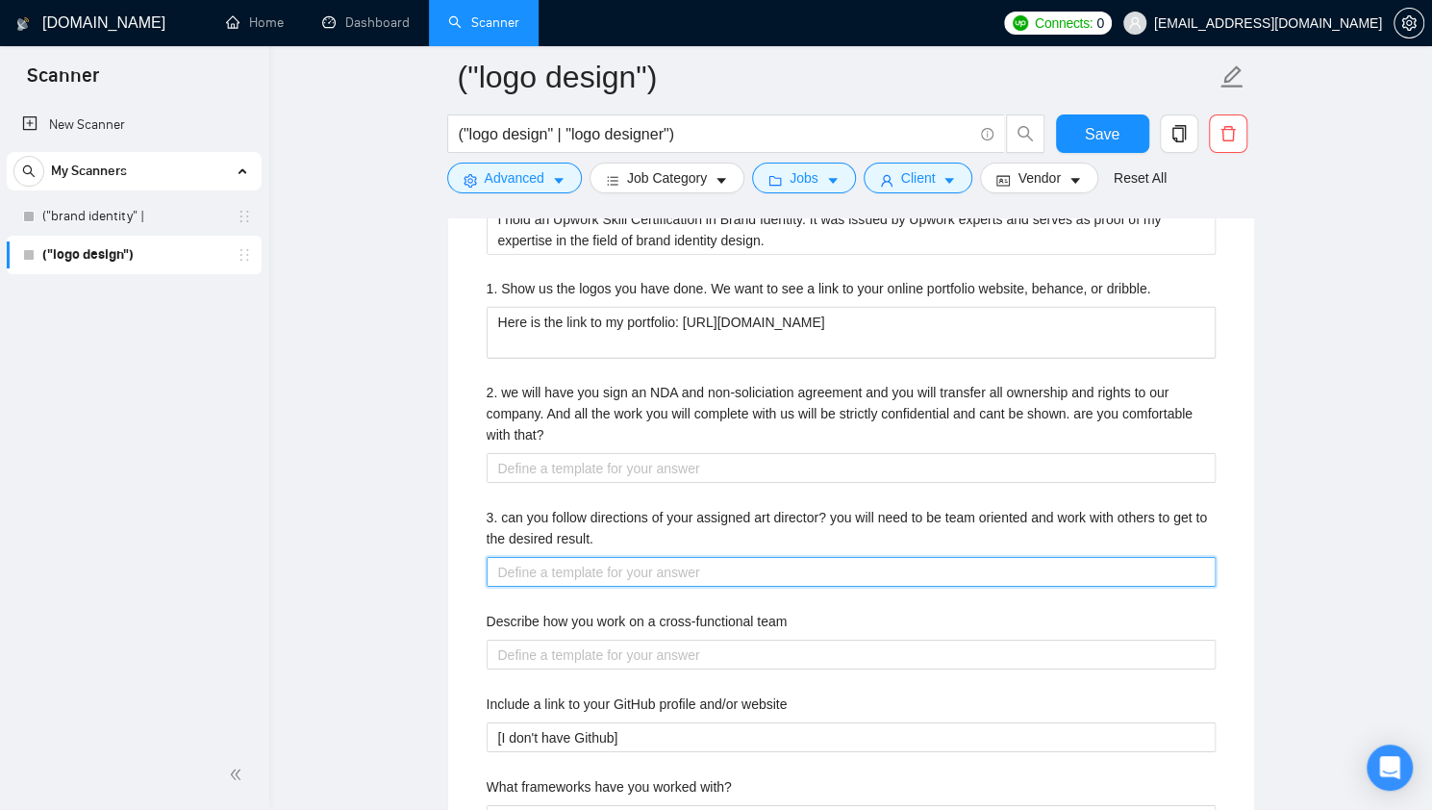
click at [545, 563] on result\ "3. can you follow directions of your assigned art director? you will need to be…" at bounding box center [850, 572] width 729 height 30
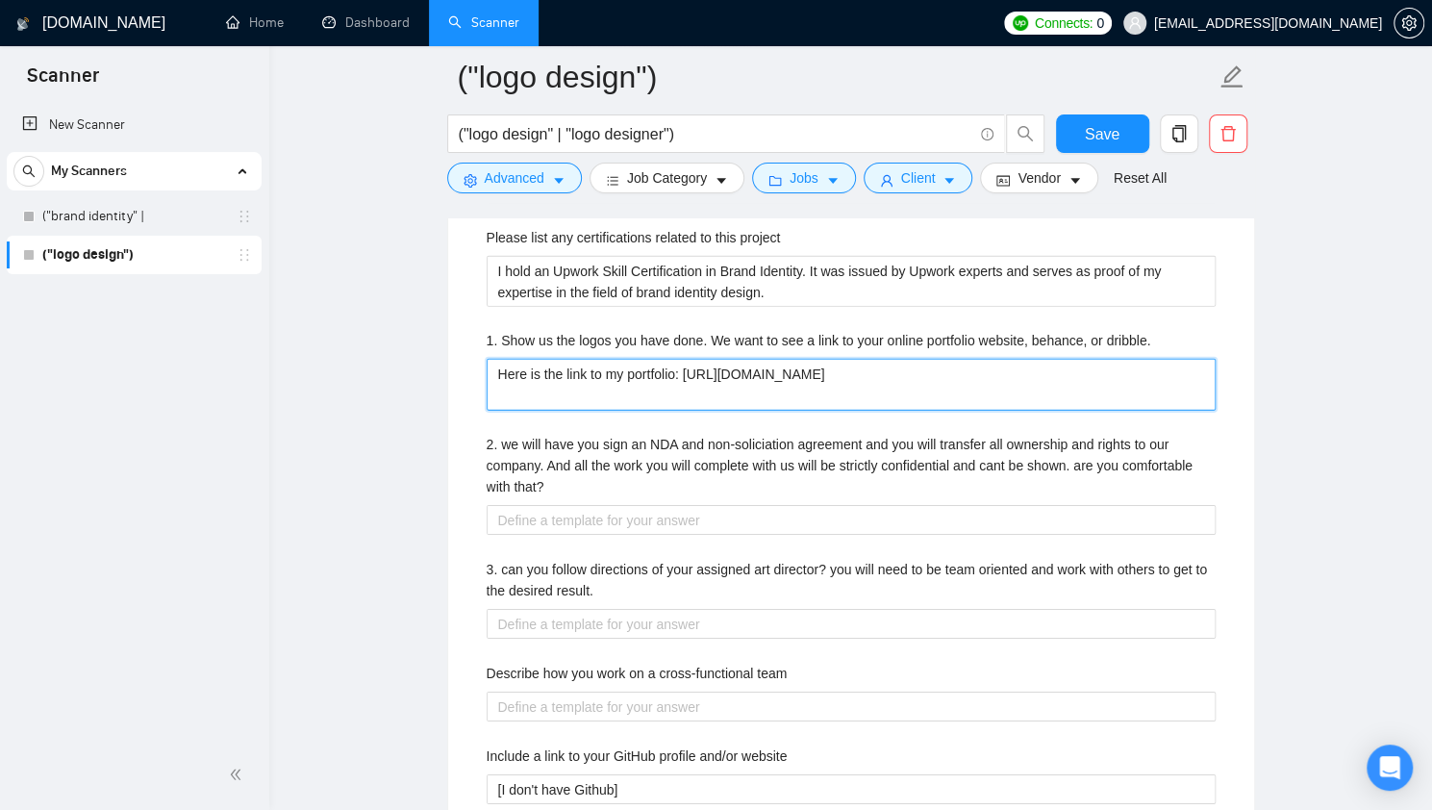
drag, startPoint x: 603, startPoint y: 393, endPoint x: 461, endPoint y: 366, distance: 143.9
click at [461, 366] on div "Default answer template: [answer the question if certain, otherwise ask to disc…" at bounding box center [851, 484] width 806 height 1708
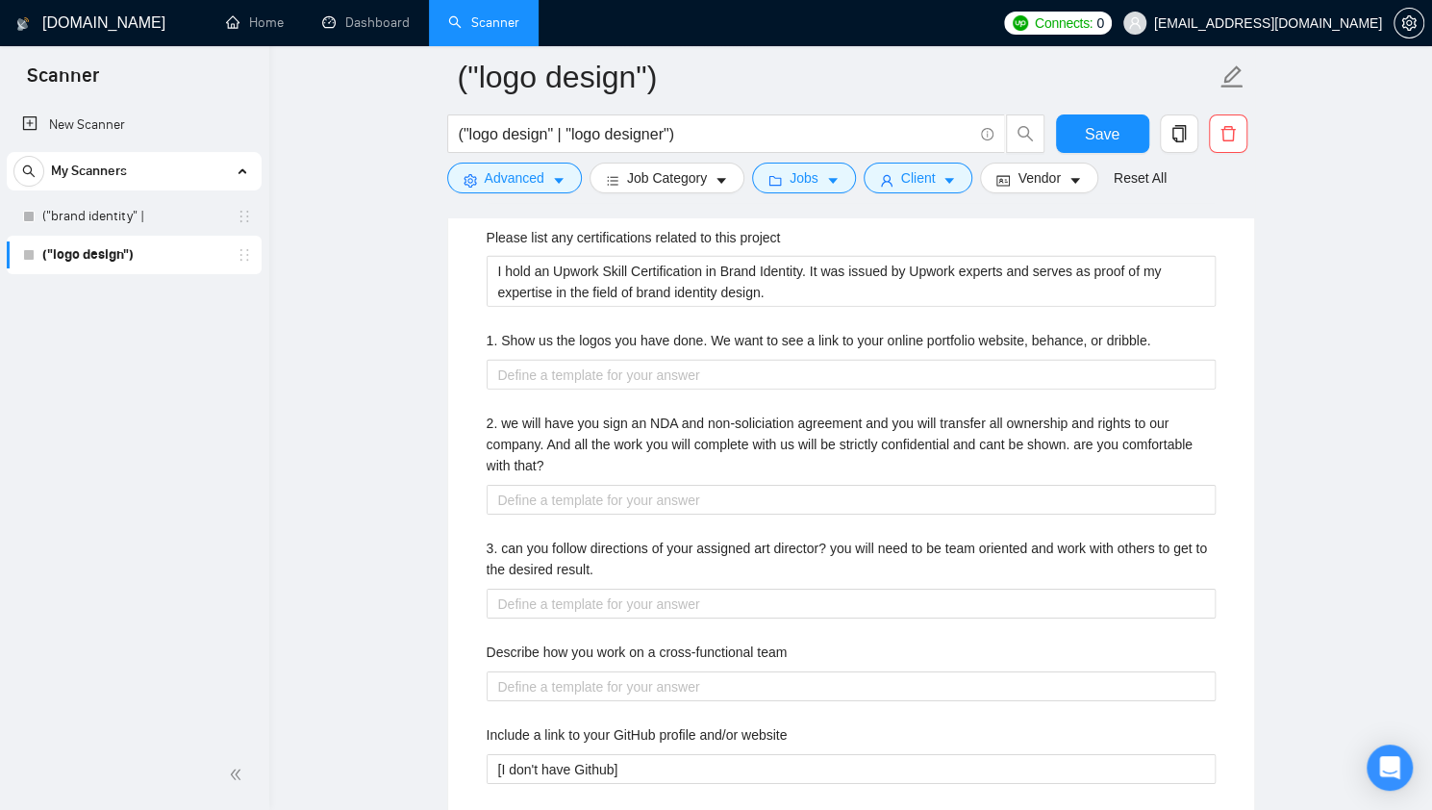
click at [461, 366] on div "Default answer template: [answer the question if certain, otherwise ask to disc…" at bounding box center [851, 473] width 806 height 1687
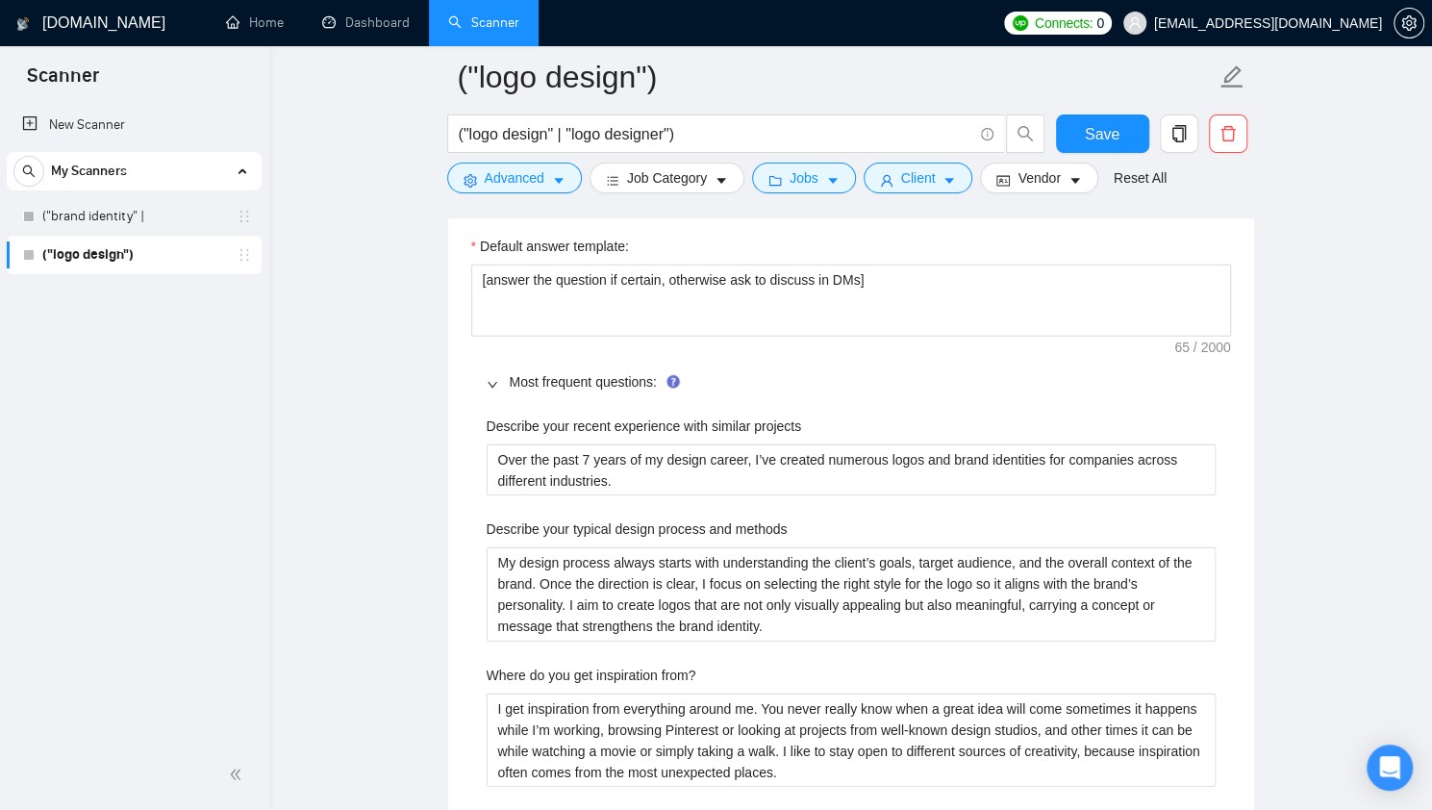
scroll to position [2761, 0]
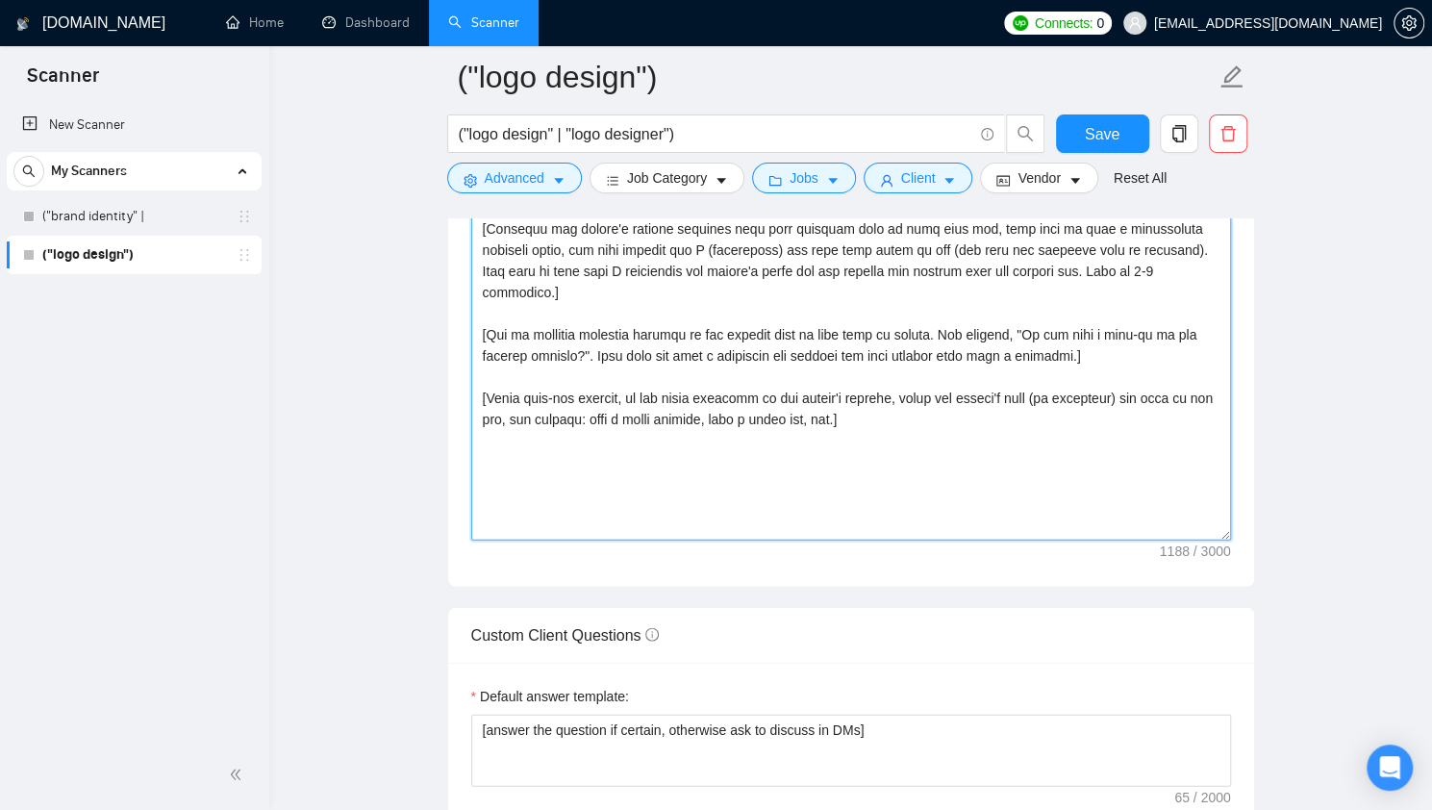
click at [937, 448] on textarea "Cover letter template:" at bounding box center [851, 324] width 760 height 433
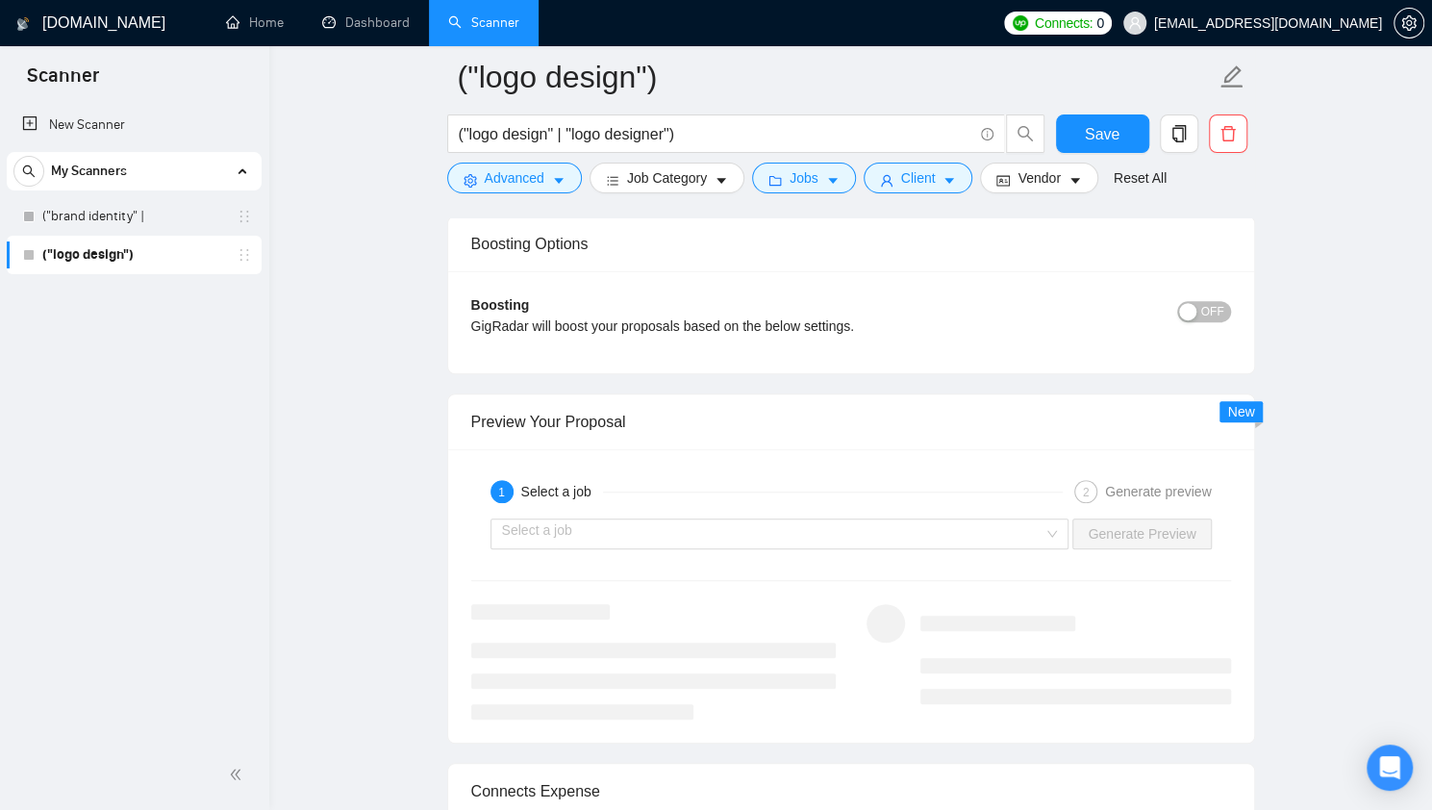
scroll to position [5043, 0]
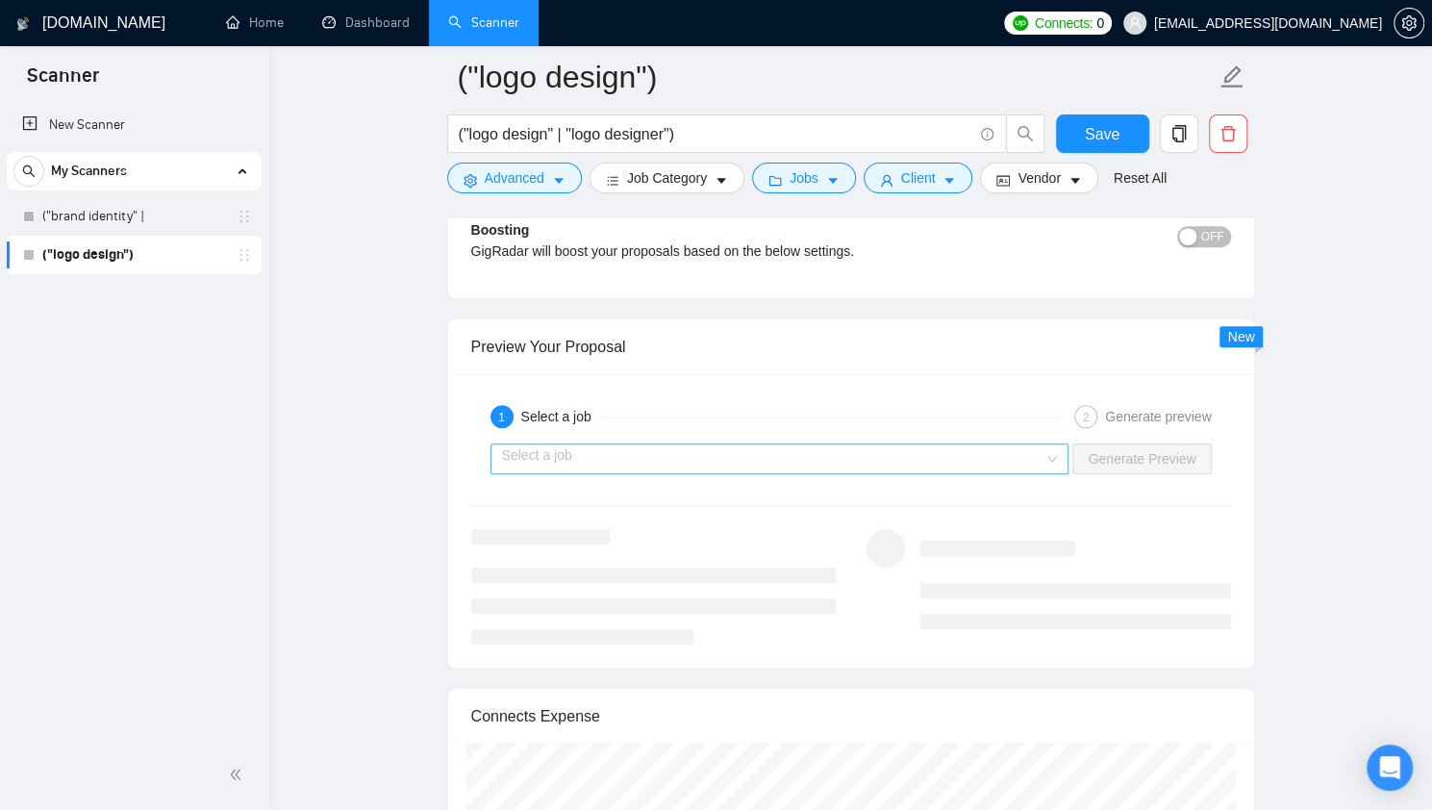
click at [867, 451] on input "search" at bounding box center [773, 458] width 542 height 29
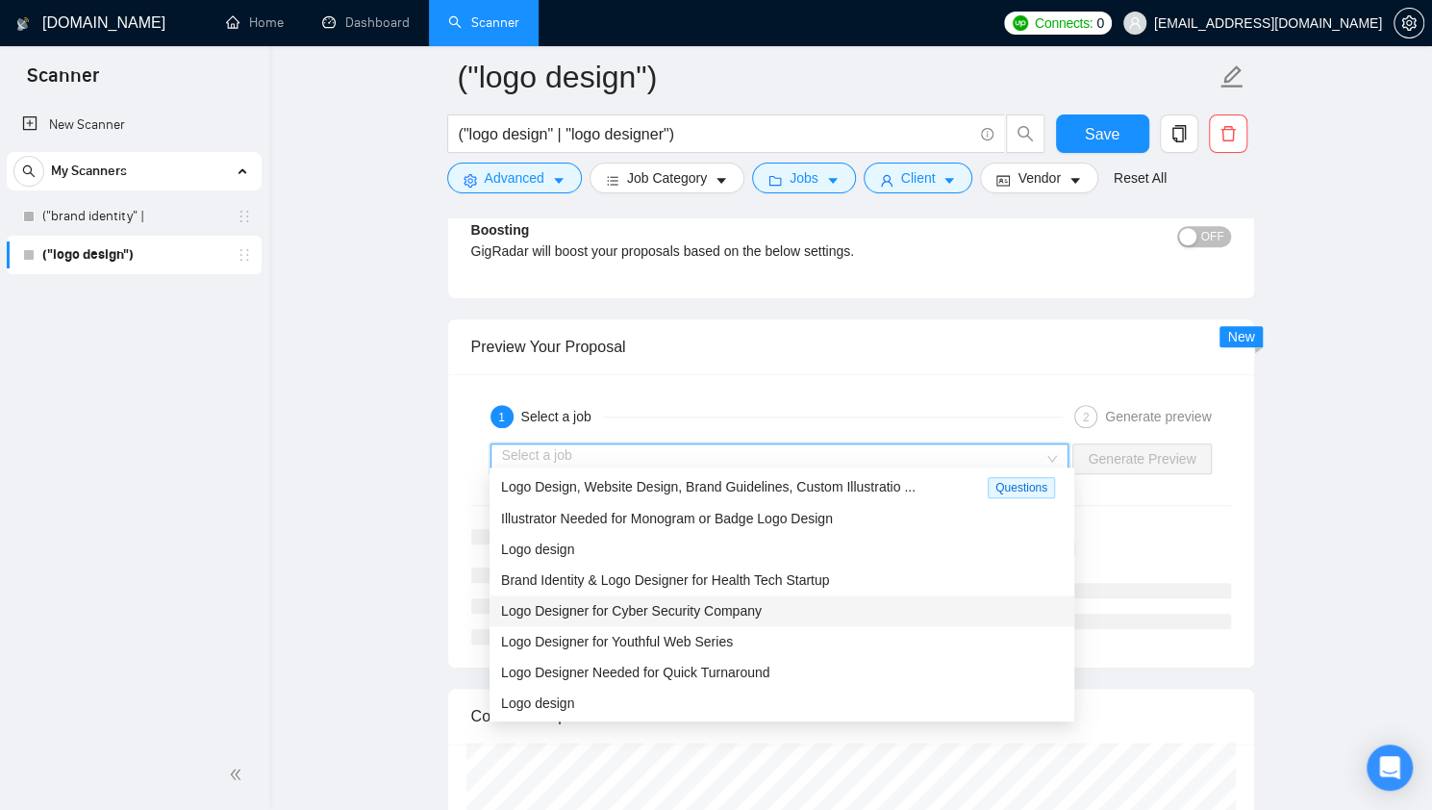
click at [813, 607] on div "Logo Designer for Cyber Security Company" at bounding box center [781, 610] width 561 height 21
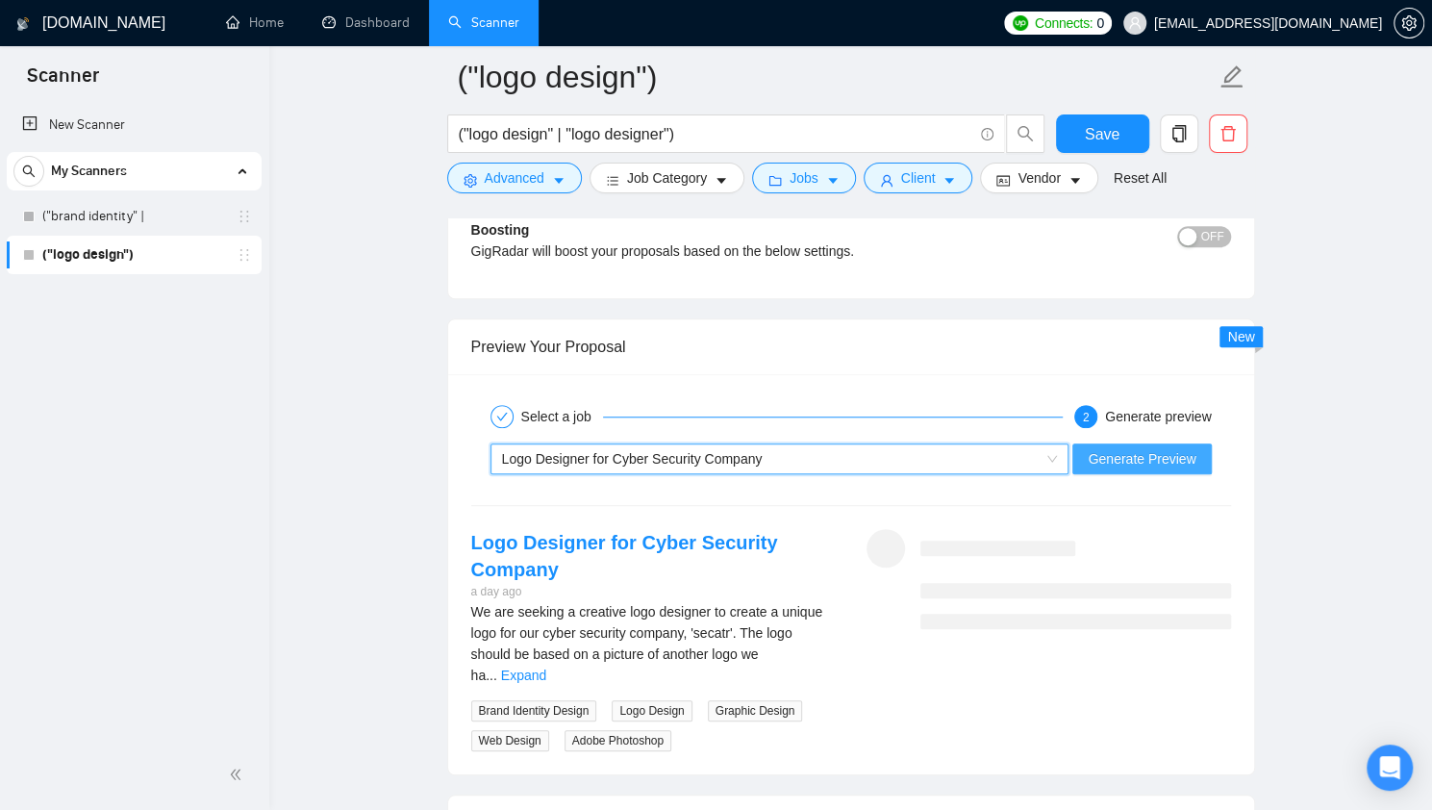
click at [1112, 451] on span "Generate Preview" at bounding box center [1141, 458] width 108 height 21
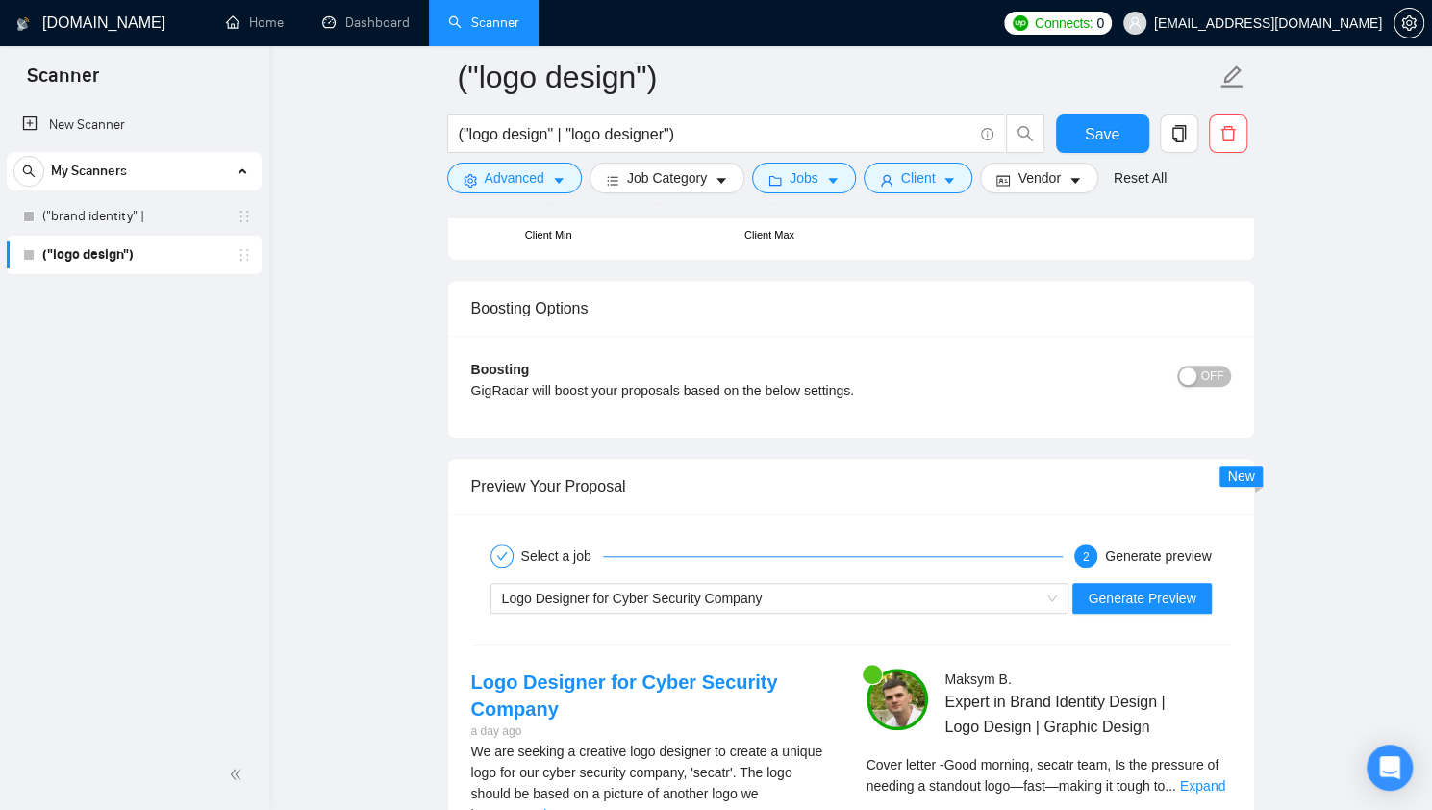
scroll to position [5053, 0]
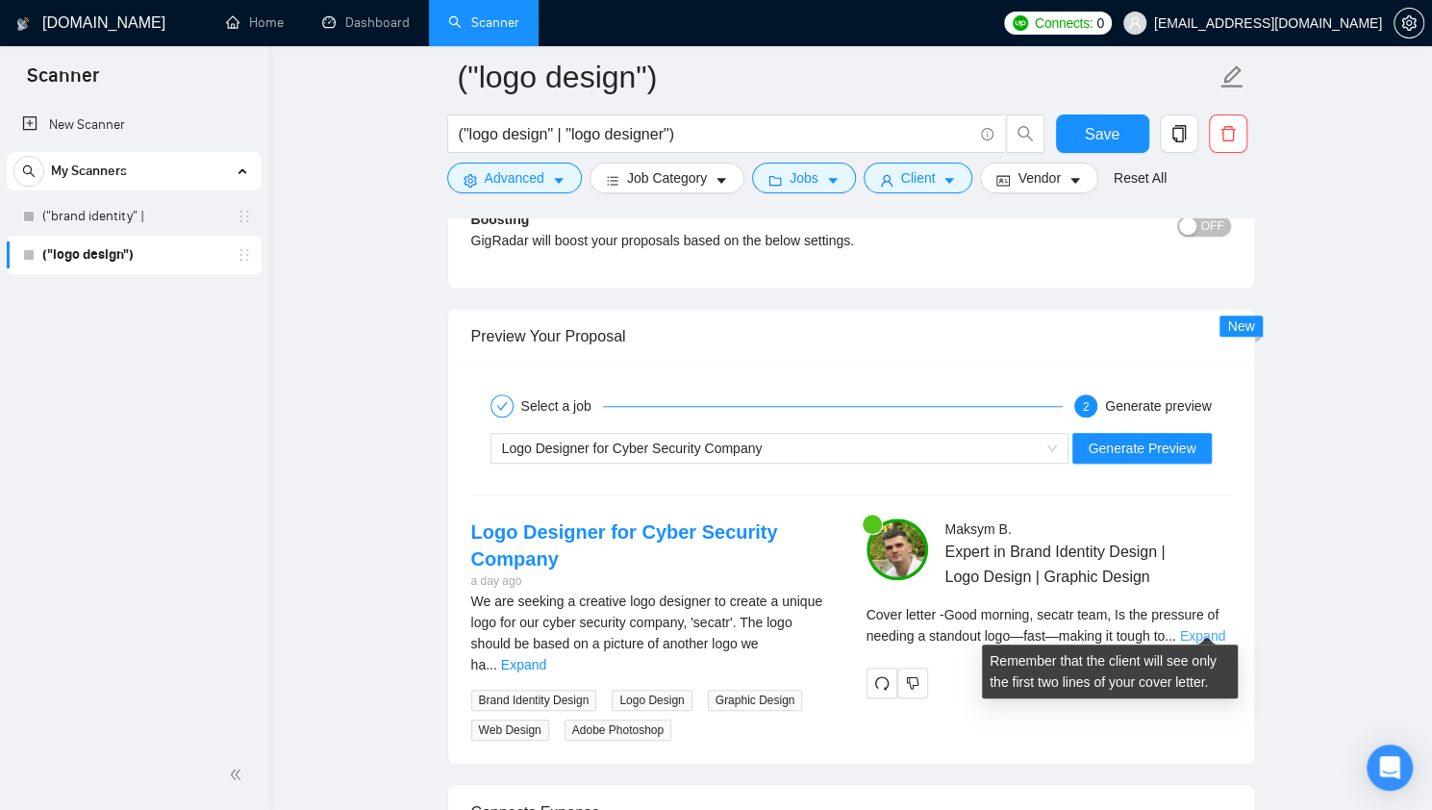
click at [1199, 628] on link "Expand" at bounding box center [1202, 635] width 45 height 15
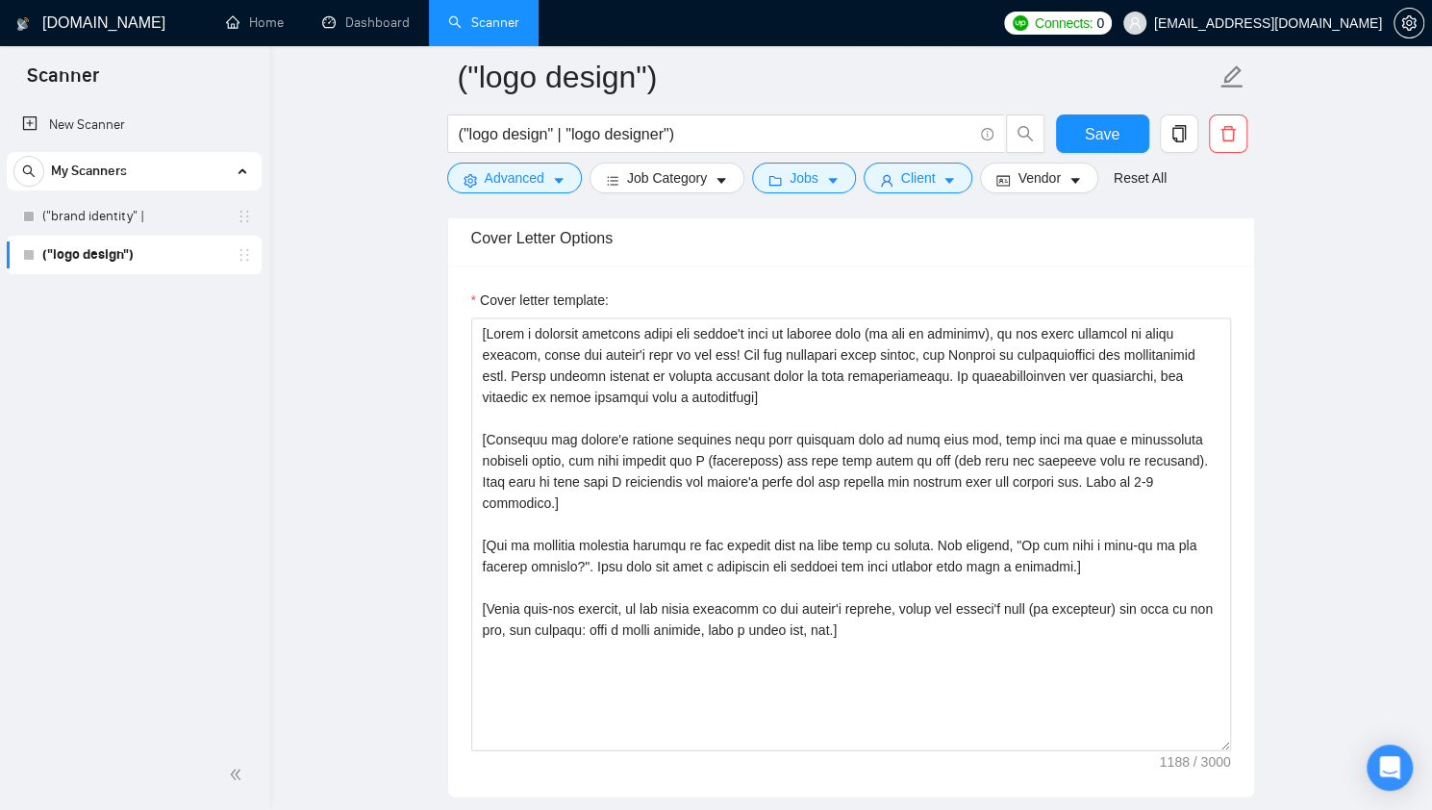
scroll to position [2102, 0]
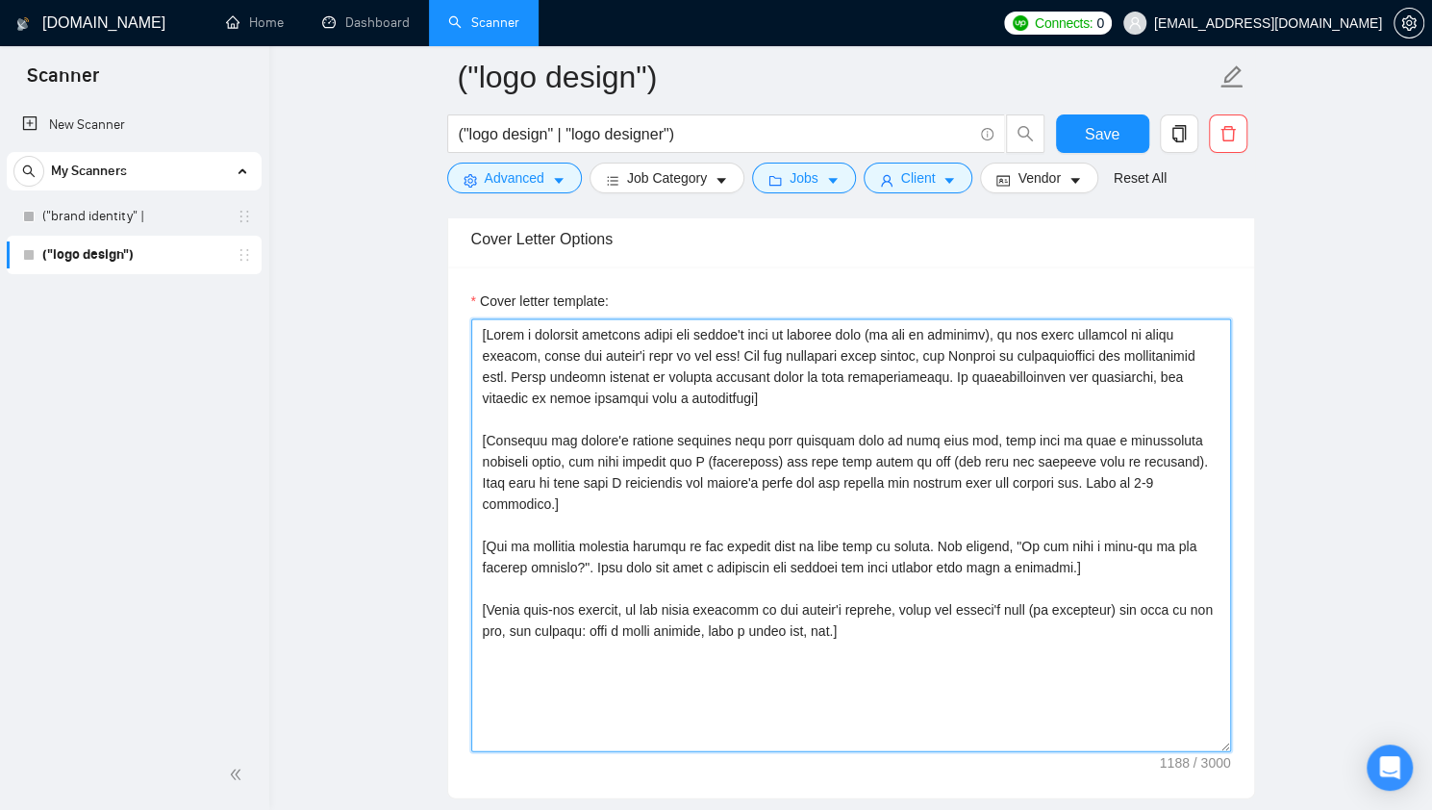
click at [848, 412] on textarea "Cover letter template:" at bounding box center [851, 534] width 760 height 433
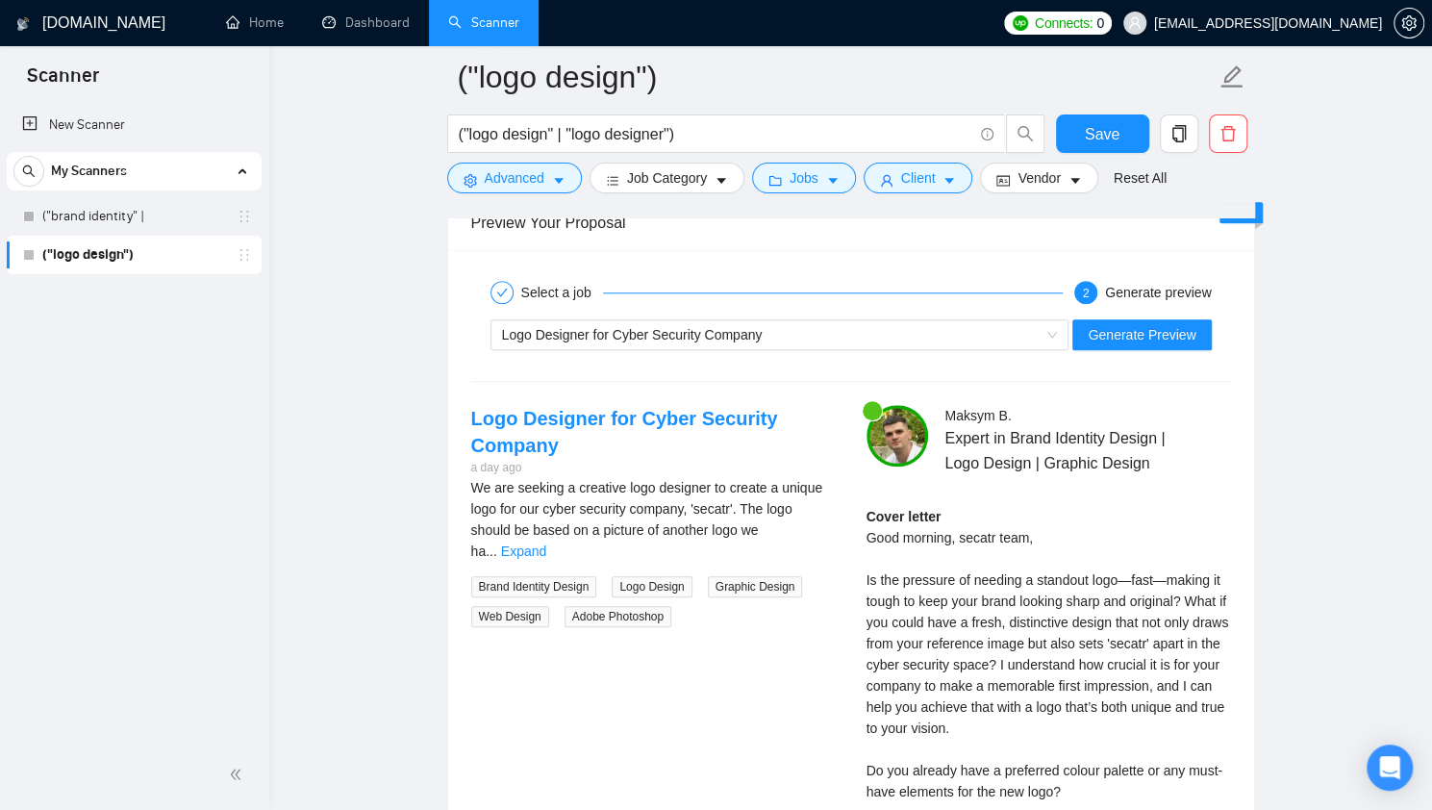
scroll to position [5160, 0]
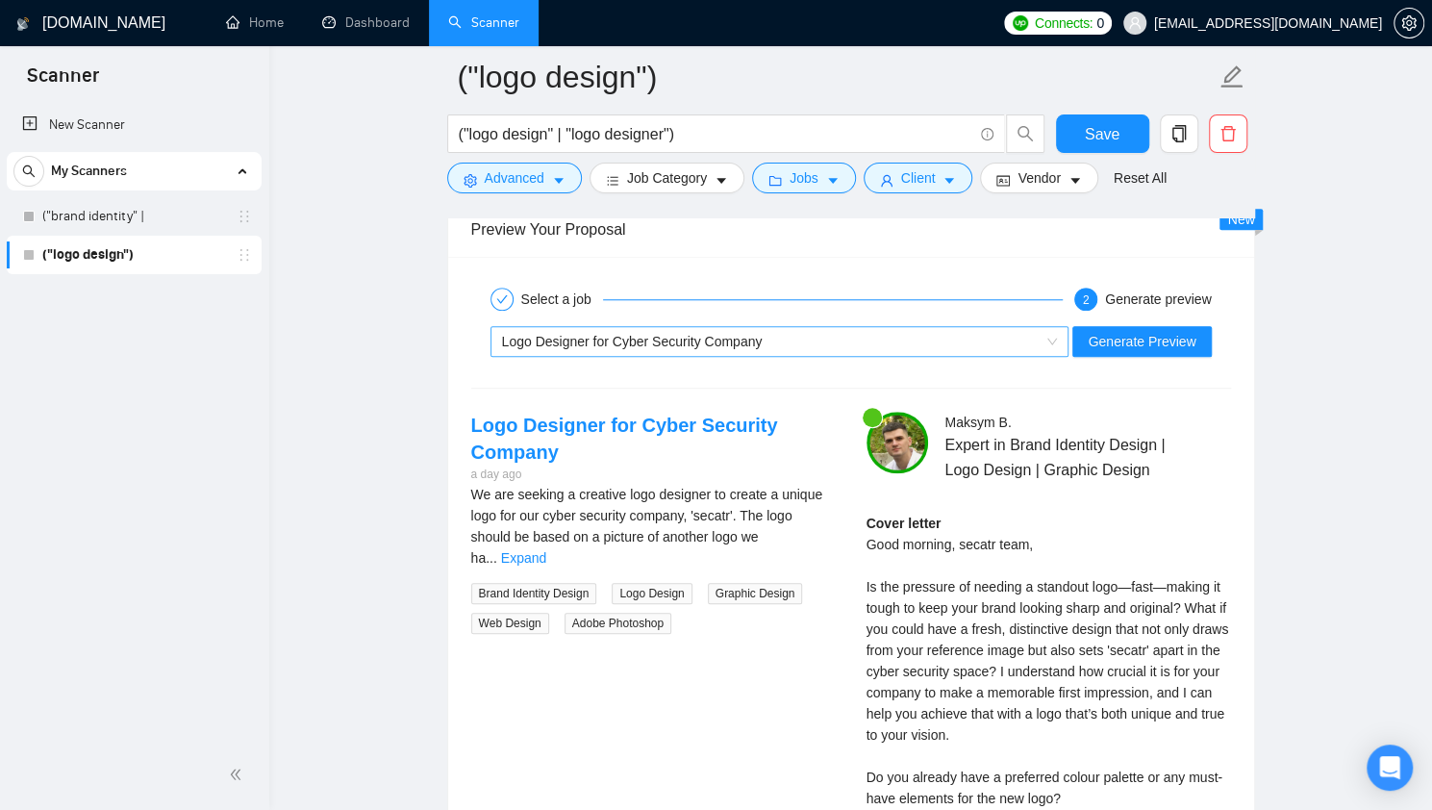
click at [776, 334] on div "Logo Designer for Cyber Security Company" at bounding box center [771, 341] width 538 height 29
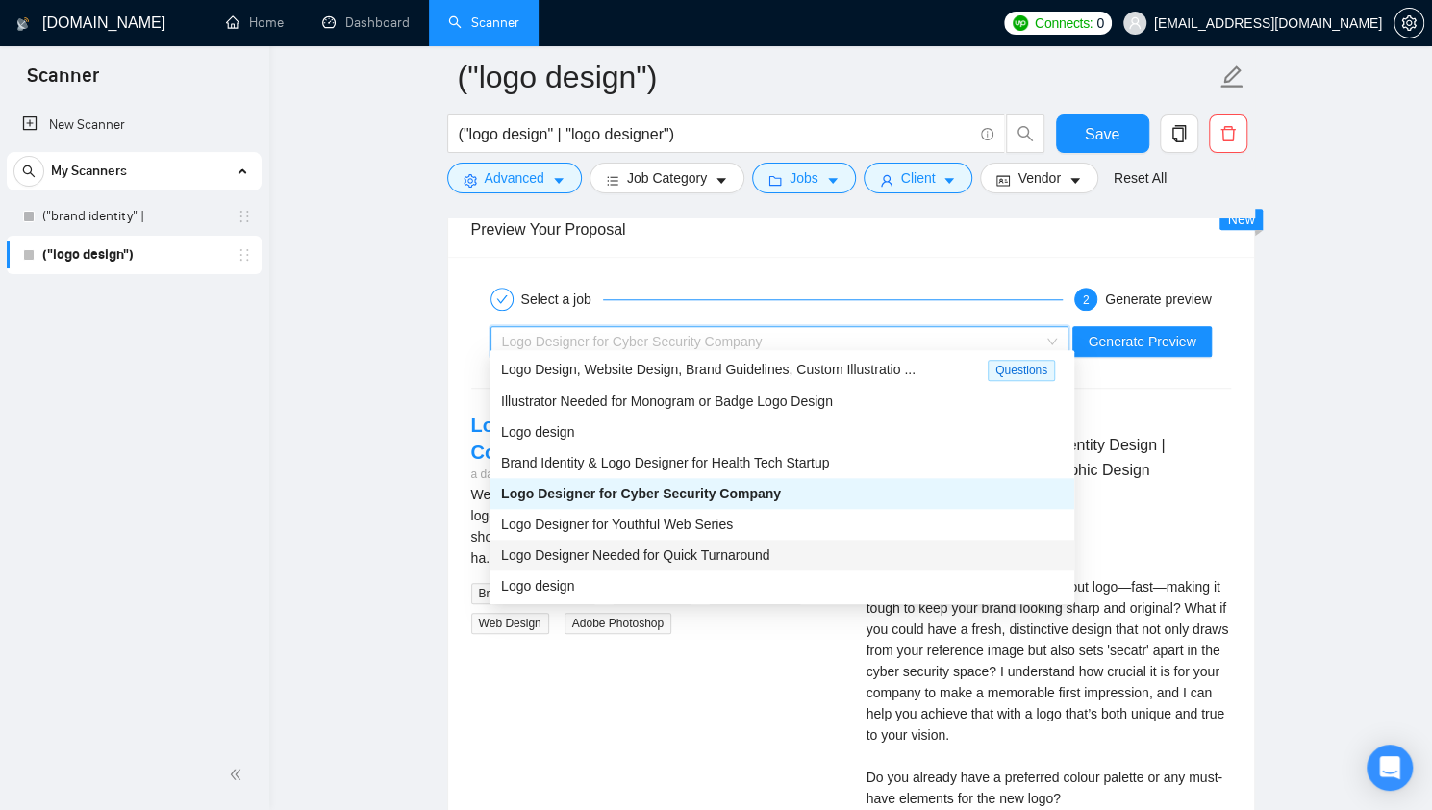
click at [750, 550] on span "Logo Designer Needed for Quick Turnaround" at bounding box center [635, 554] width 268 height 15
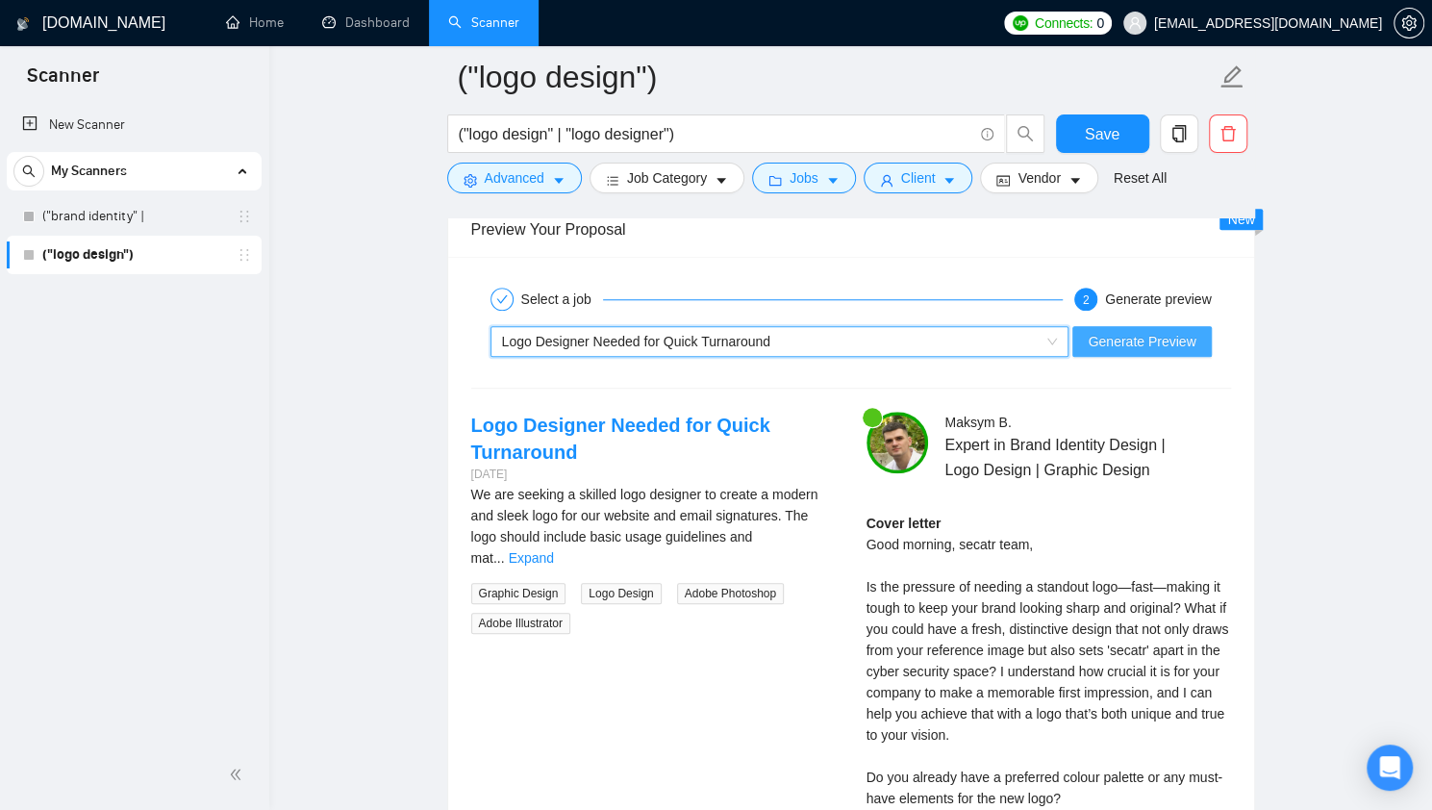
click at [1109, 331] on span "Generate Preview" at bounding box center [1141, 341] width 108 height 21
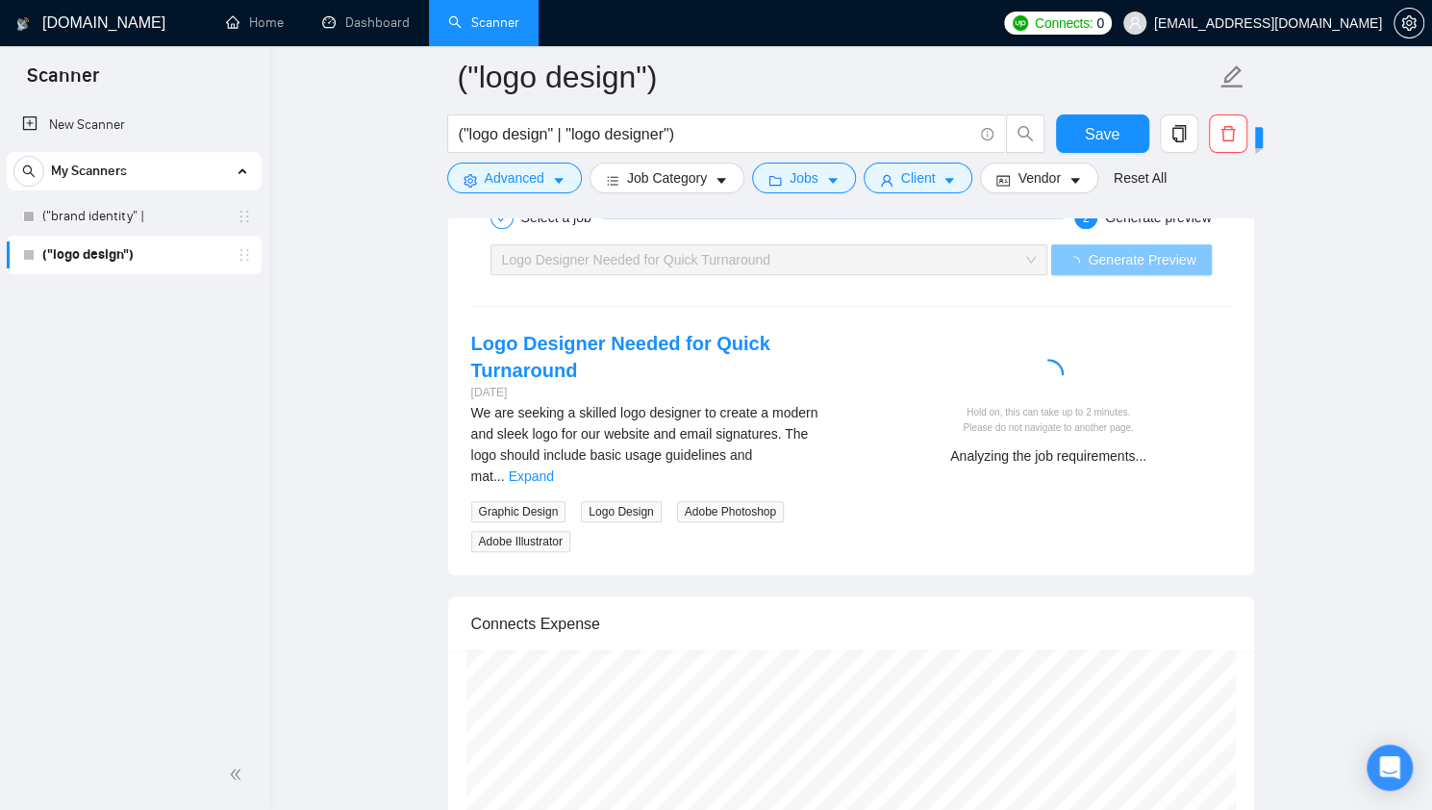
scroll to position [5235, 0]
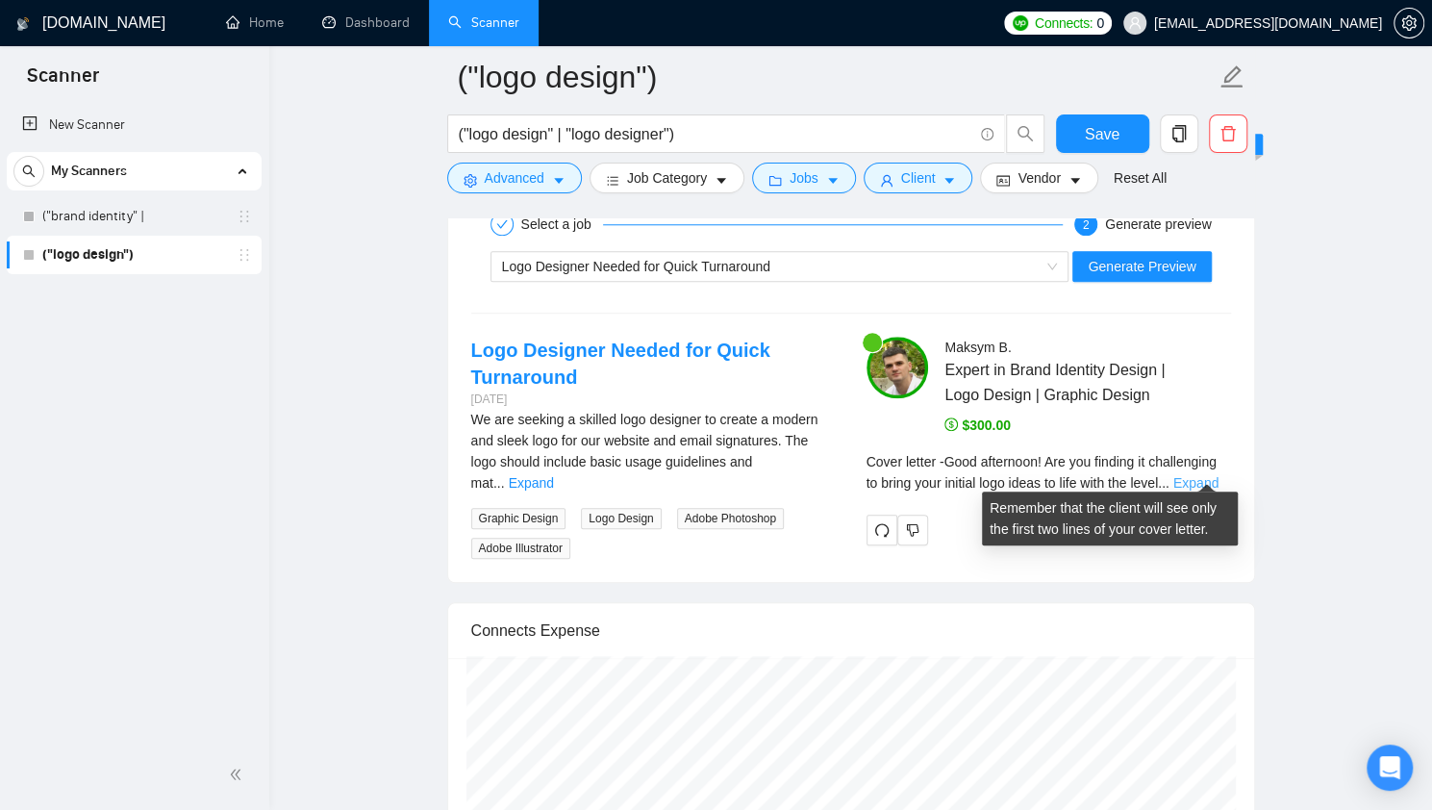
click at [1192, 475] on link "Expand" at bounding box center [1195, 482] width 45 height 15
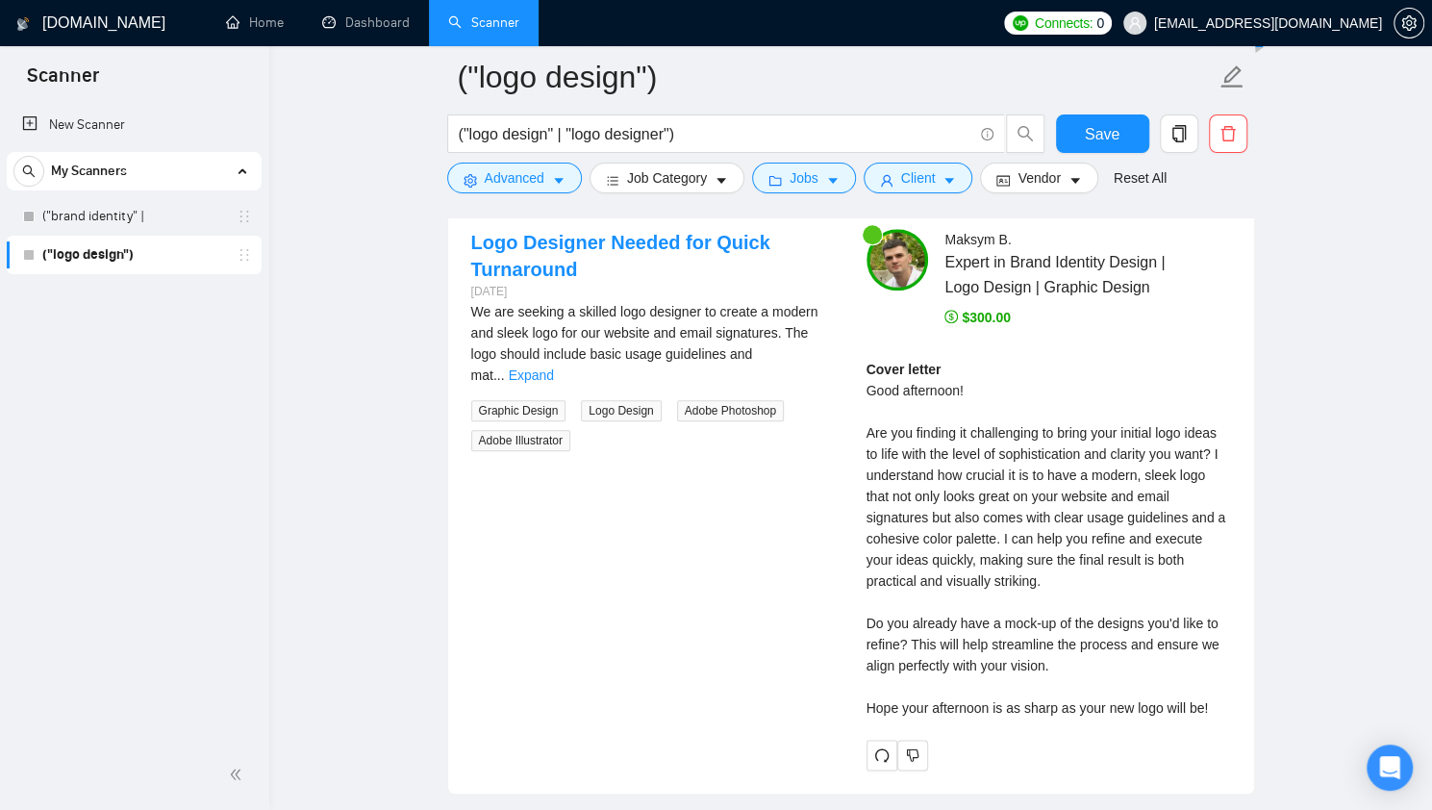
scroll to position [5344, 0]
click at [554, 366] on link "Expand" at bounding box center [531, 373] width 45 height 15
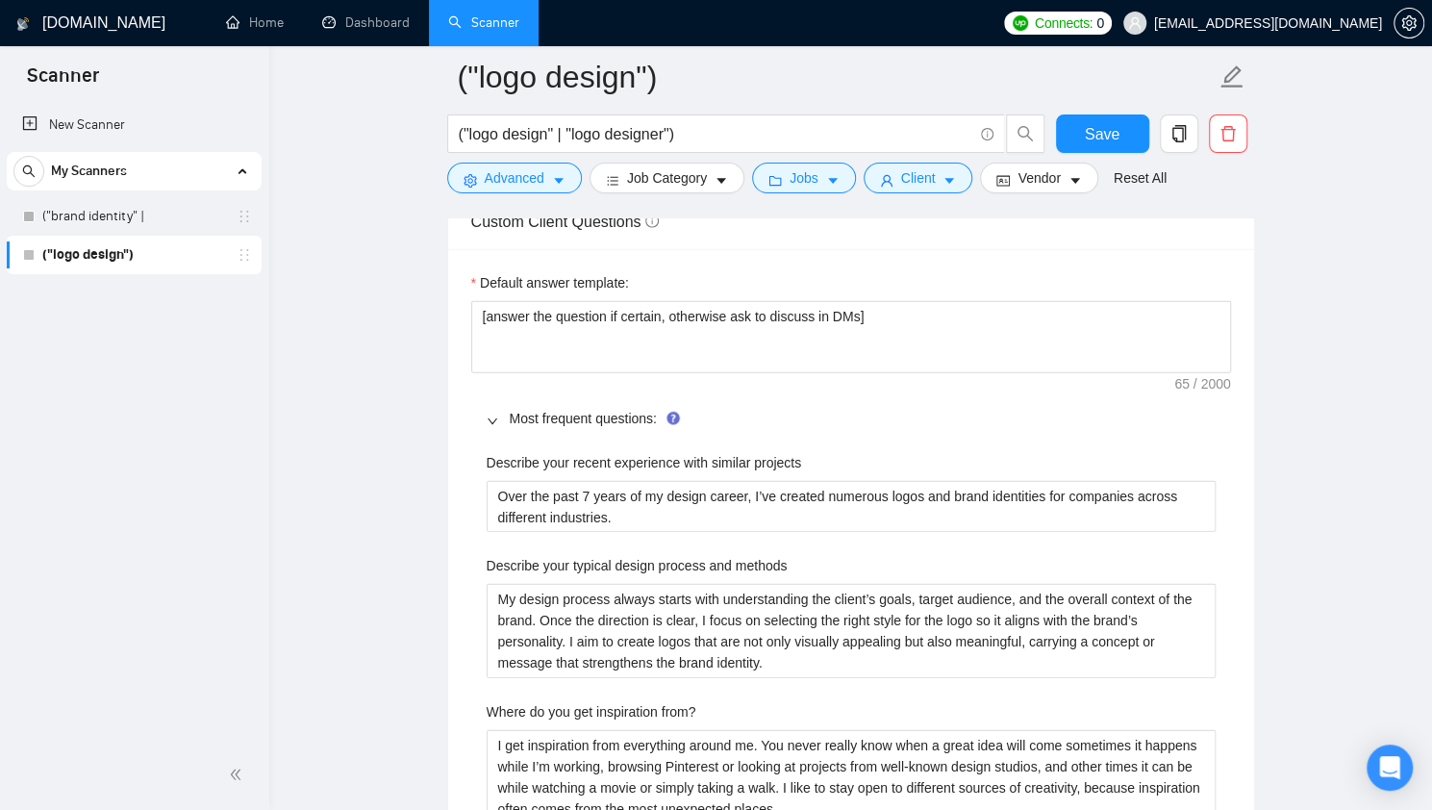
scroll to position [2609, 0]
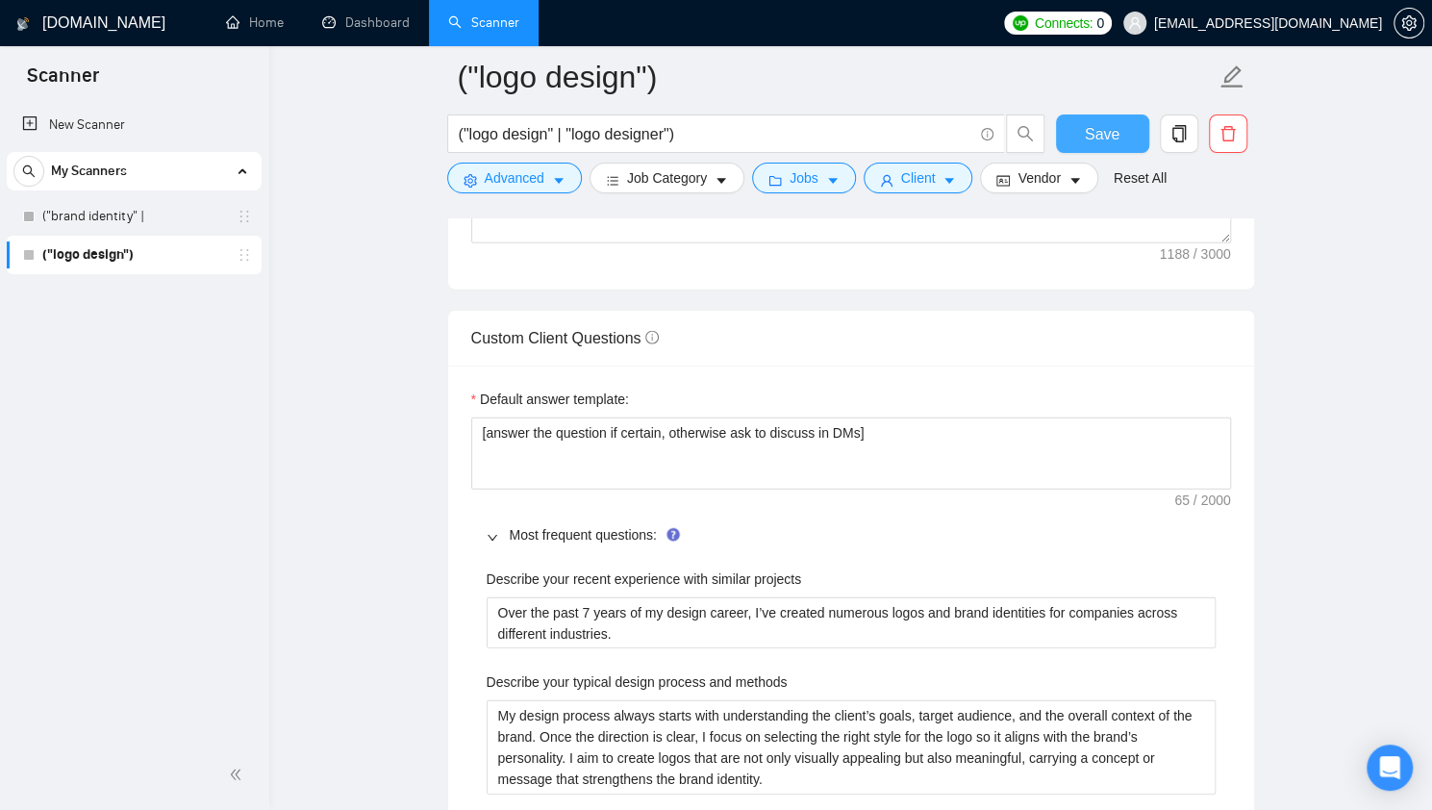
click at [1094, 140] on span "Save" at bounding box center [1101, 134] width 35 height 24
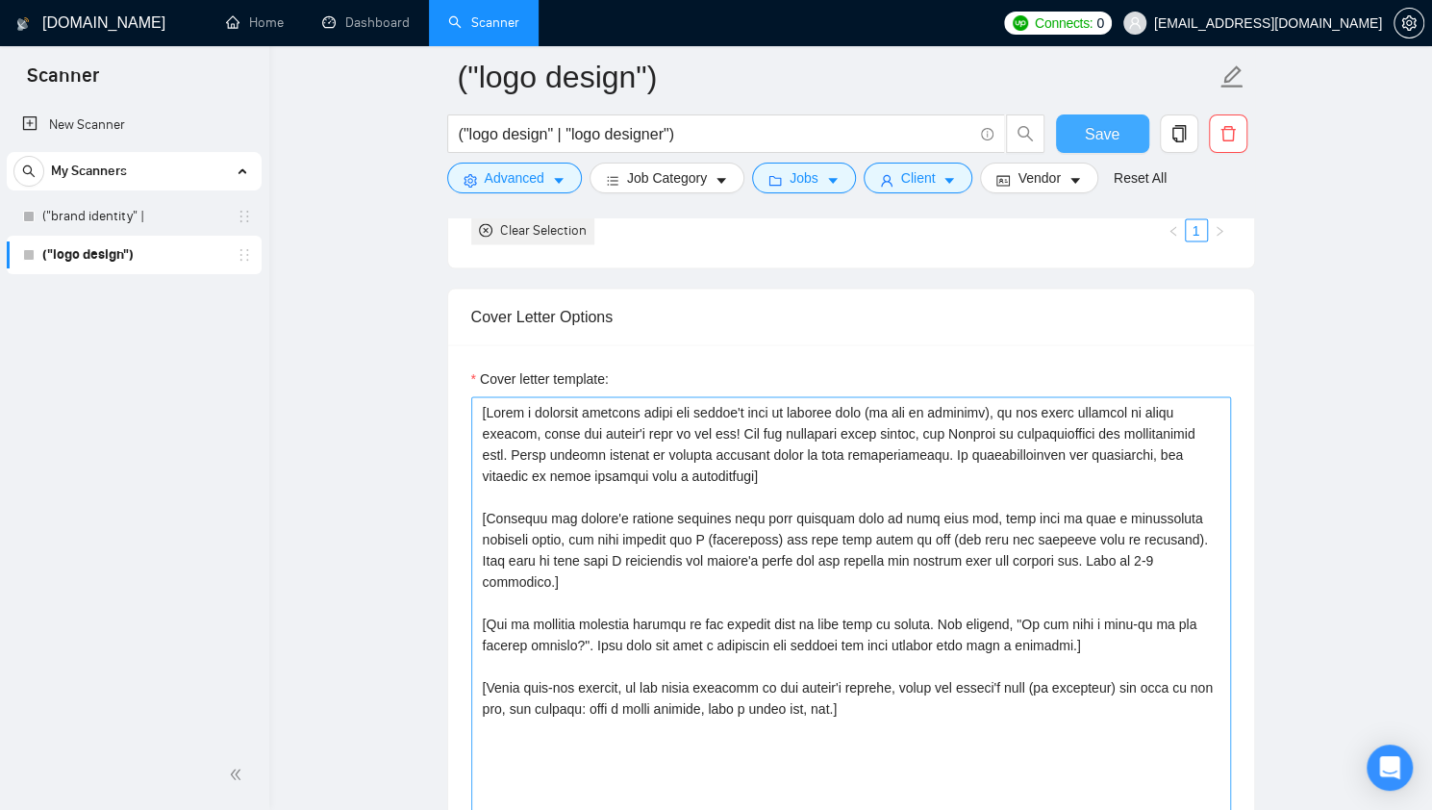
scroll to position [2132, 0]
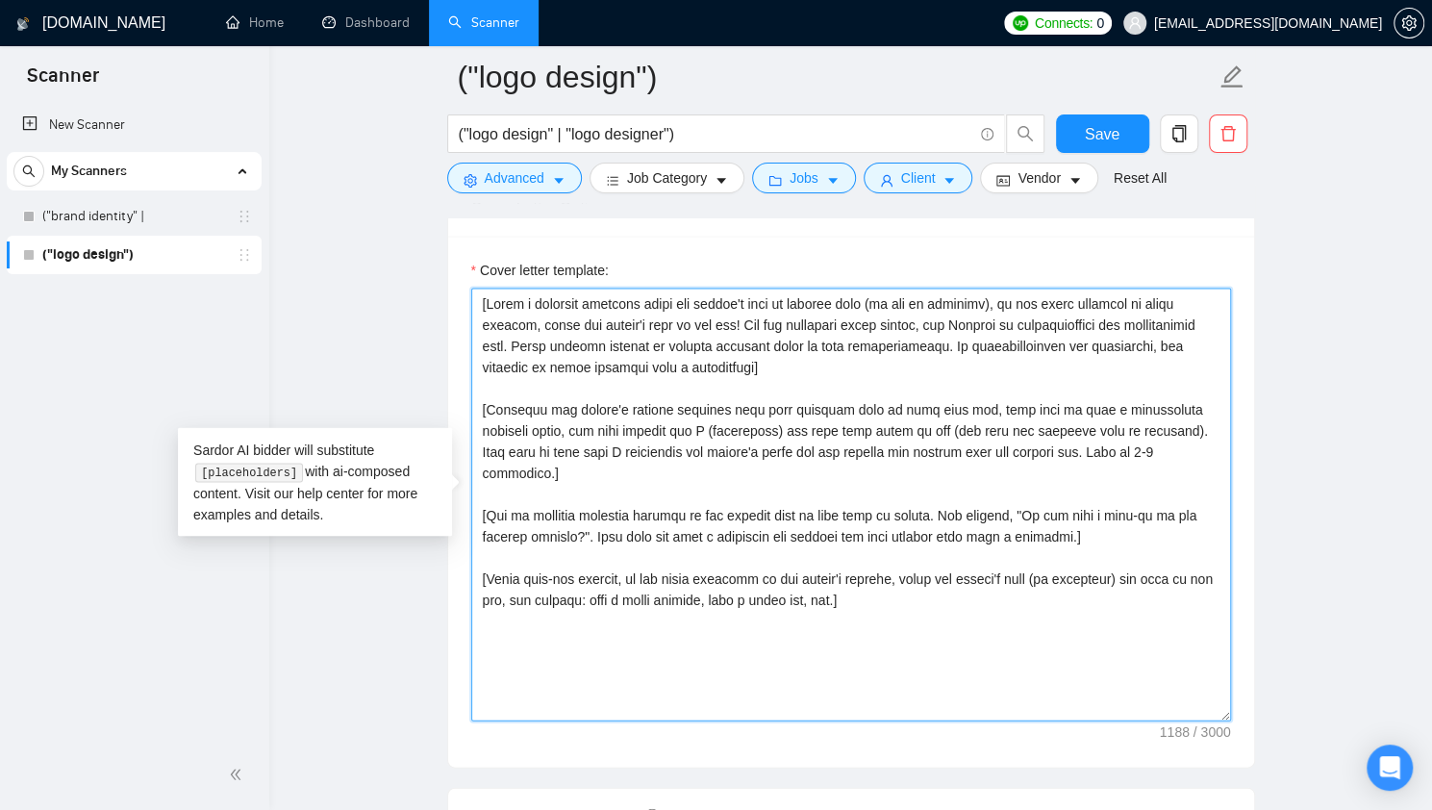
drag, startPoint x: 876, startPoint y: 647, endPoint x: 436, endPoint y: 287, distance: 567.8
click at [436, 287] on main "("logo design") ("logo design" | "logo designer") Save Advanced Job Category Jo…" at bounding box center [850, 774] width 1101 height 5660
click at [715, 507] on textarea "Cover letter template:" at bounding box center [851, 503] width 760 height 433
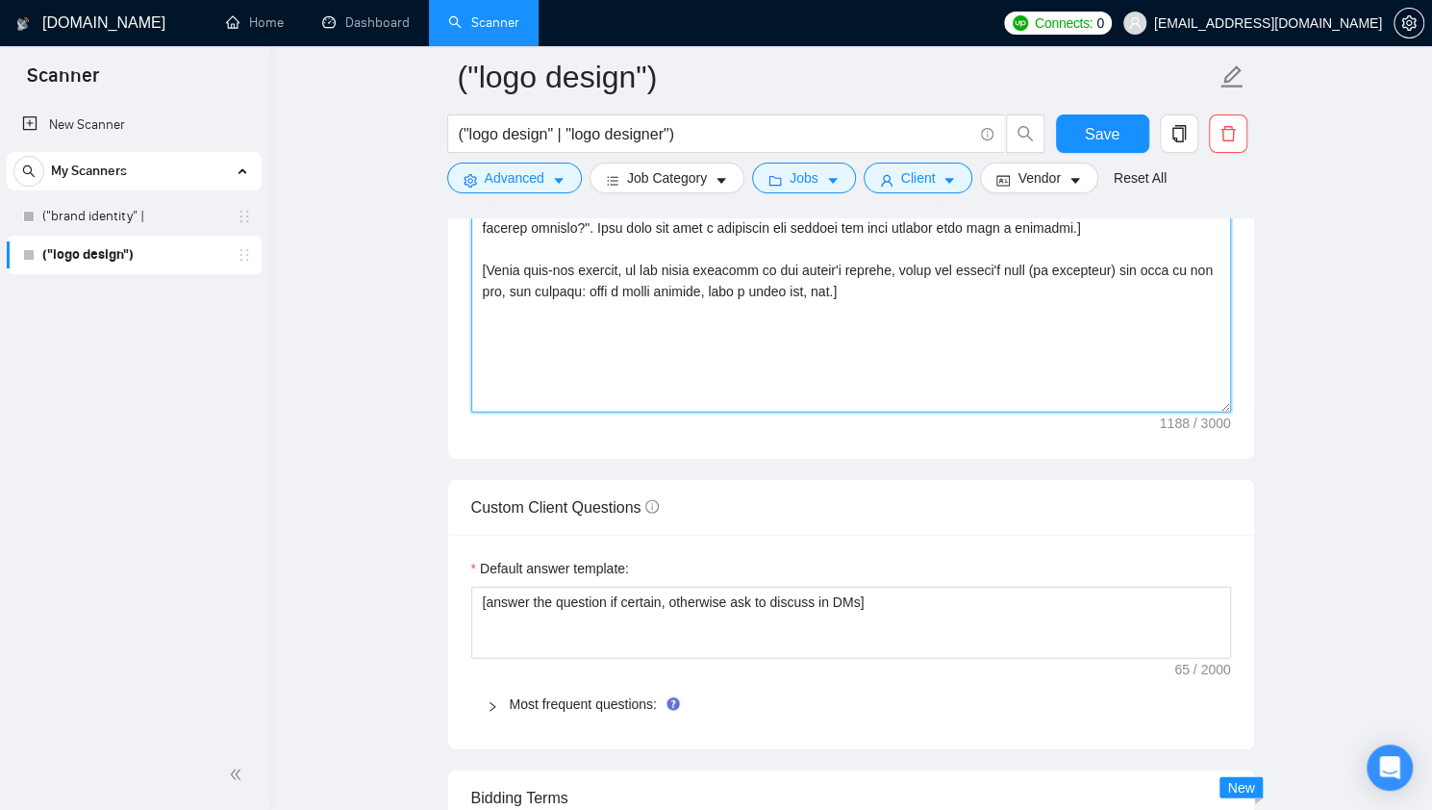
scroll to position [2443, 0]
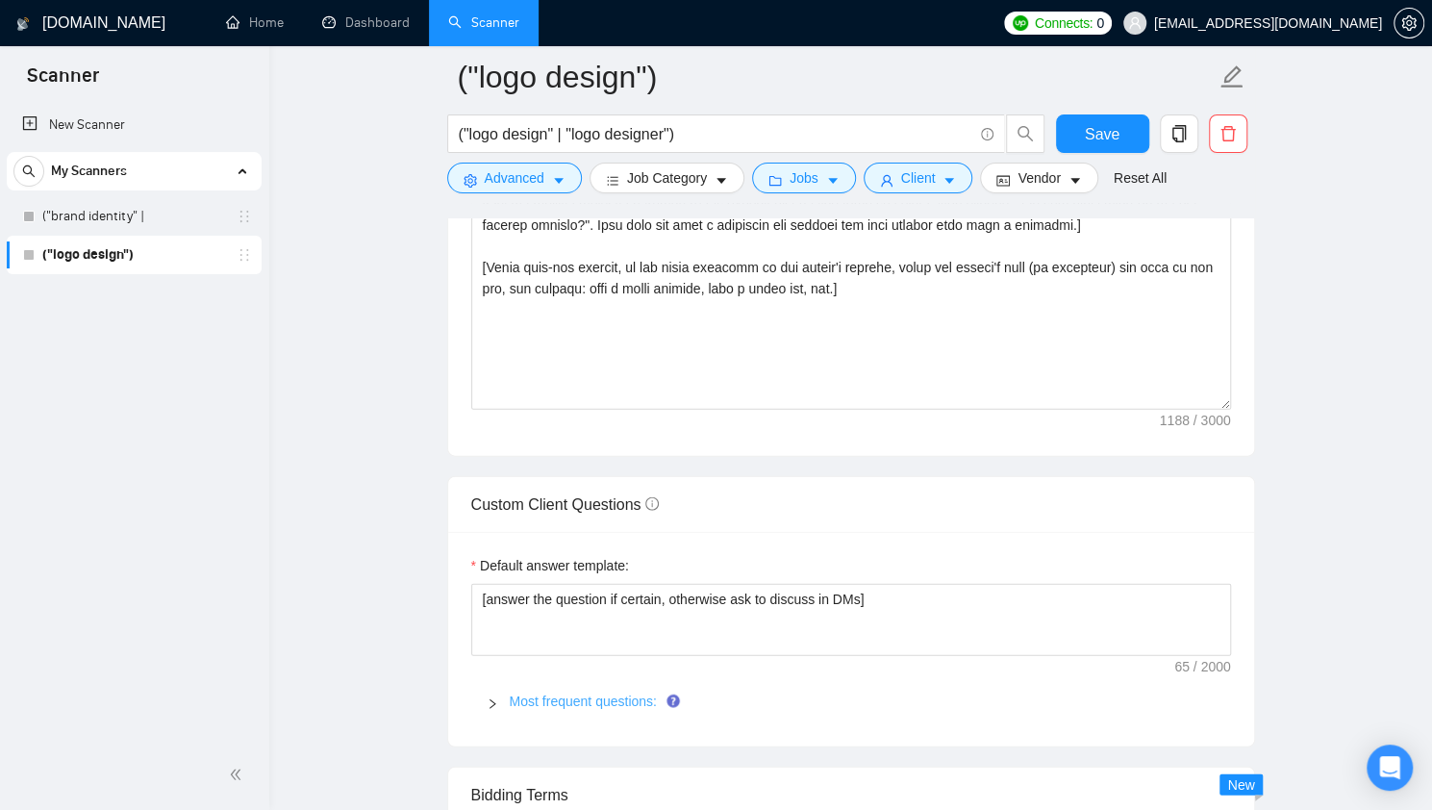
click at [604, 695] on link "Most frequent questions:" at bounding box center [583, 700] width 147 height 15
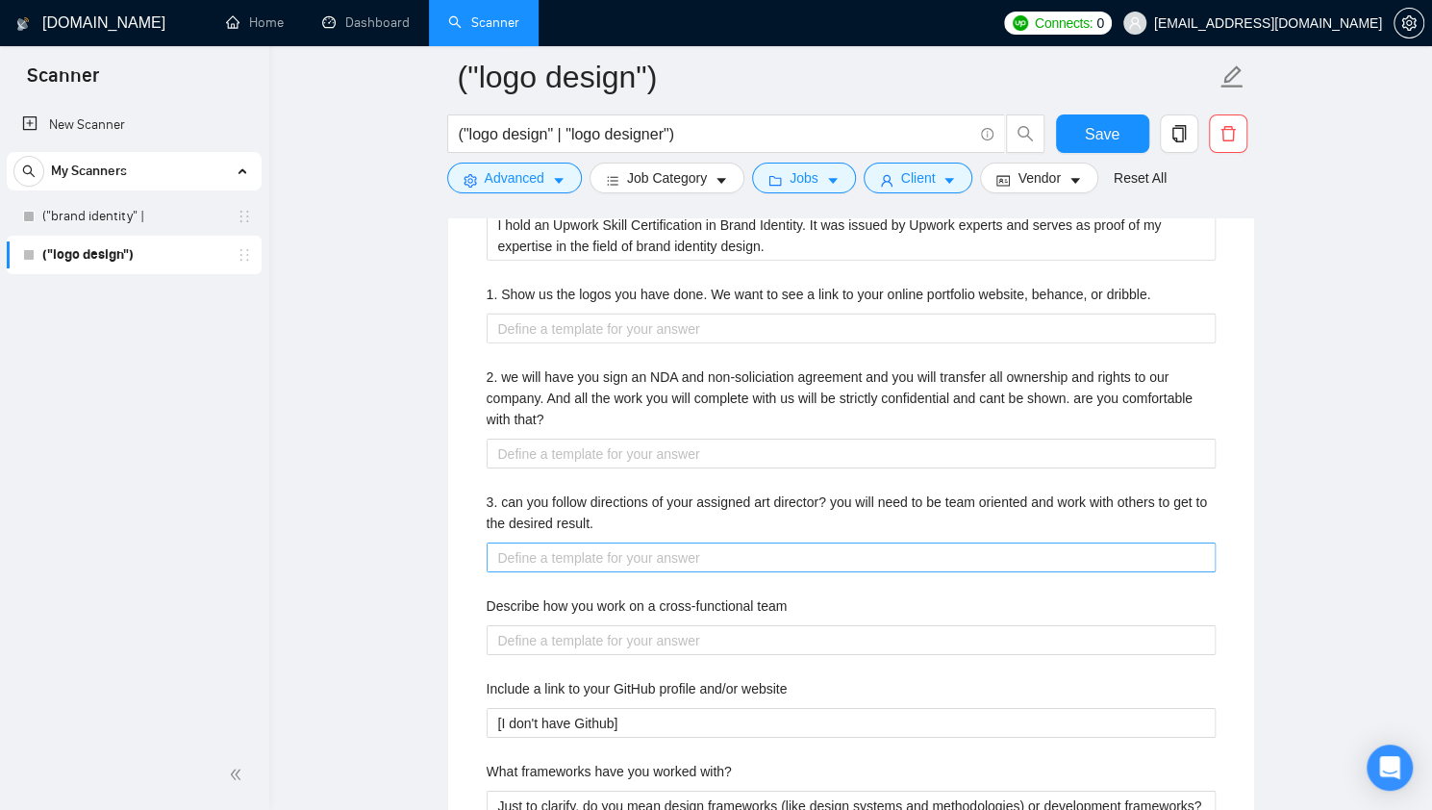
scroll to position [3384, 0]
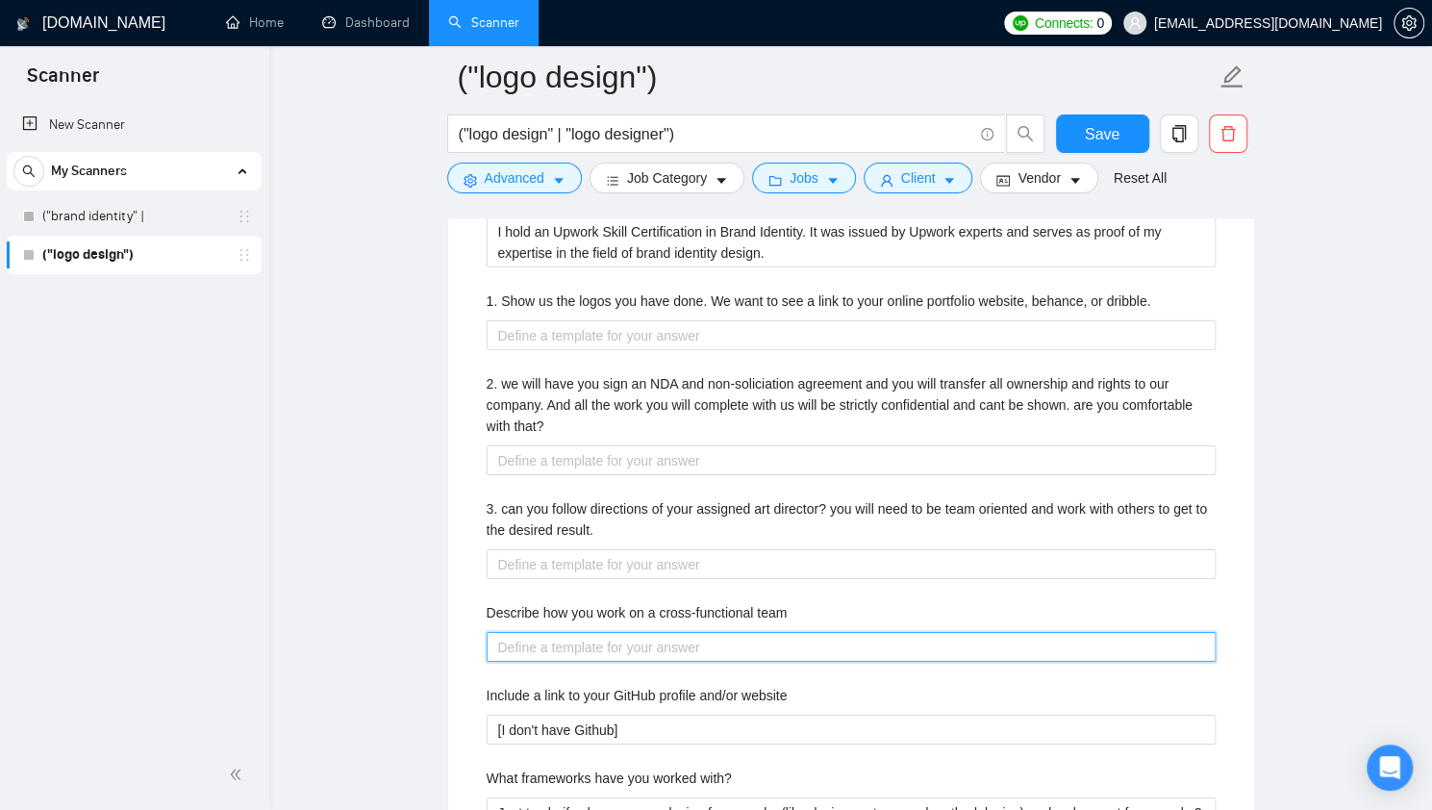
click at [666, 644] on team "Describe how you work on a cross-functional team" at bounding box center [850, 647] width 729 height 30
click at [623, 636] on team "Describe how you work on a cross-functional team" at bounding box center [850, 647] width 729 height 30
paste team "I enjot working in cross-functional teams by keeping communication clear and pr…"
type team "I enjot working in cross-functional teams by keeping communication clear and pr…"
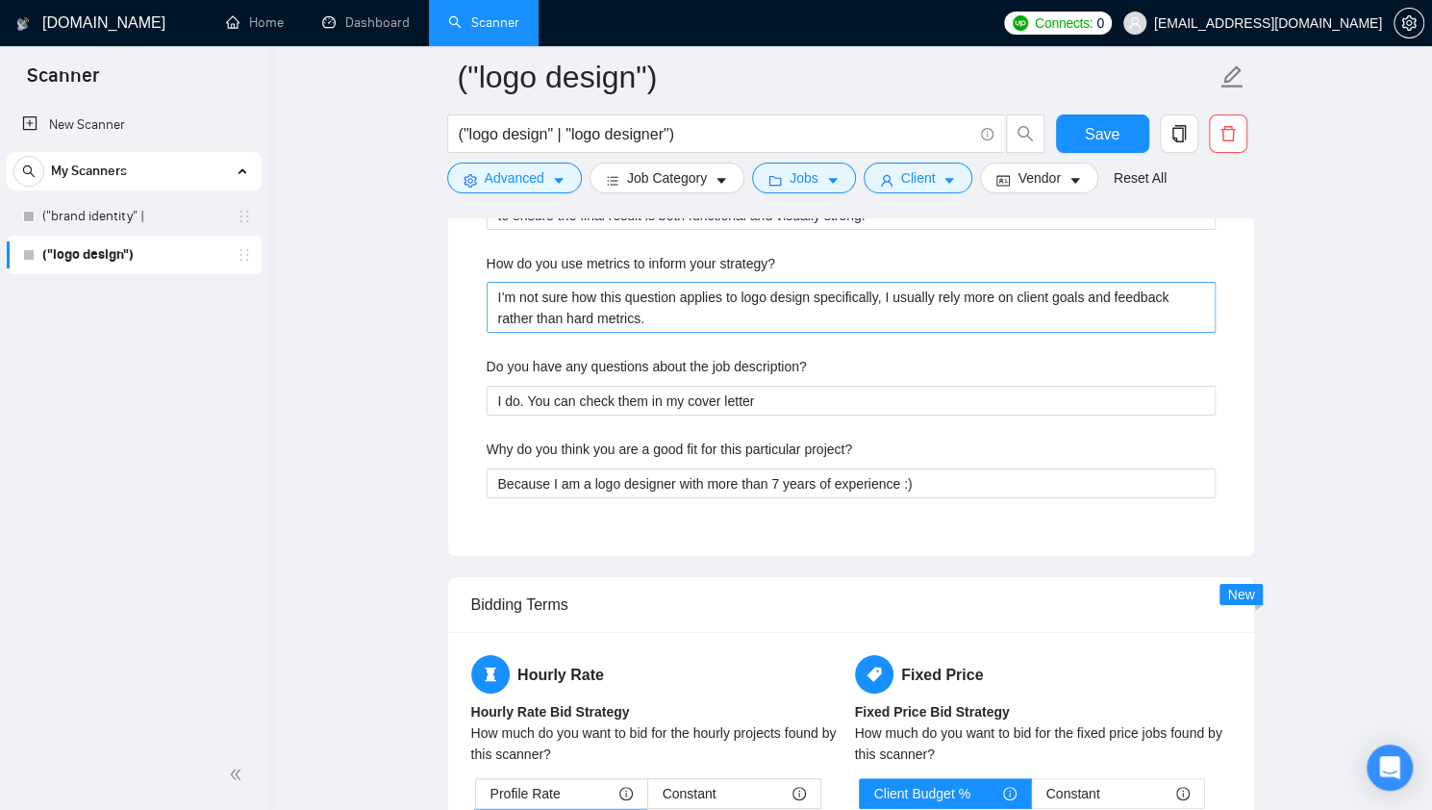
scroll to position [4149, 0]
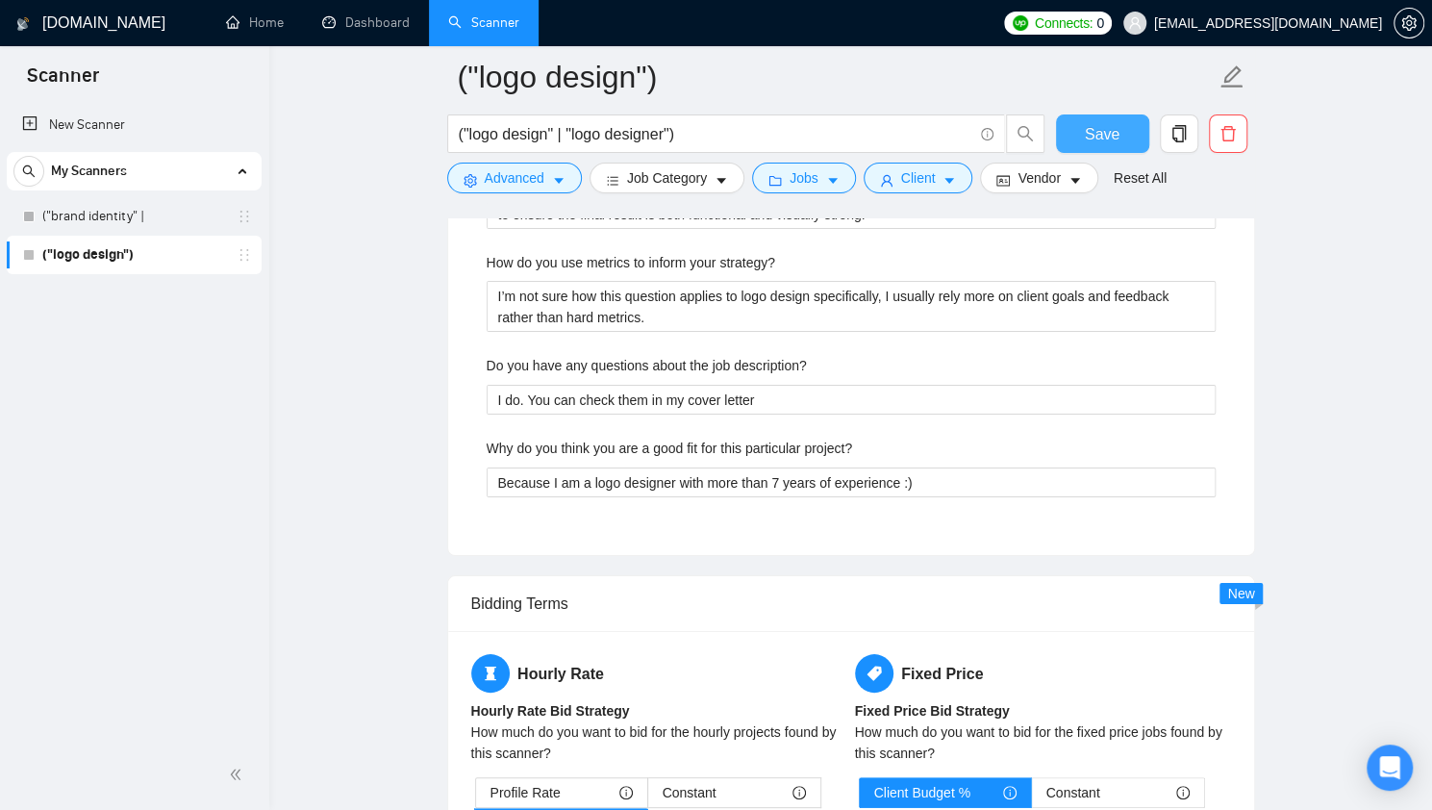
type team "I enjot working in cross-functional teams by keeping communication clear and pr…"
click at [1112, 146] on button "Save" at bounding box center [1102, 133] width 93 height 38
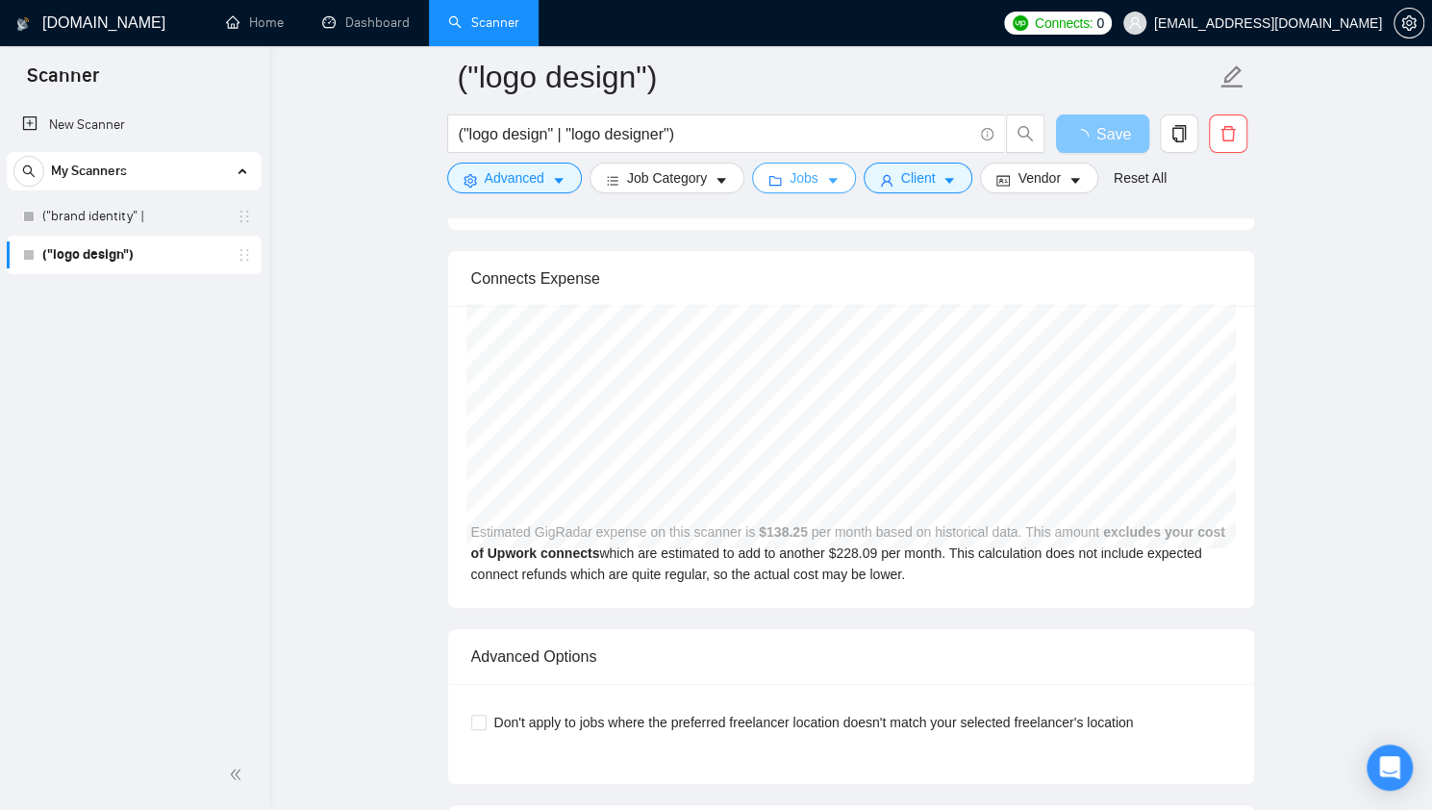
scroll to position [3701, 0]
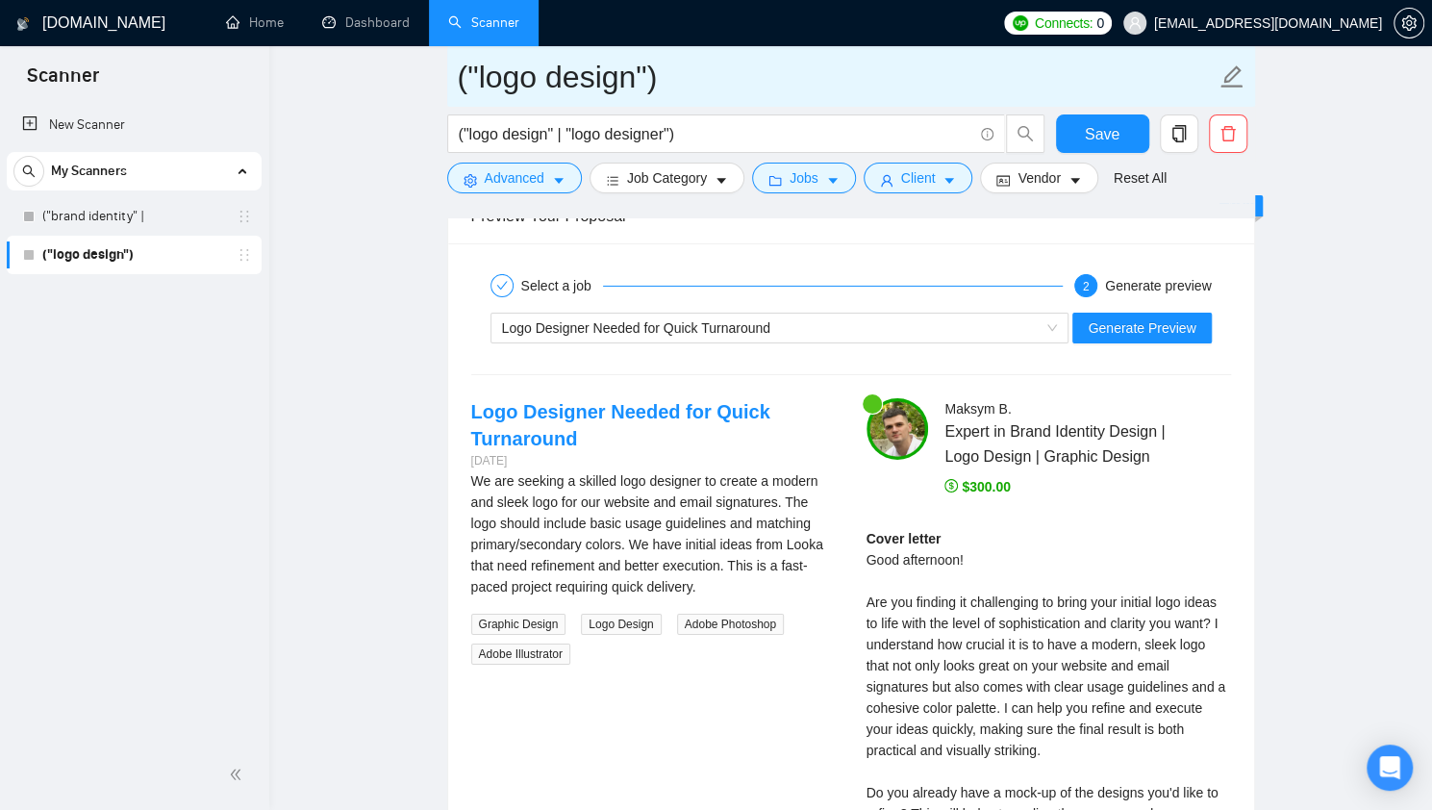
click at [1234, 70] on icon "edit" at bounding box center [1231, 76] width 25 height 25
click at [805, 90] on input "Logo" at bounding box center [837, 77] width 758 height 48
type input "Logo design $300+"
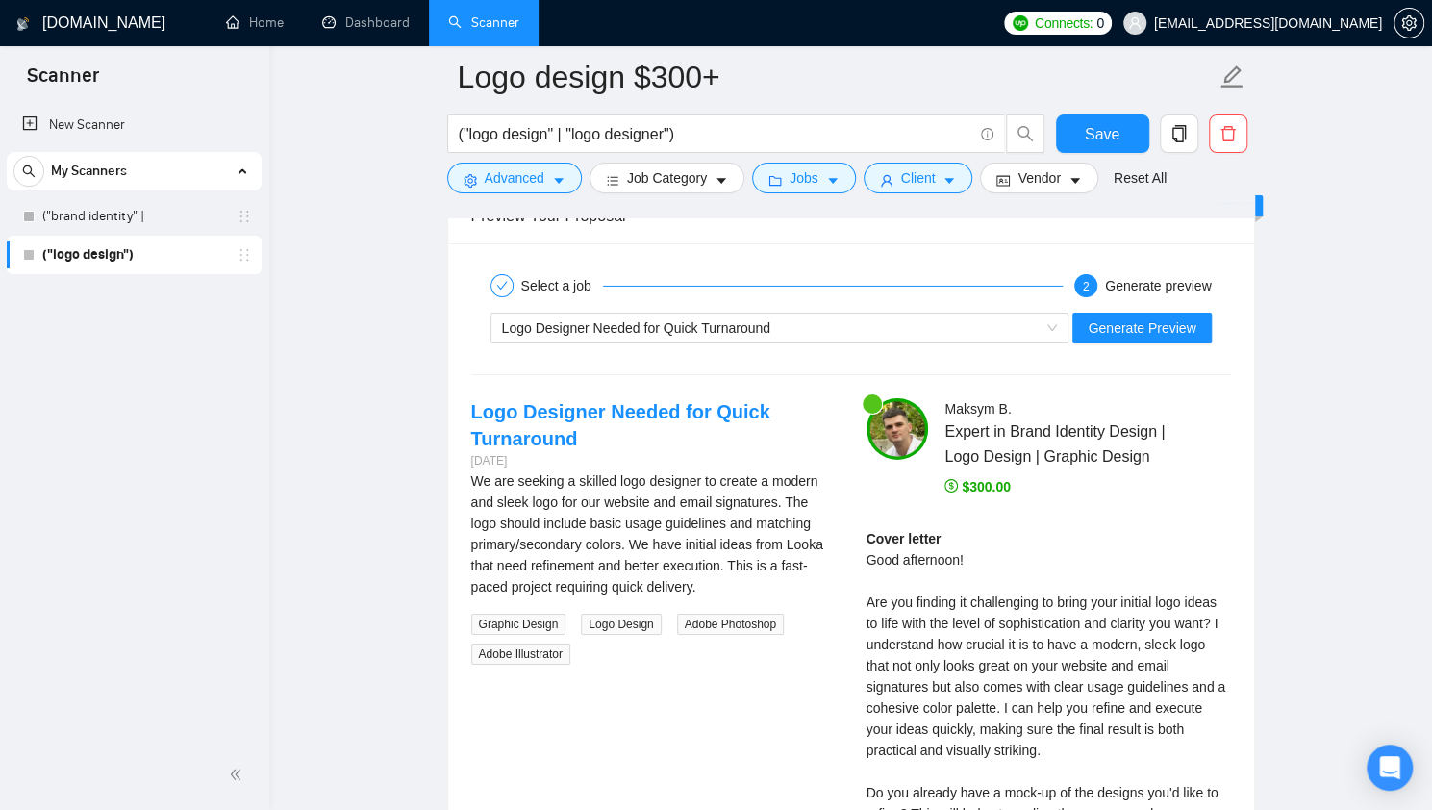
click at [1106, 127] on span "Save" at bounding box center [1101, 134] width 35 height 24
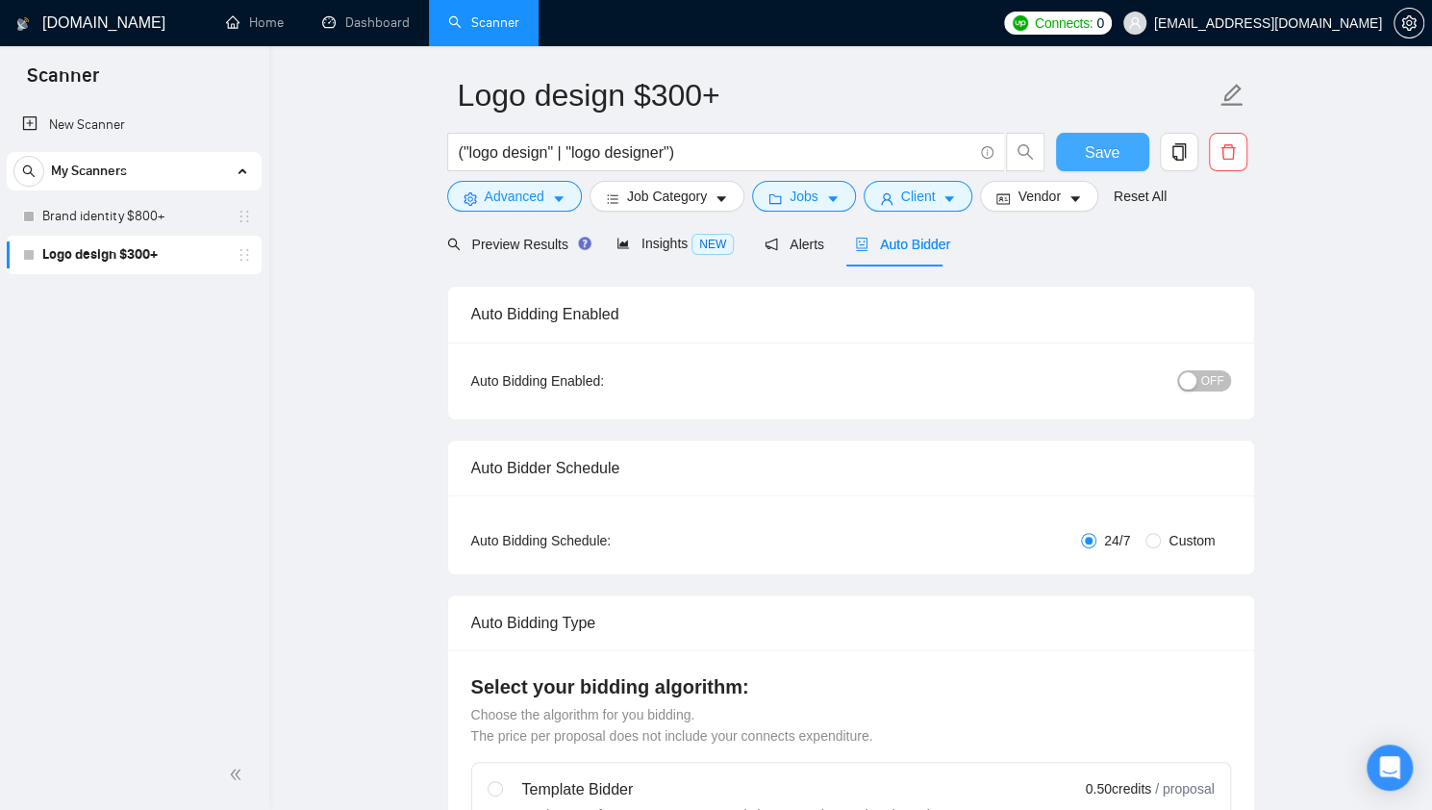
scroll to position [0, 0]
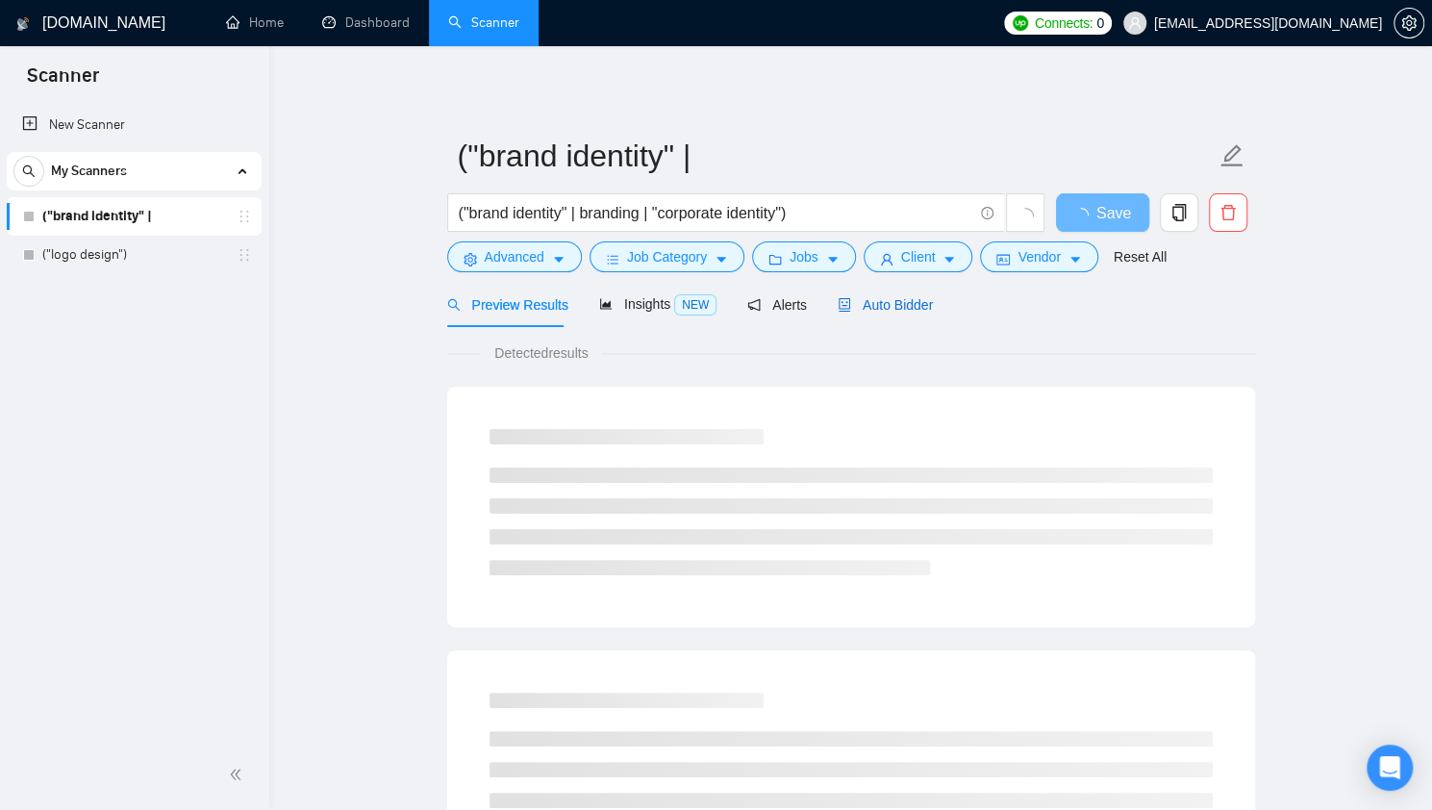
click at [850, 312] on span "Auto Bidder" at bounding box center [884, 304] width 95 height 15
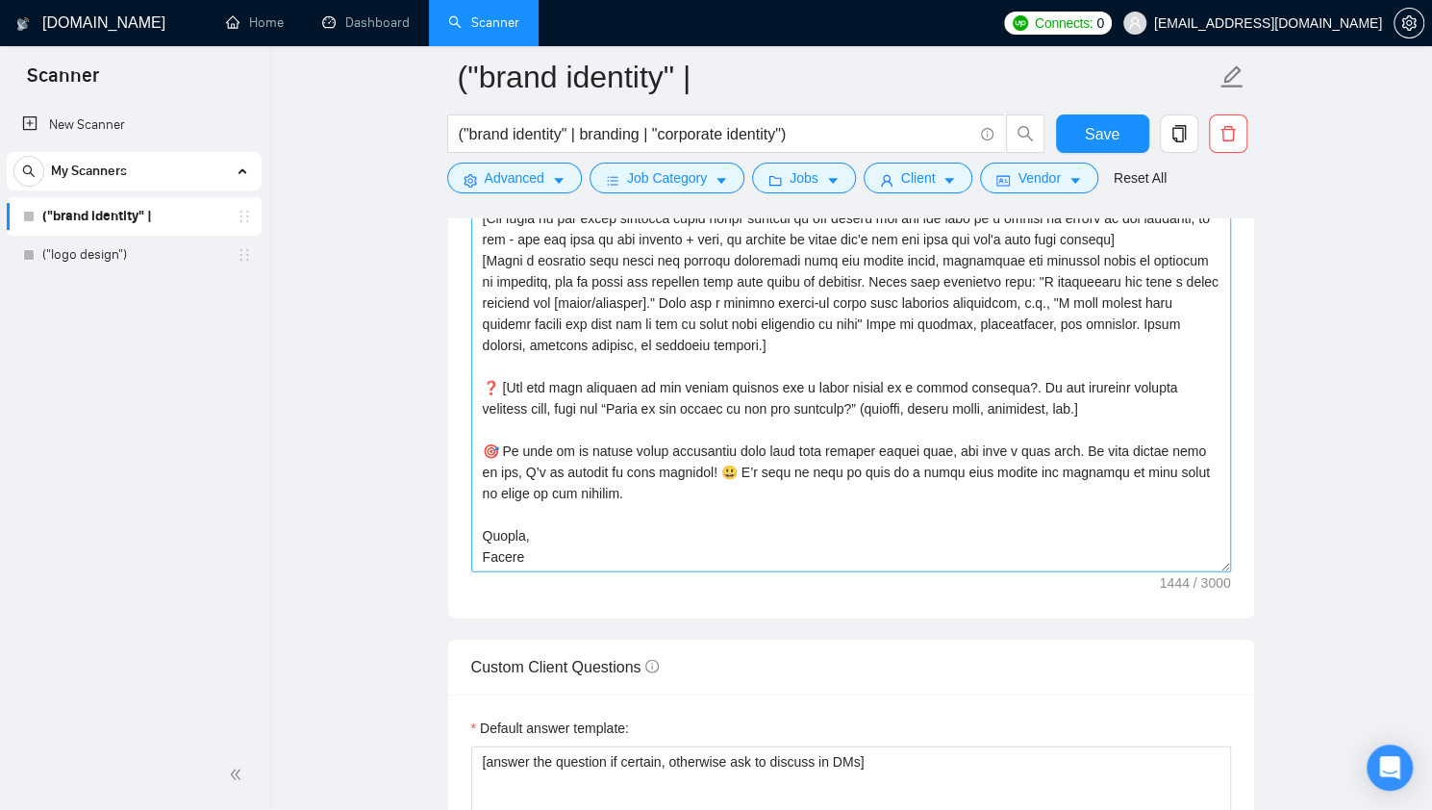
scroll to position [2371, 0]
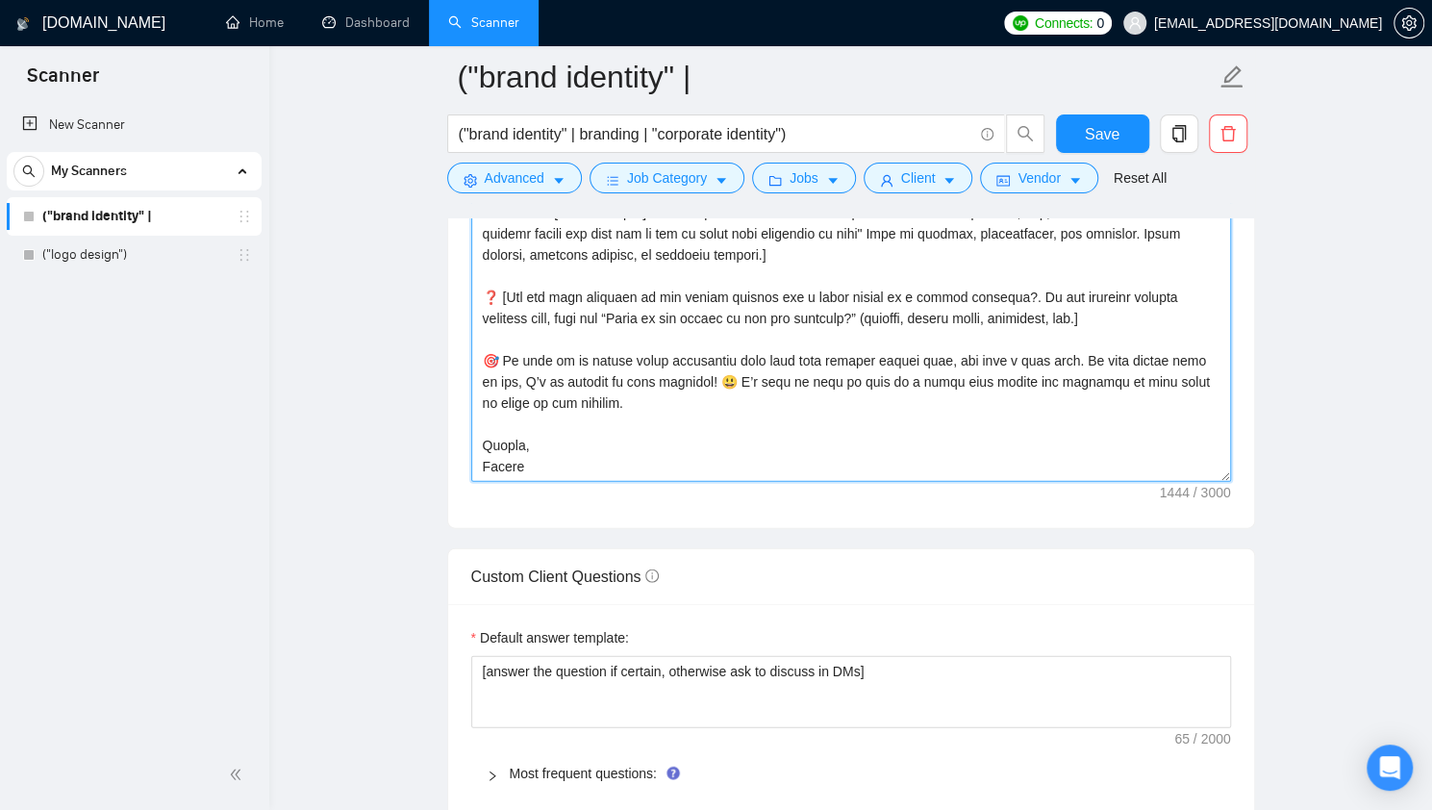
click at [505, 349] on textarea "Cover letter template:" at bounding box center [851, 265] width 760 height 433
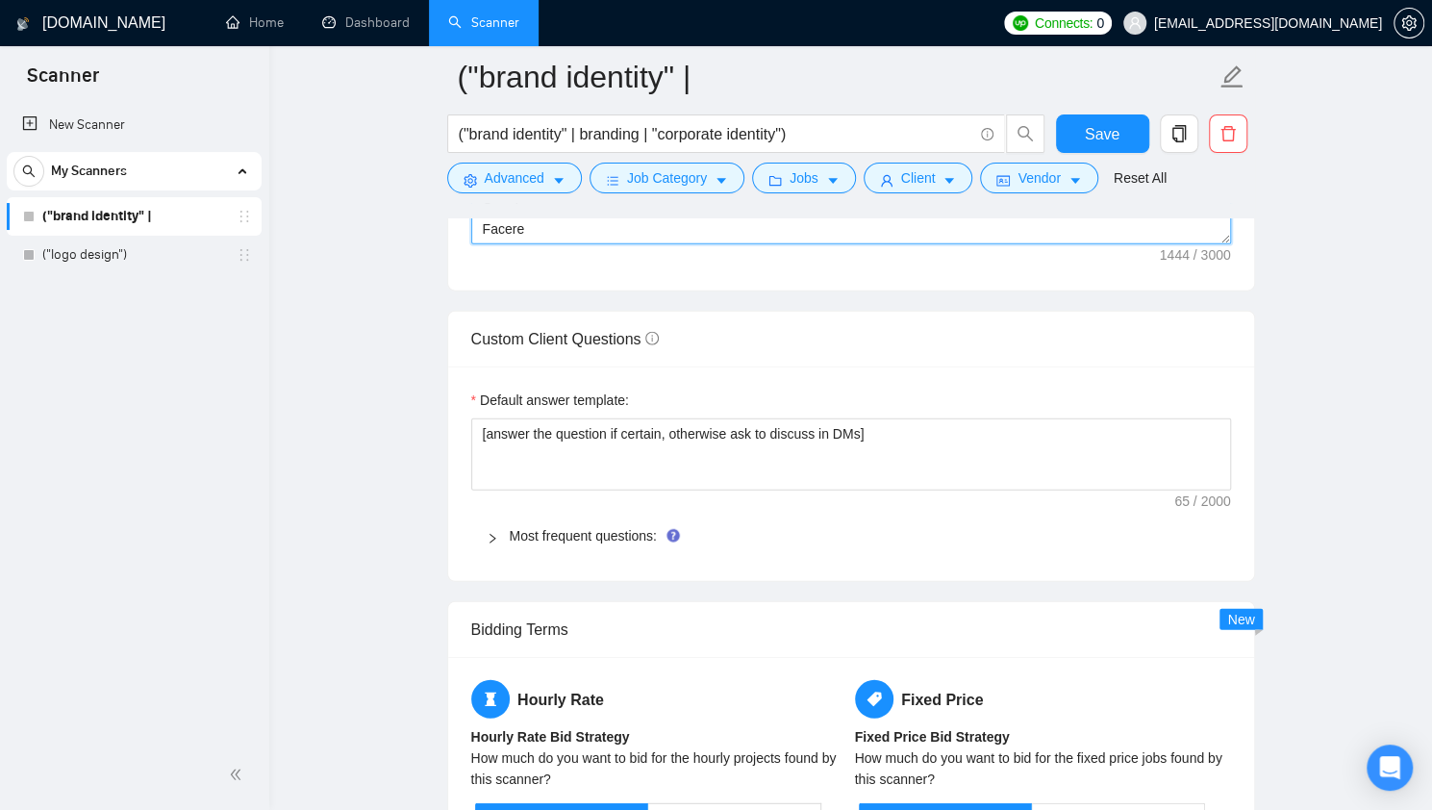
scroll to position [2605, 0]
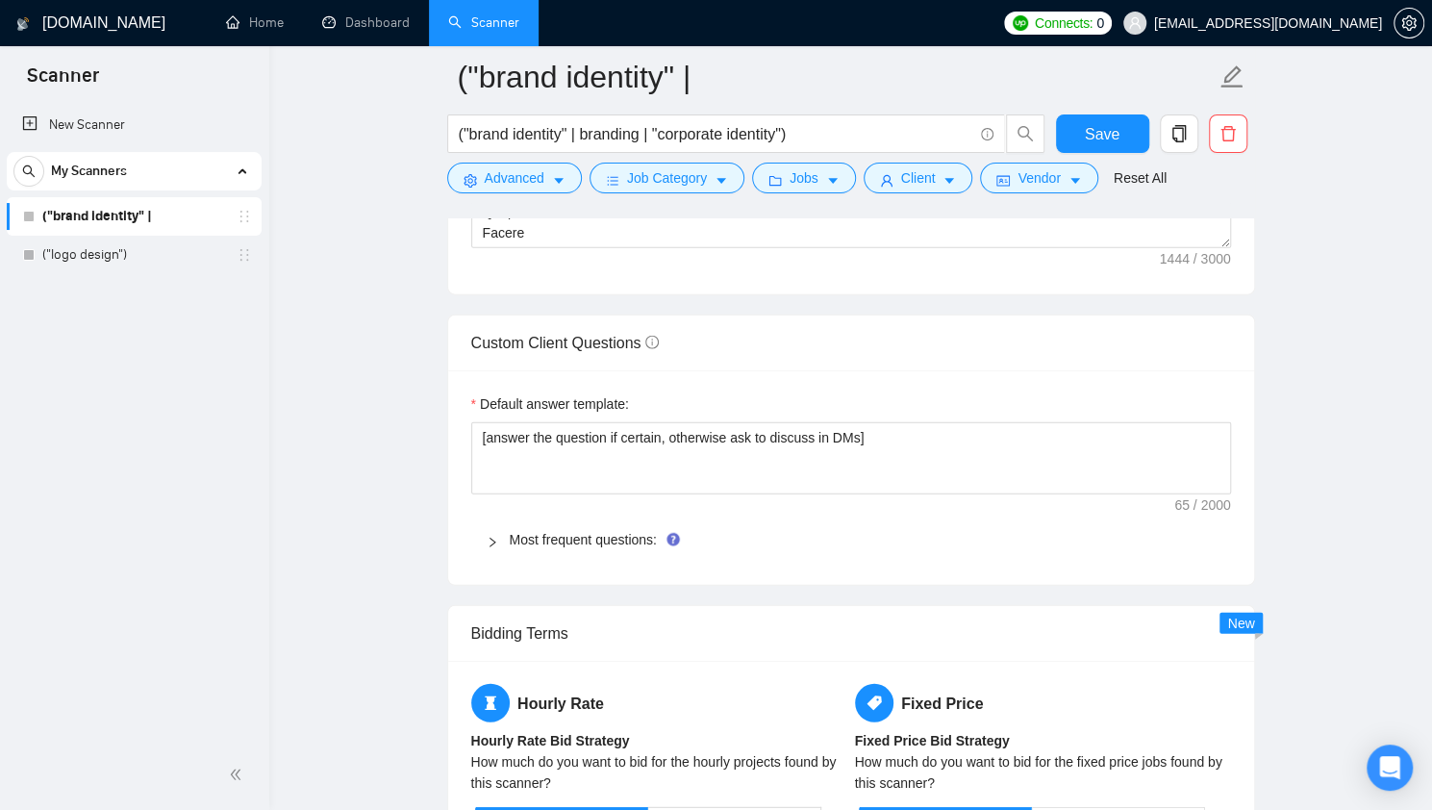
click at [500, 530] on div at bounding box center [497, 539] width 23 height 21
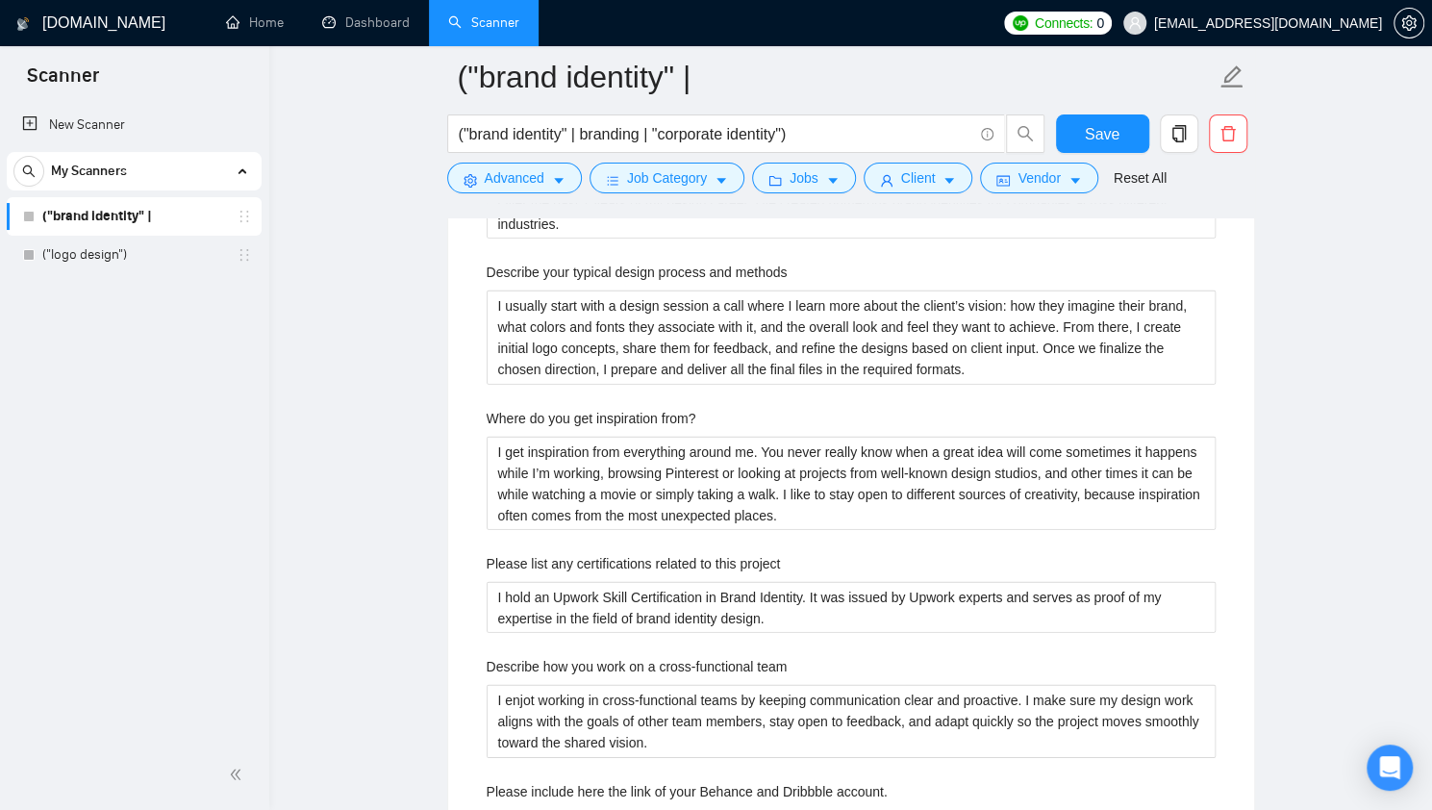
scroll to position [3218, 0]
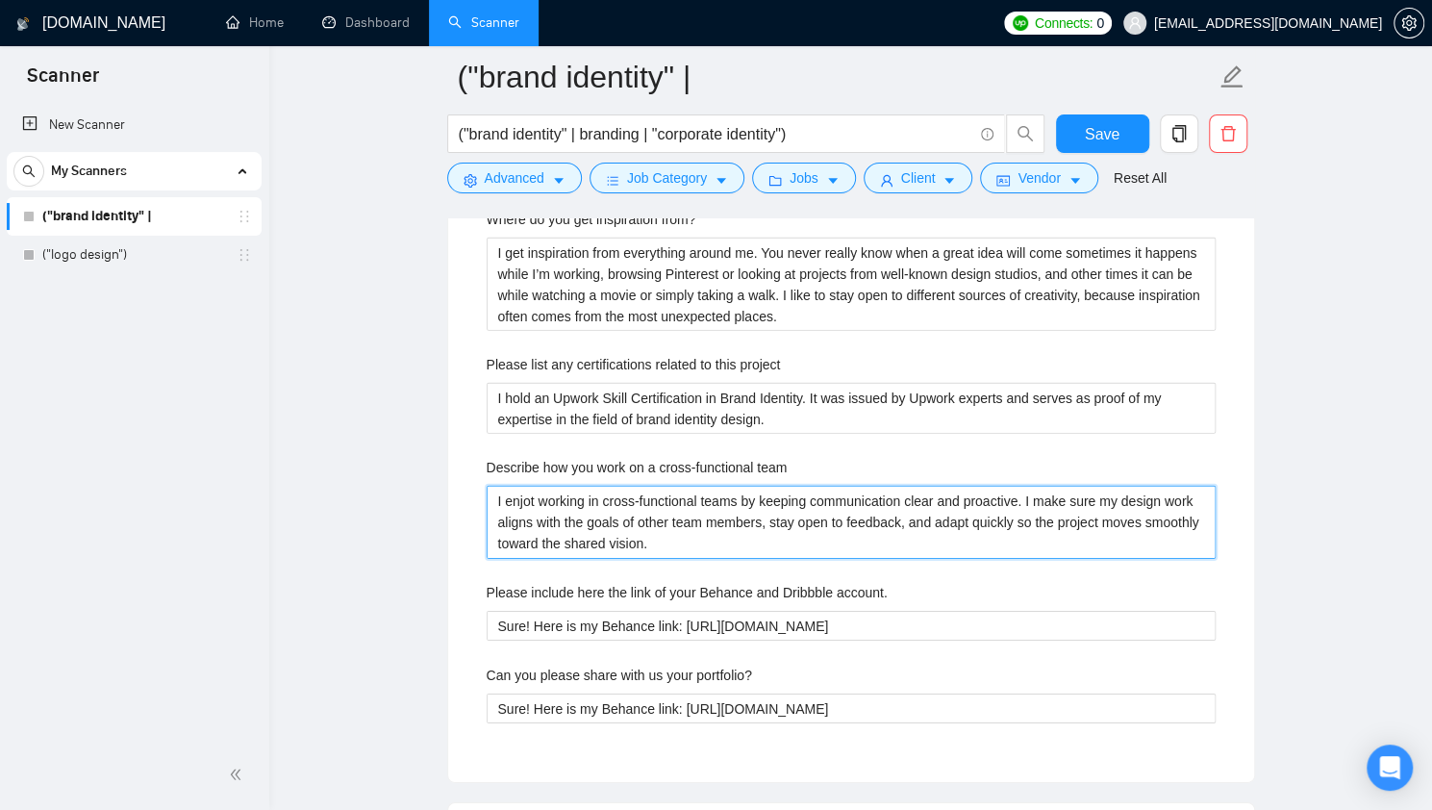
click at [660, 517] on team "I enjot working in cross-functional teams by keeping communication clear and pr…" at bounding box center [850, 522] width 729 height 72
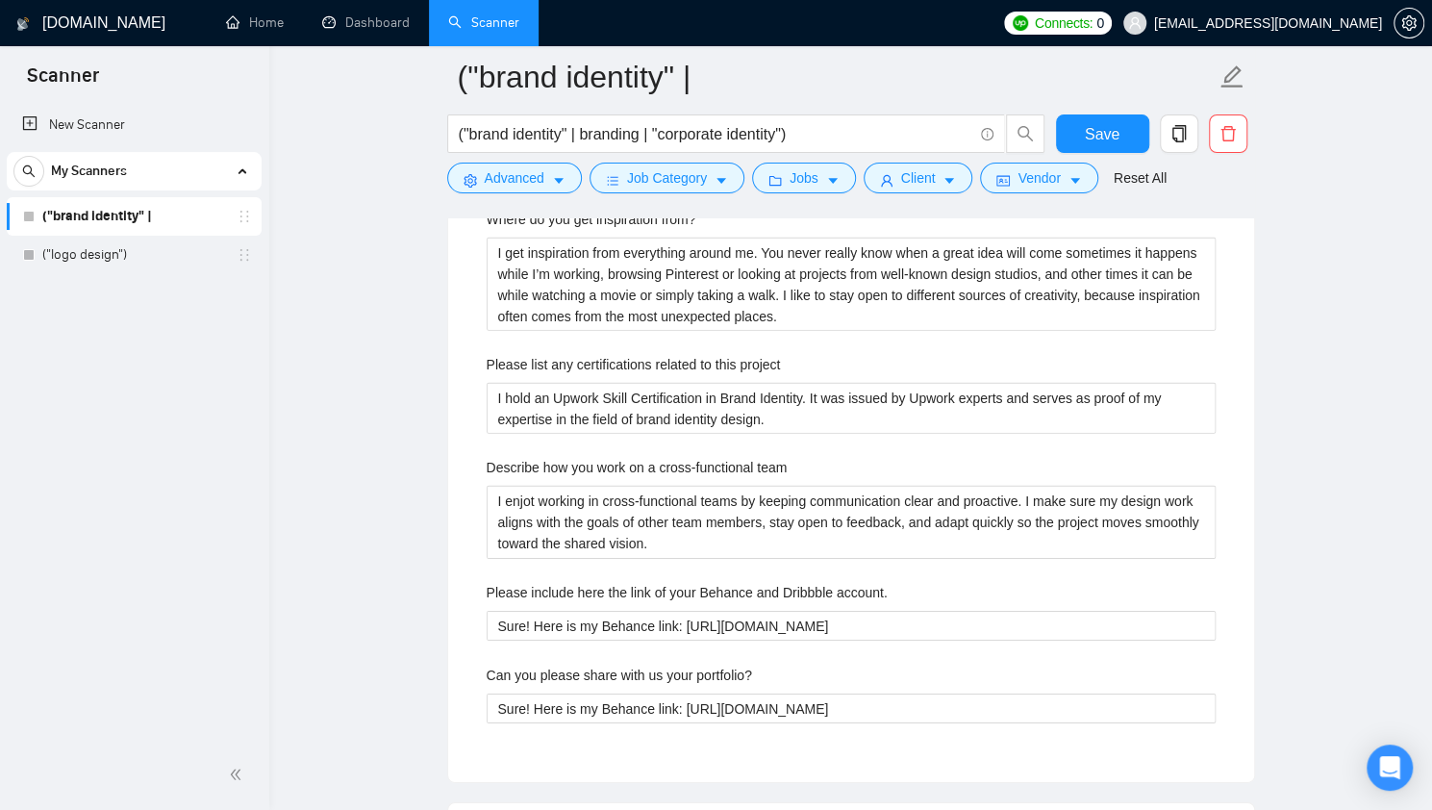
click at [1248, 436] on div "Default answer template: [answer the question if certain, otherwise ask to disc…" at bounding box center [851, 269] width 806 height 1025
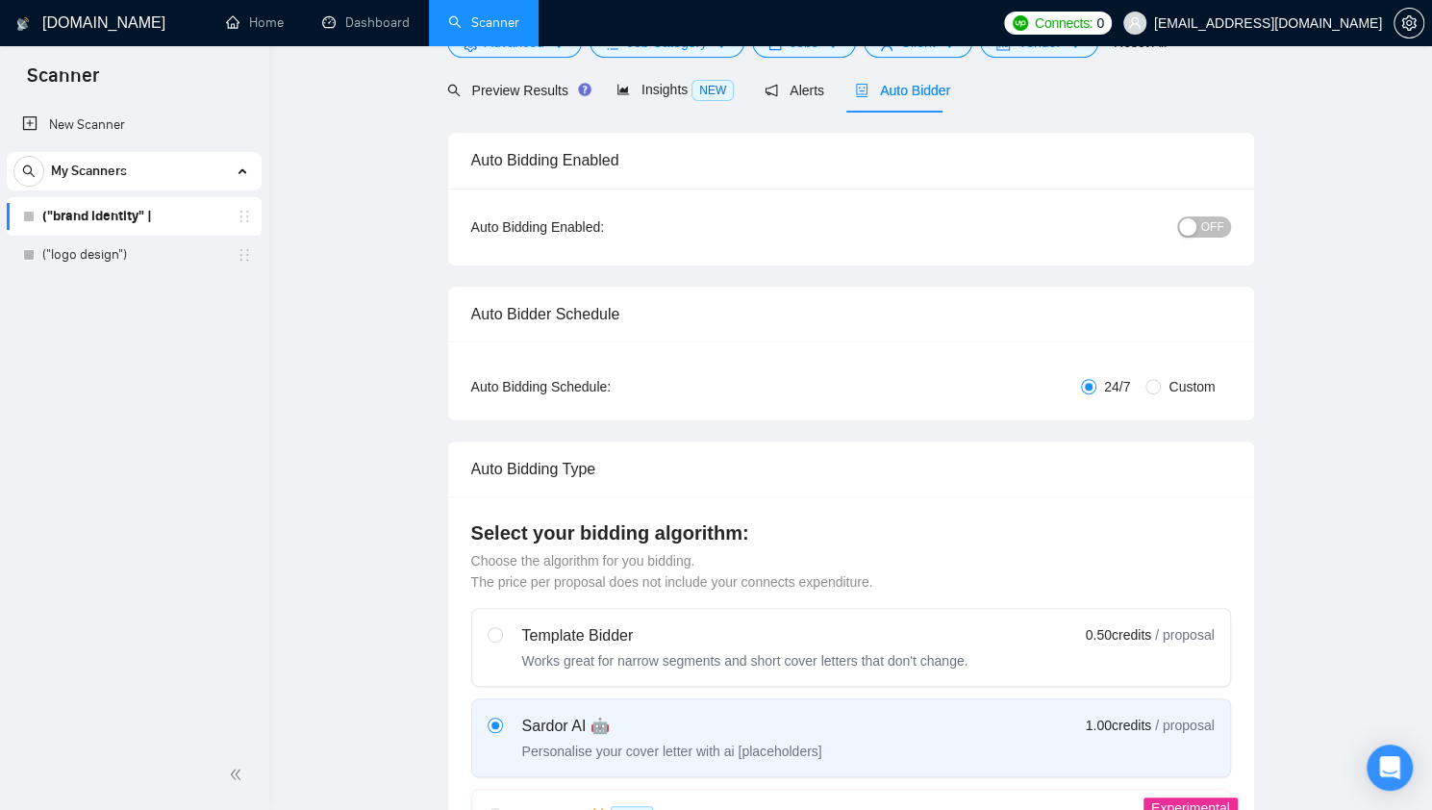
scroll to position [0, 0]
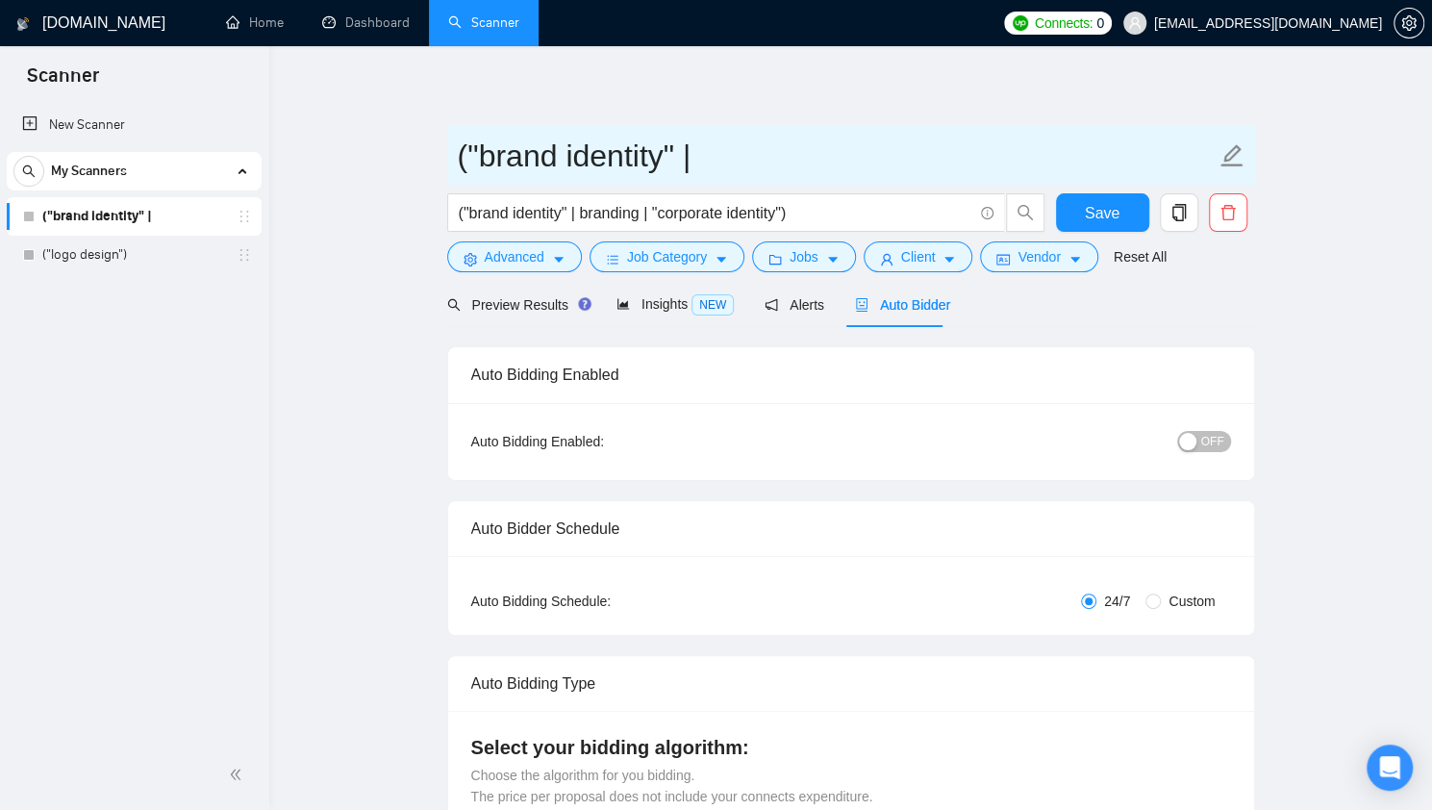
click at [1228, 159] on icon "edit" at bounding box center [1231, 155] width 22 height 22
click at [1232, 154] on icon "edit" at bounding box center [1231, 155] width 25 height 25
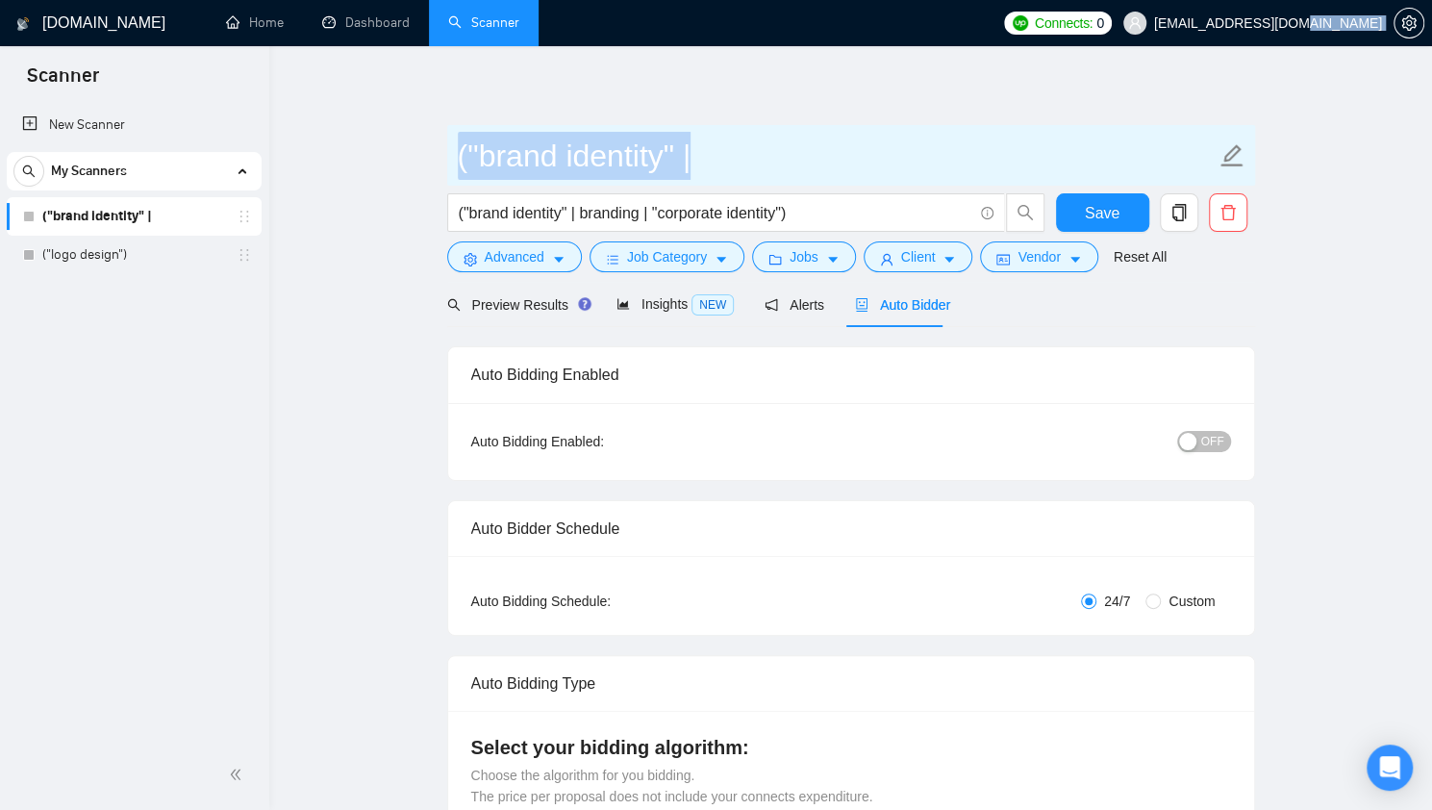
click at [1232, 154] on icon "edit" at bounding box center [1231, 155] width 25 height 25
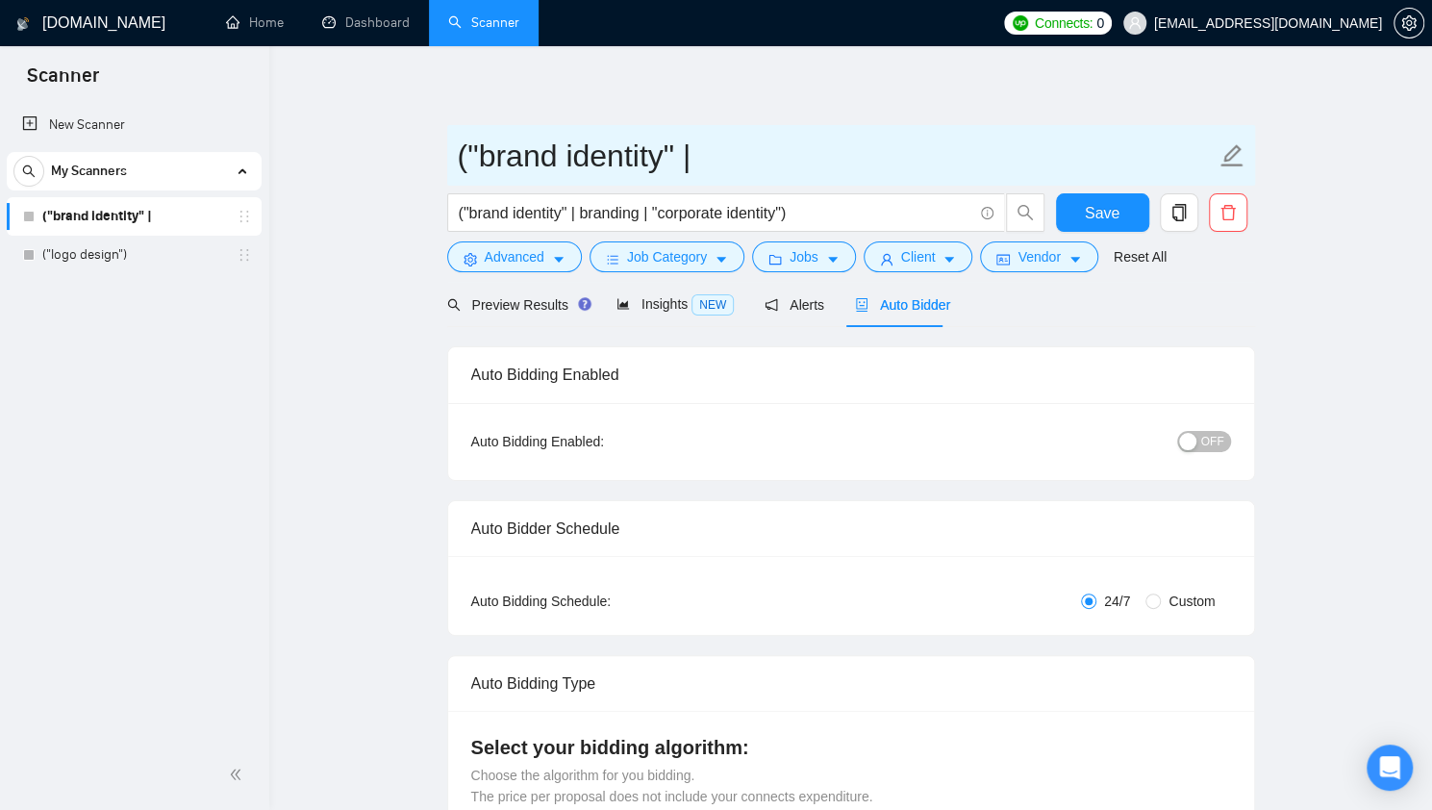
click at [877, 143] on input "("brand identity" |" at bounding box center [837, 156] width 758 height 48
drag, startPoint x: 833, startPoint y: 156, endPoint x: 388, endPoint y: 160, distance: 444.2
type input "Brand identity $800+"
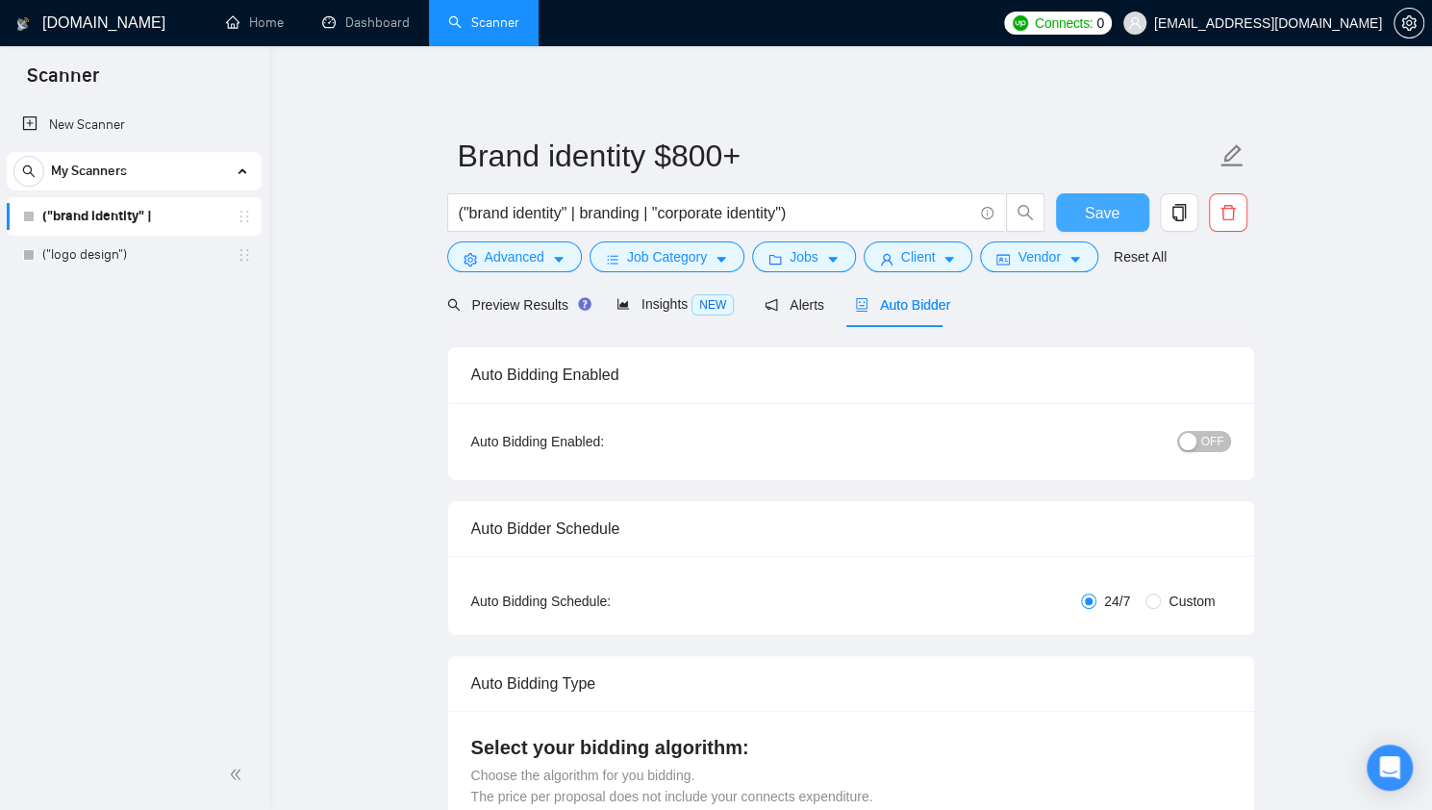
click at [1096, 211] on span "Save" at bounding box center [1101, 213] width 35 height 24
click at [118, 257] on link "("logo design")" at bounding box center [133, 255] width 183 height 38
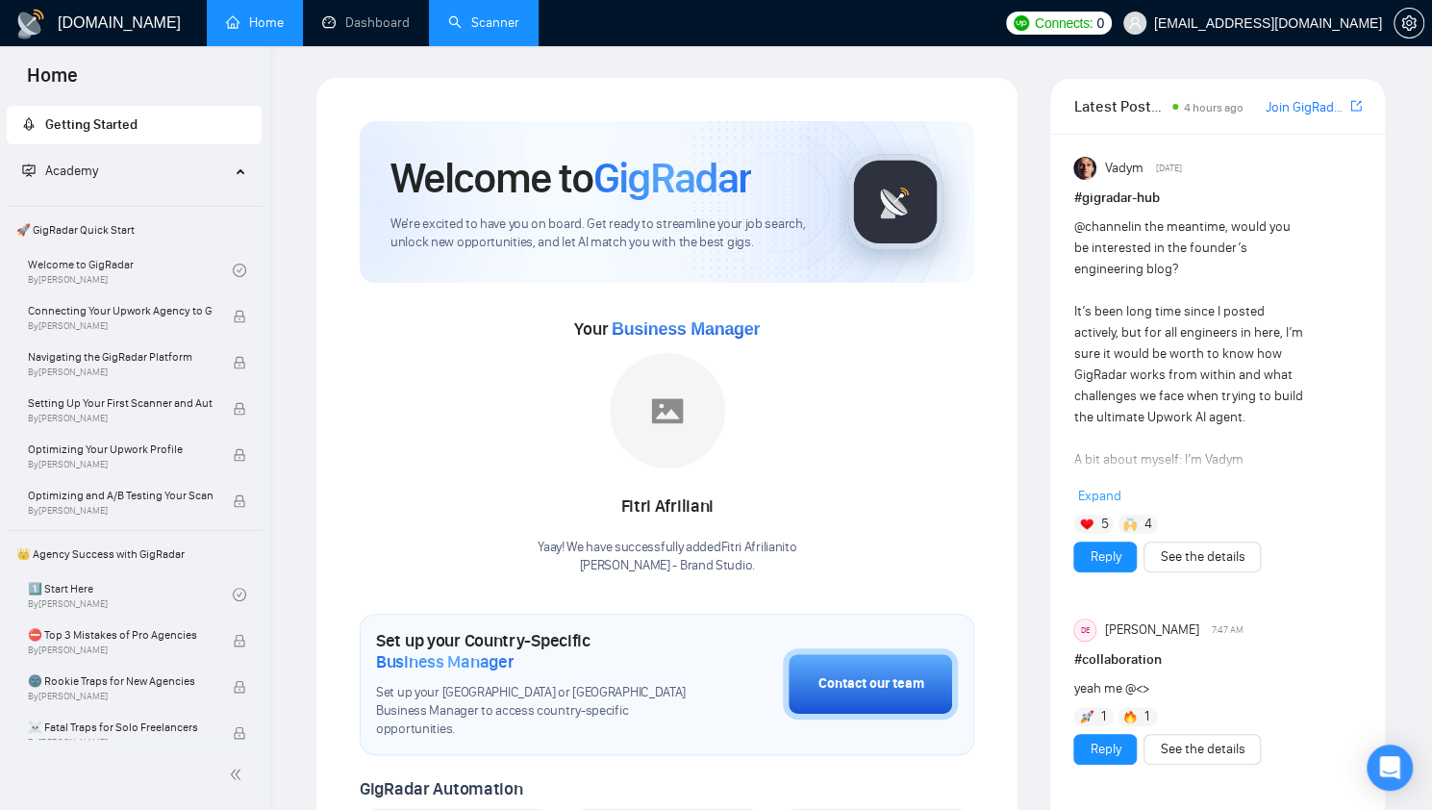
click at [465, 14] on link "Scanner" at bounding box center [483, 22] width 71 height 16
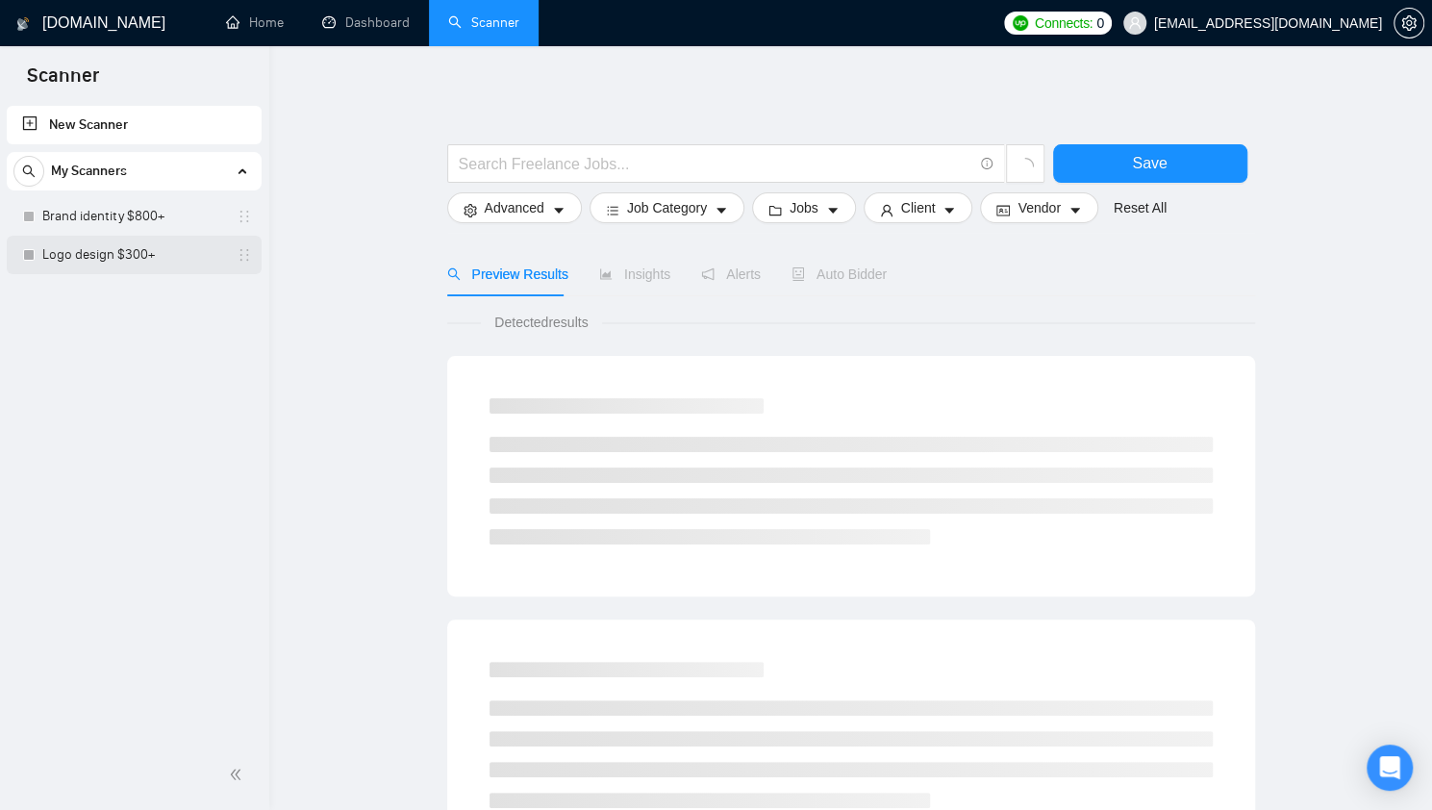
click at [159, 251] on link "Logo design $300+" at bounding box center [133, 255] width 183 height 38
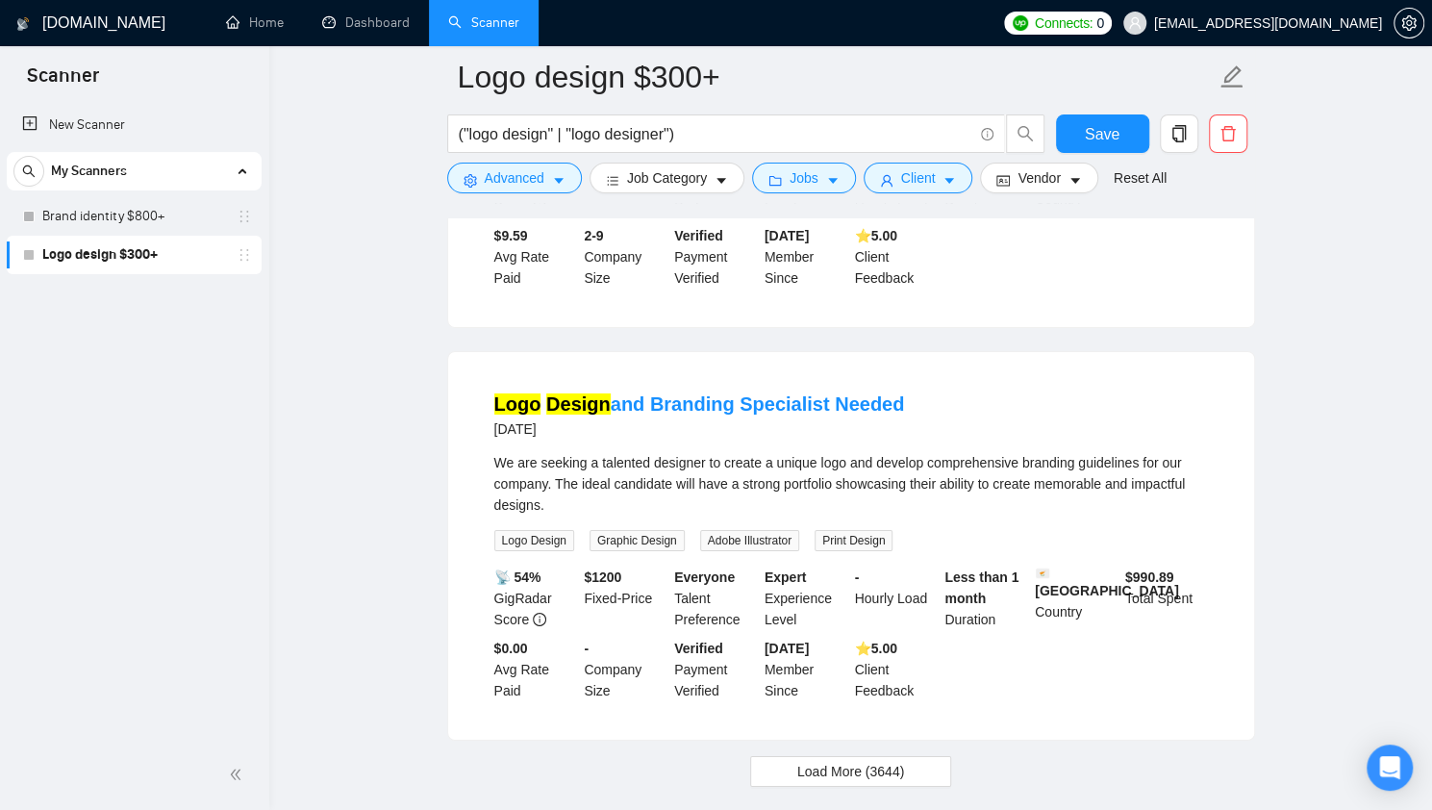
scroll to position [3959, 0]
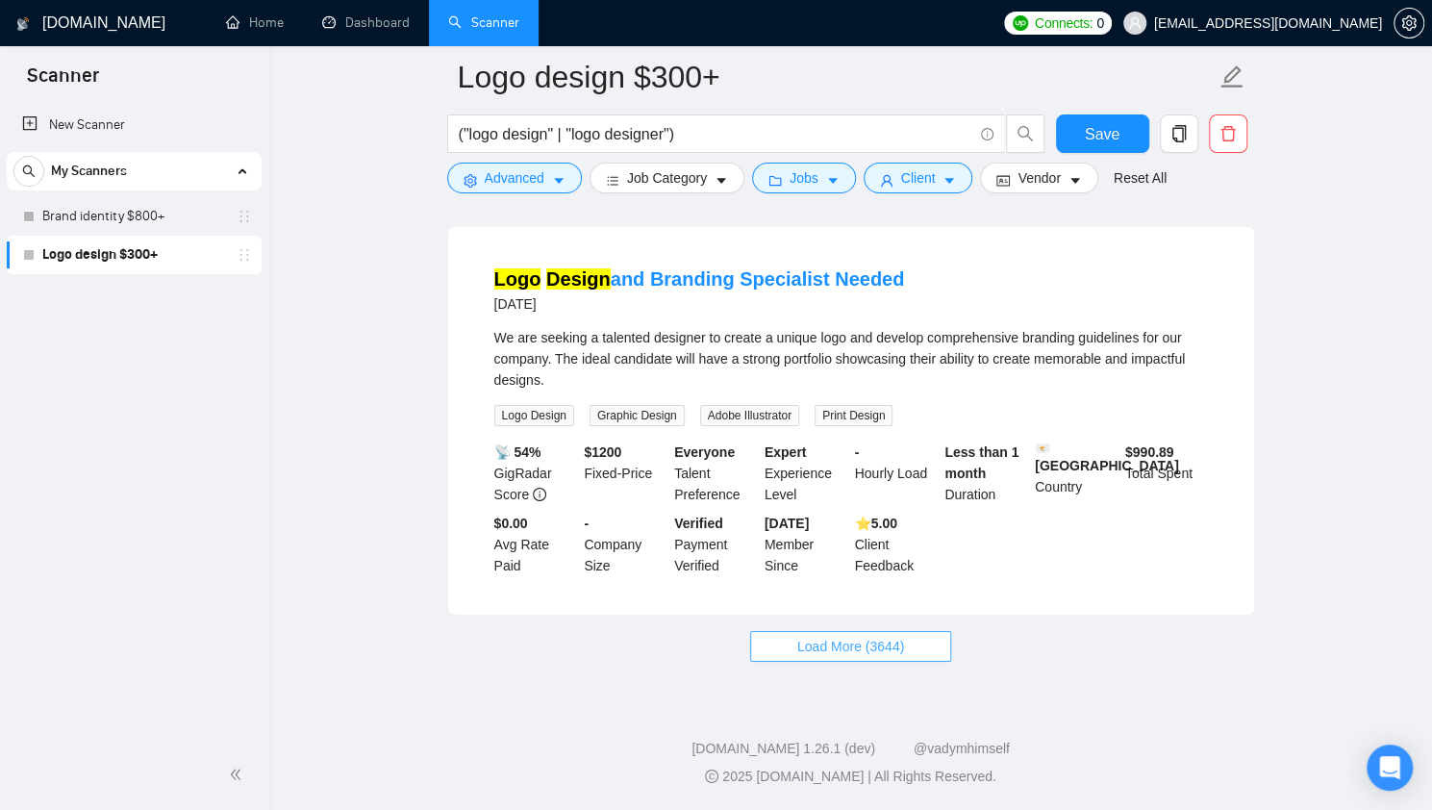
click at [850, 639] on span "Load More (3644)" at bounding box center [850, 646] width 107 height 21
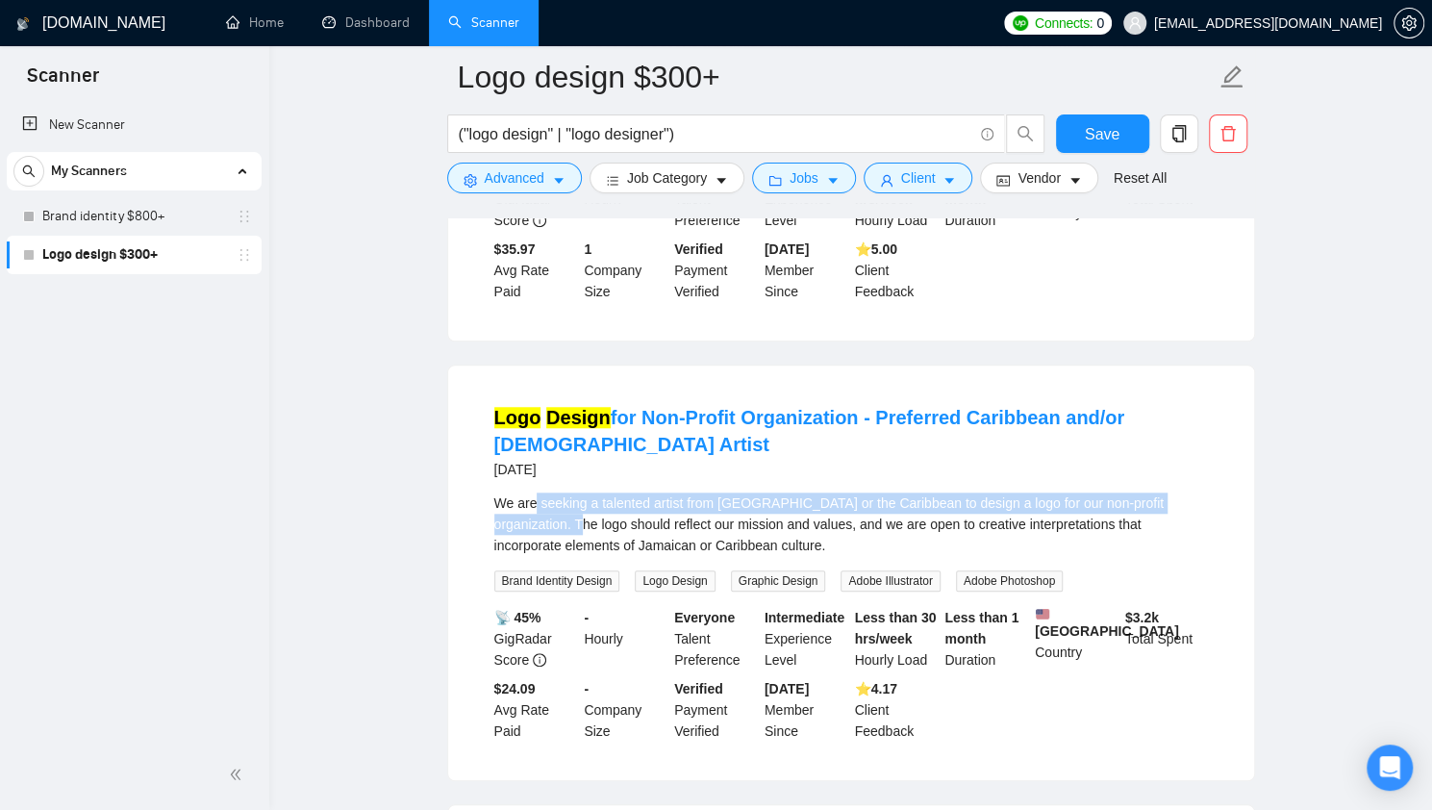
drag, startPoint x: 535, startPoint y: 495, endPoint x: 533, endPoint y: 464, distance: 30.8
click at [533, 464] on li "Logo Design for Non-Profit Organization - Preferred Caribbean and/or Jamaican A…" at bounding box center [851, 572] width 760 height 368
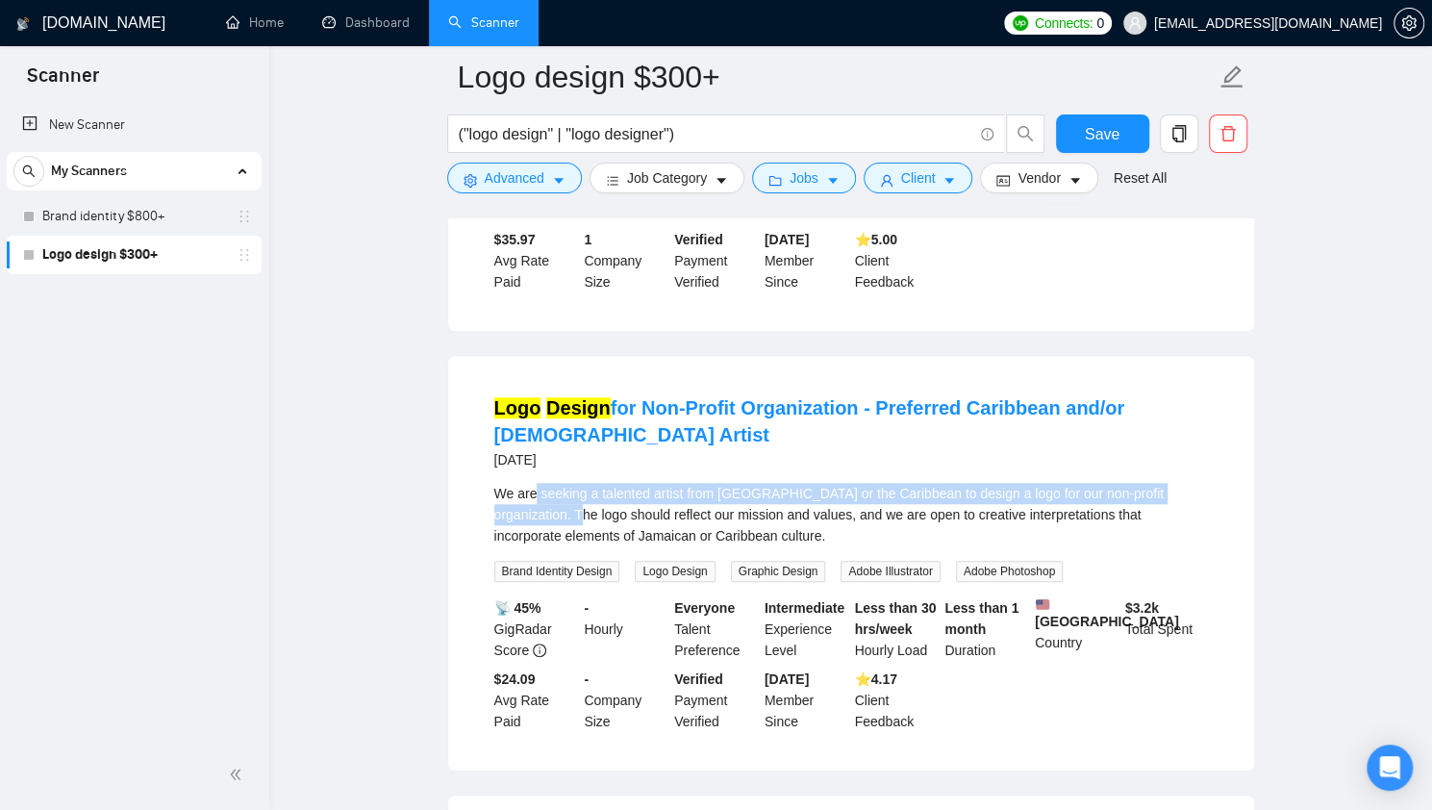
scroll to position [5118, 0]
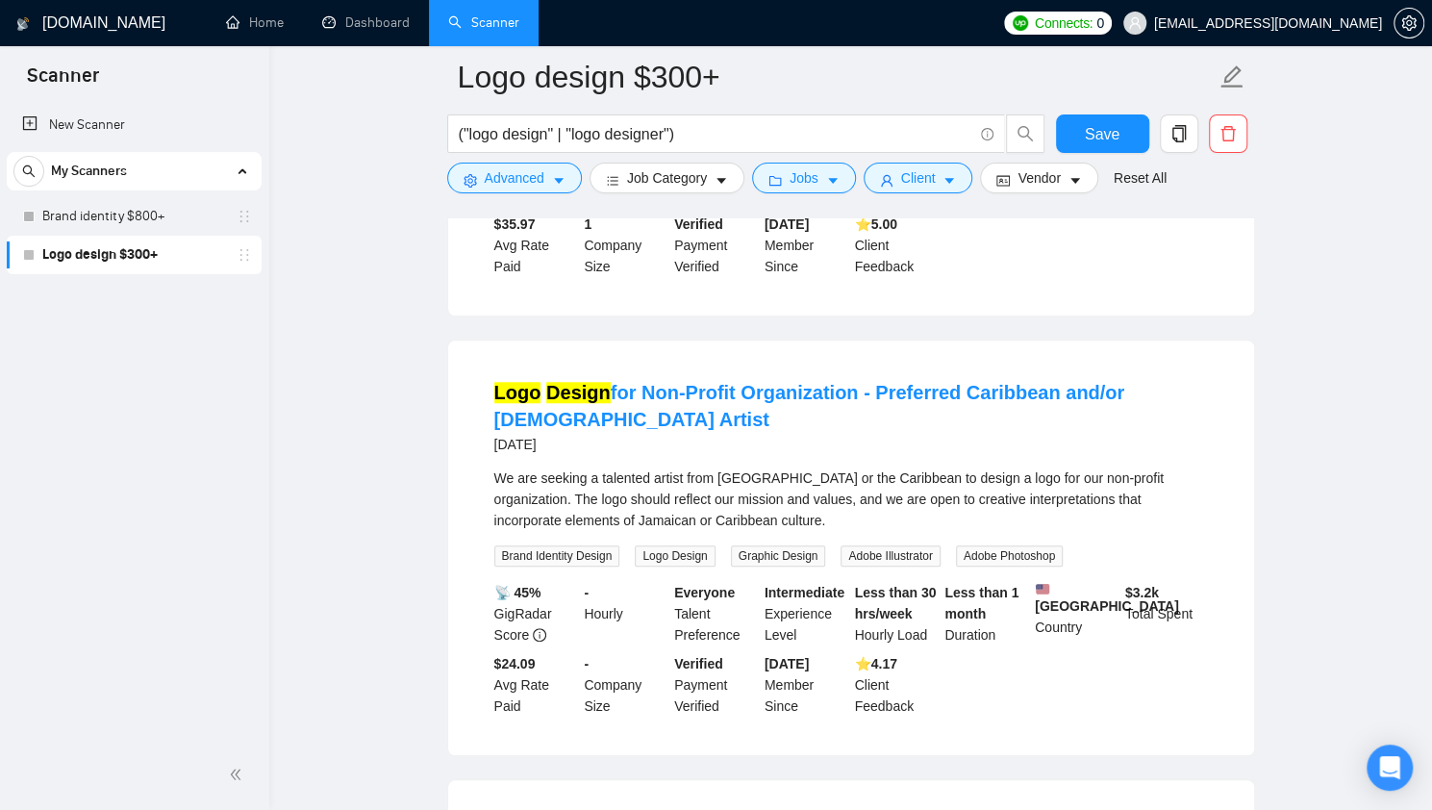
click at [655, 487] on div "We are seeking a talented artist from [GEOGRAPHIC_DATA] or the Caribbean to des…" at bounding box center [850, 498] width 713 height 63
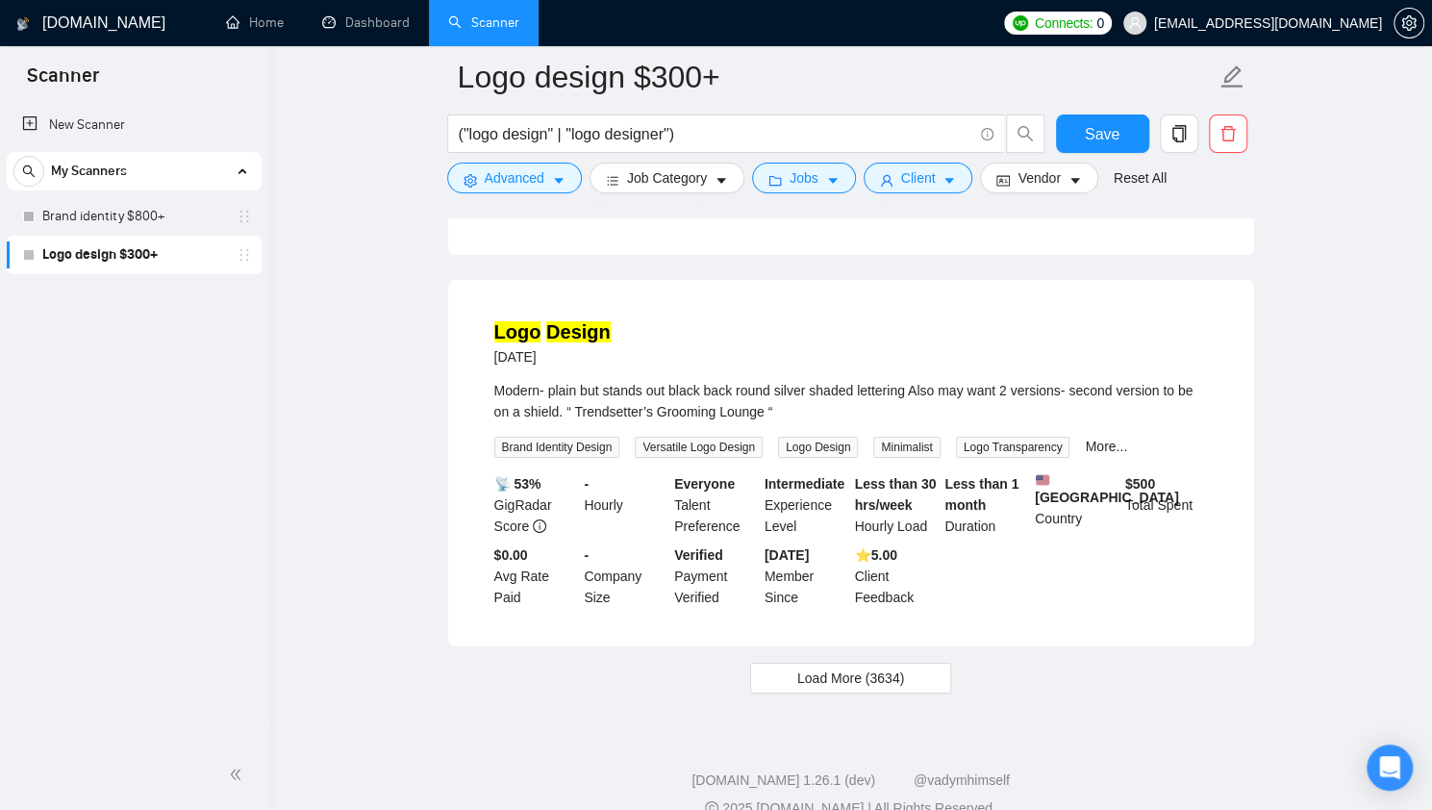
scroll to position [8162, 0]
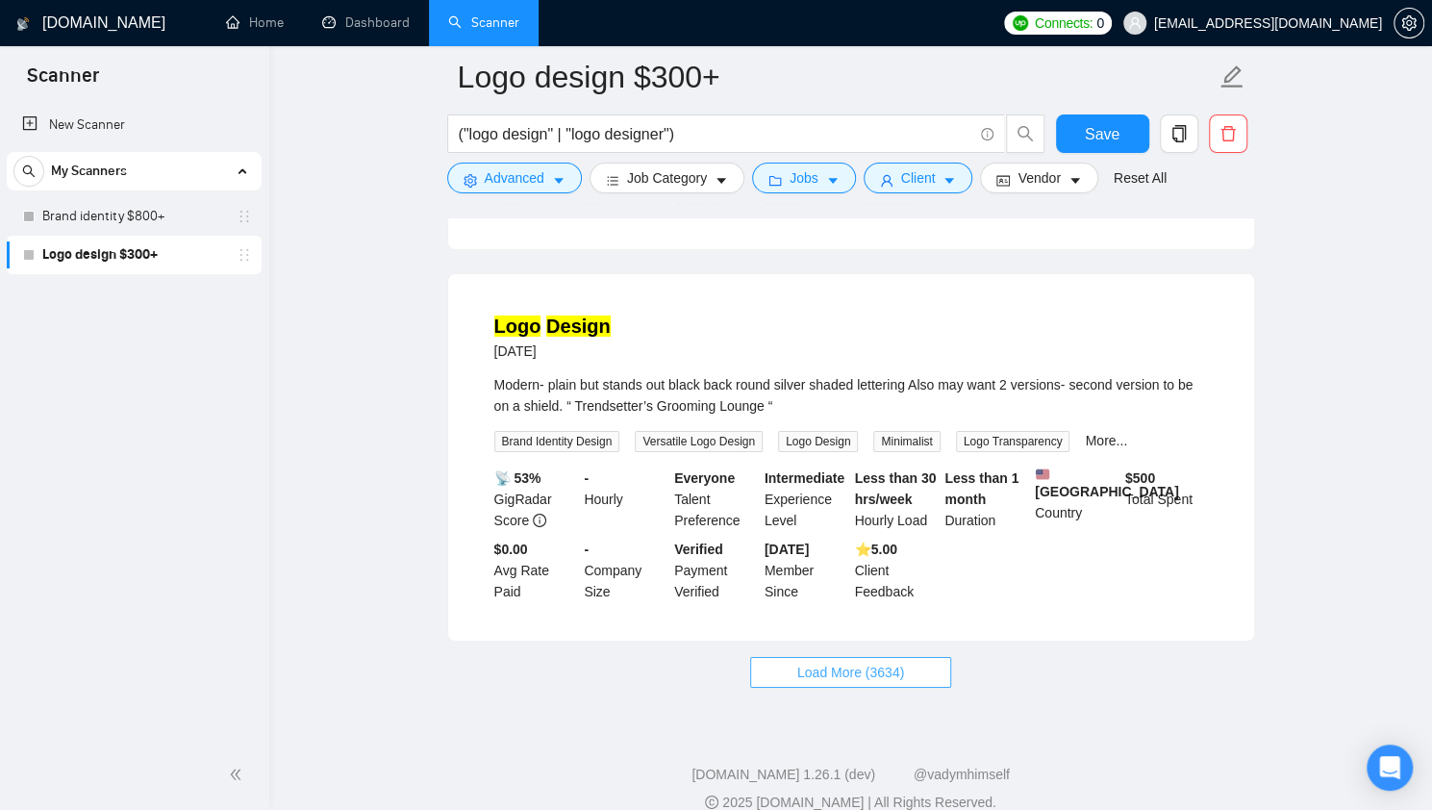
click at [797, 680] on span "Load More (3634)" at bounding box center [850, 671] width 107 height 21
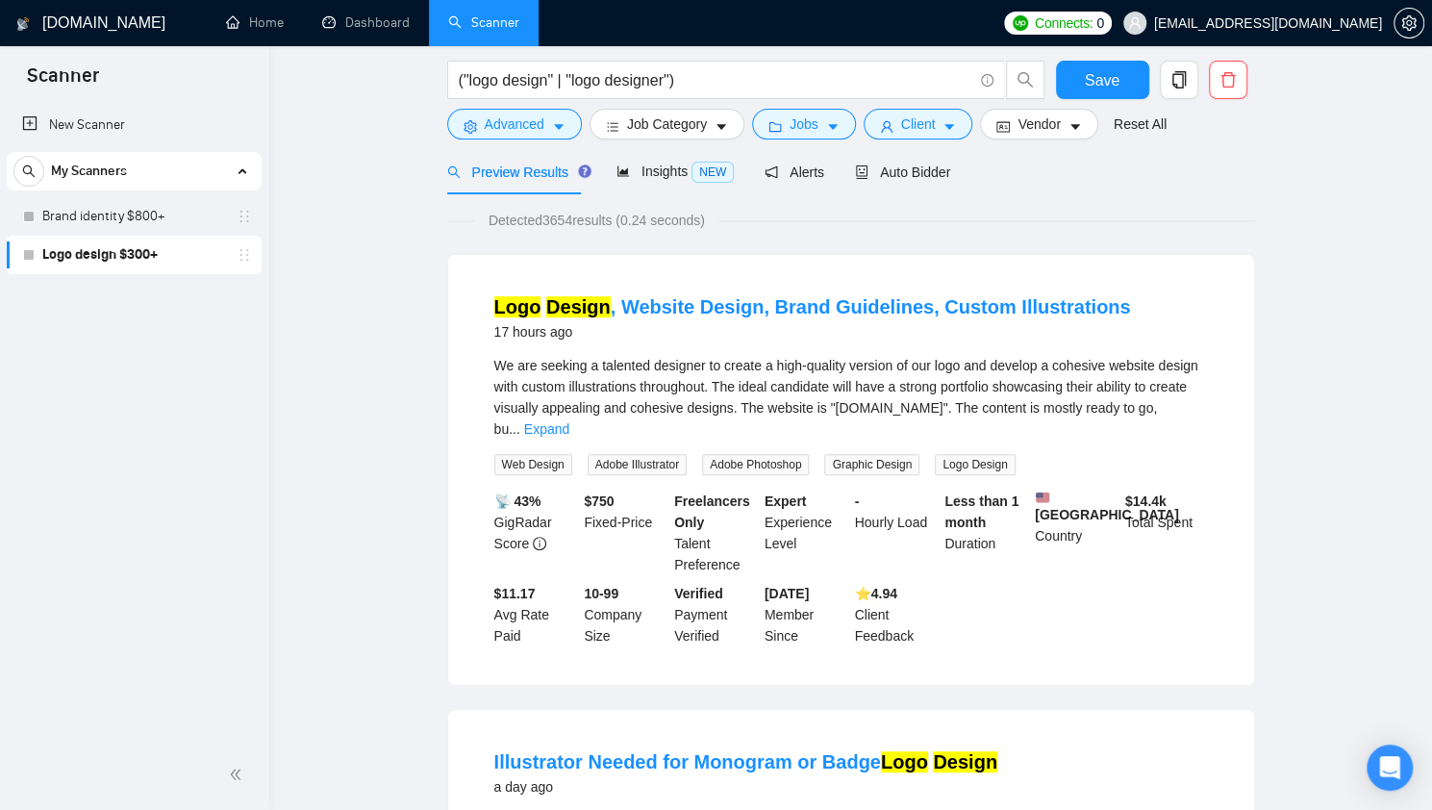
scroll to position [0, 0]
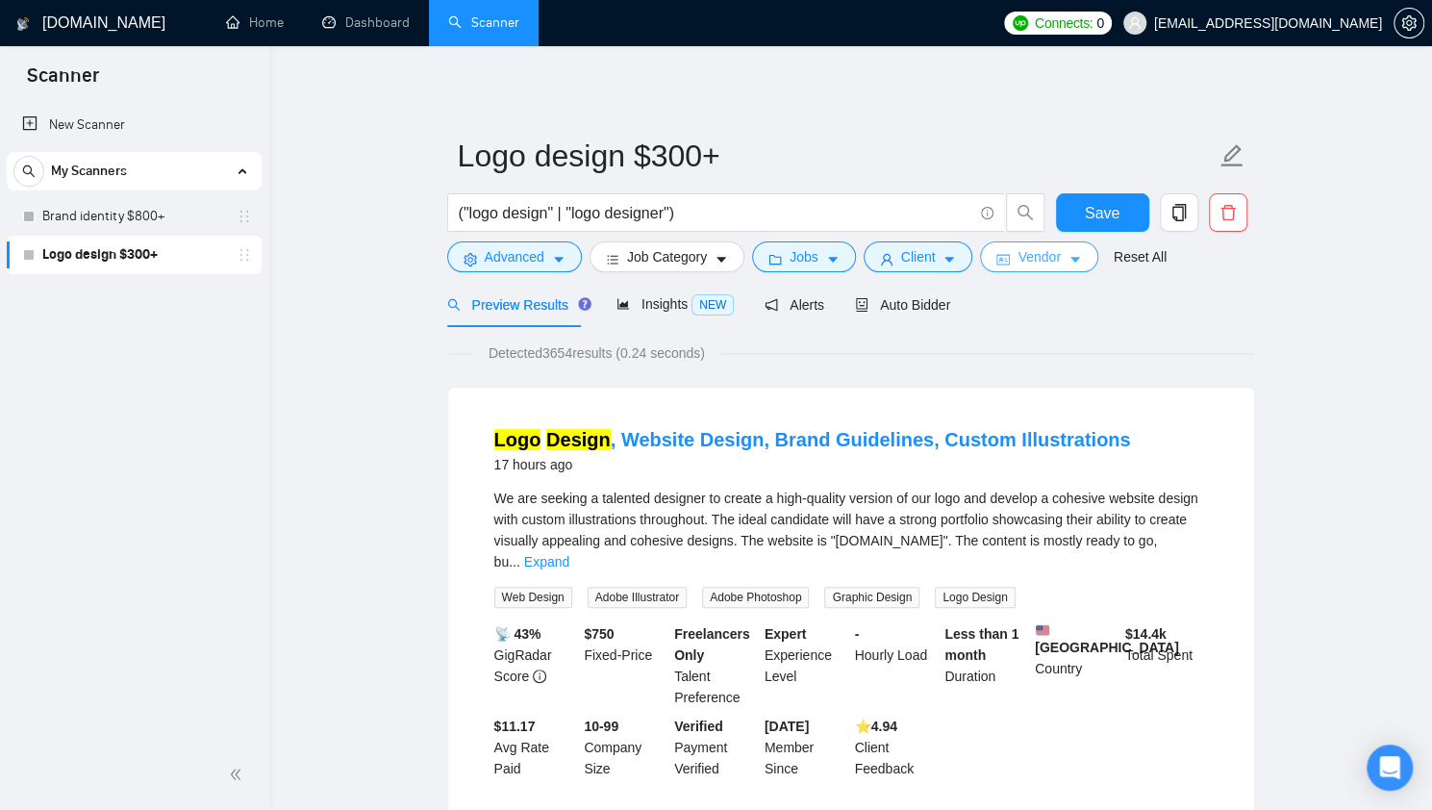
click at [1068, 259] on icon "caret-down" at bounding box center [1074, 259] width 13 height 13
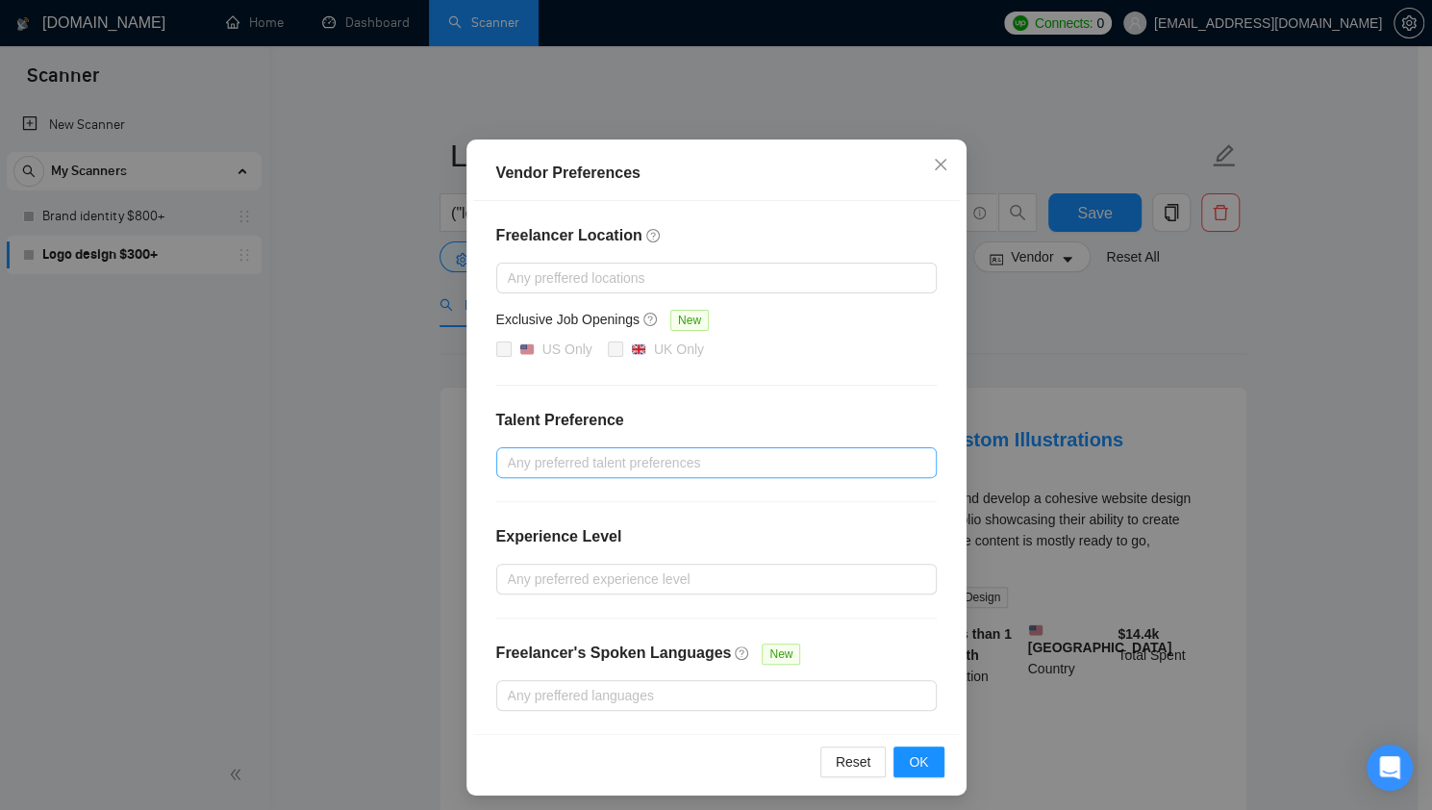
scroll to position [74, 0]
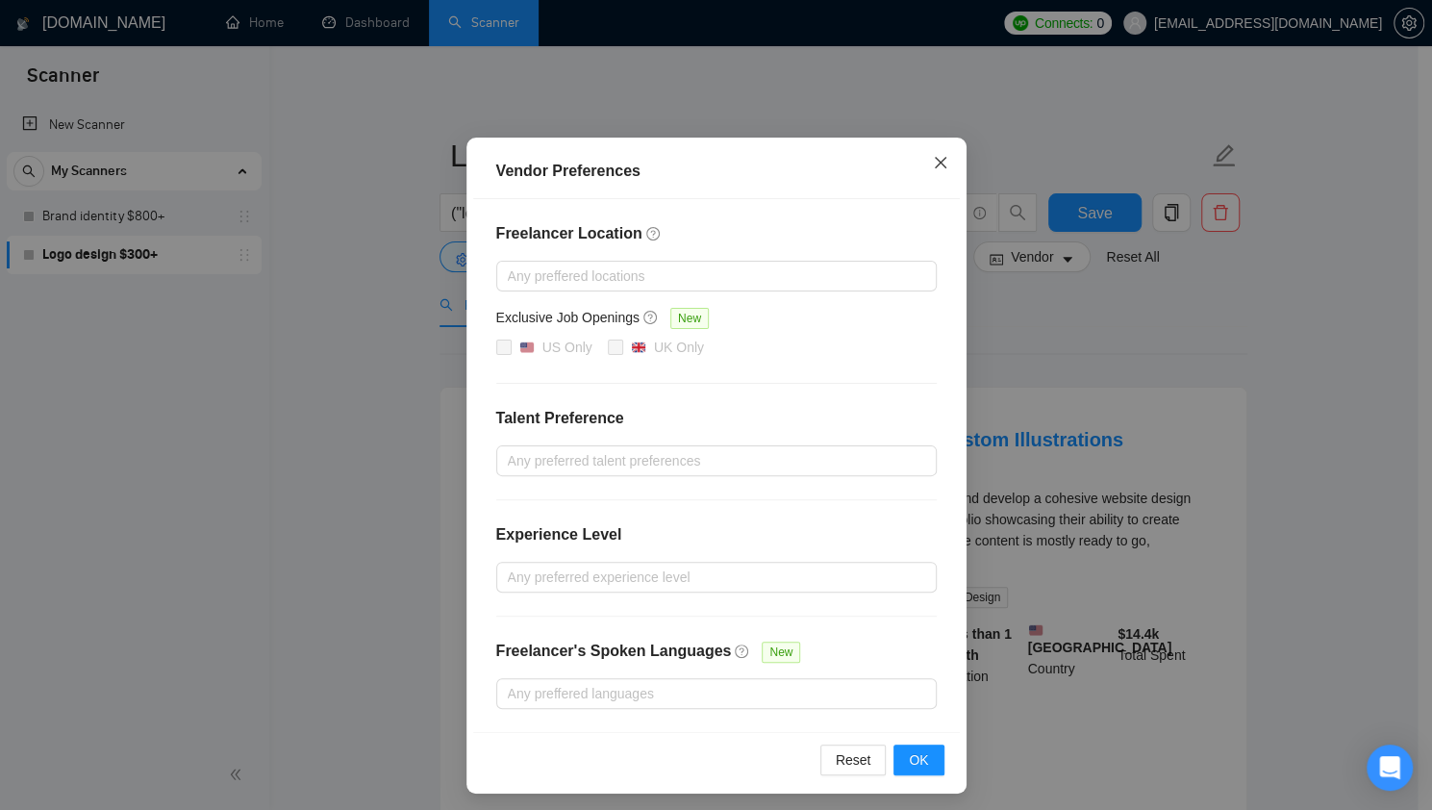
click at [930, 145] on span "Close" at bounding box center [940, 163] width 52 height 52
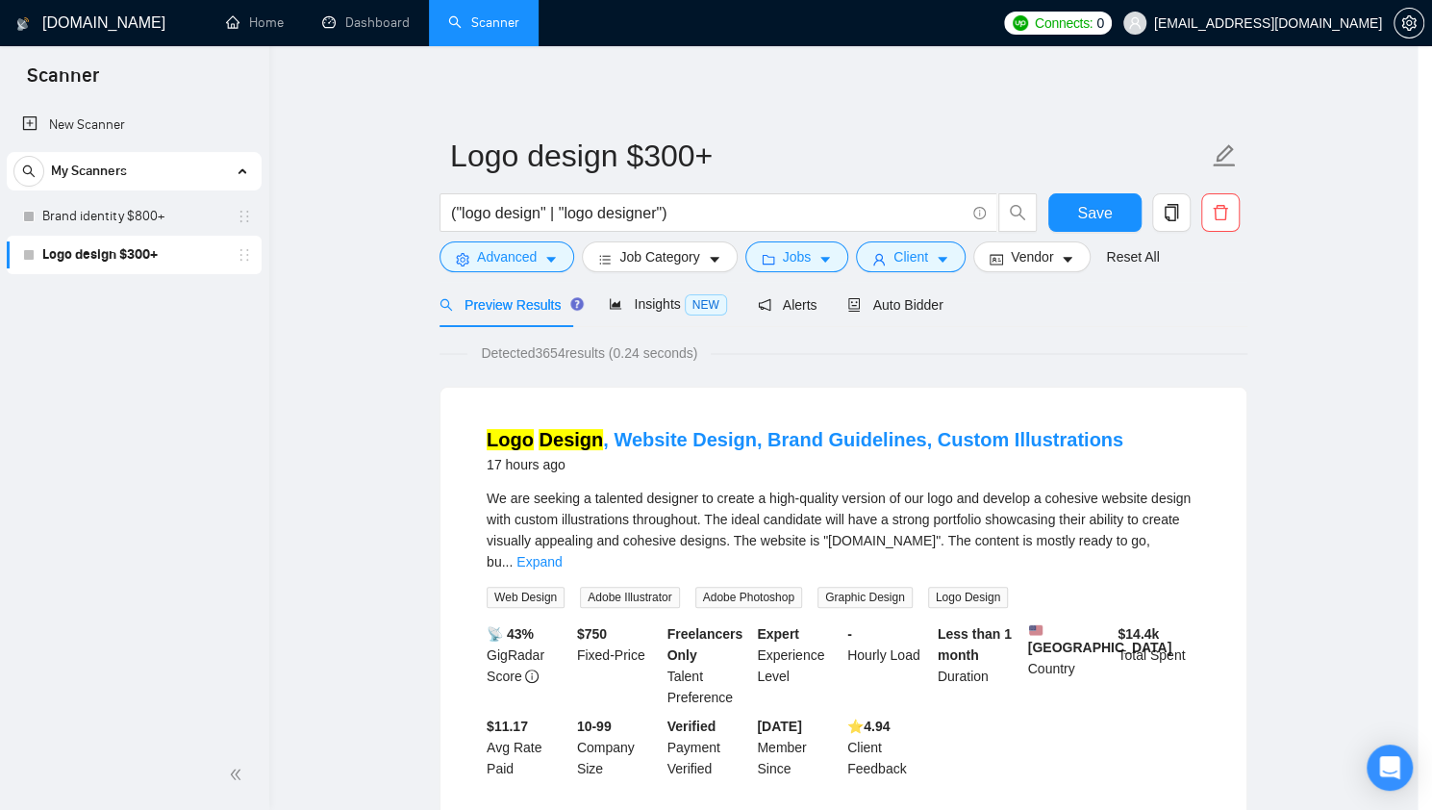
scroll to position [0, 0]
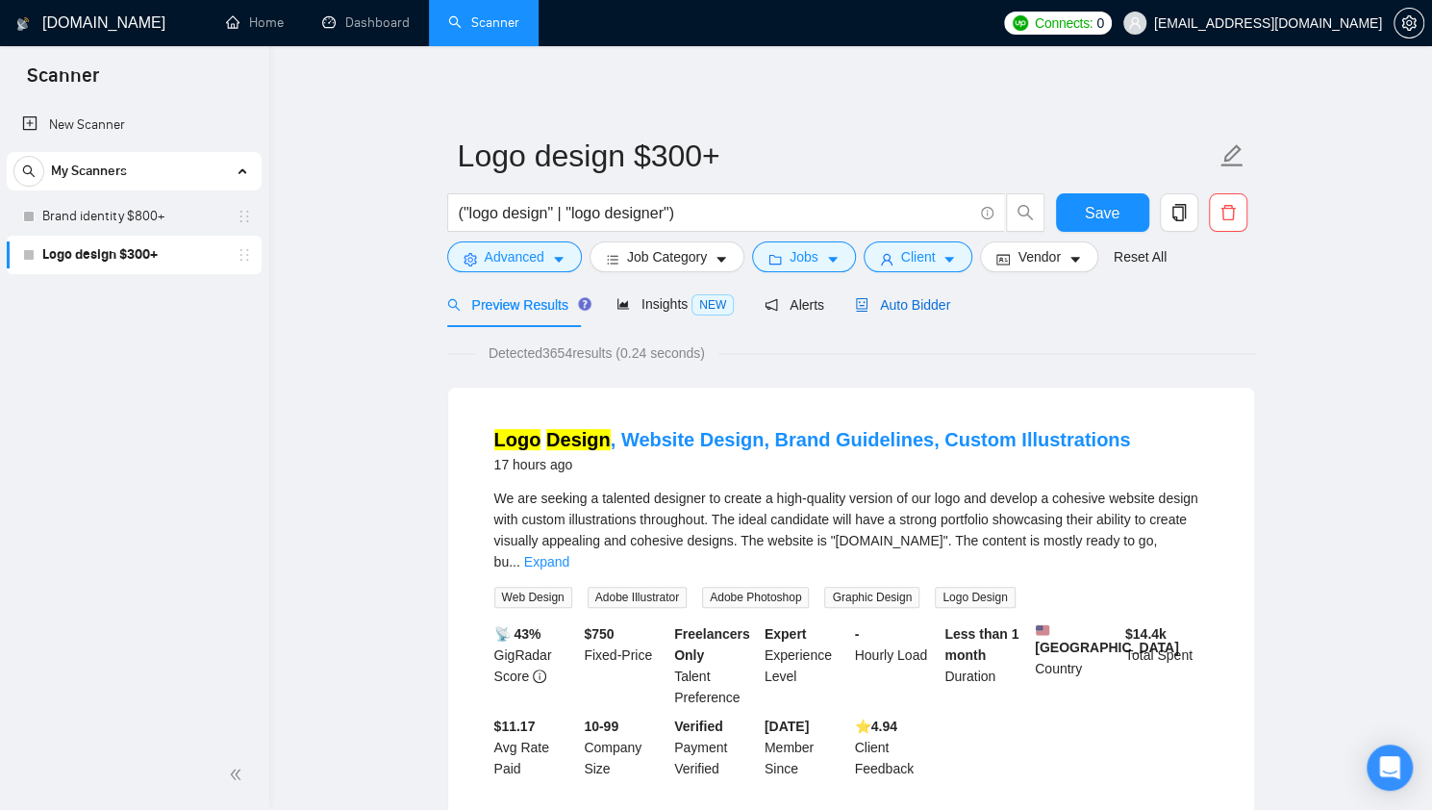
click at [860, 309] on span "Auto Bidder" at bounding box center [902, 304] width 95 height 15
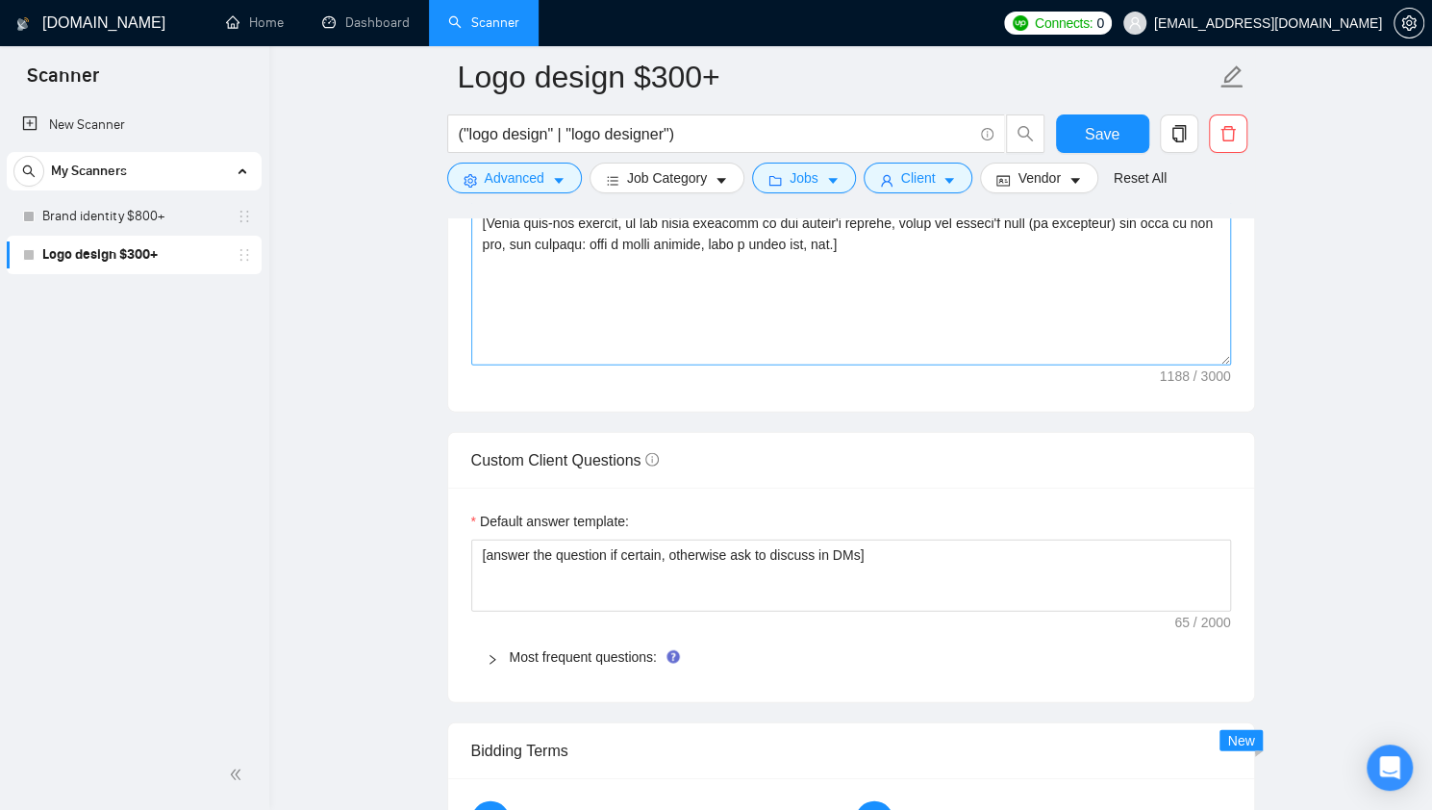
scroll to position [2488, 0]
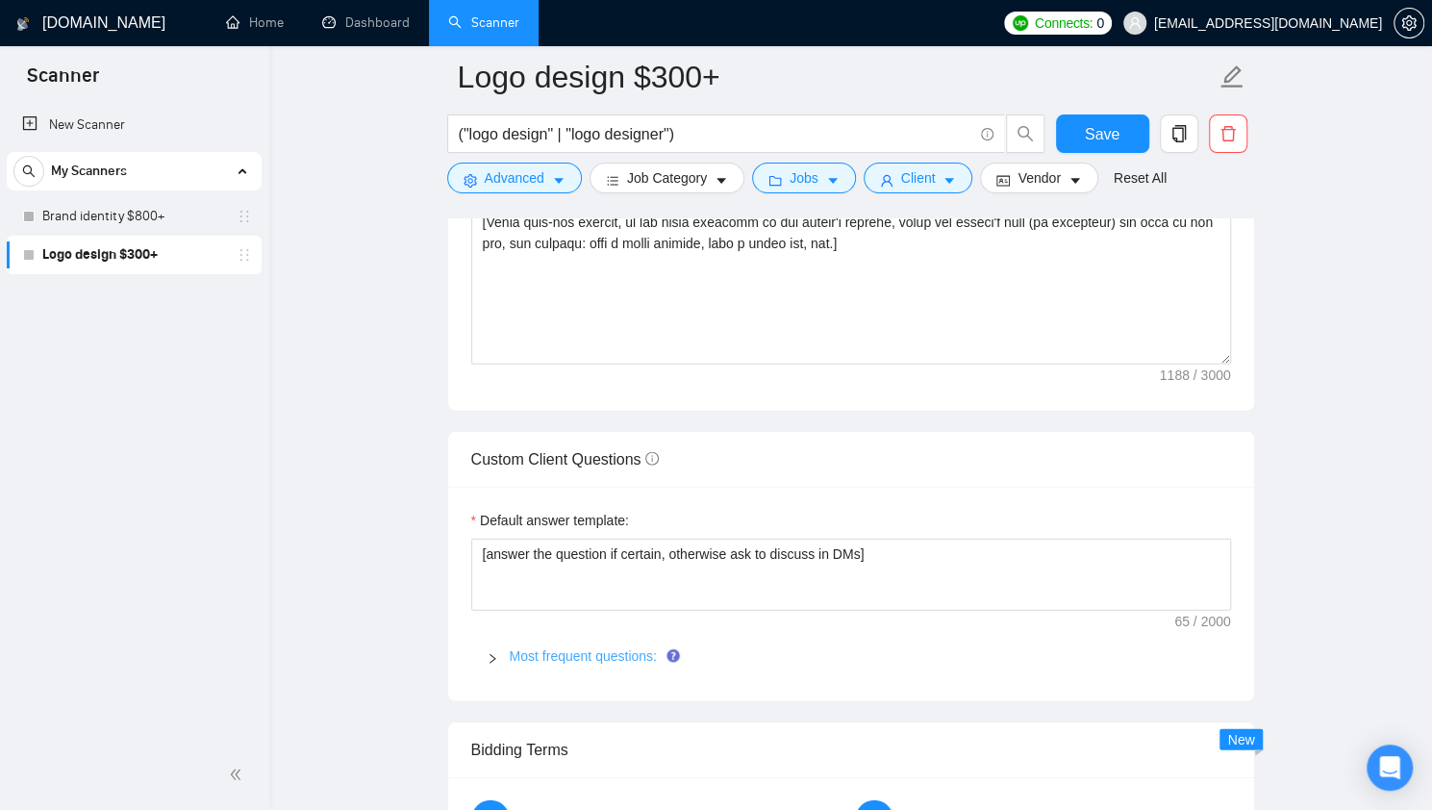
click at [603, 648] on link "Most frequent questions:" at bounding box center [583, 655] width 147 height 15
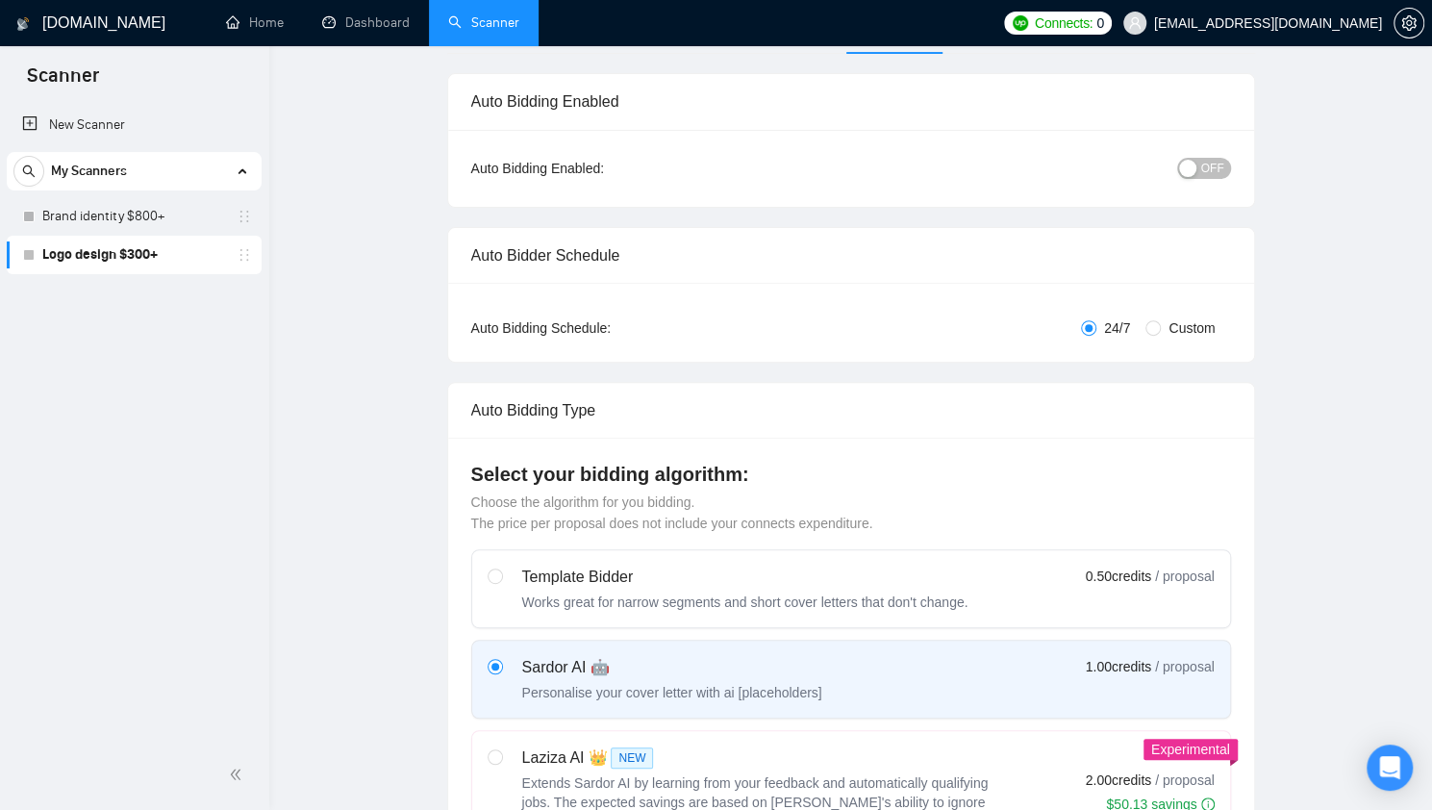
scroll to position [0, 0]
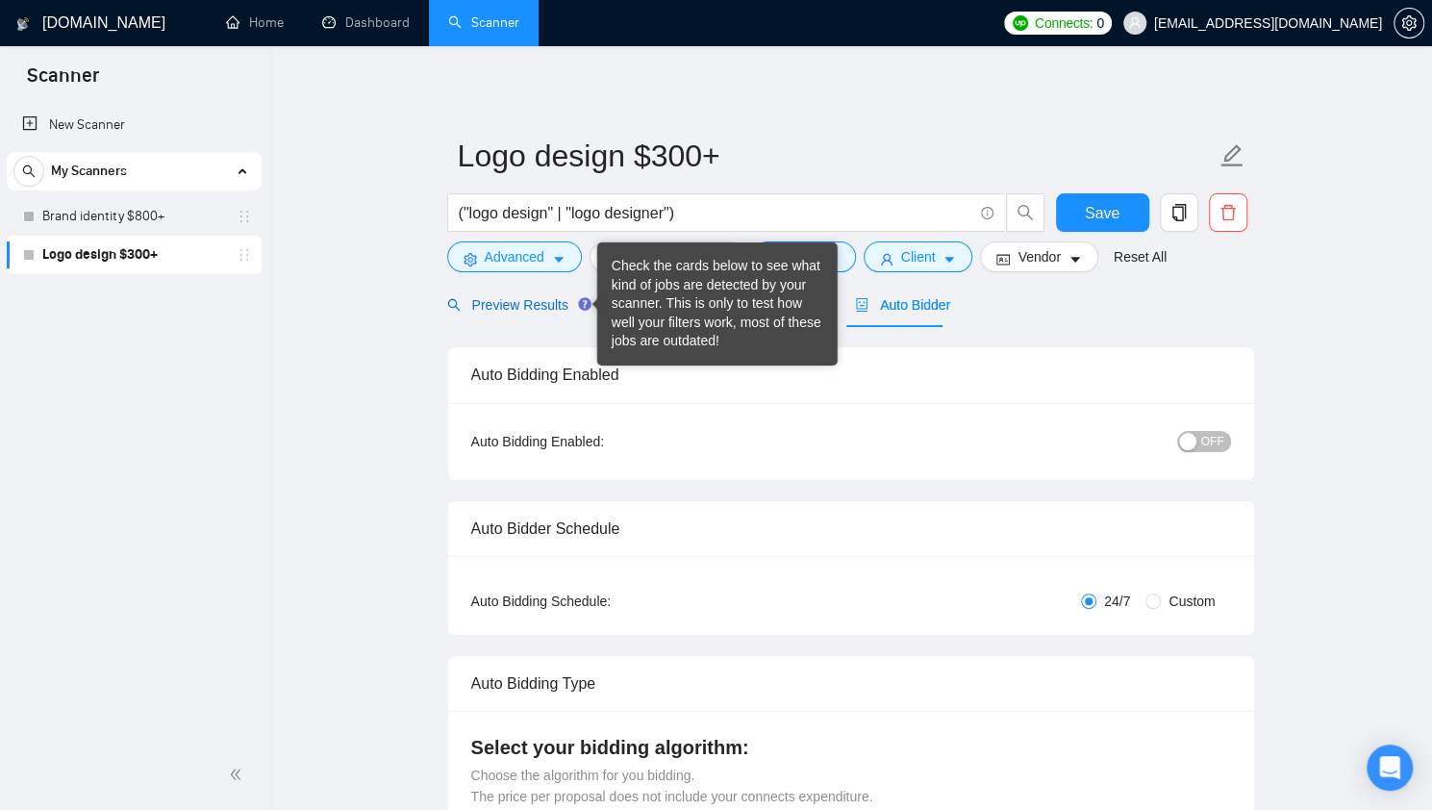
click at [492, 299] on span "Preview Results" at bounding box center [516, 304] width 138 height 15
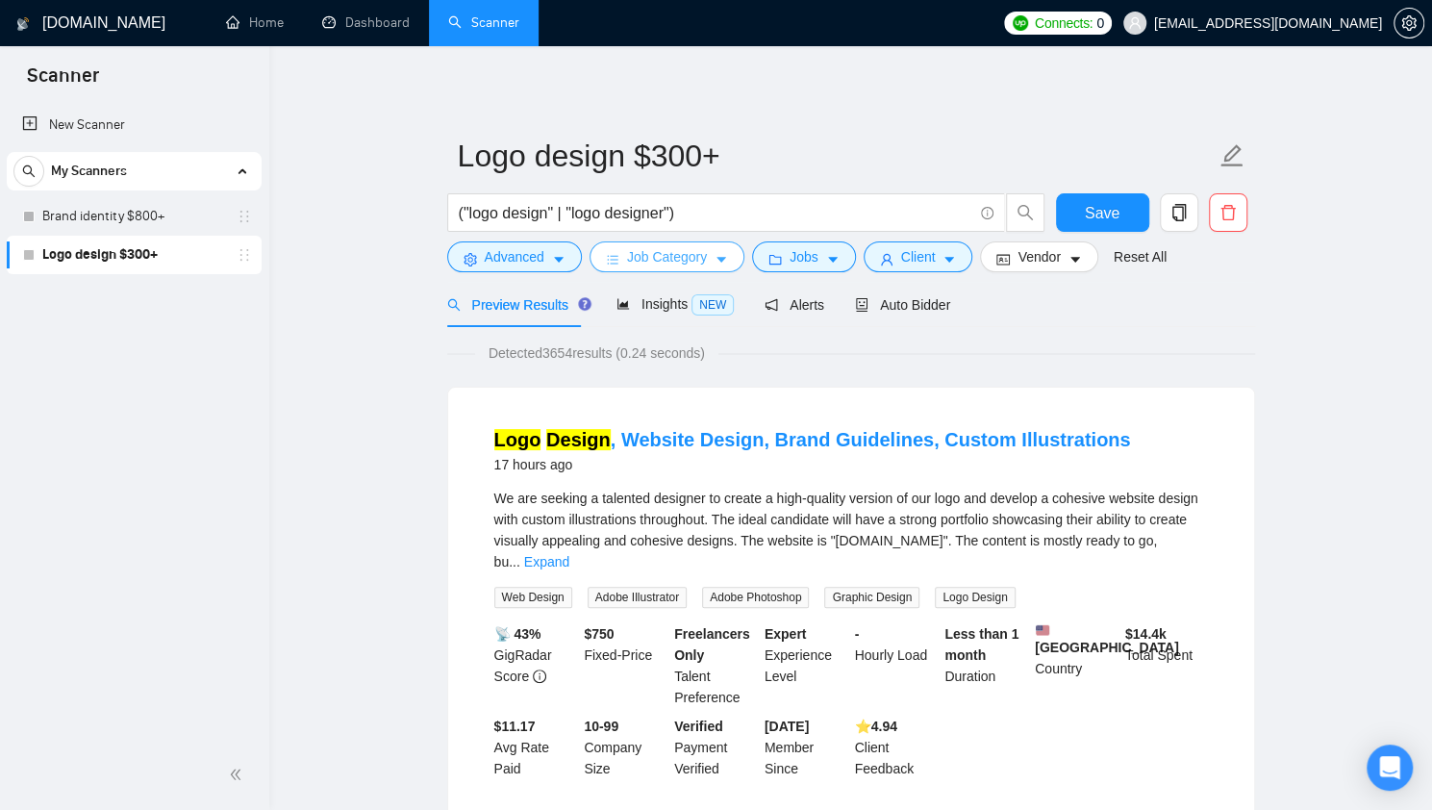
click at [658, 246] on span "Job Category" at bounding box center [667, 256] width 80 height 21
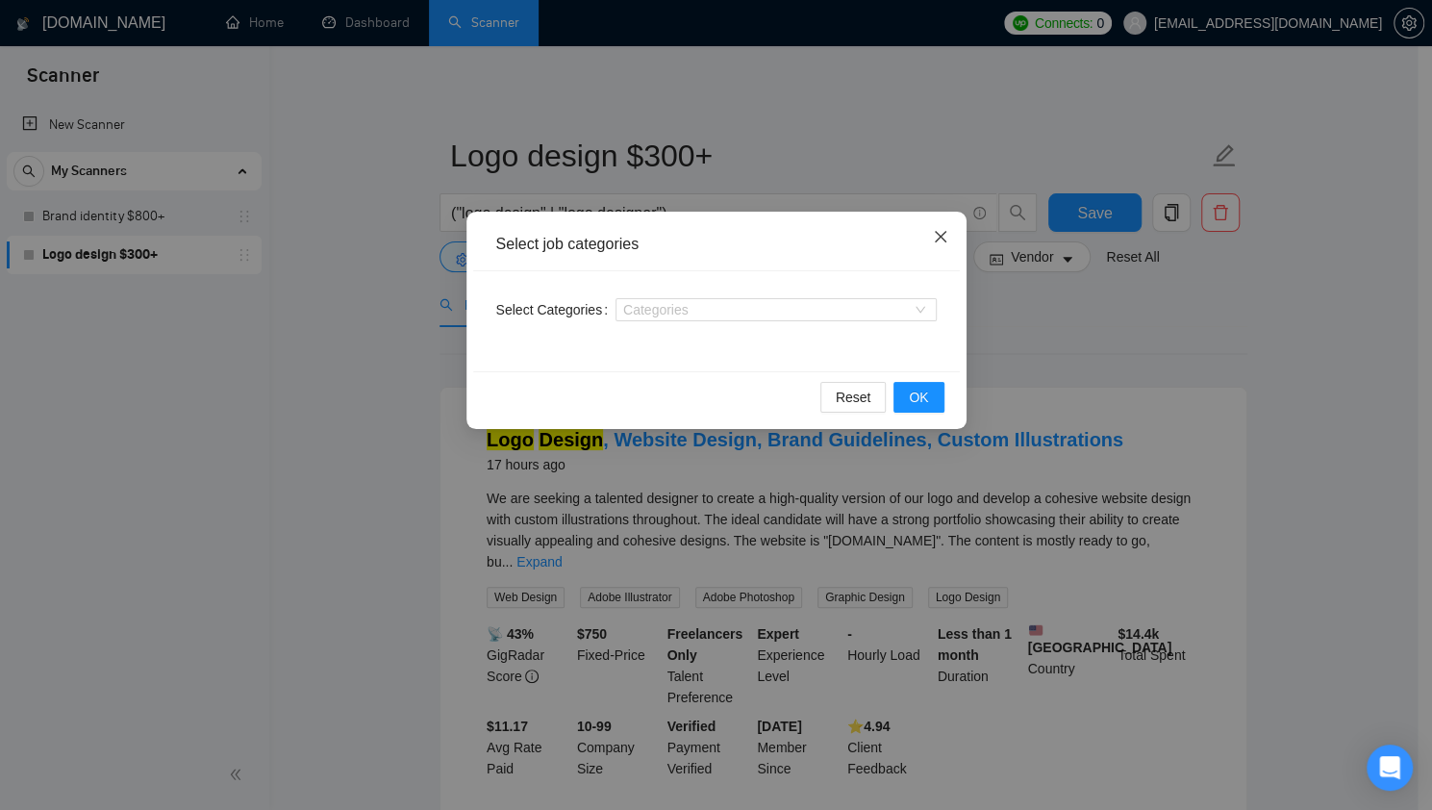
click at [947, 243] on span "Close" at bounding box center [940, 238] width 52 height 52
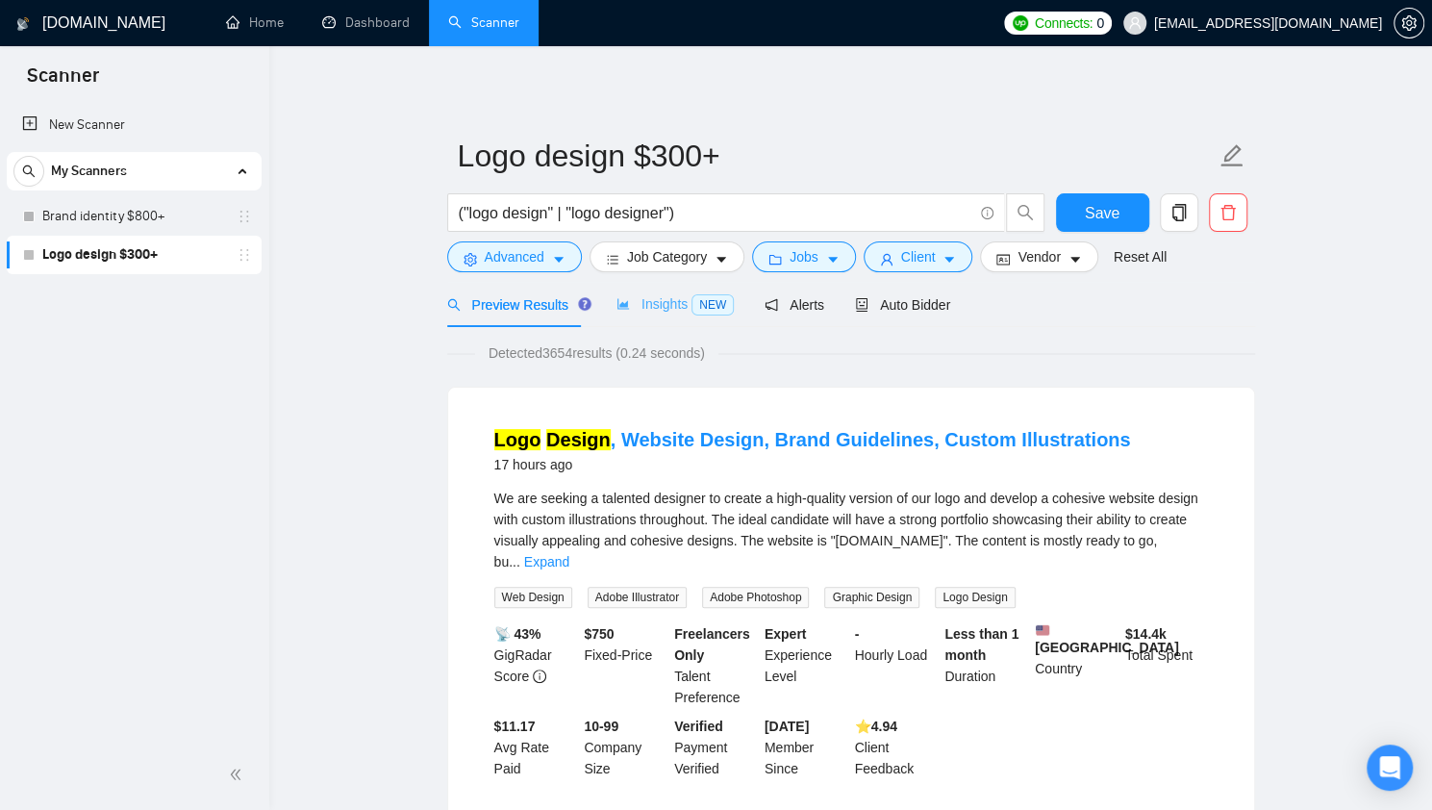
click at [661, 315] on div "Insights NEW" at bounding box center [674, 304] width 117 height 45
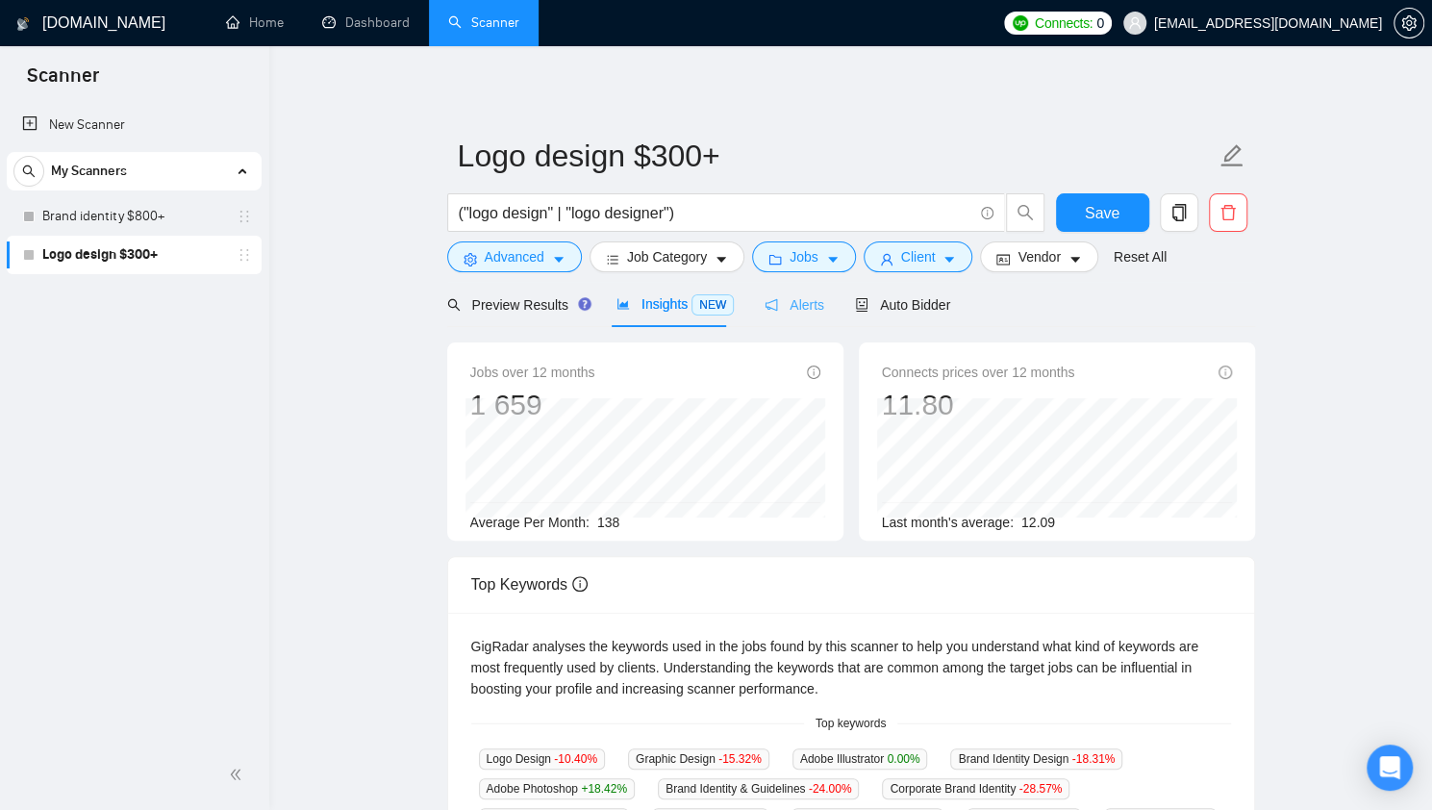
click at [773, 315] on div "Alerts" at bounding box center [794, 304] width 60 height 45
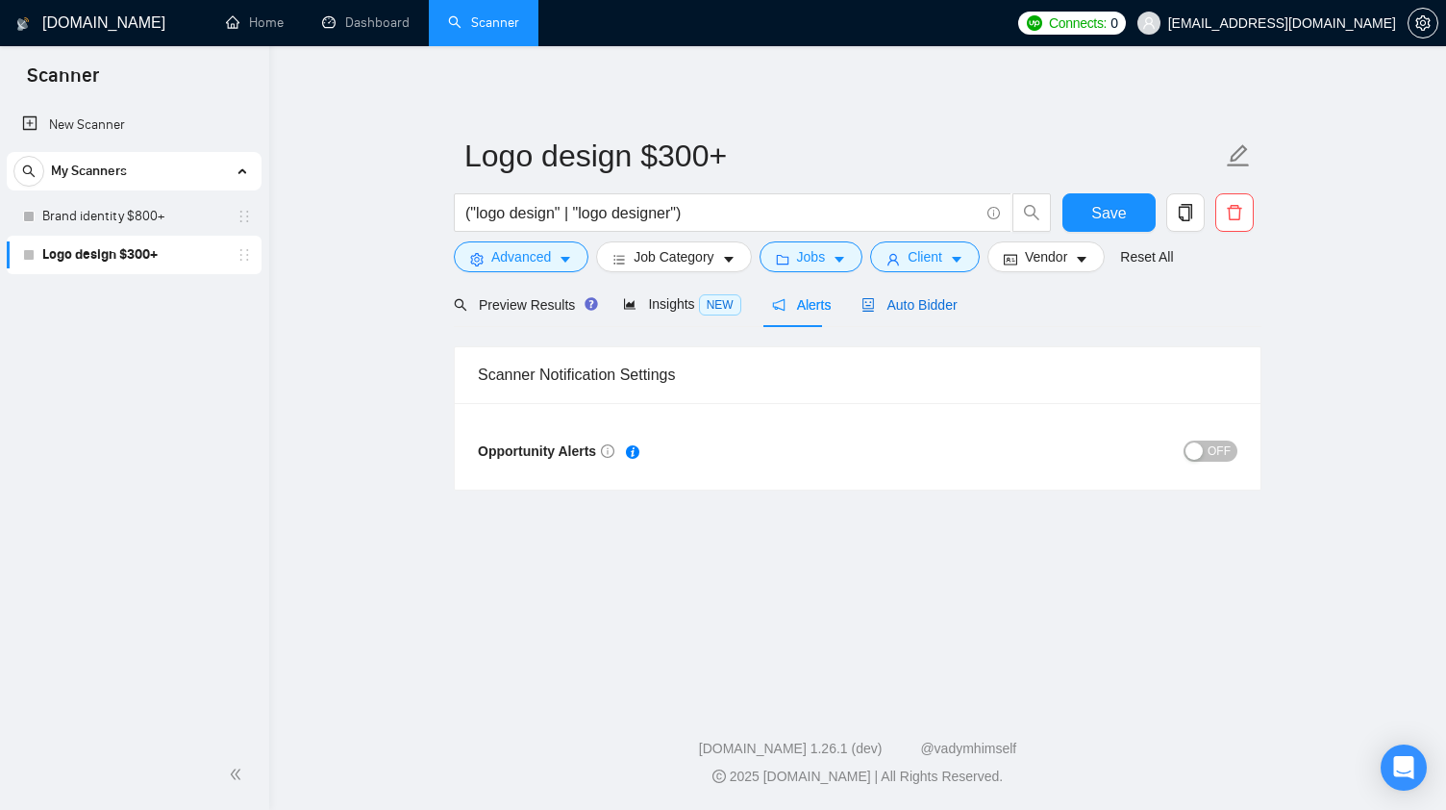
click at [893, 307] on span "Auto Bidder" at bounding box center [908, 304] width 95 height 15
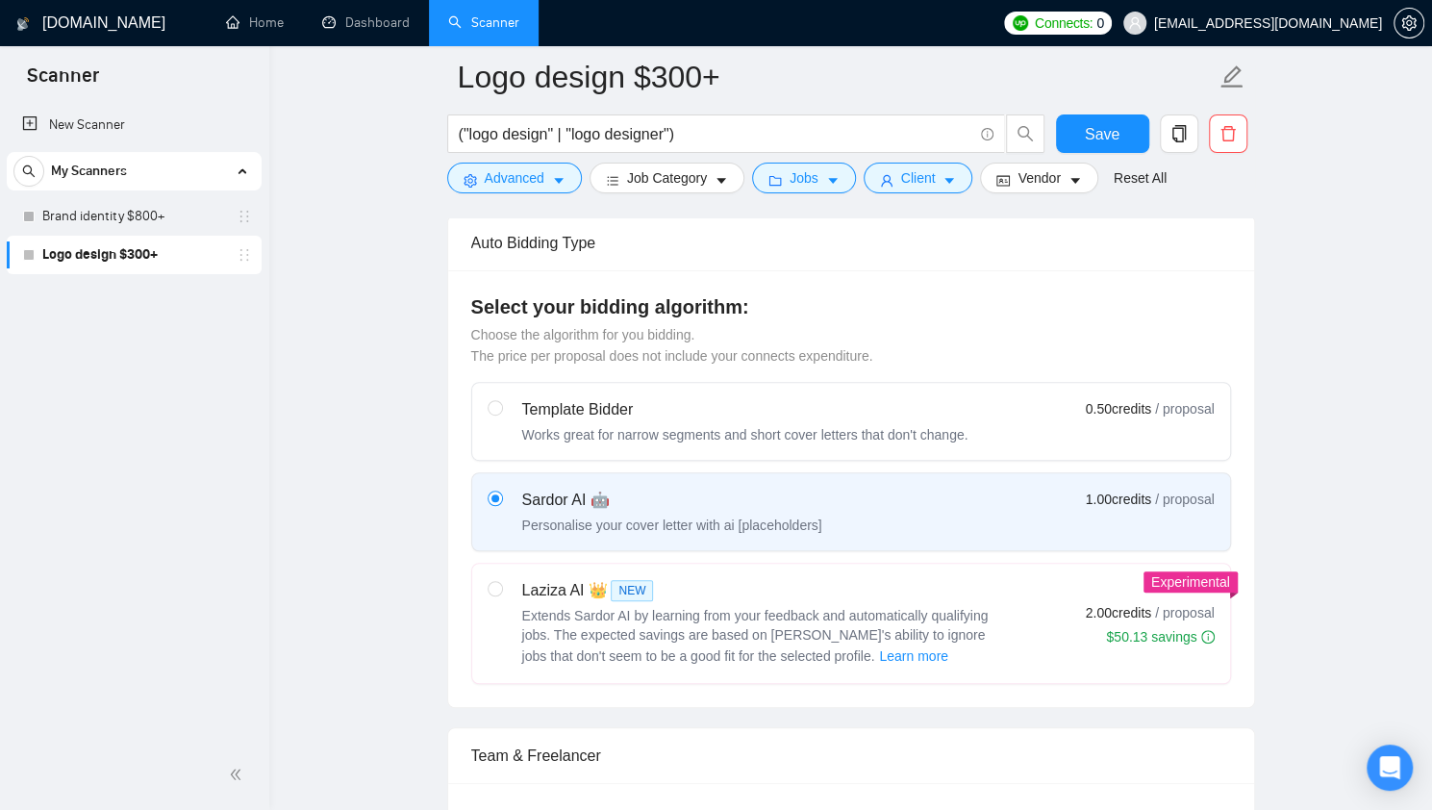
scroll to position [451, 0]
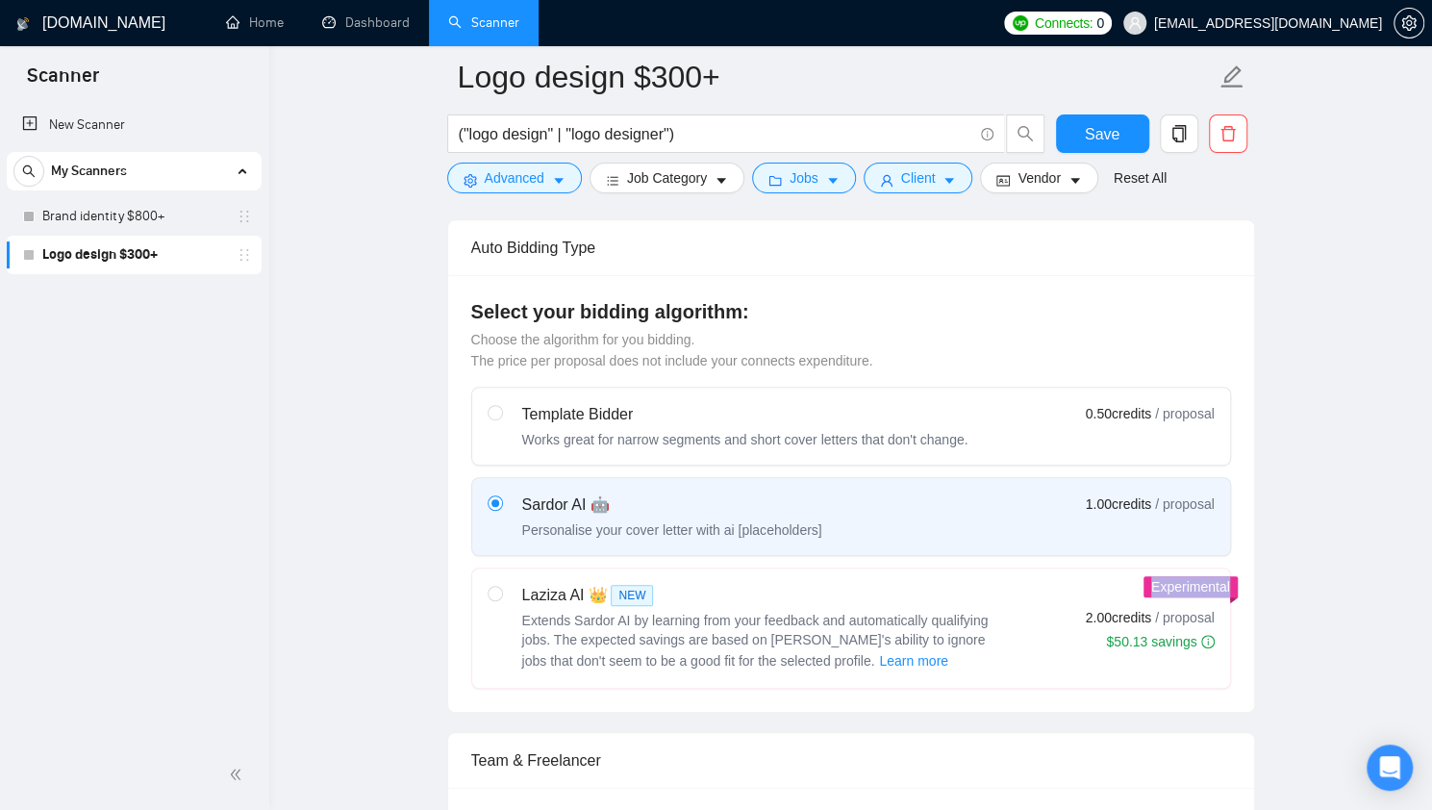
drag, startPoint x: 1151, startPoint y: 582, endPoint x: 1229, endPoint y: 584, distance: 77.9
click at [1229, 584] on div "Experimental" at bounding box center [1190, 586] width 94 height 21
click at [1246, 577] on div "Select your bidding algorithm: Choose the algorithm for you bidding. The price …" at bounding box center [851, 493] width 806 height 436
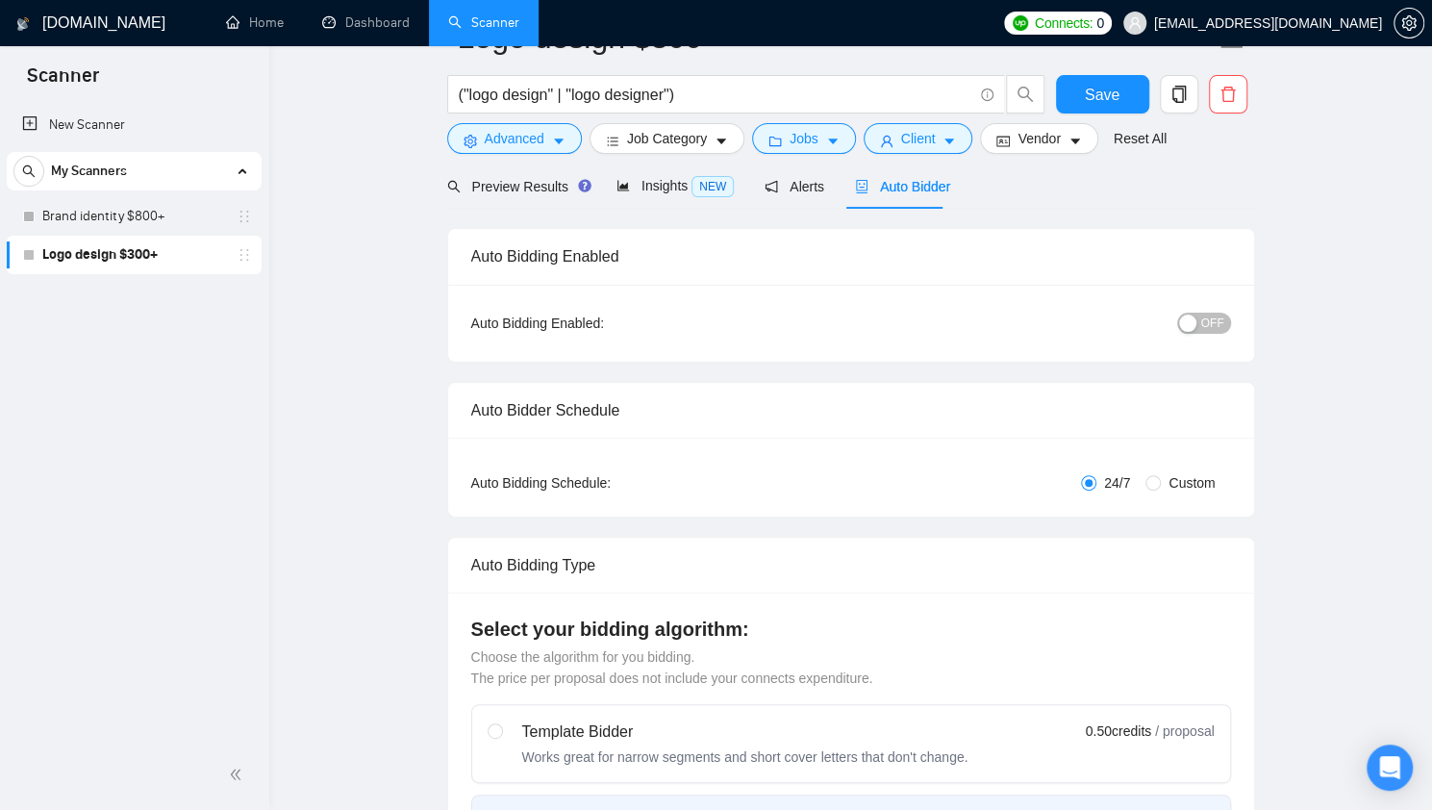
scroll to position [0, 0]
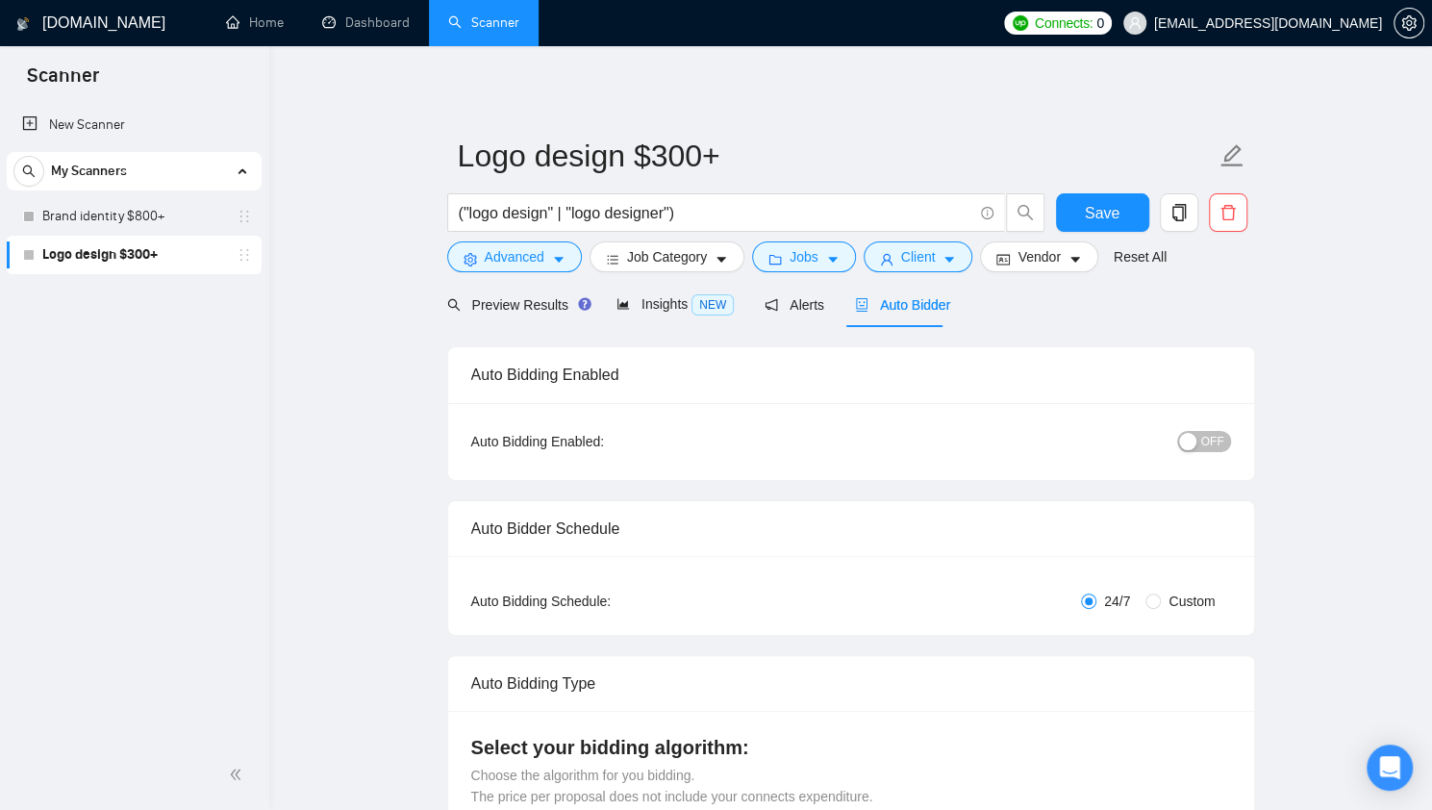
click at [969, 378] on div "Auto Bidding Enabled" at bounding box center [851, 374] width 760 height 55
click at [1025, 256] on span "Vendor" at bounding box center [1038, 256] width 42 height 21
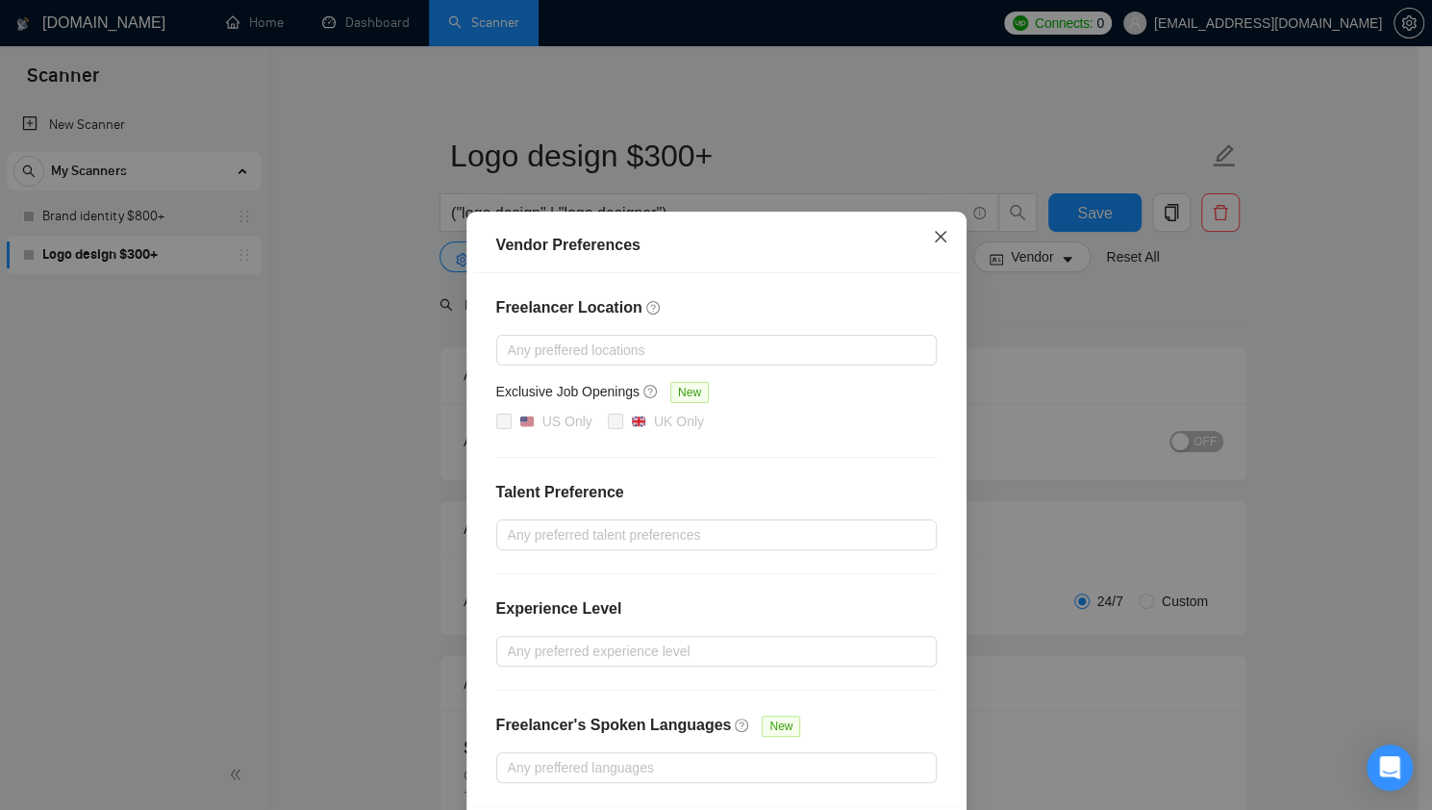
click at [934, 235] on icon "close" at bounding box center [940, 237] width 12 height 12
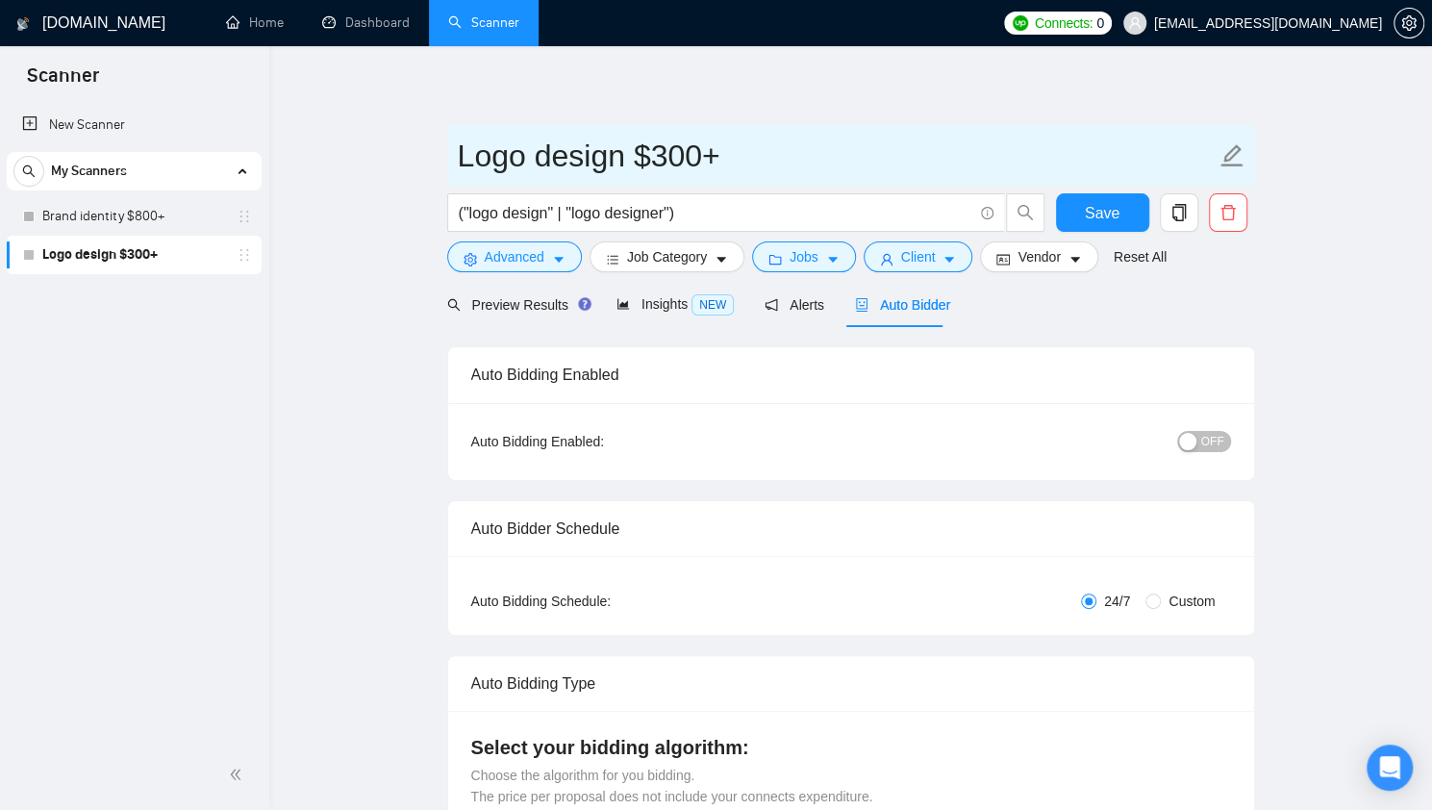
click at [871, 137] on input "Logo design $300+" at bounding box center [837, 156] width 758 height 48
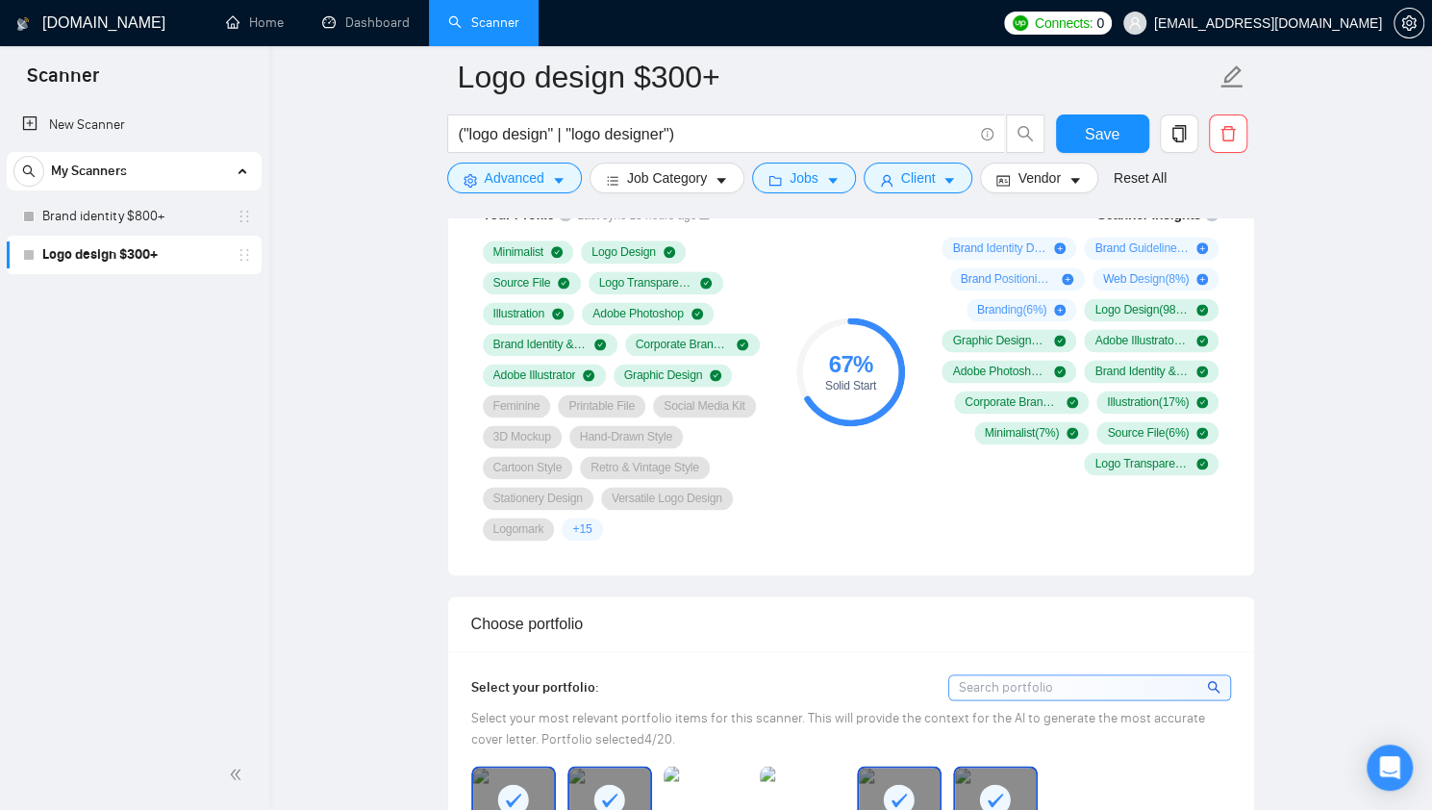
scroll to position [1367, 0]
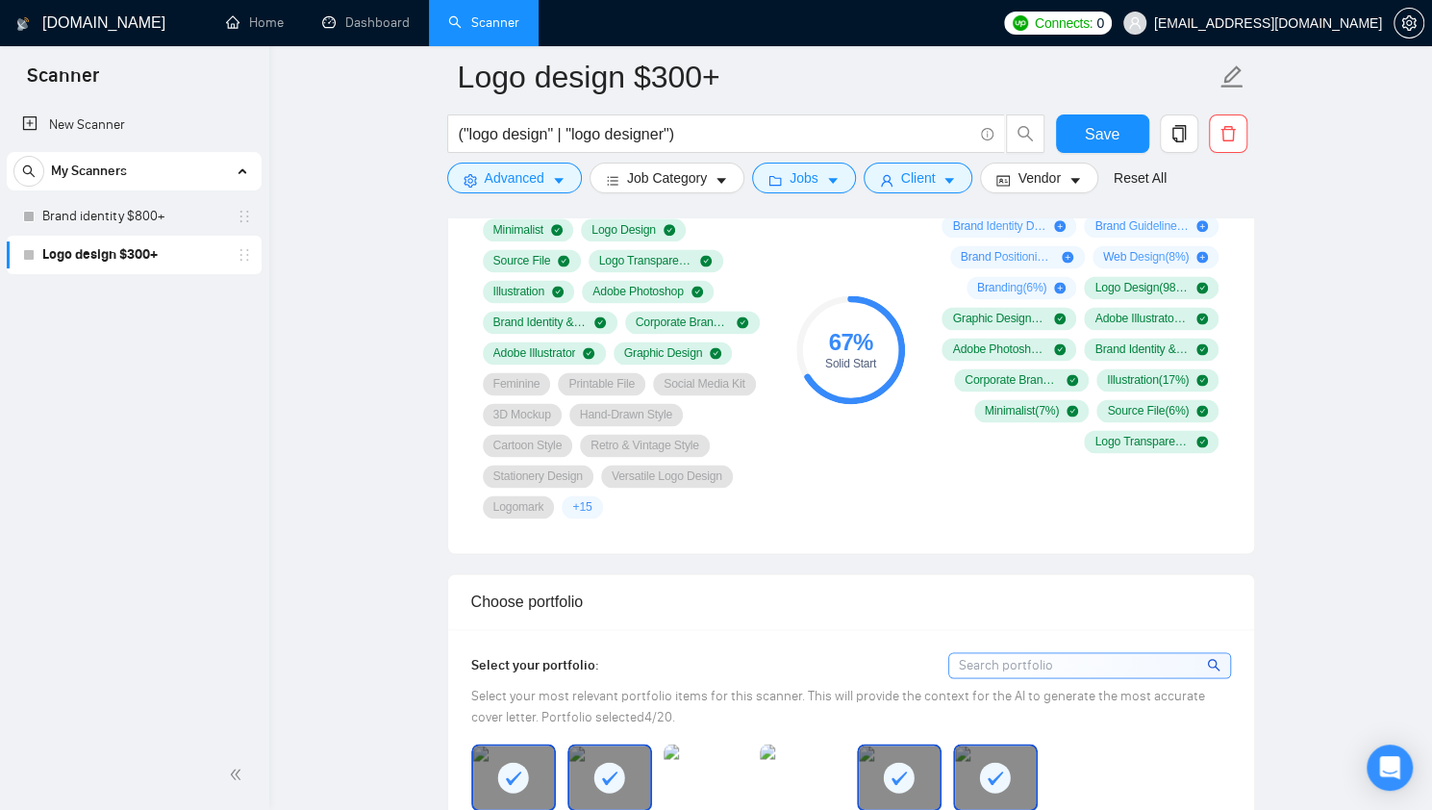
click at [829, 331] on div "67 %" at bounding box center [850, 342] width 109 height 23
click at [568, 498] on div "+ 15" at bounding box center [581, 506] width 40 height 23
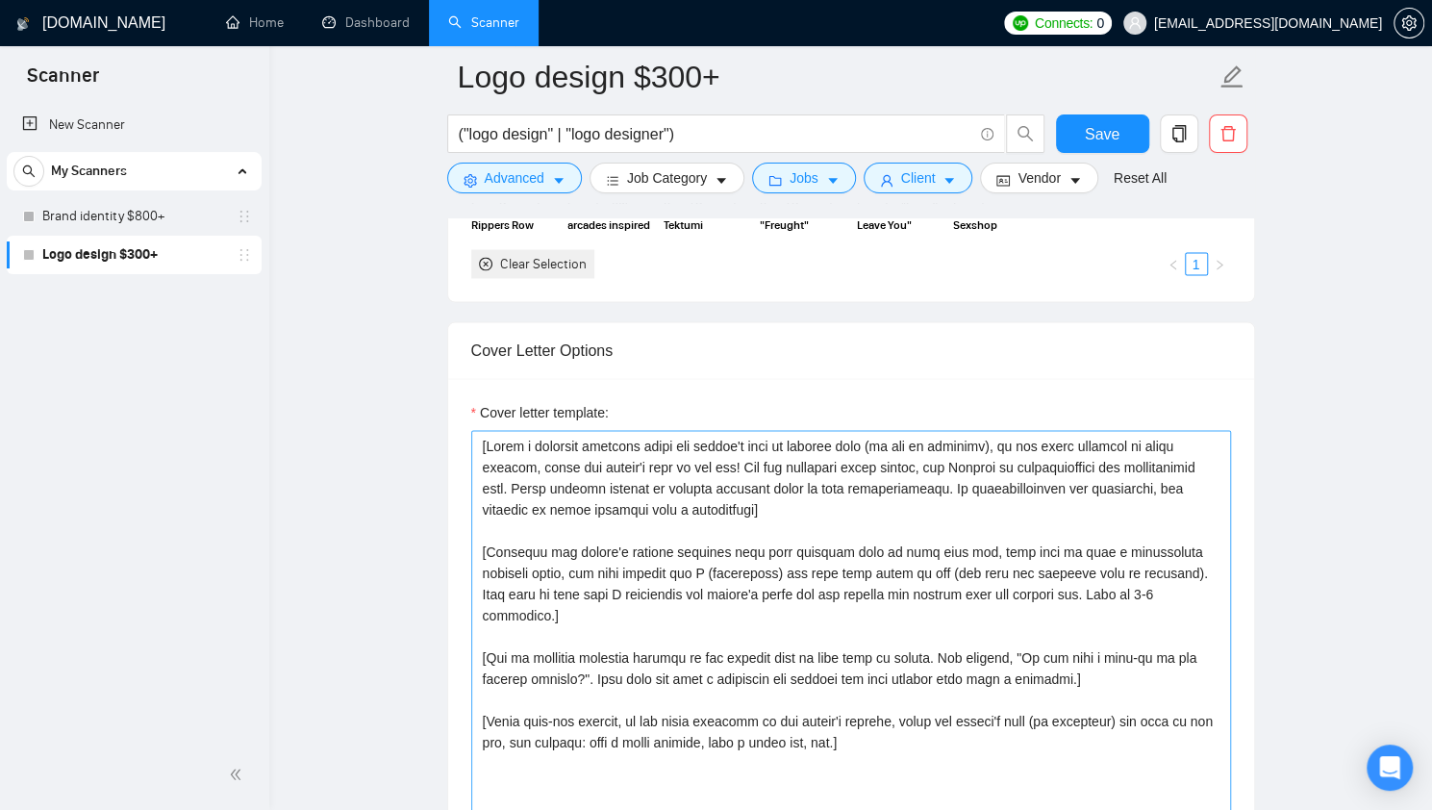
scroll to position [1996, 0]
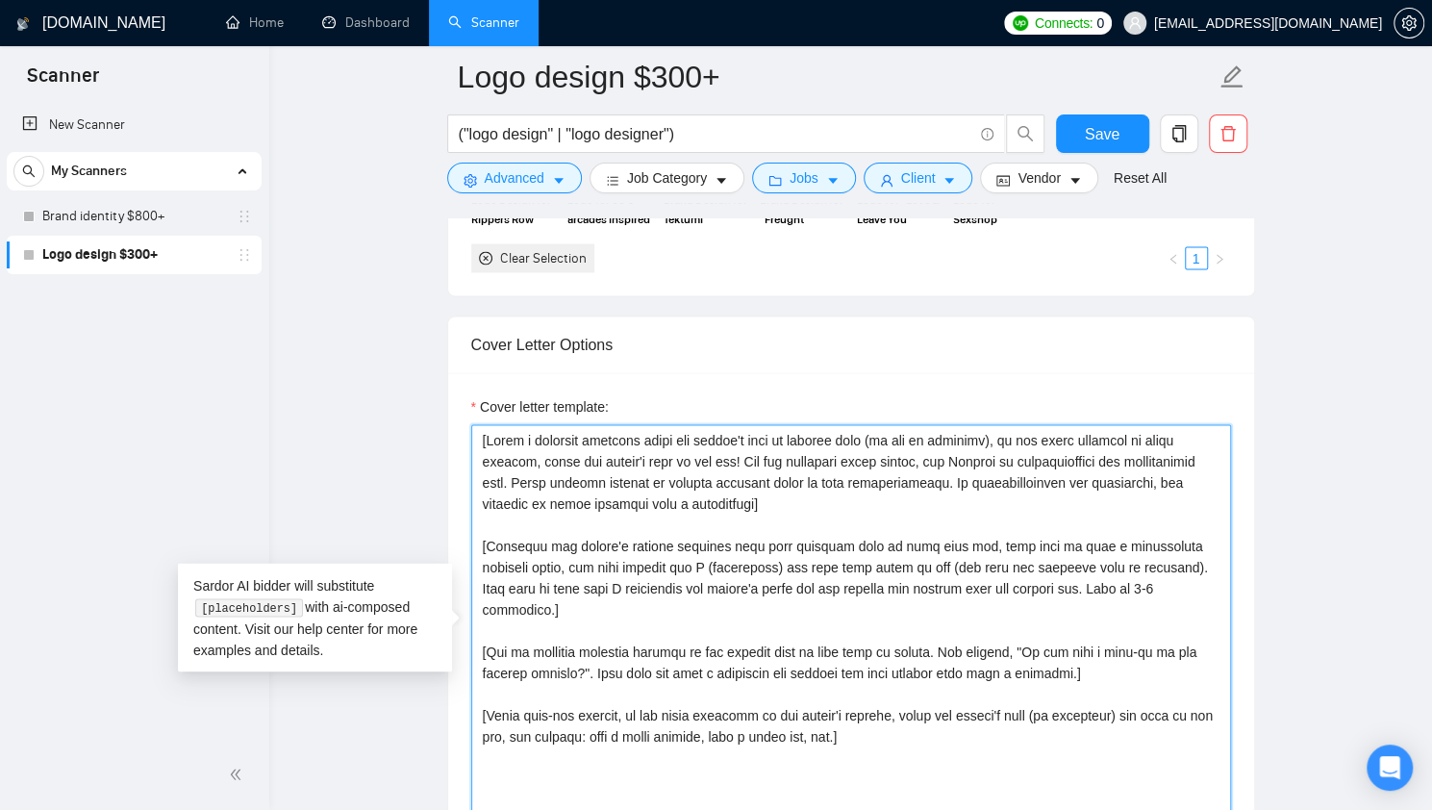
click at [527, 451] on textarea "Cover letter template:" at bounding box center [851, 640] width 760 height 433
click at [775, 457] on textarea "Cover letter template:" at bounding box center [851, 640] width 760 height 433
click at [1134, 453] on textarea "Cover letter template:" at bounding box center [851, 640] width 760 height 433
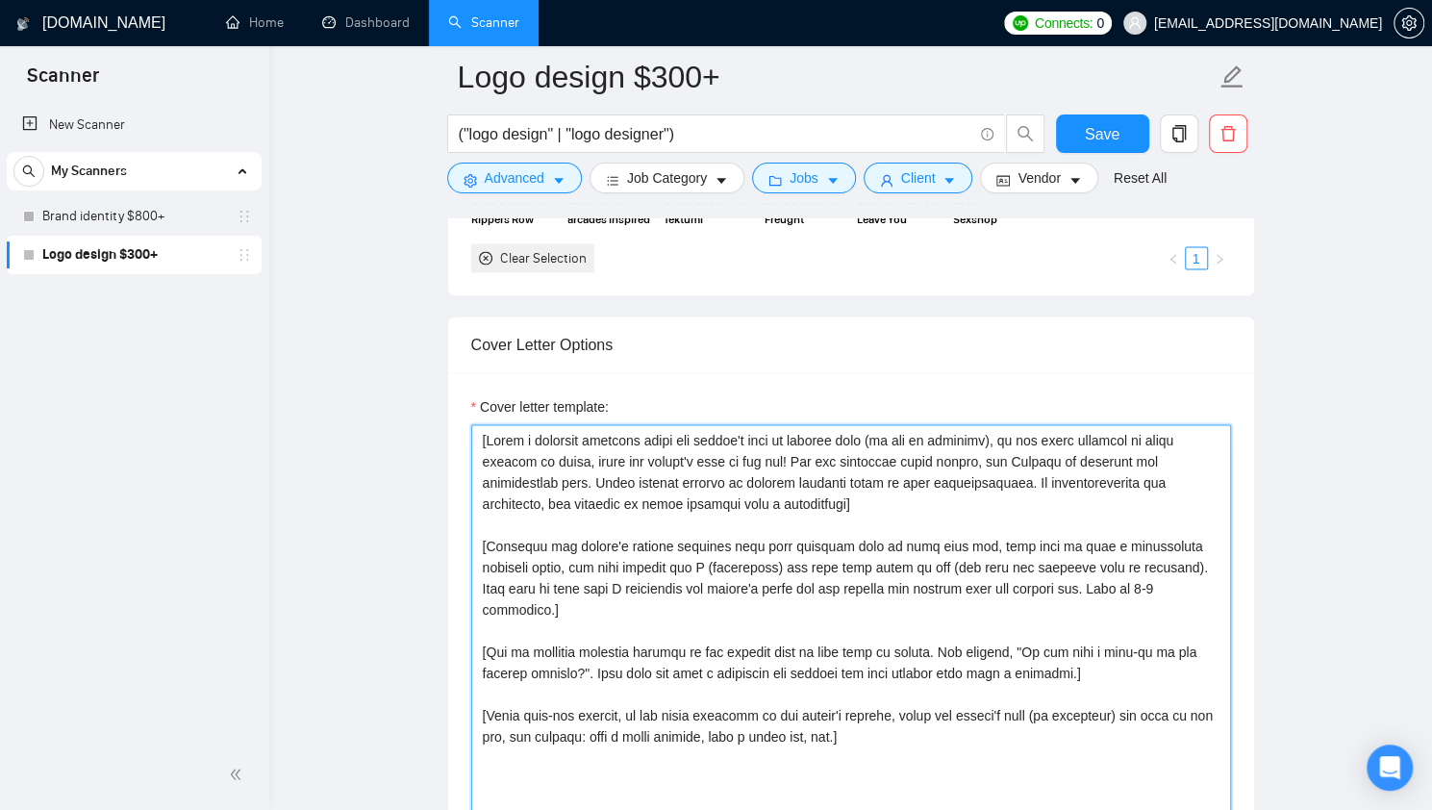
click at [831, 498] on textarea "Cover letter template:" at bounding box center [851, 640] width 760 height 433
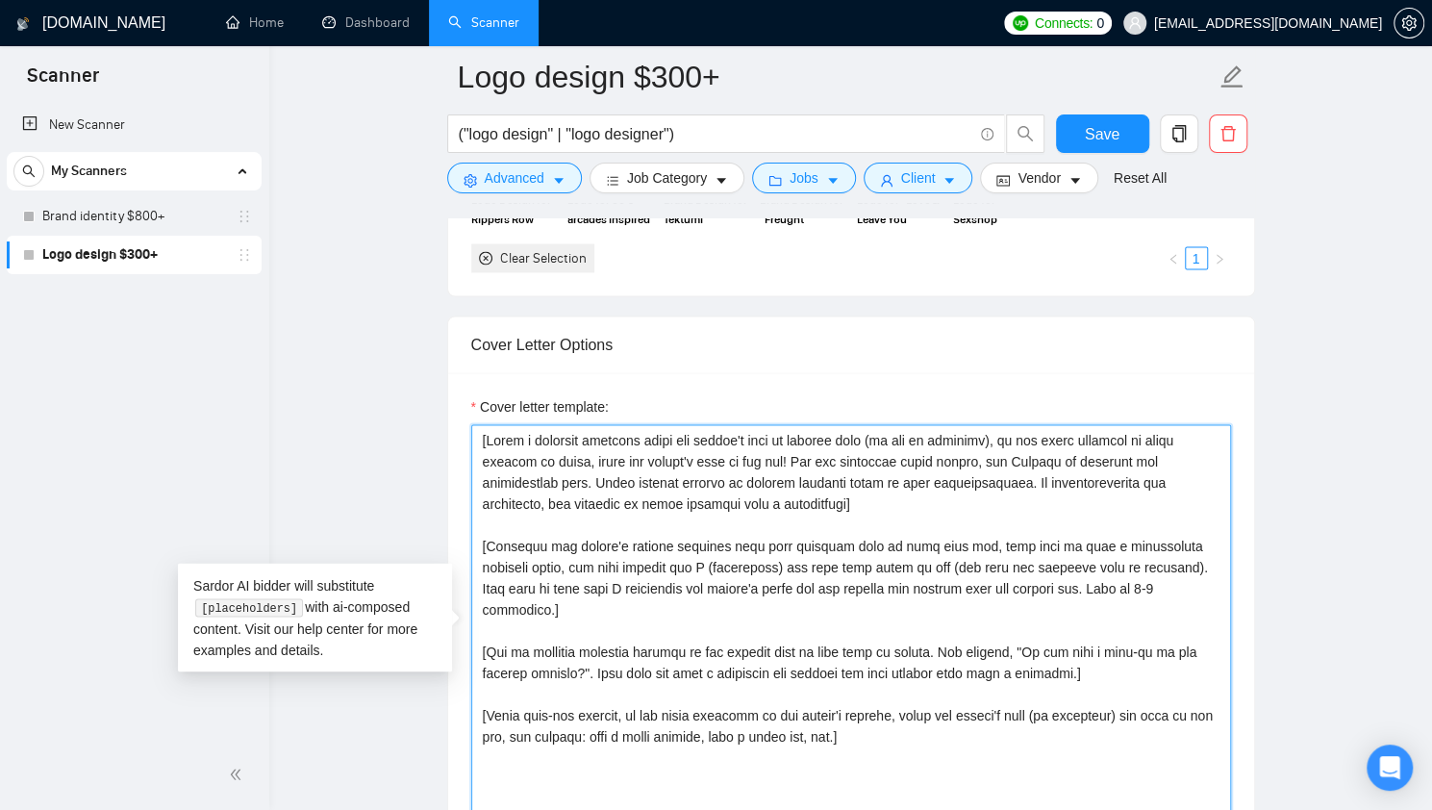
click at [1140, 582] on textarea "Cover letter template:" at bounding box center [851, 640] width 760 height 433
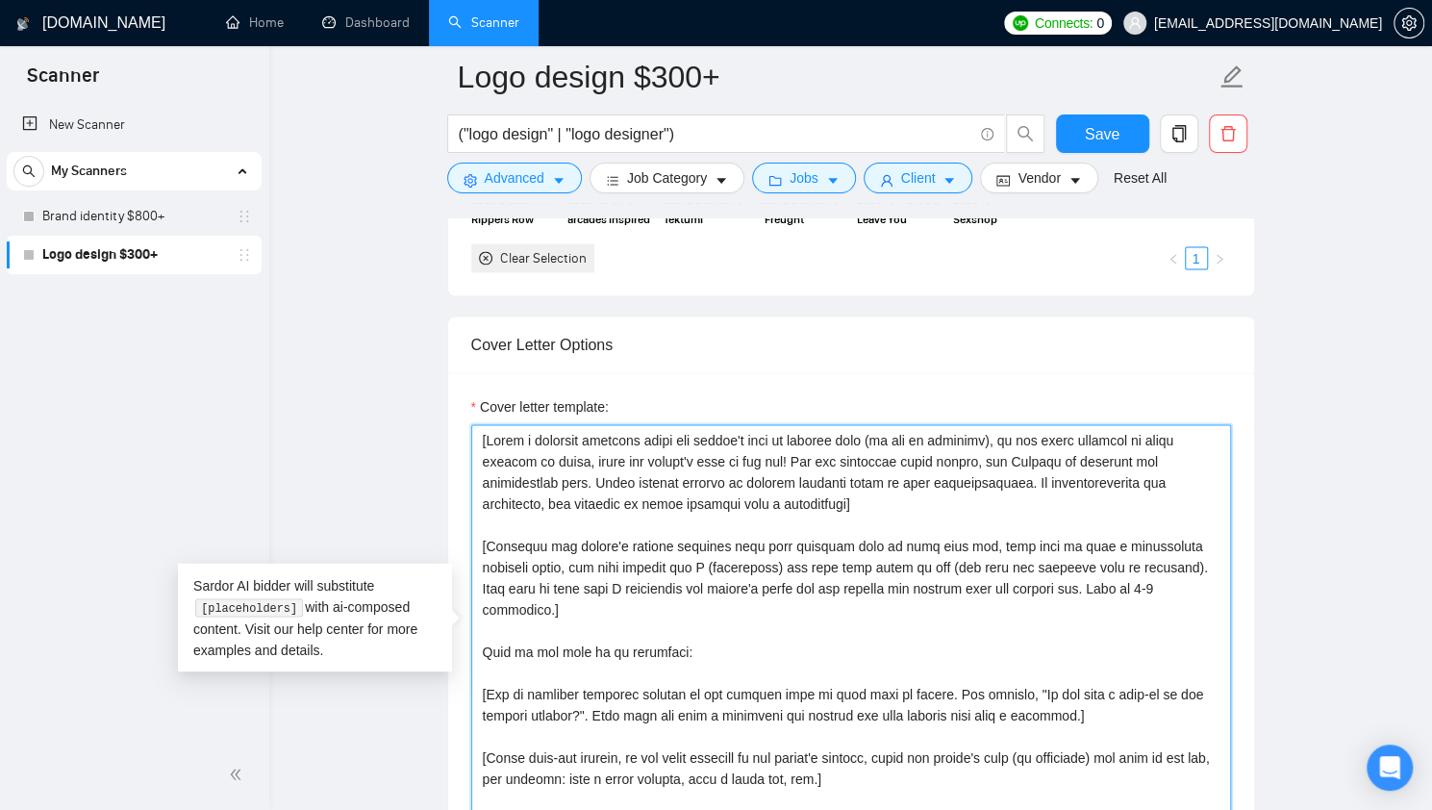
paste textarea "https://drive.google.com/file/d/1oPjyLpRr2fkzmzck1RA4C0FOT5ZG5BdA/view?usp=shar…"
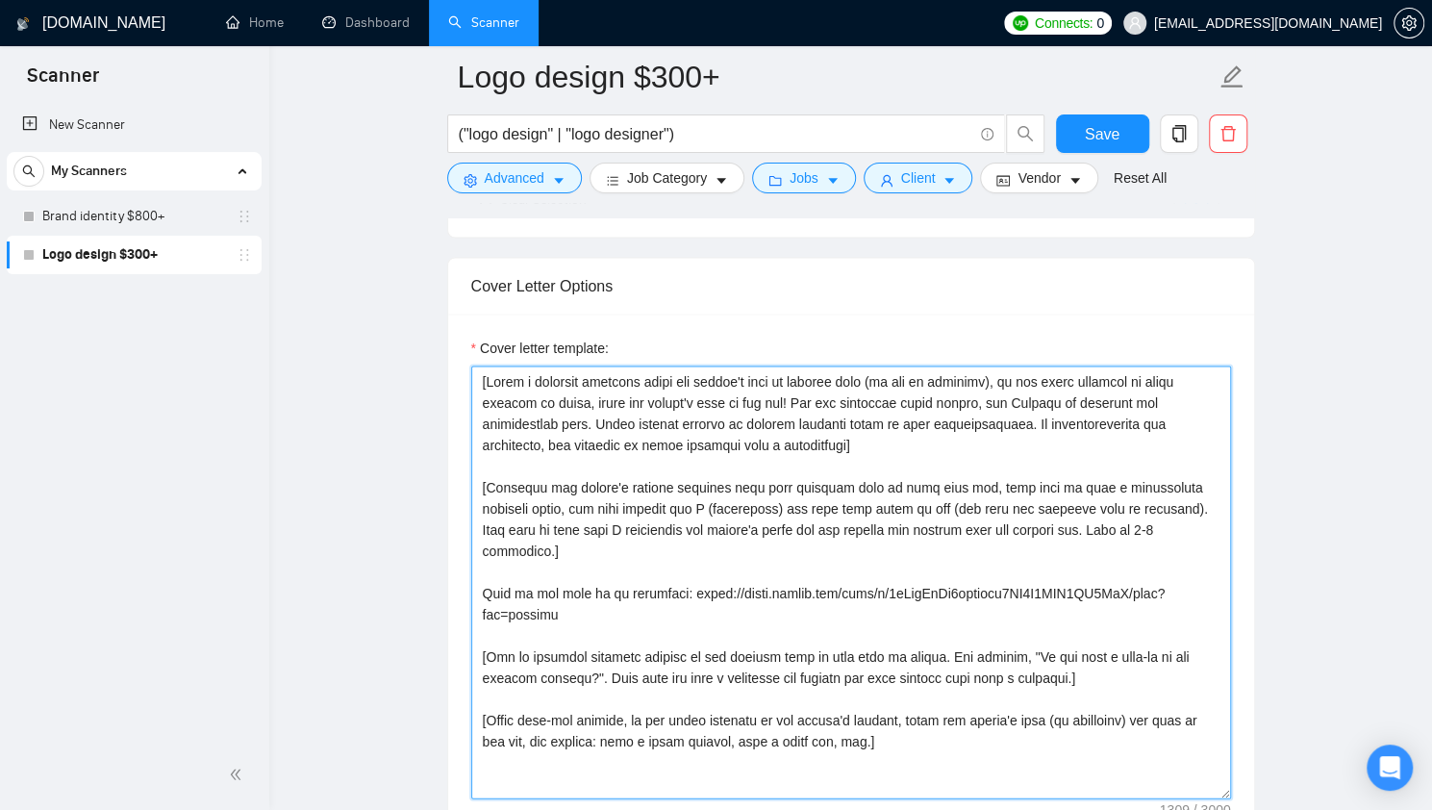
scroll to position [2056, 0]
click at [621, 660] on textarea "Cover letter template:" at bounding box center [851, 579] width 760 height 433
click at [879, 684] on textarea "Cover letter template:" at bounding box center [851, 579] width 760 height 433
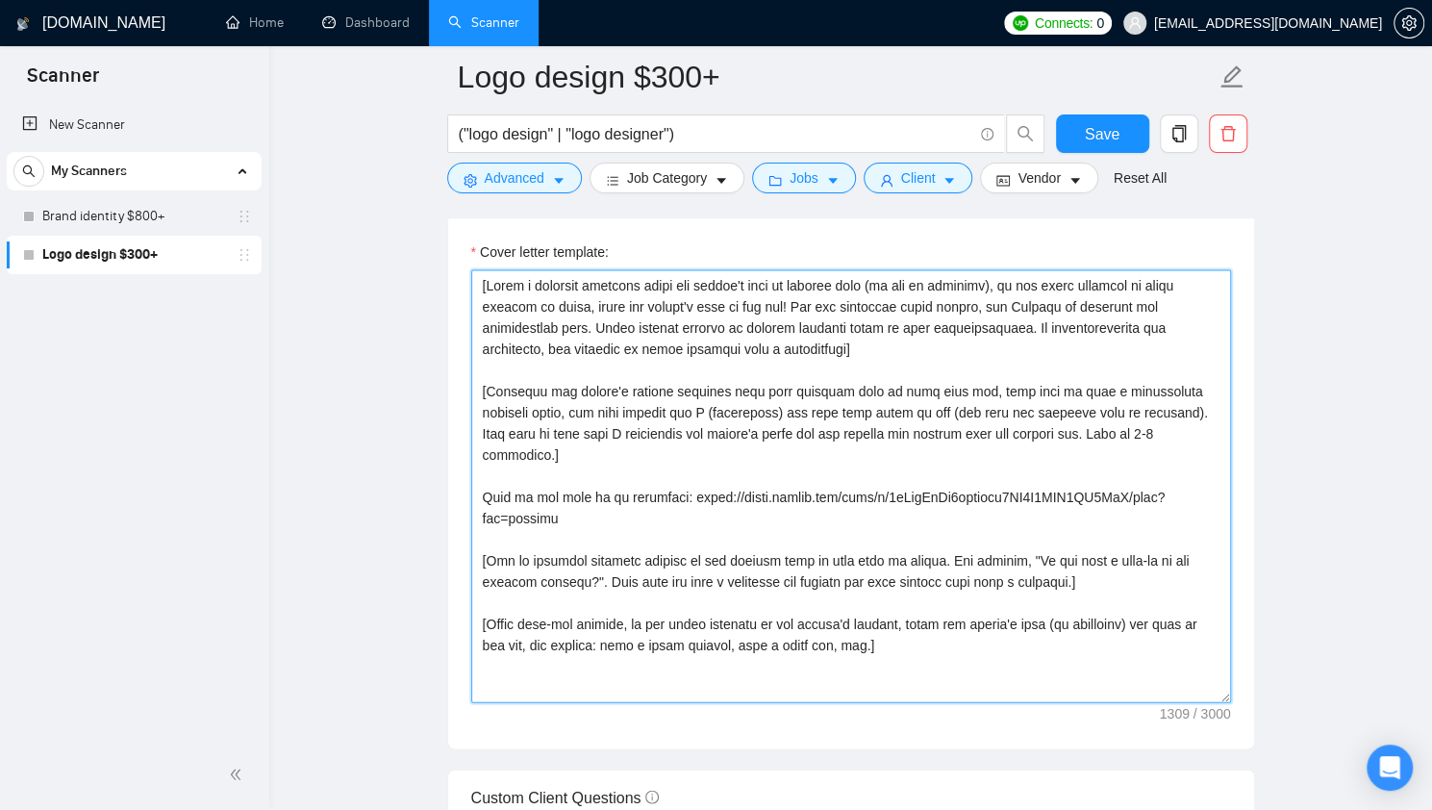
scroll to position [2142, 0]
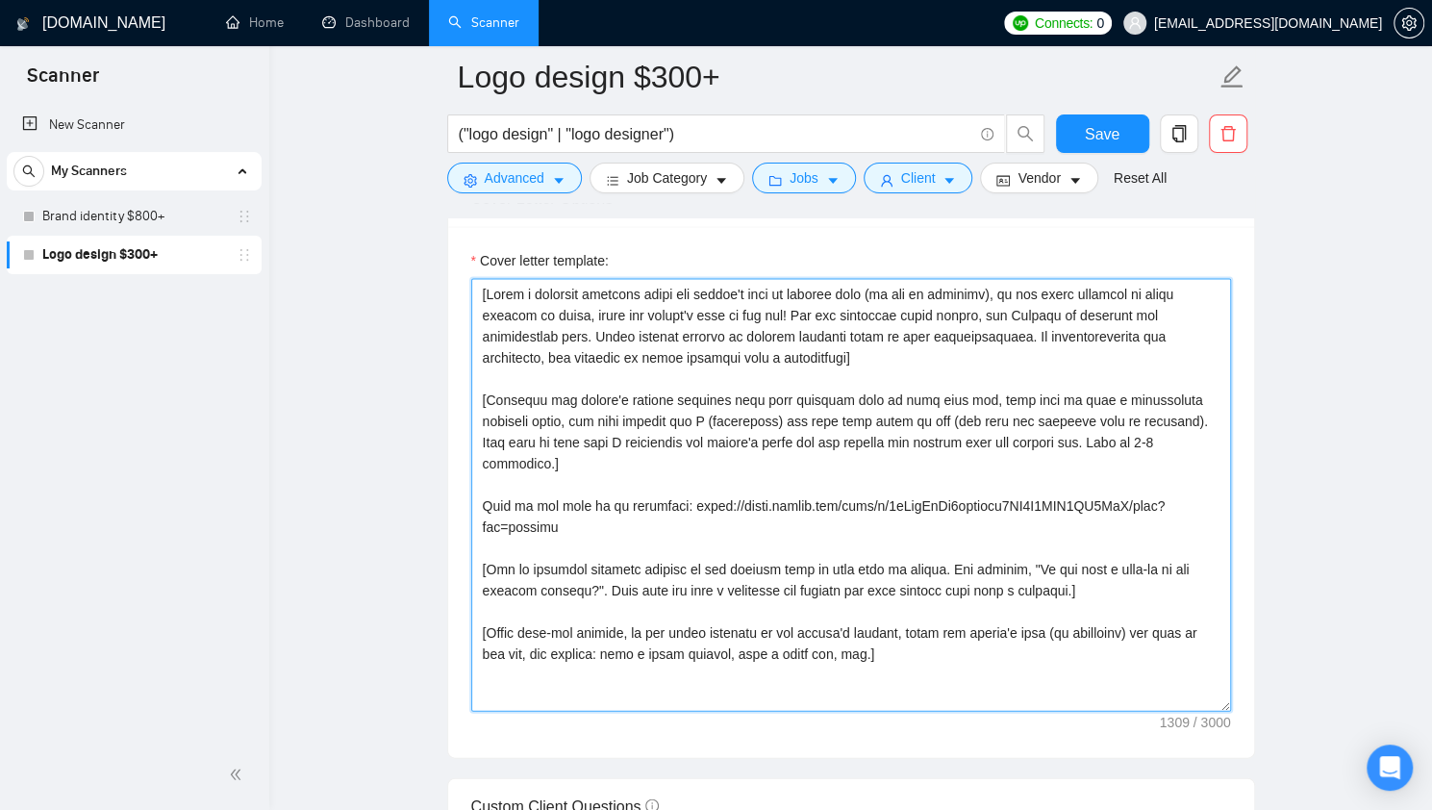
click at [1152, 438] on textarea "Cover letter template:" at bounding box center [851, 494] width 760 height 433
drag, startPoint x: 1140, startPoint y: 436, endPoint x: 485, endPoint y: 394, distance: 657.0
click at [485, 394] on textarea "Cover letter template:" at bounding box center [851, 494] width 760 height 433
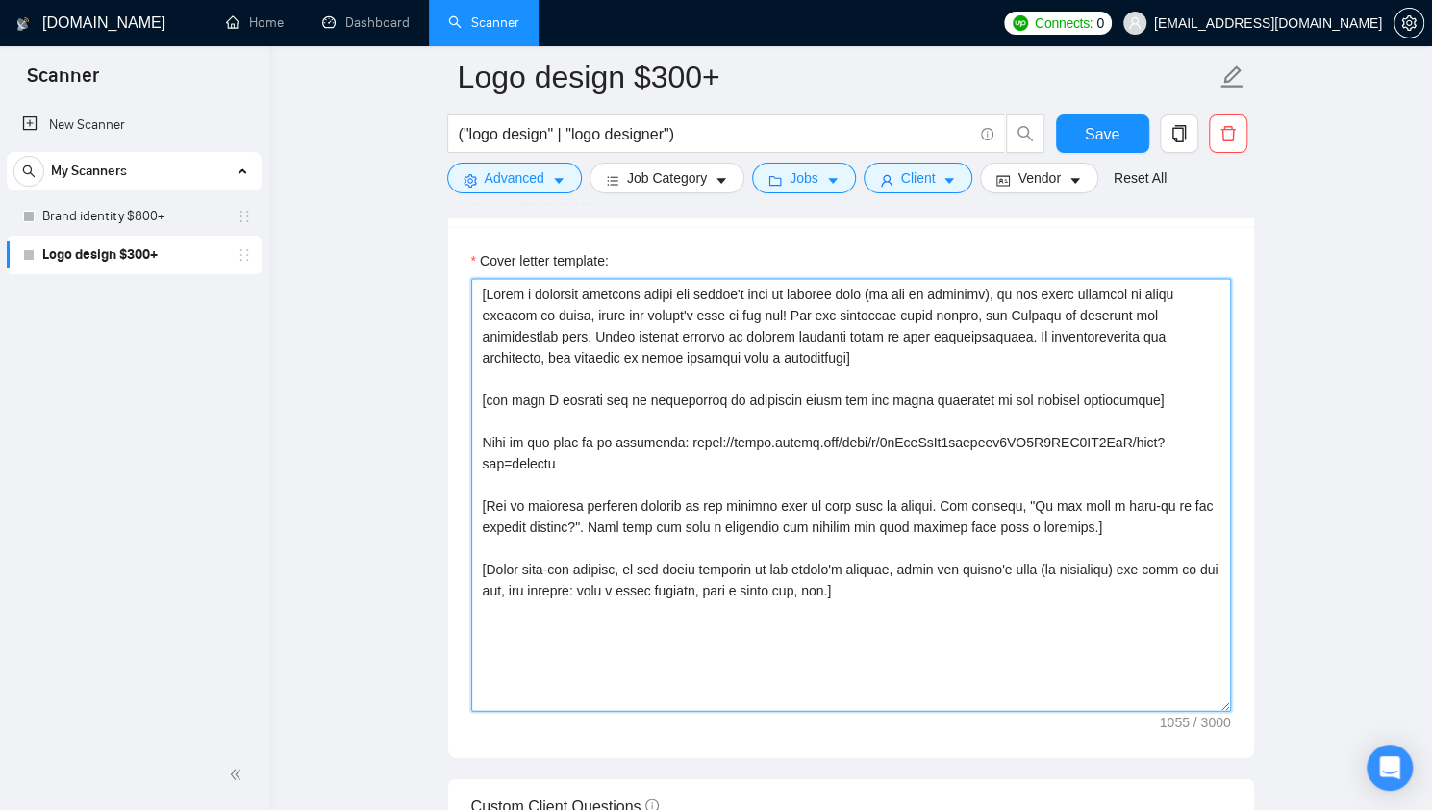
drag, startPoint x: 572, startPoint y: 499, endPoint x: 1104, endPoint y: 479, distance: 532.1
click at [1104, 479] on textarea "Cover letter template:" at bounding box center [851, 494] width 760 height 433
click at [781, 476] on textarea "Cover letter template:" at bounding box center [851, 494] width 760 height 433
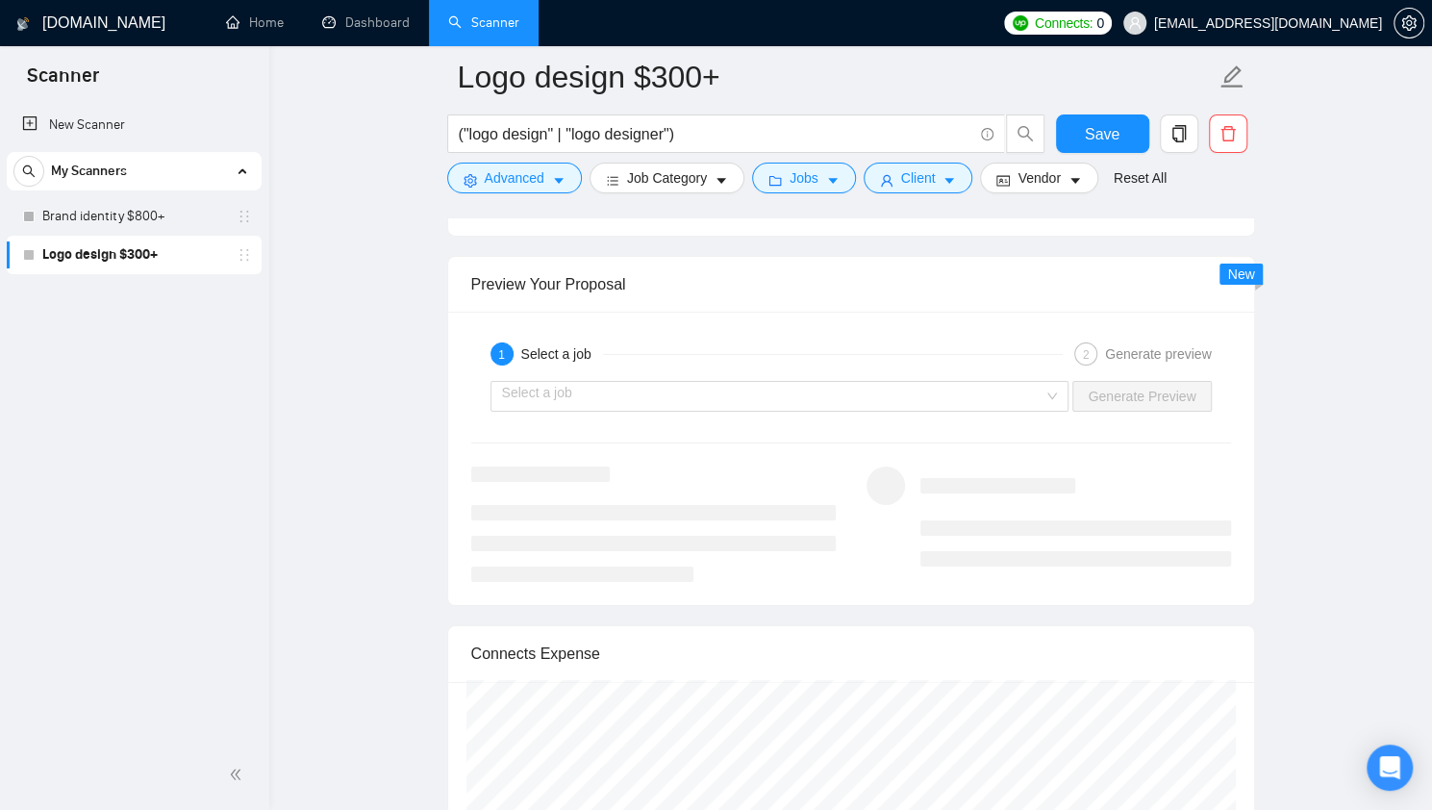
scroll to position [3631, 0]
type textarea "[Write a personal greeting using the client's name or company name (if any is p…"
click at [977, 405] on div "Select a job Generate Preview" at bounding box center [850, 397] width 763 height 46
click at [934, 400] on span at bounding box center [773, 397] width 542 height 29
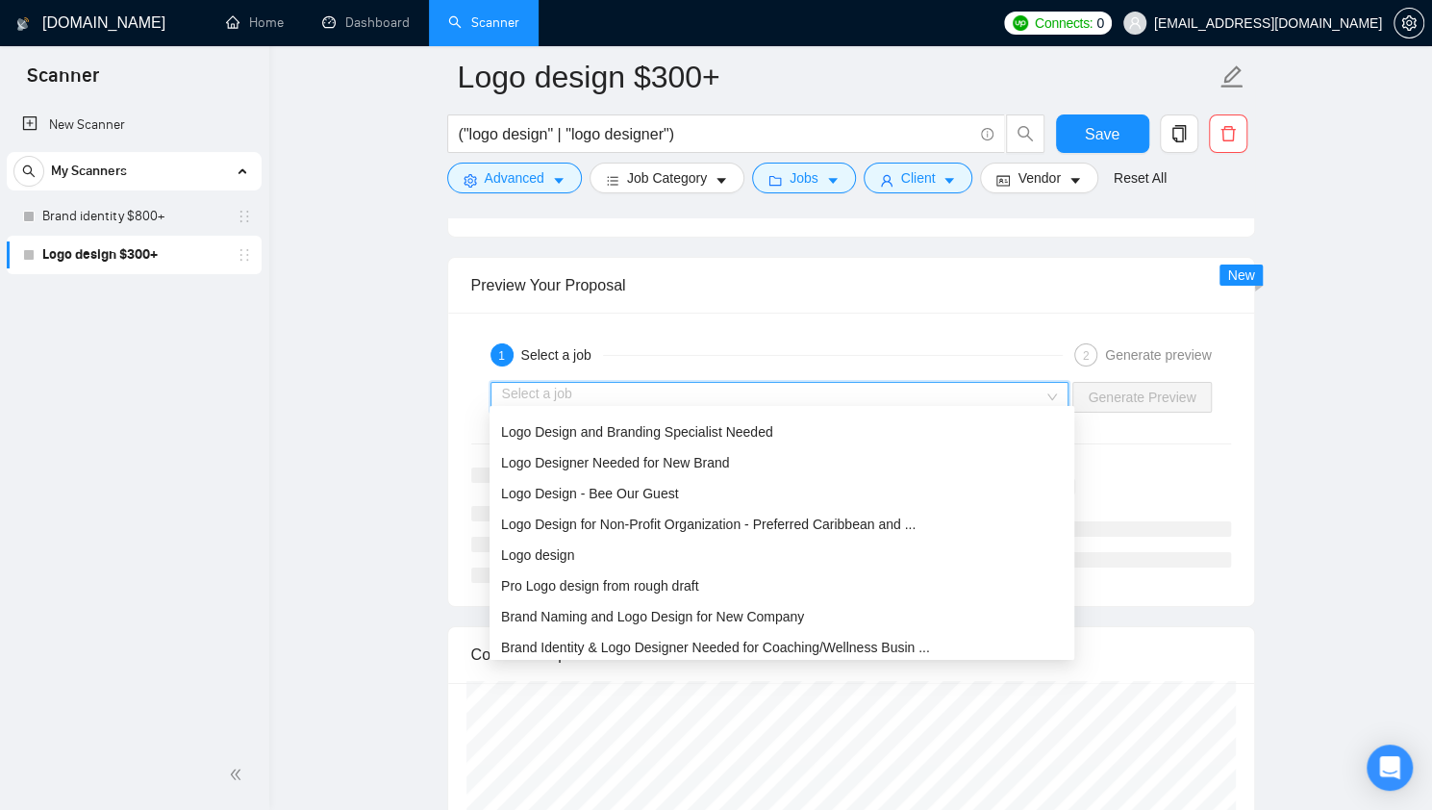
scroll to position [272, 0]
click at [694, 451] on div "Logo Designer Needed for New Brand" at bounding box center [781, 461] width 561 height 21
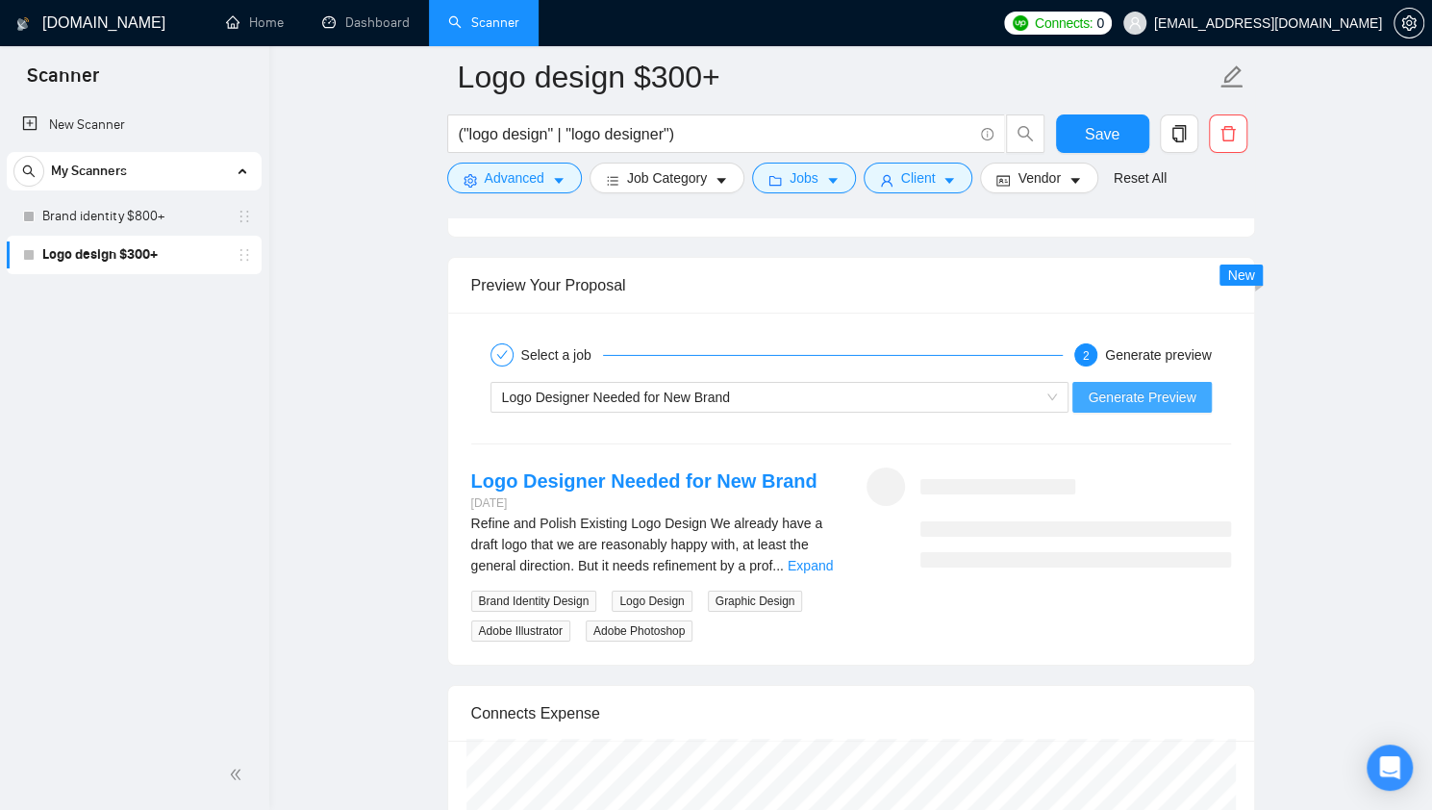
click at [1160, 386] on span "Generate Preview" at bounding box center [1141, 396] width 108 height 21
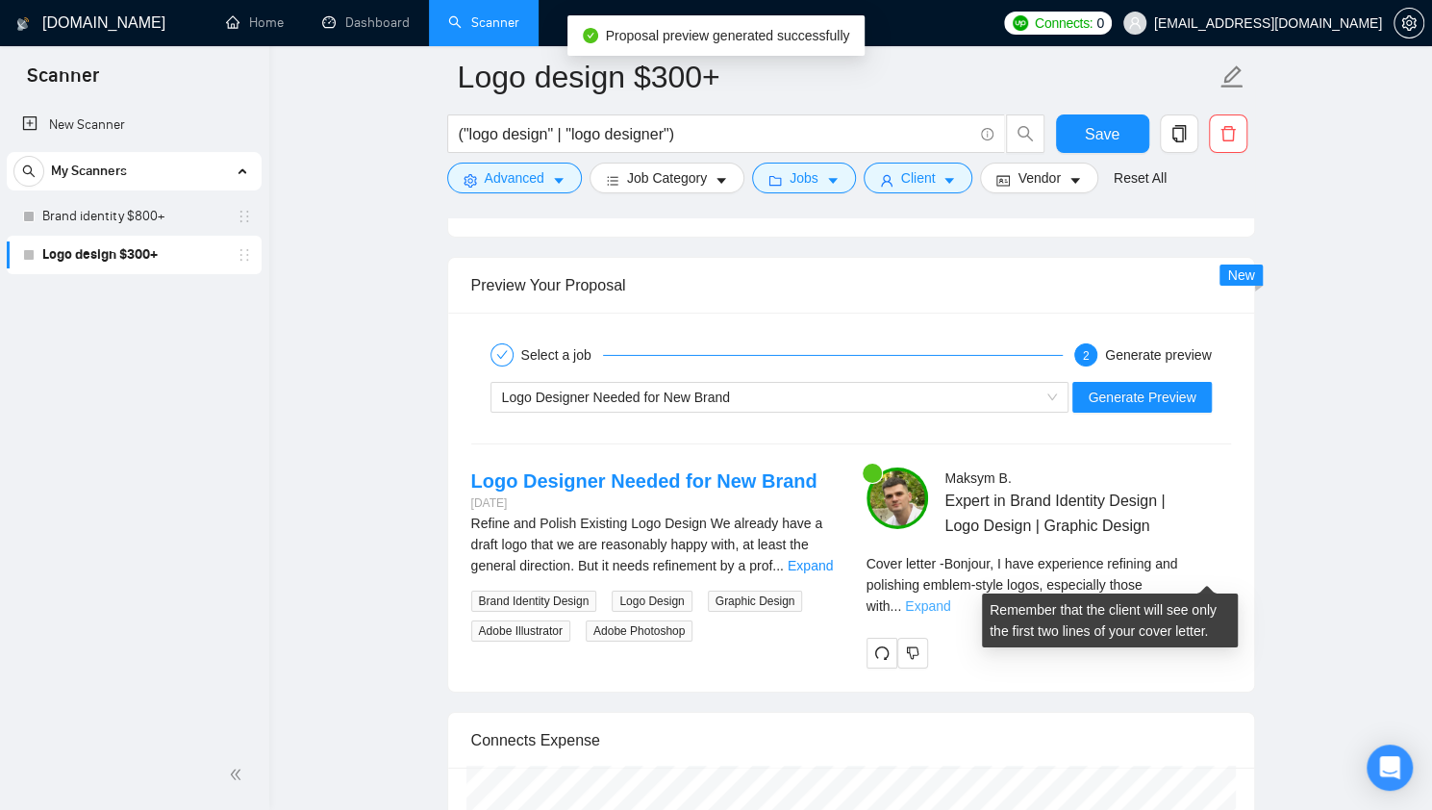
click at [950, 598] on link "Expand" at bounding box center [927, 605] width 45 height 15
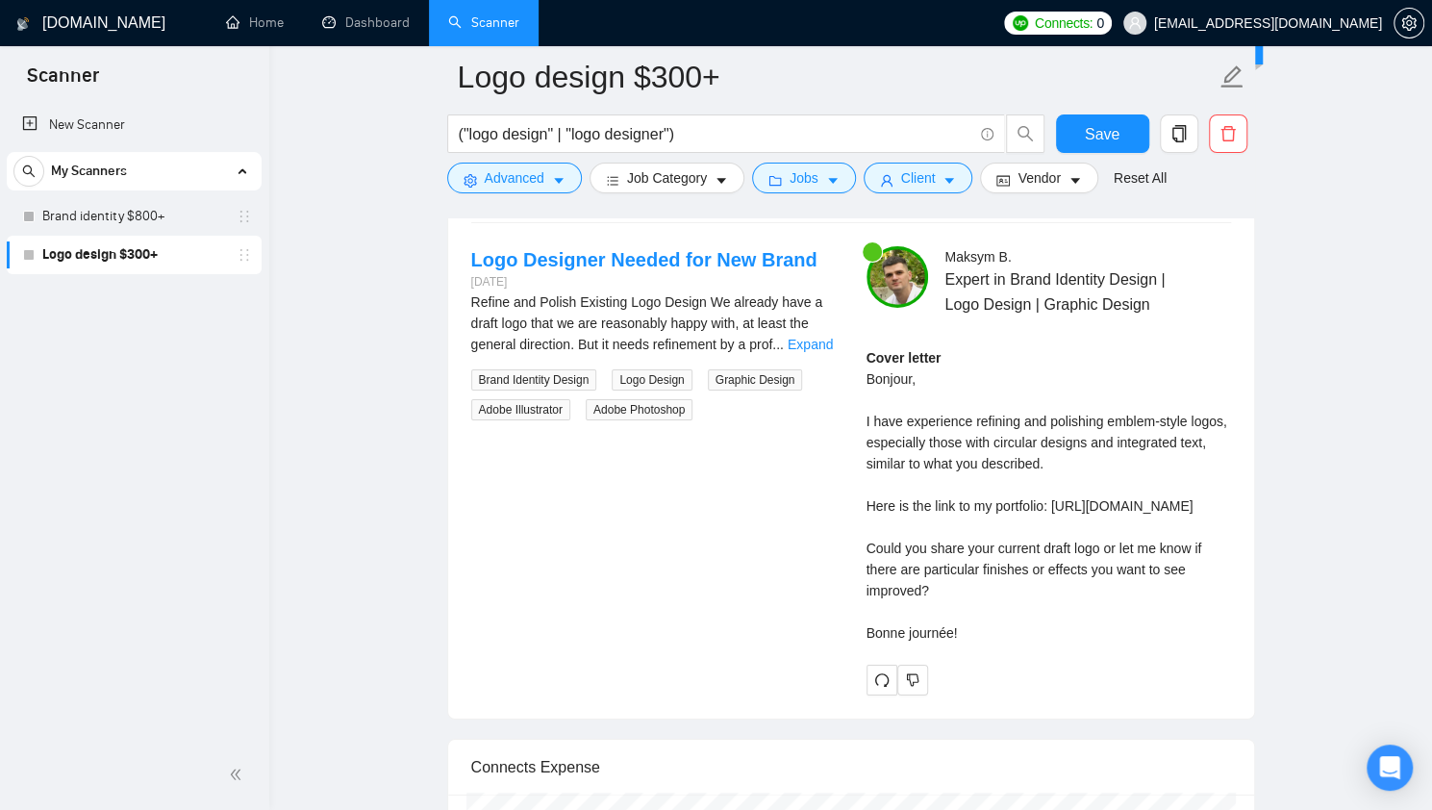
scroll to position [3849, 0]
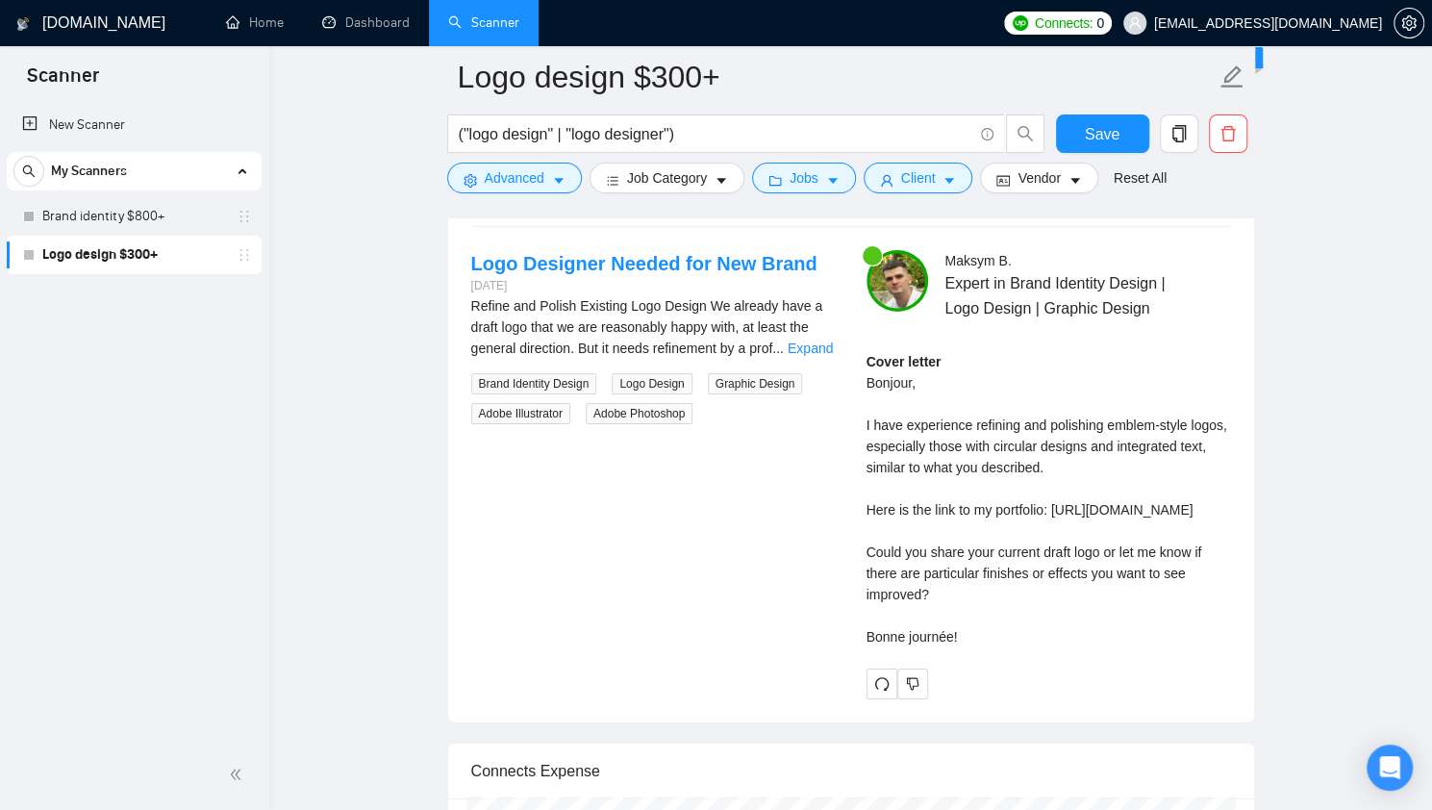
drag, startPoint x: 942, startPoint y: 625, endPoint x: 867, endPoint y: 580, distance: 87.6
click at [867, 580] on div "Cover letter Bonjour, I have experience refining and polishing emblem-style log…" at bounding box center [1048, 499] width 364 height 296
click at [894, 593] on div "Cover letter Bonjour, I have experience refining and polishing emblem-style log…" at bounding box center [1048, 499] width 364 height 296
click at [802, 340] on link "Expand" at bounding box center [809, 347] width 45 height 15
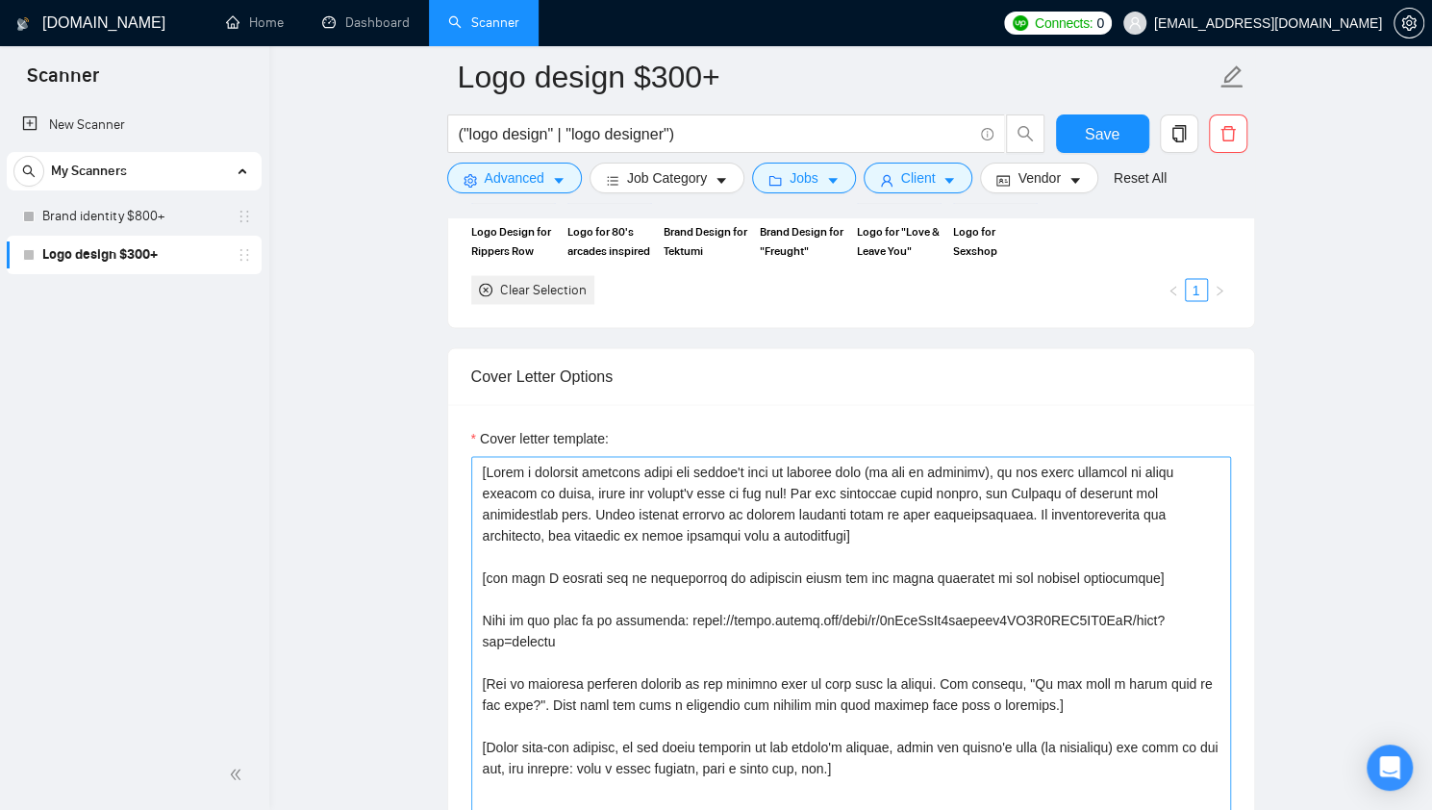
scroll to position [1968, 0]
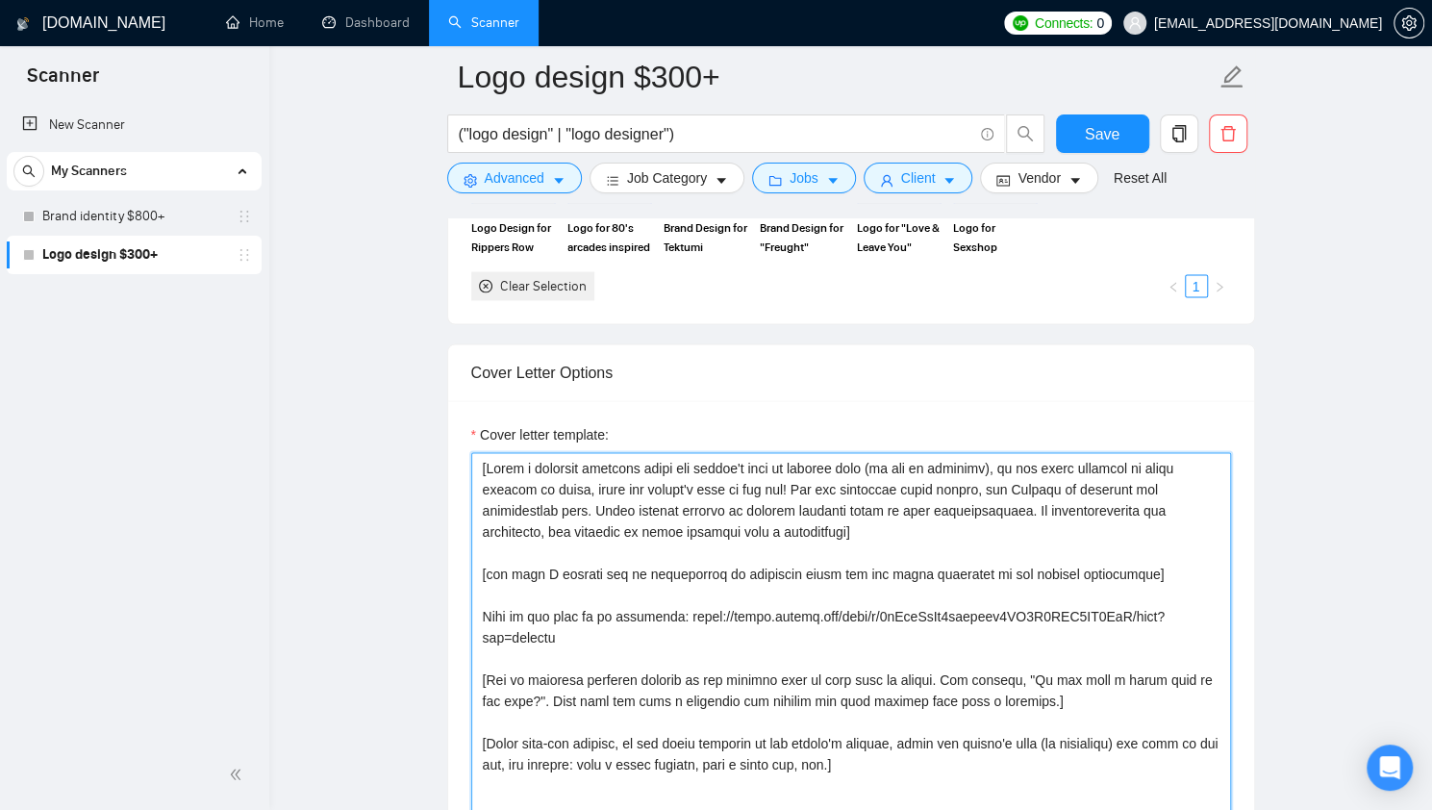
click at [629, 547] on textarea "Cover letter template:" at bounding box center [851, 668] width 760 height 433
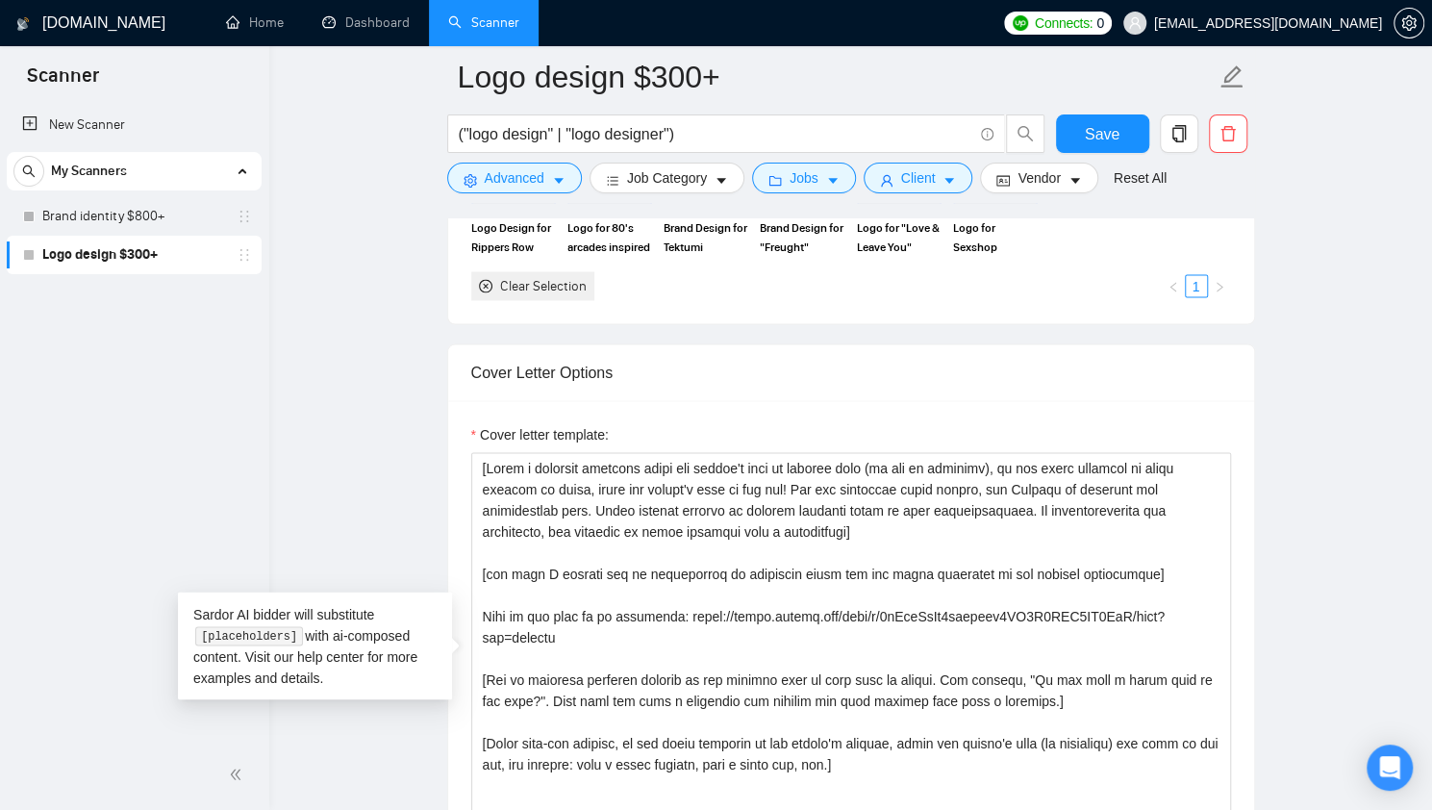
click at [1059, 381] on div "Cover Letter Options" at bounding box center [851, 371] width 760 height 55
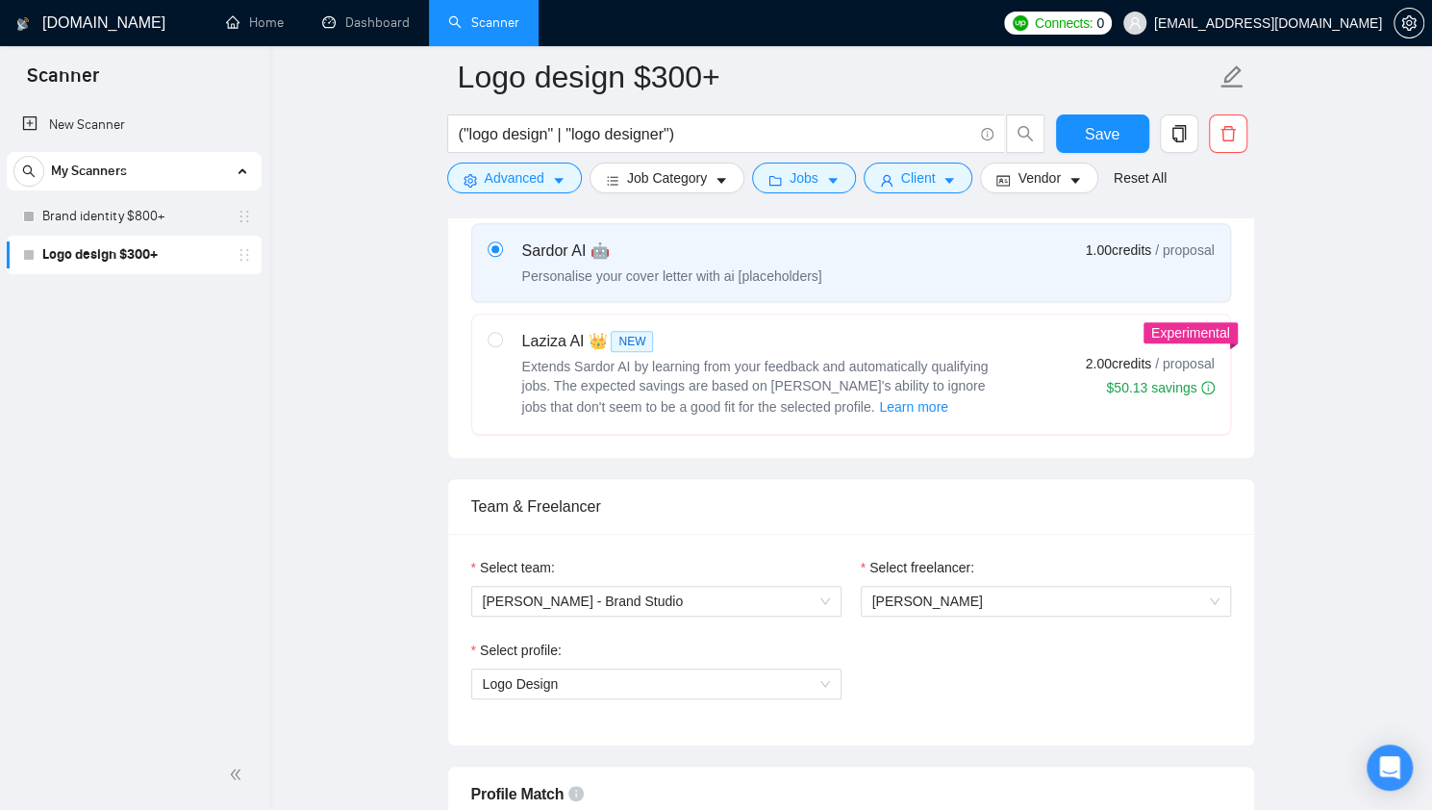
scroll to position [639, 0]
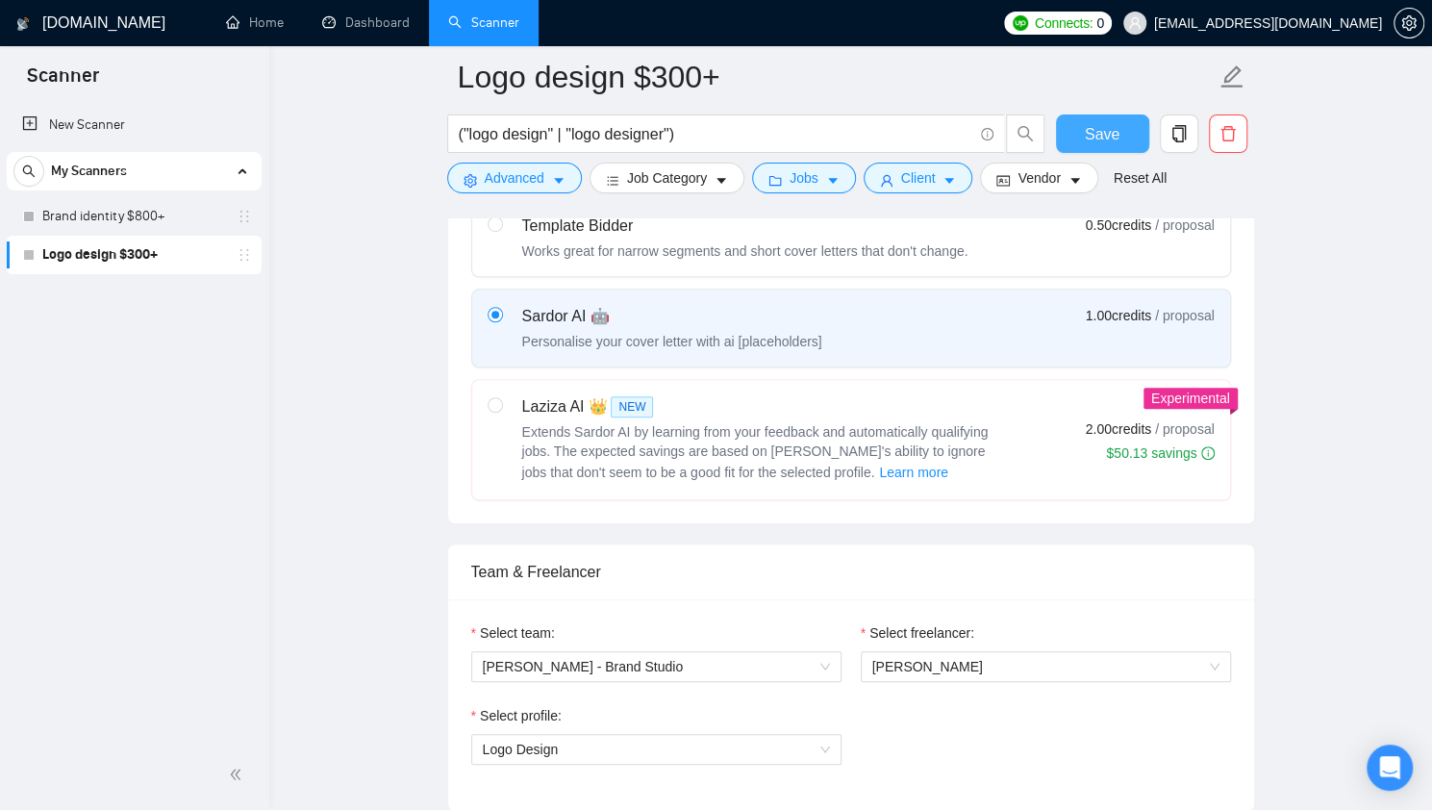
click at [1103, 139] on span "Save" at bounding box center [1101, 134] width 35 height 24
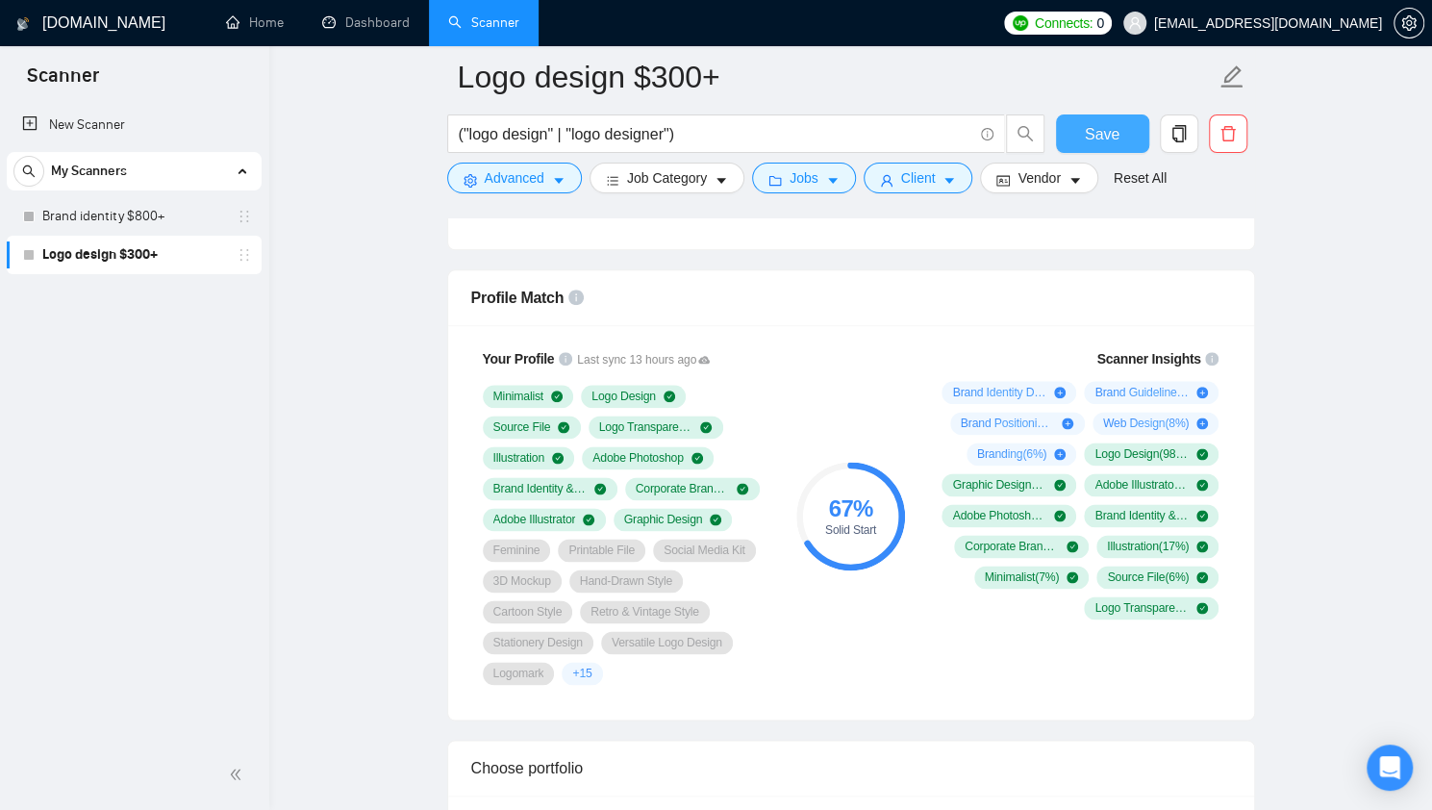
scroll to position [1200, 0]
click at [1097, 139] on span "Save" at bounding box center [1101, 134] width 35 height 24
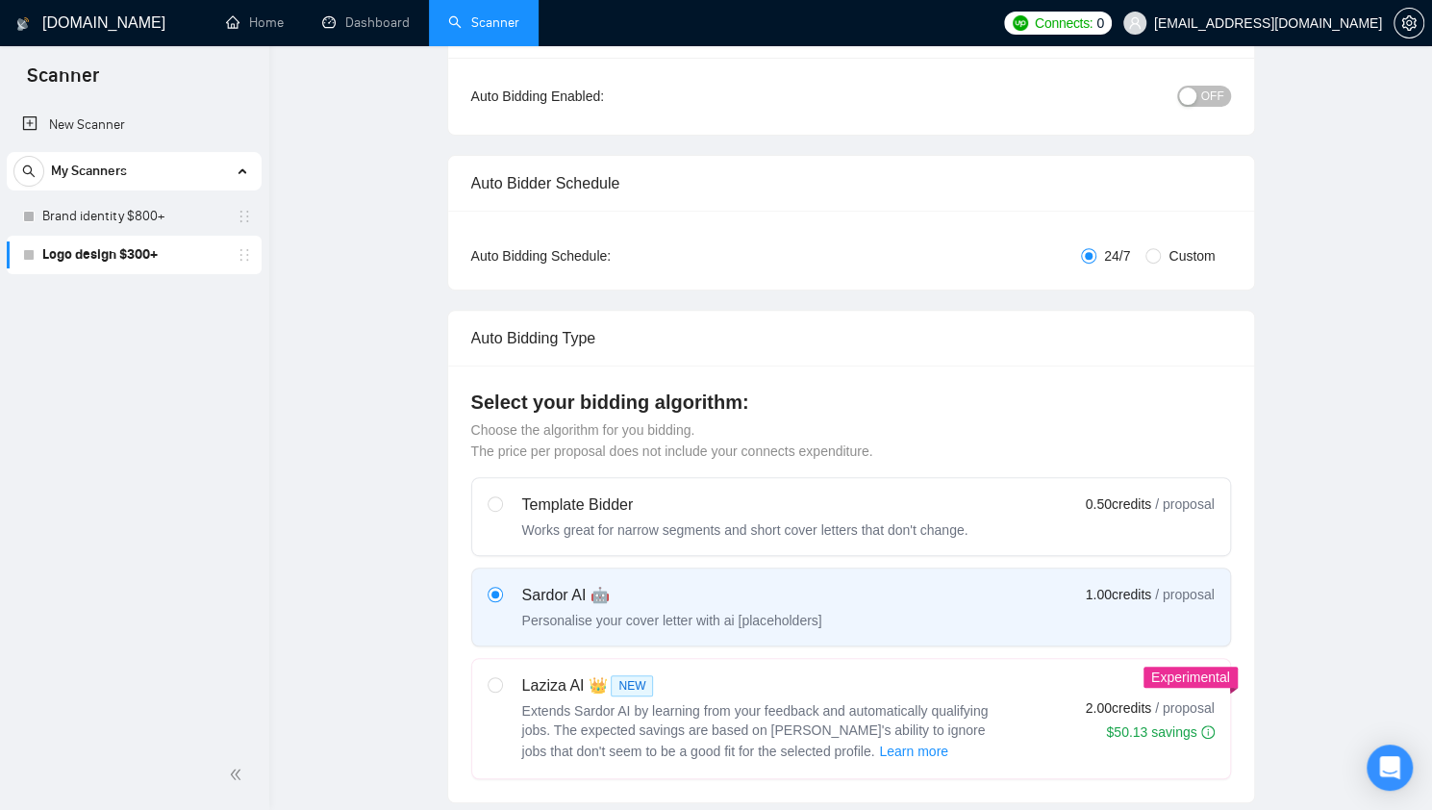
scroll to position [0, 0]
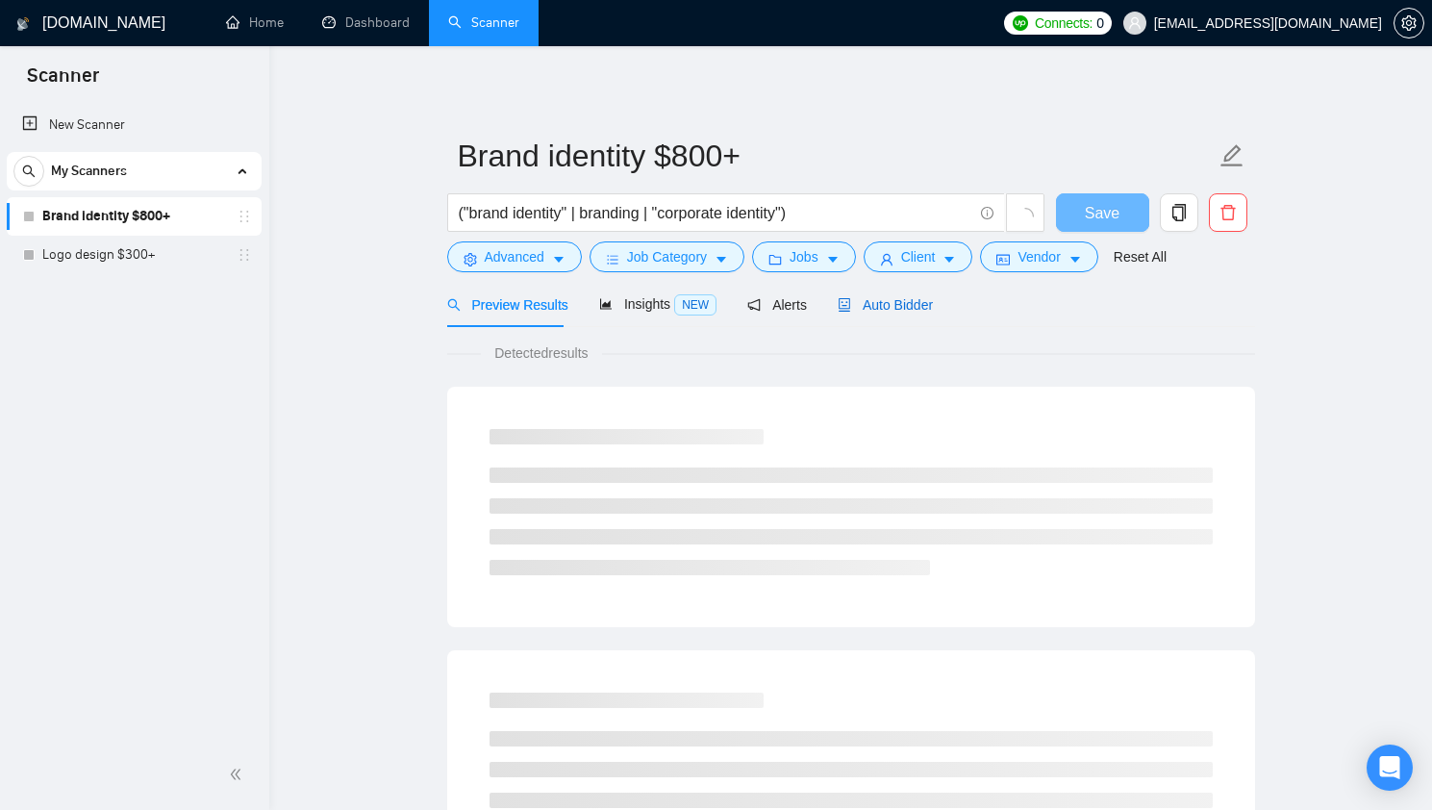
click at [874, 307] on span "Auto Bidder" at bounding box center [884, 304] width 95 height 15
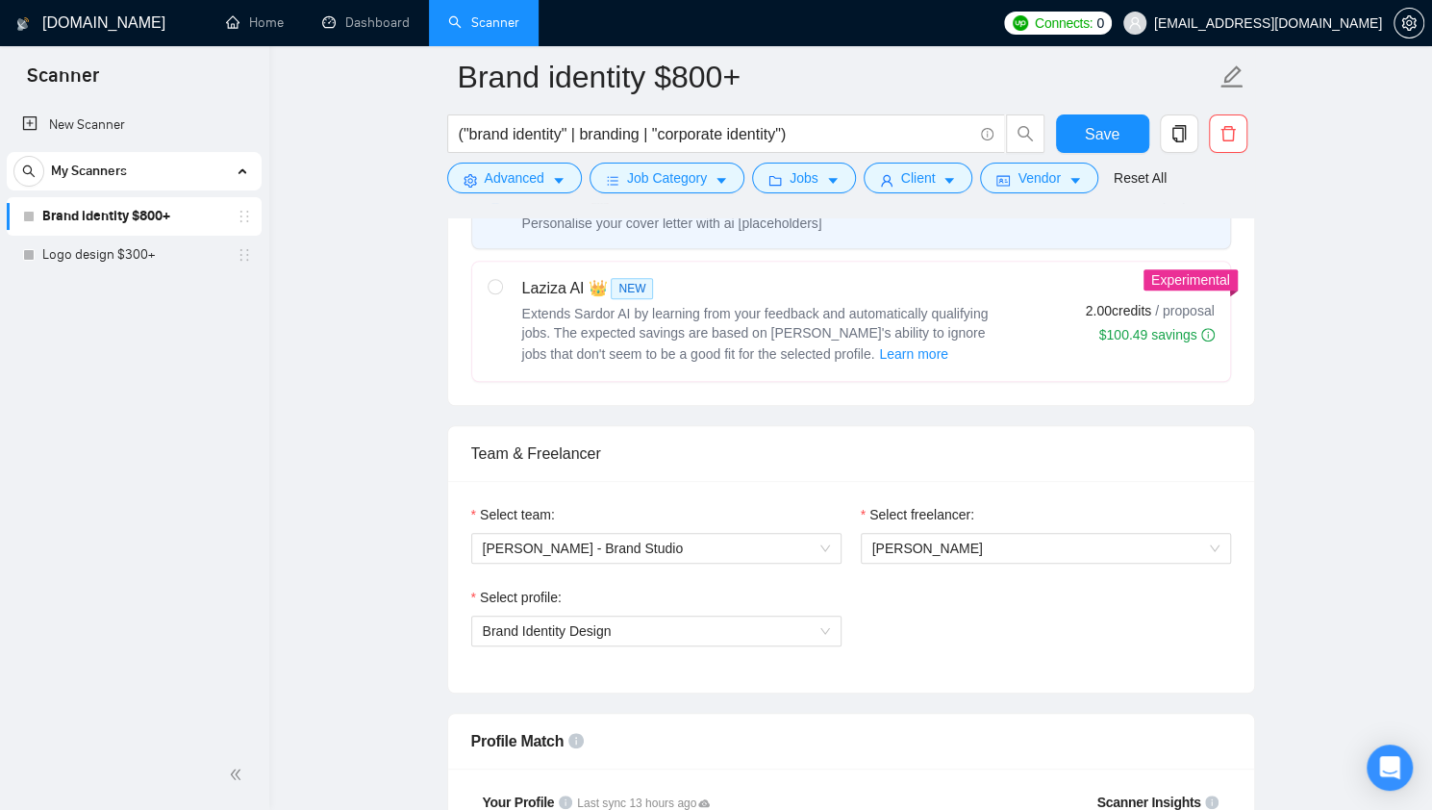
scroll to position [760, 0]
click at [788, 135] on input "("brand identity" | branding | "corporate identity")" at bounding box center [715, 134] width 513 height 24
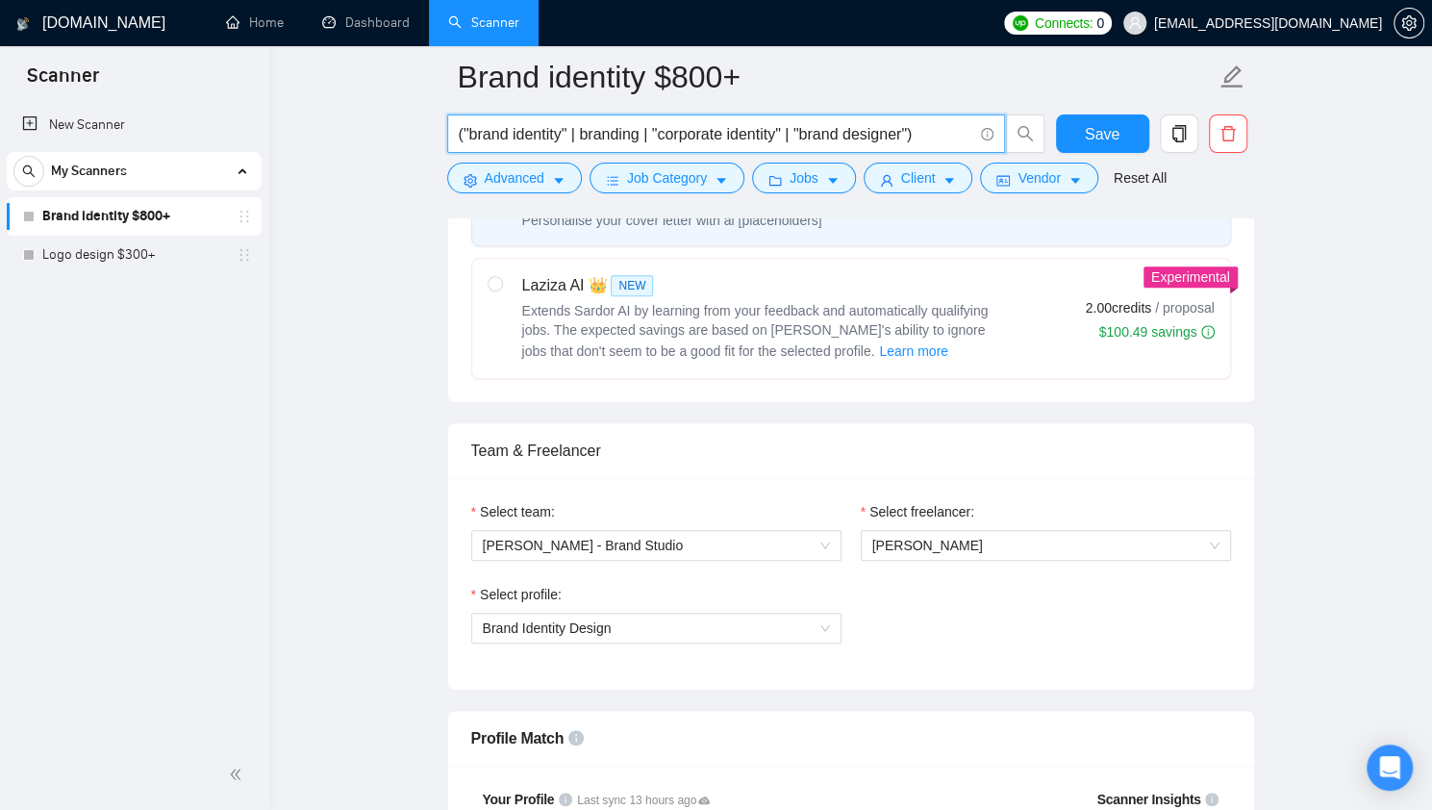
click at [934, 134] on input "("brand identity" | branding | "corporate identity" | "brand designer")" at bounding box center [715, 134] width 513 height 24
click at [921, 139] on input "("brand identity" | branding | "corporate identity" | "brand designer")" at bounding box center [715, 134] width 513 height 24
click at [917, 139] on input "("brand identity" | branding | "corporate identity" | "brand designer")" at bounding box center [715, 134] width 513 height 24
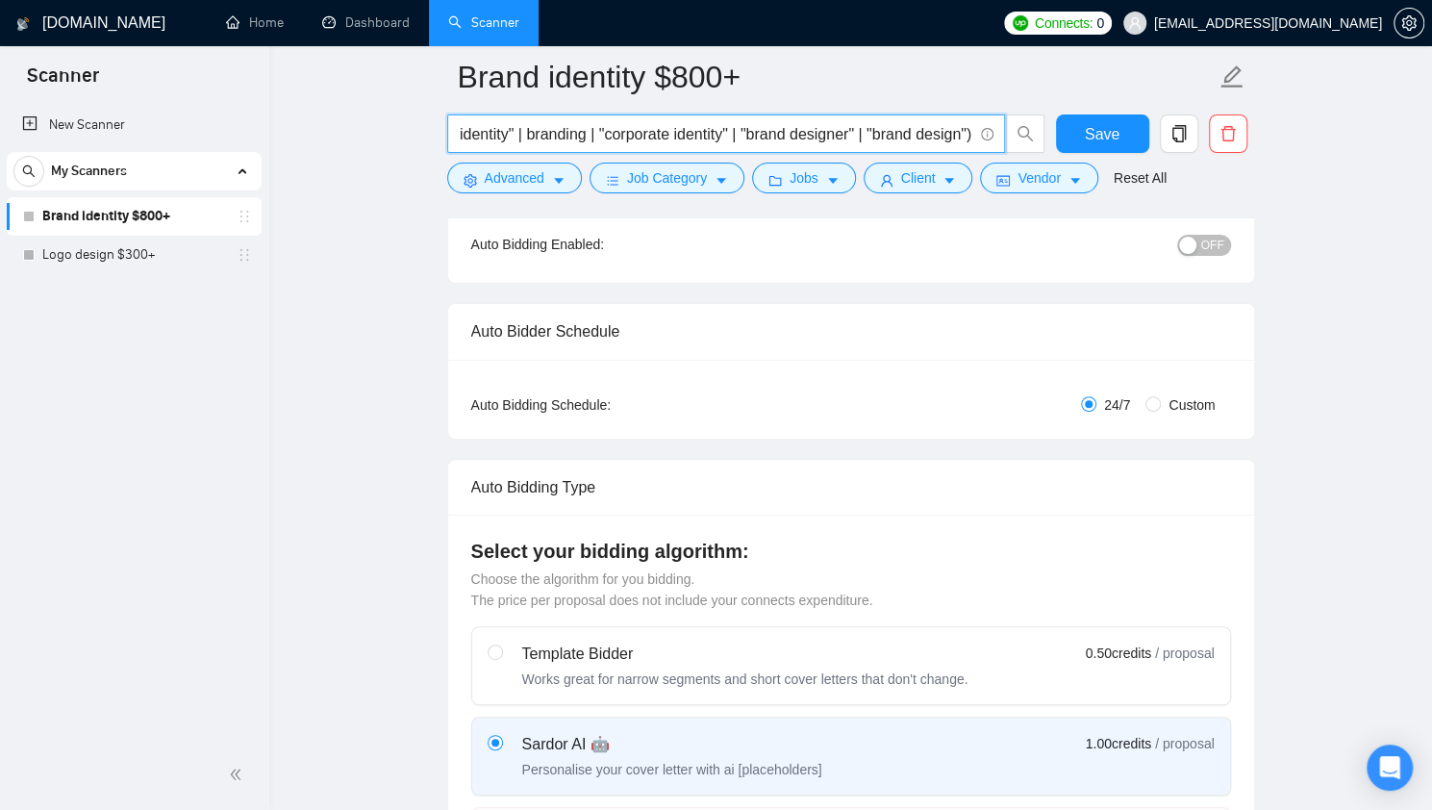
scroll to position [168, 0]
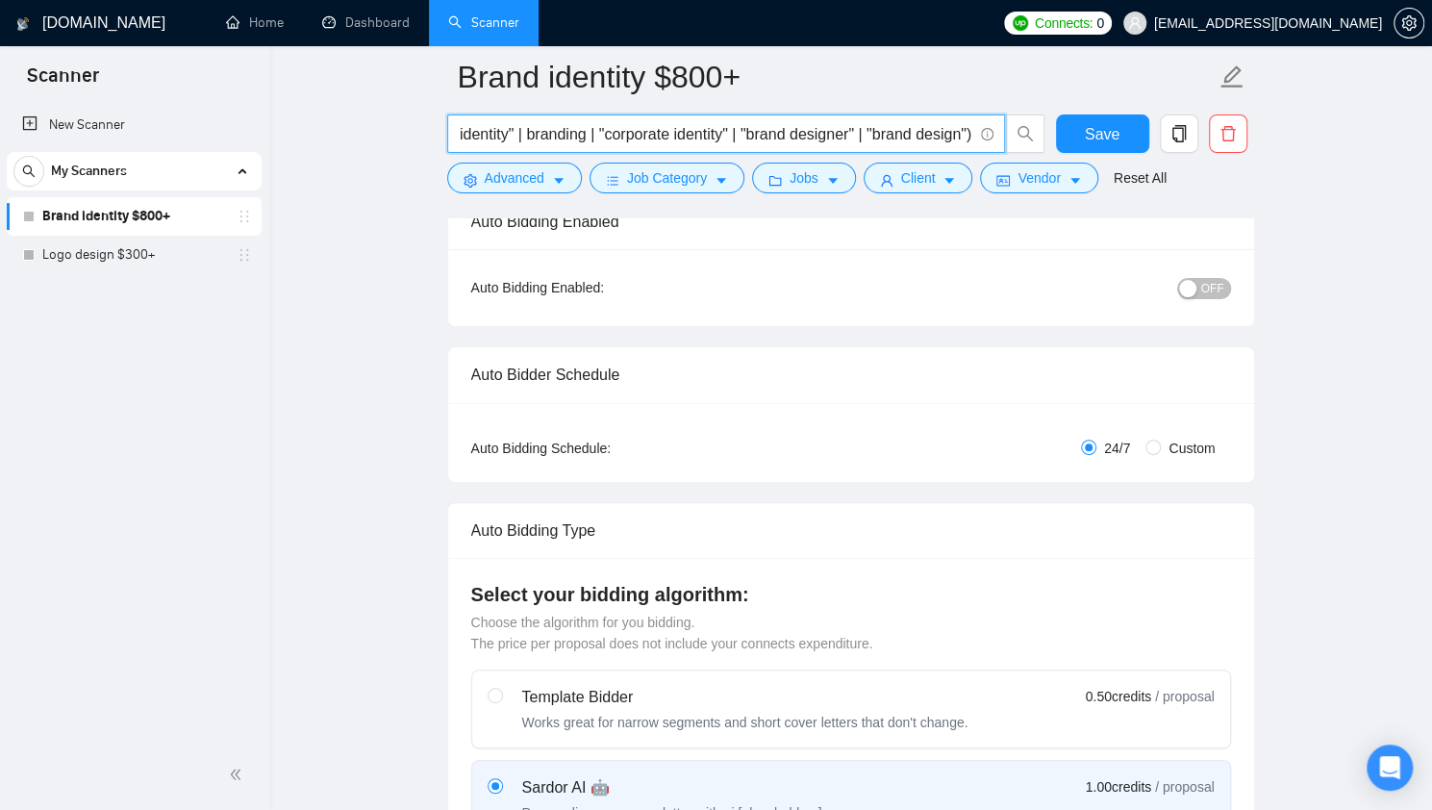
type input "("brand identity" | branding | "corporate identity" | "brand designer" | "brand…"
click at [1097, 126] on span "Save" at bounding box center [1101, 134] width 35 height 24
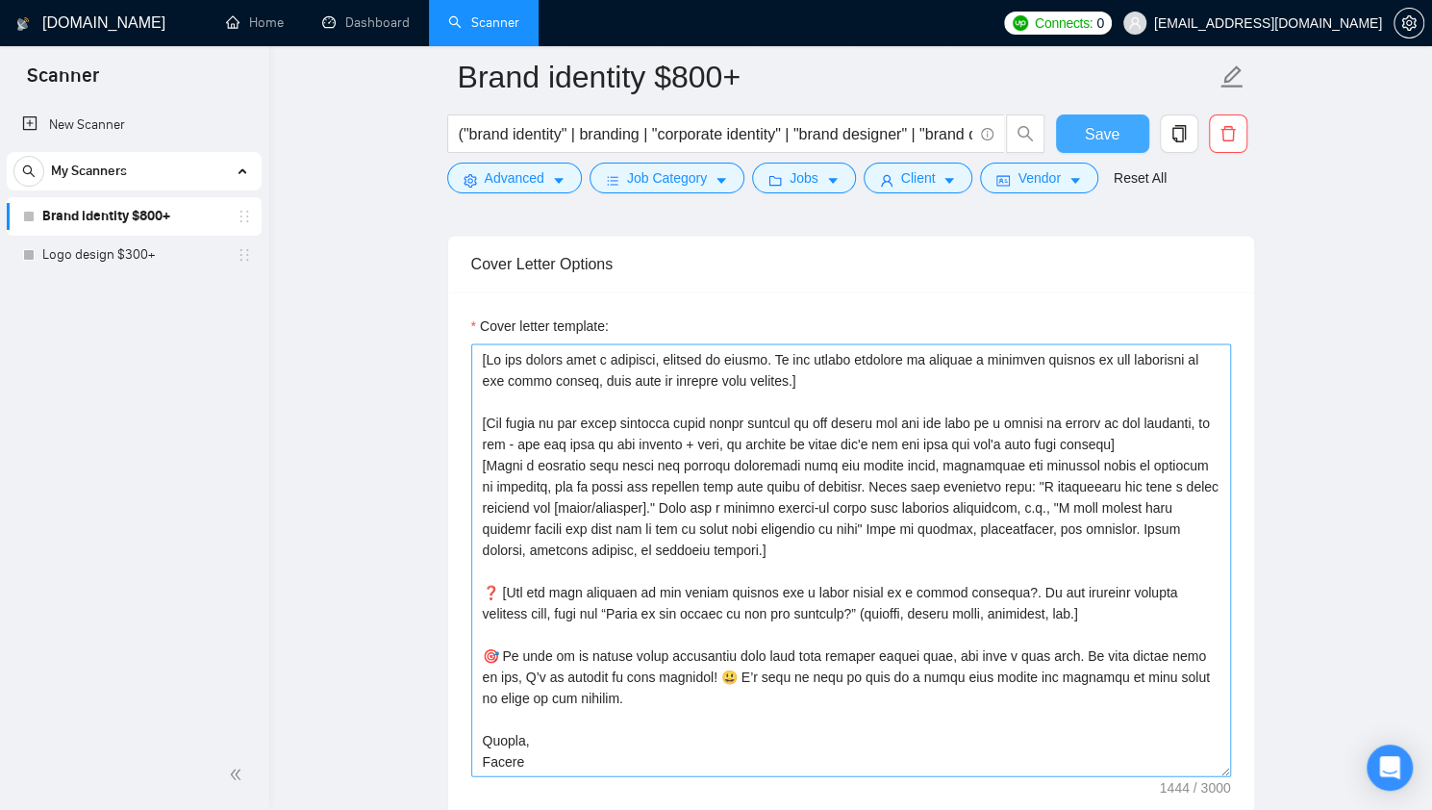
scroll to position [2078, 0]
